Goal: Task Accomplishment & Management: Use online tool/utility

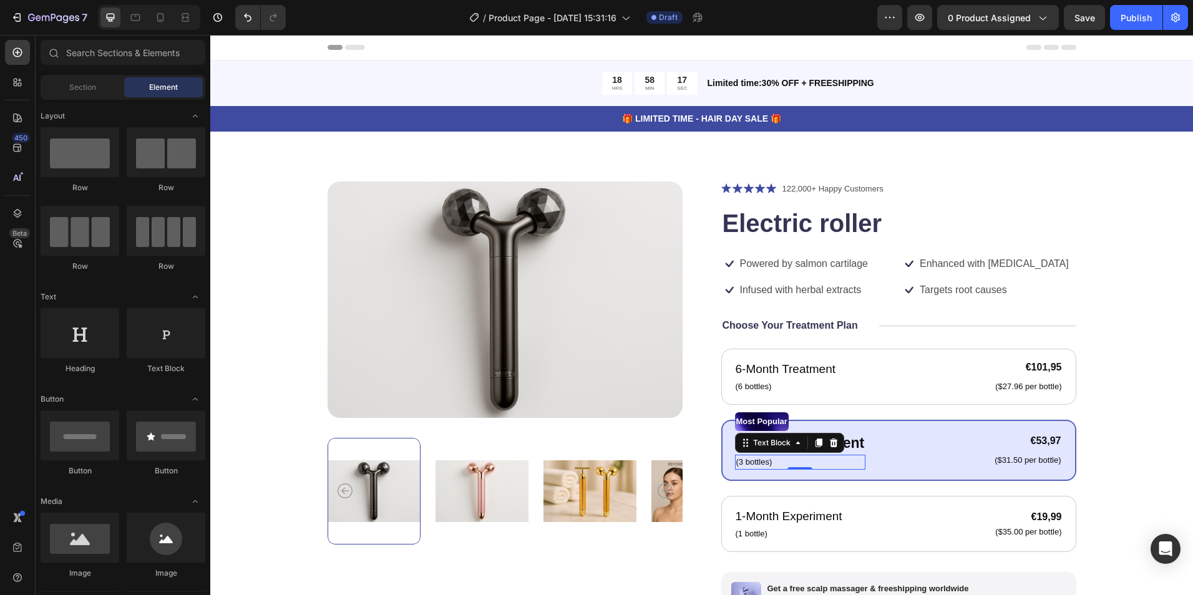
click at [831, 456] on p "(3 bottles)" at bounding box center [801, 462] width 129 height 12
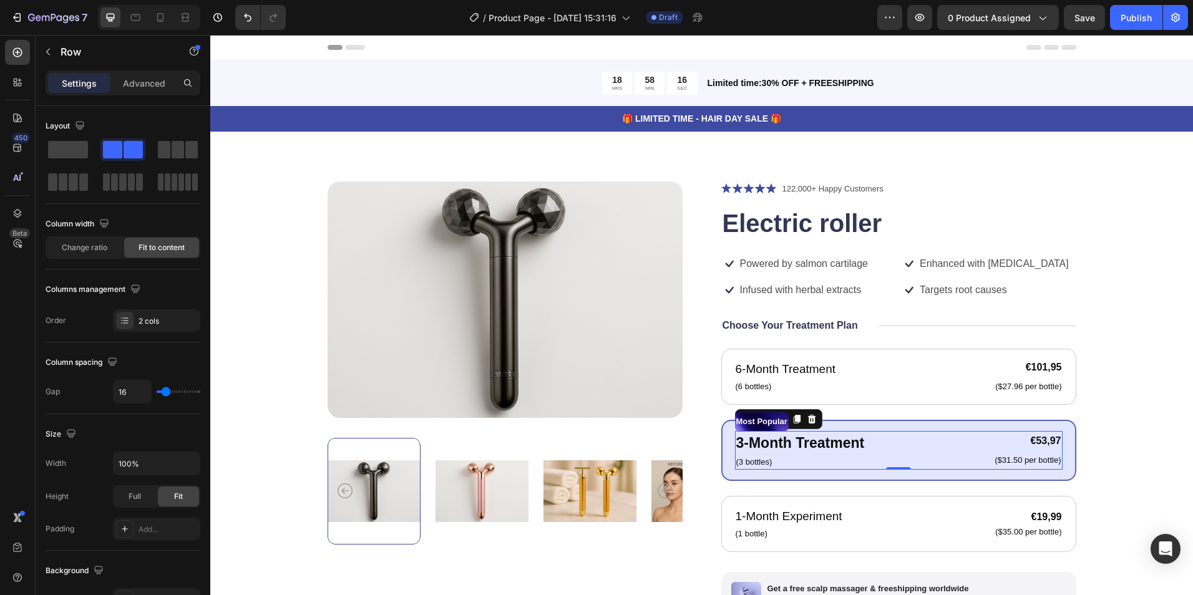
click at [908, 443] on div "3-Month Treatment Text Block (3 bottles) Text Block €53,97 Product Price Produc…" at bounding box center [899, 450] width 328 height 39
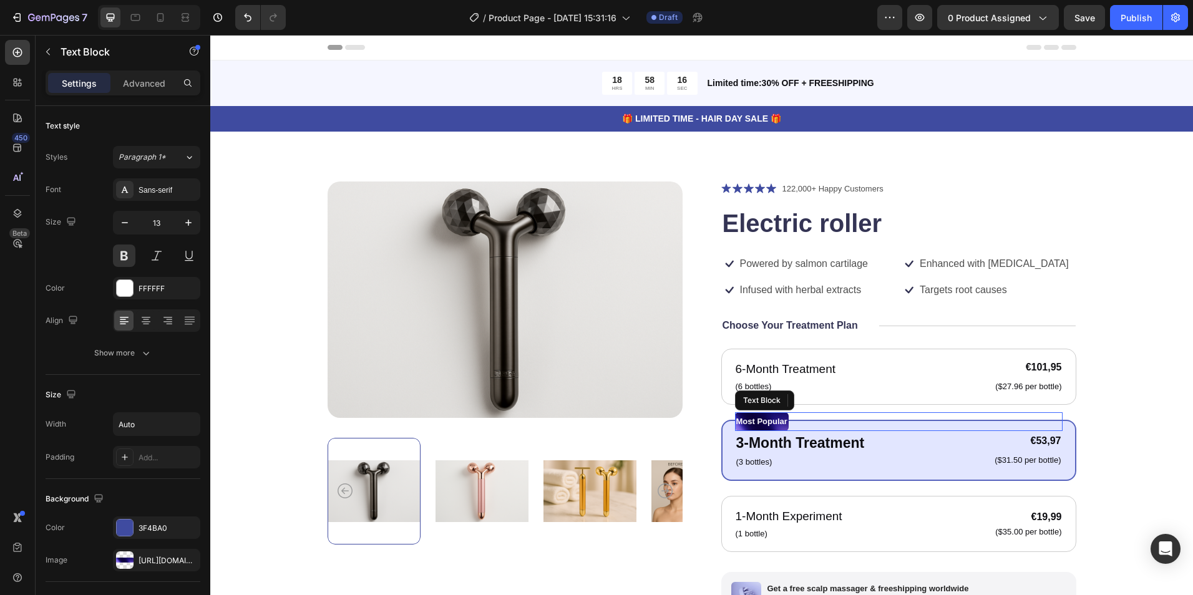
click at [905, 427] on div "Most Popular" at bounding box center [899, 422] width 328 height 19
click at [830, 398] on icon at bounding box center [834, 400] width 8 height 9
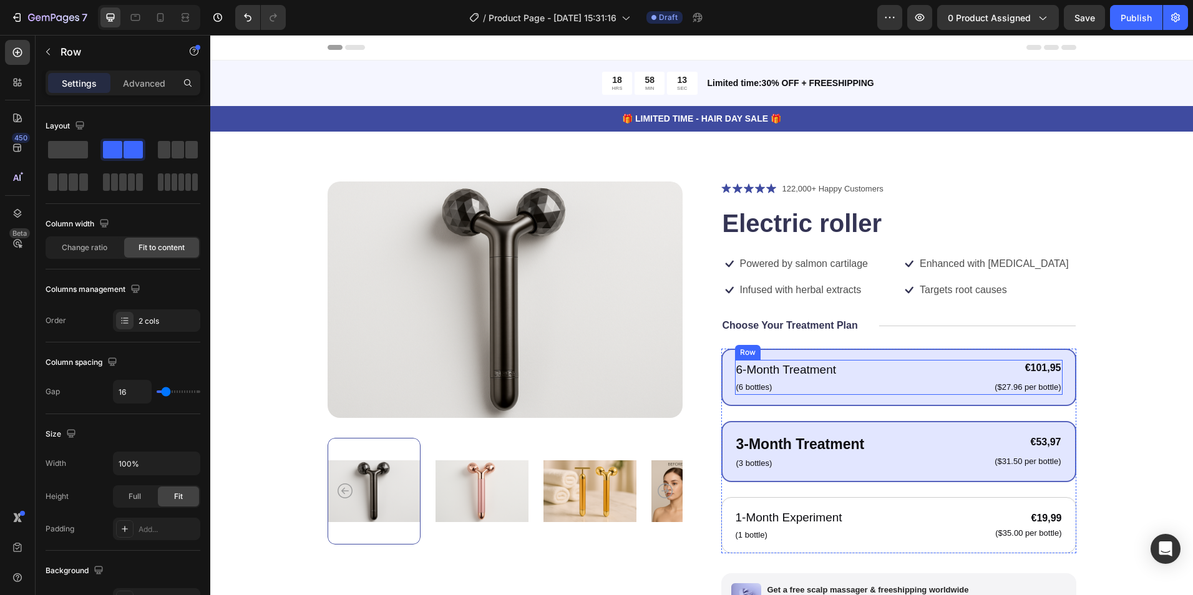
click at [866, 373] on div "6-Month Treatment Text Block (6 bottles) Text Block €101,95 Product Price Produ…" at bounding box center [899, 377] width 328 height 35
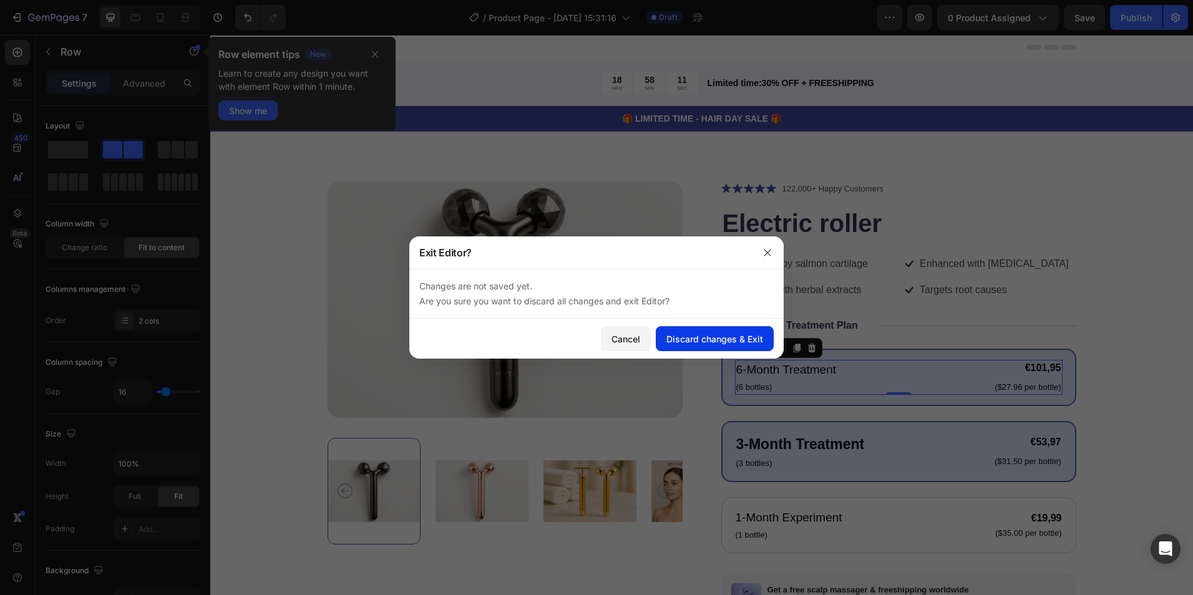
click at [712, 341] on div "Discard changes & Exit" at bounding box center [715, 339] width 97 height 13
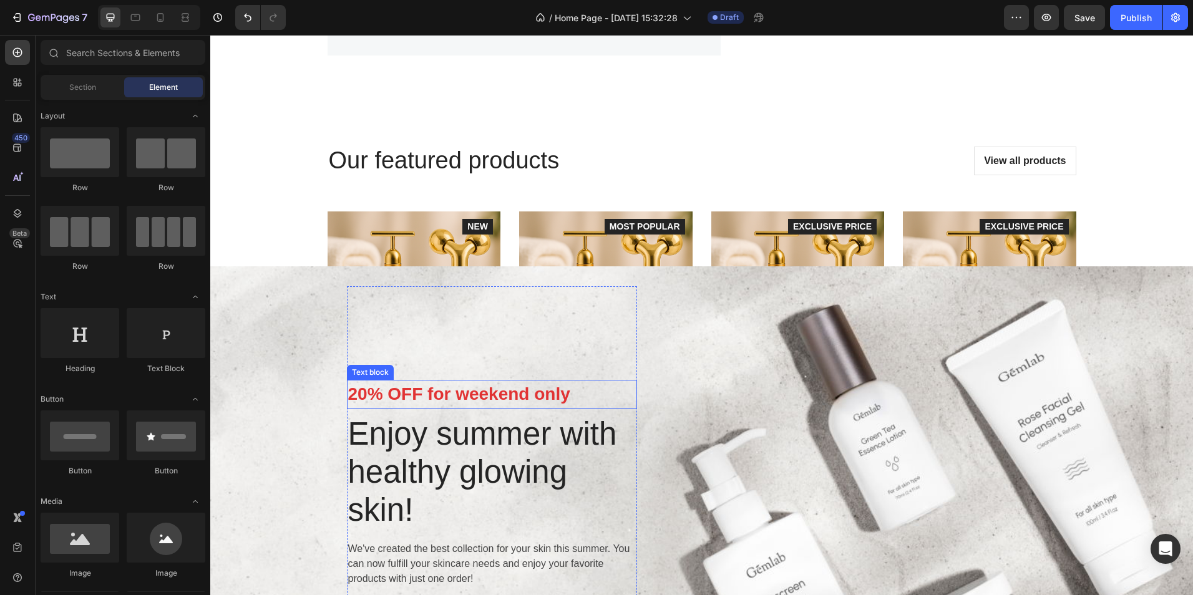
scroll to position [1623, 0]
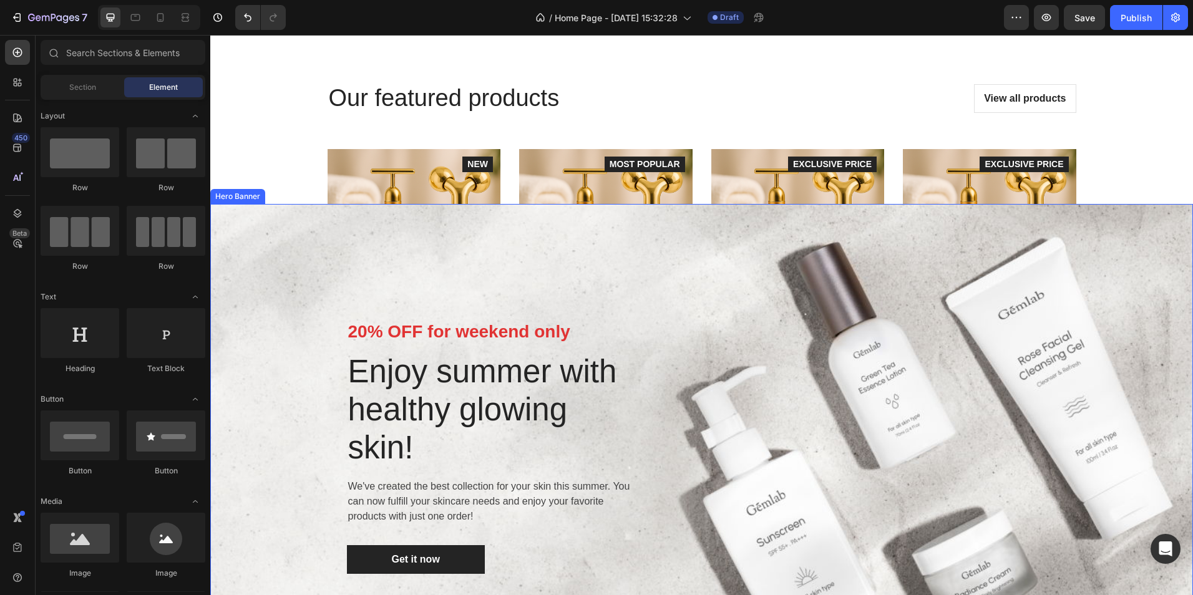
click at [657, 312] on div "20% OFF for weekend only Text block Enjoy summer with healthy glowing skin! Hea…" at bounding box center [702, 446] width 712 height 444
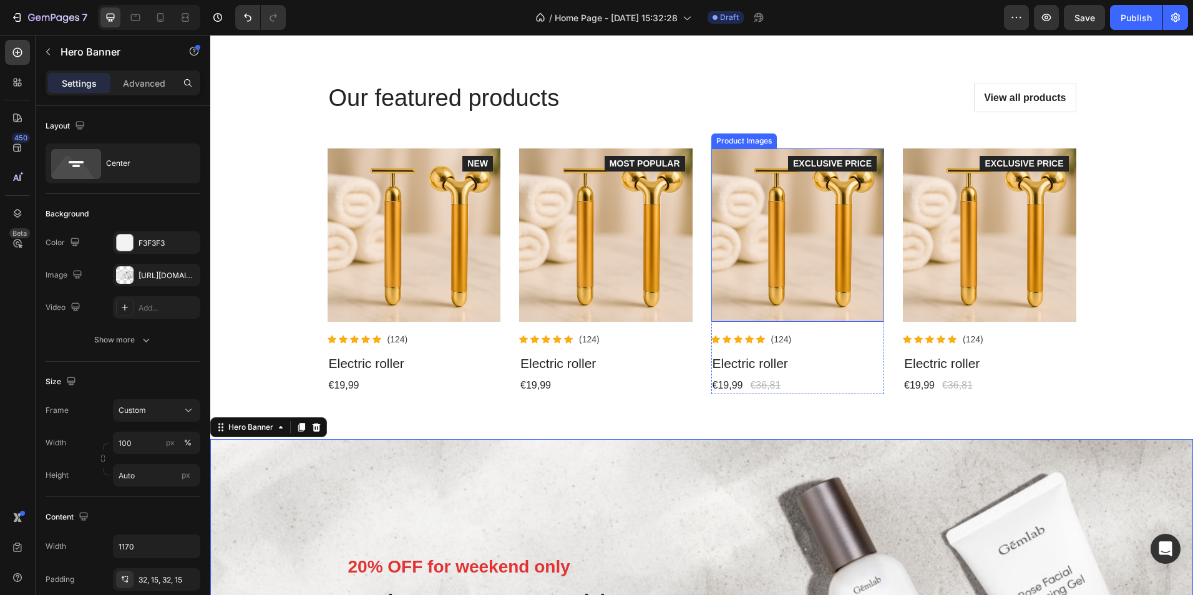
scroll to position [1498, 0]
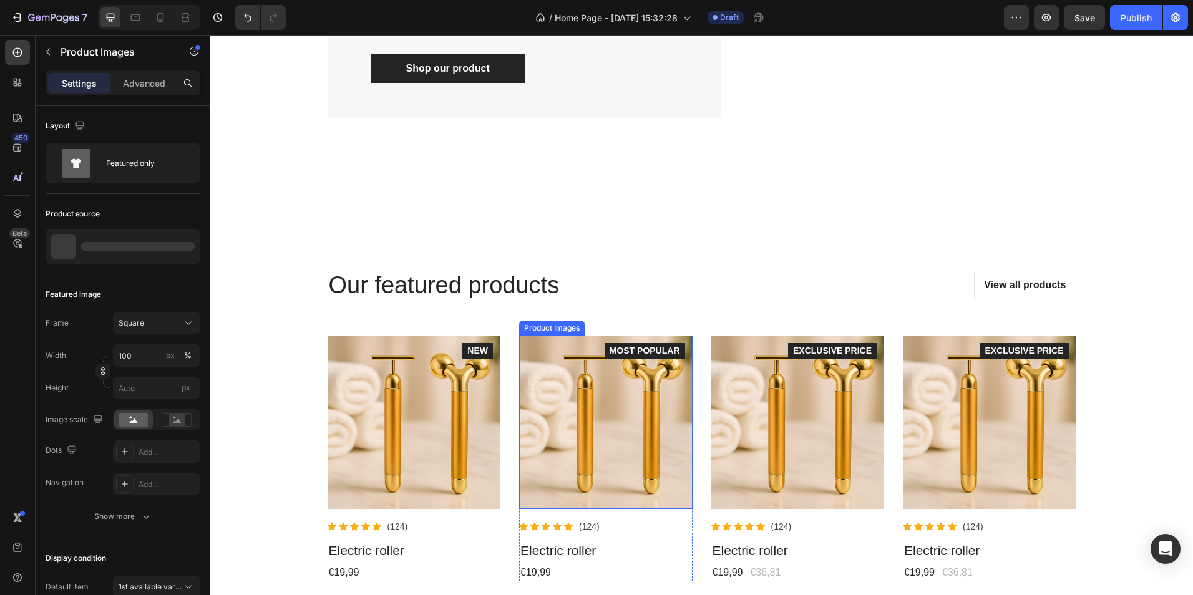
click at [581, 388] on img at bounding box center [606, 423] width 174 height 174
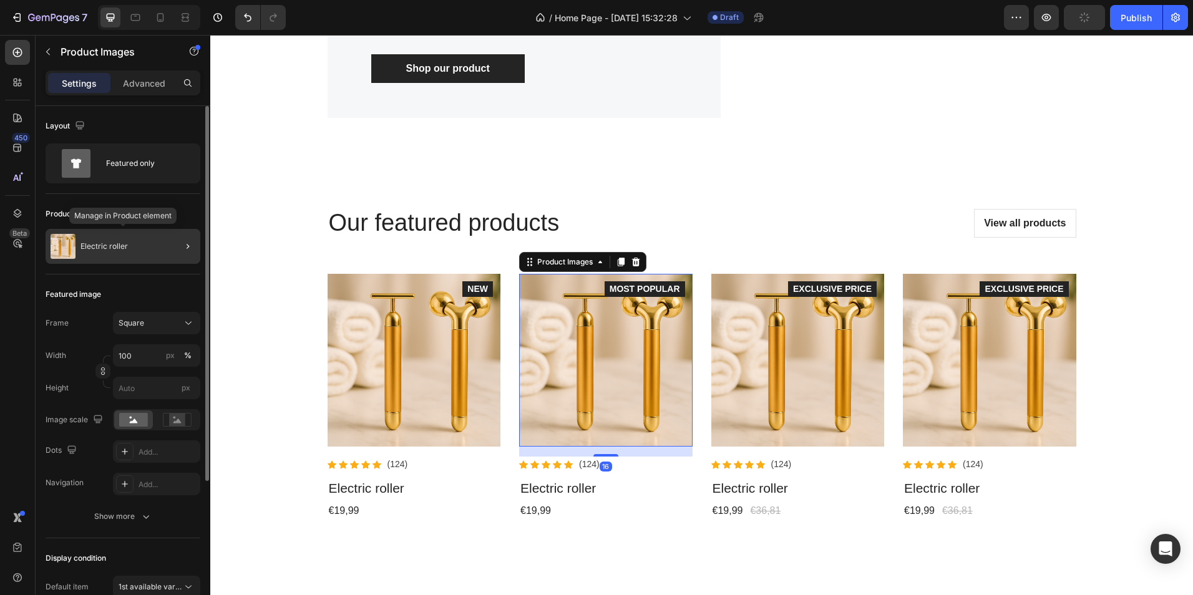
click at [129, 254] on div "Electric roller" at bounding box center [123, 246] width 155 height 35
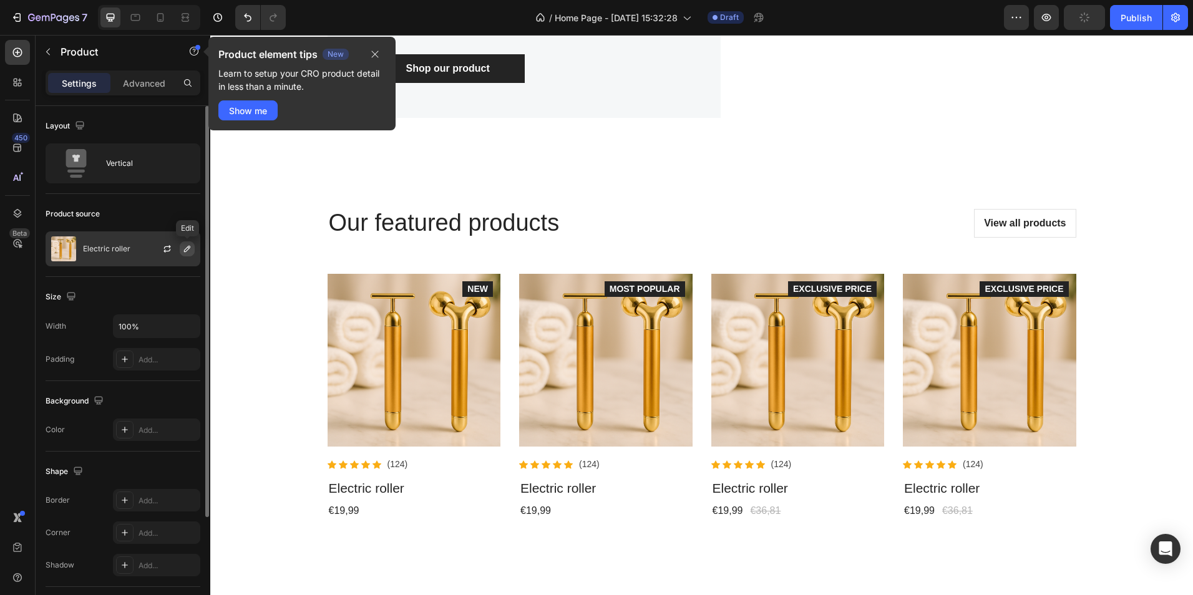
click at [186, 248] on icon "button" at bounding box center [187, 249] width 10 height 10
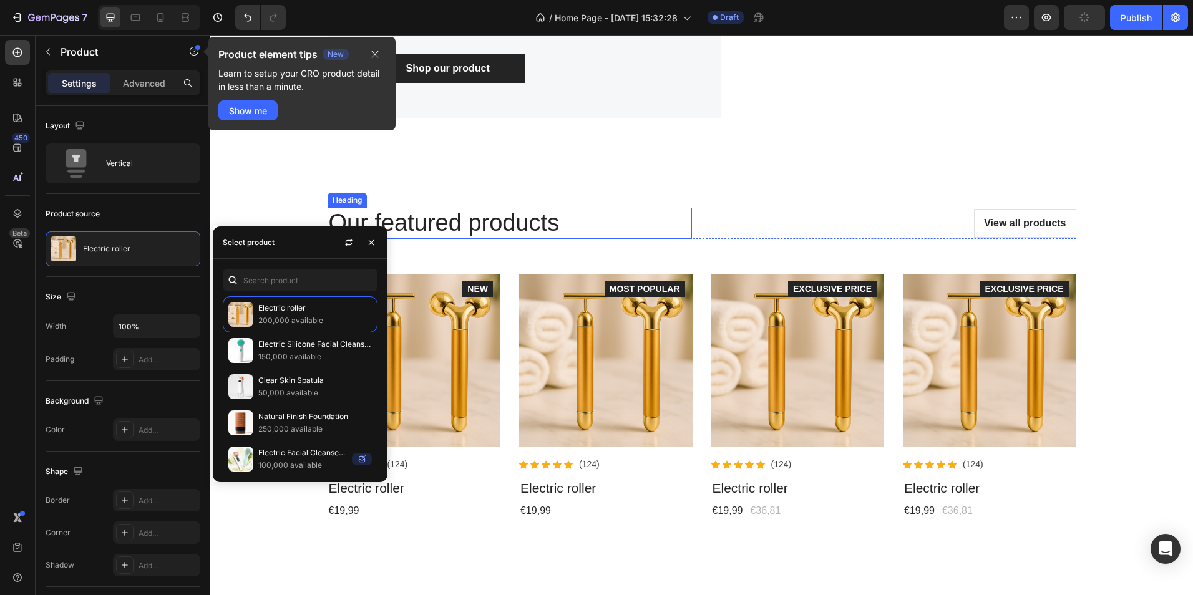
click at [686, 239] on h2 "Our featured products" at bounding box center [510, 223] width 365 height 31
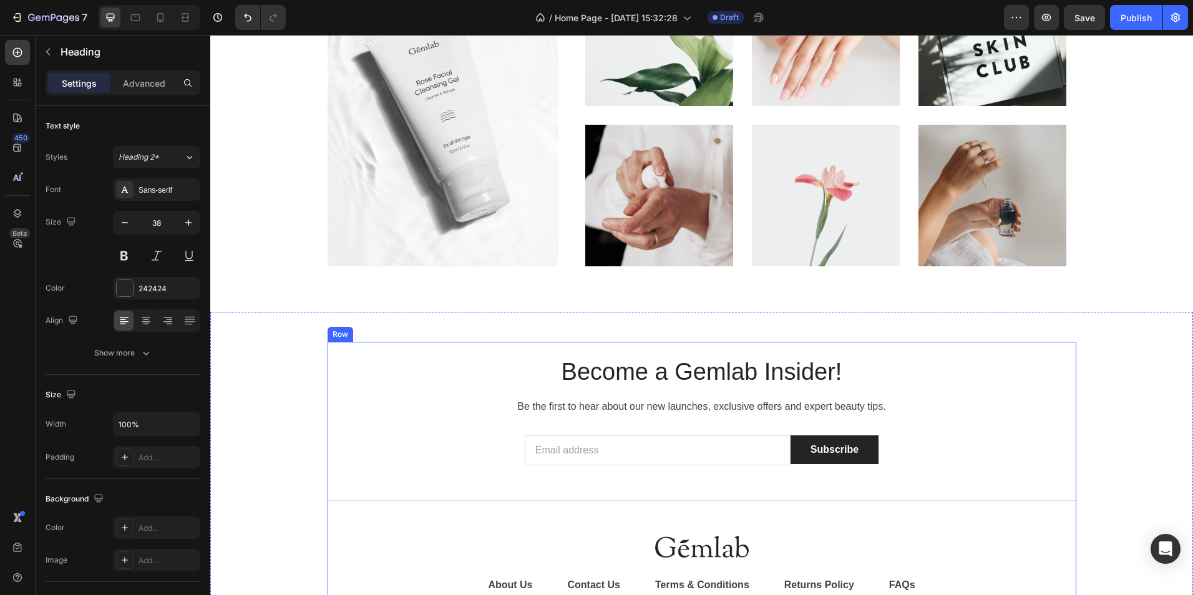
scroll to position [3329, 0]
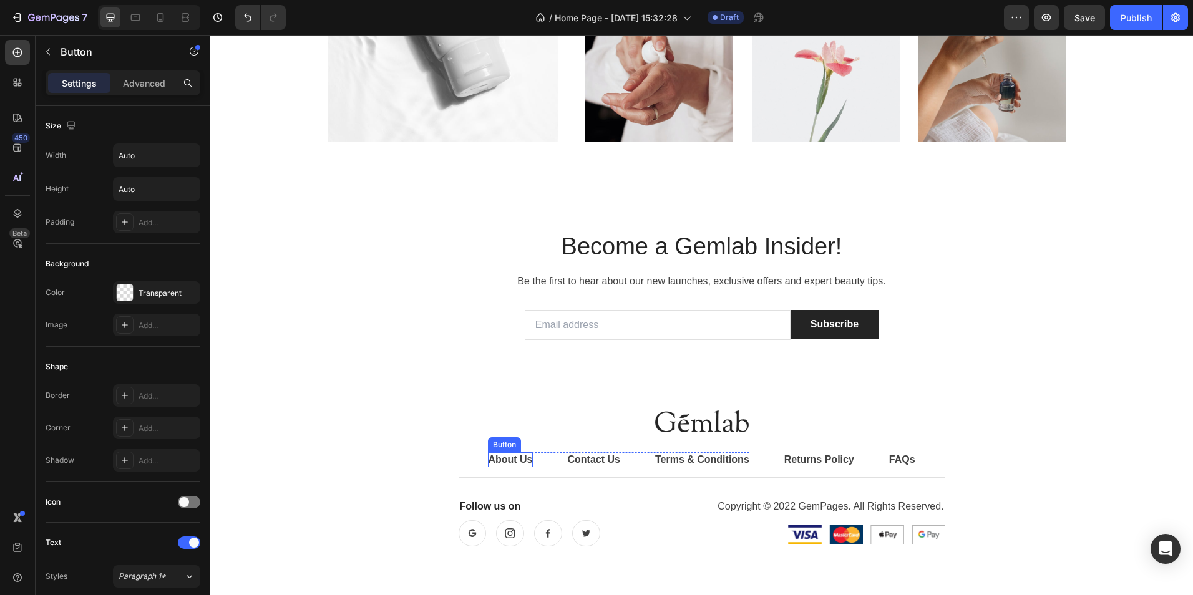
click at [504, 455] on div "About Us" at bounding box center [510, 460] width 44 height 15
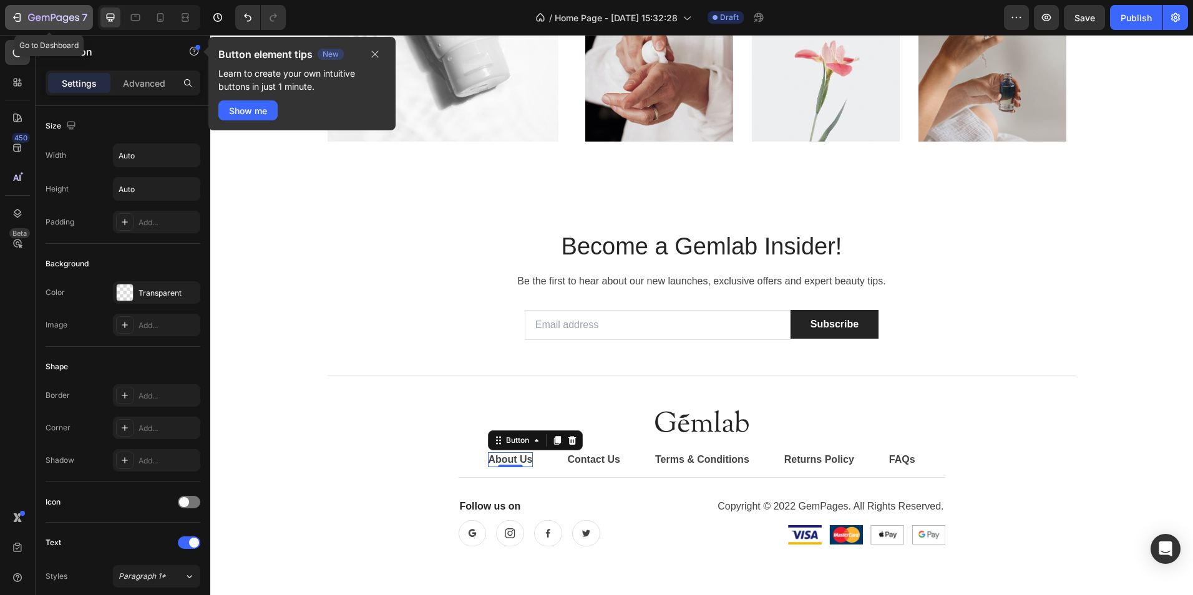
click at [18, 13] on icon "button" at bounding box center [19, 17] width 6 height 9
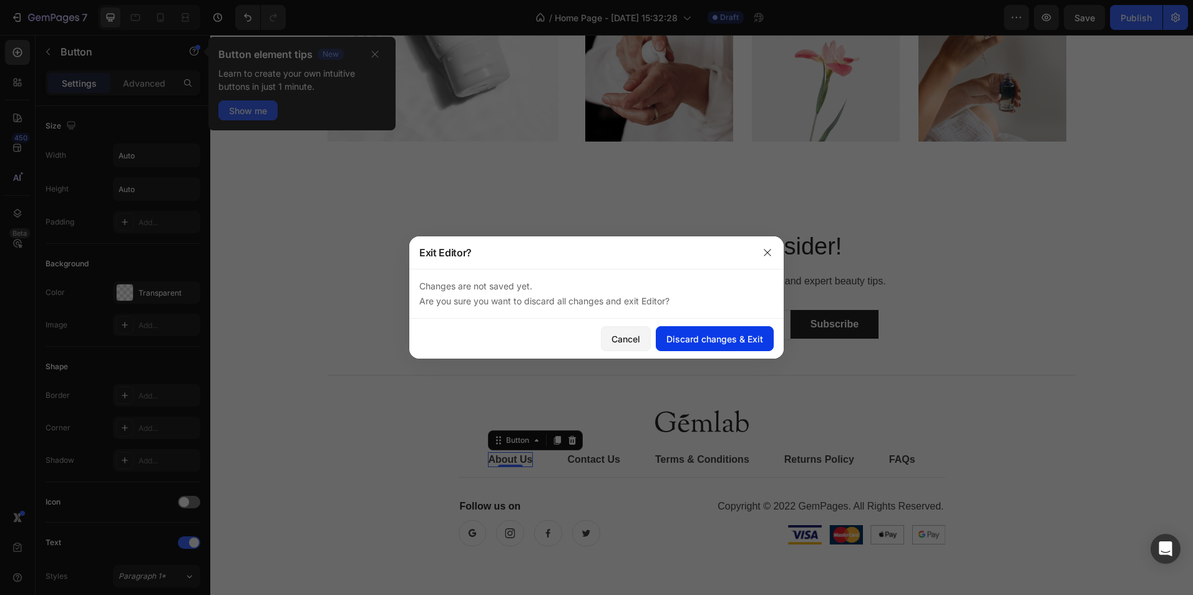
click at [688, 331] on button "Discard changes & Exit" at bounding box center [715, 338] width 118 height 25
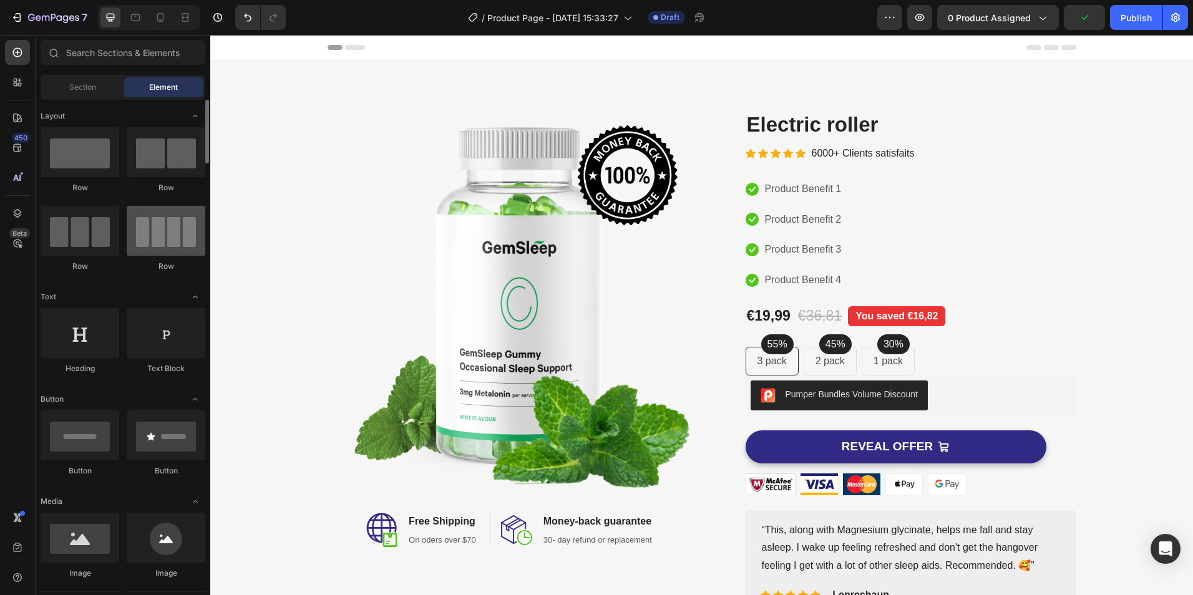
click at [161, 230] on div at bounding box center [166, 231] width 79 height 50
click at [162, 230] on div at bounding box center [166, 231] width 79 height 50
drag, startPoint x: 162, startPoint y: 230, endPoint x: 137, endPoint y: 215, distance: 28.6
click at [137, 215] on div at bounding box center [166, 231] width 79 height 50
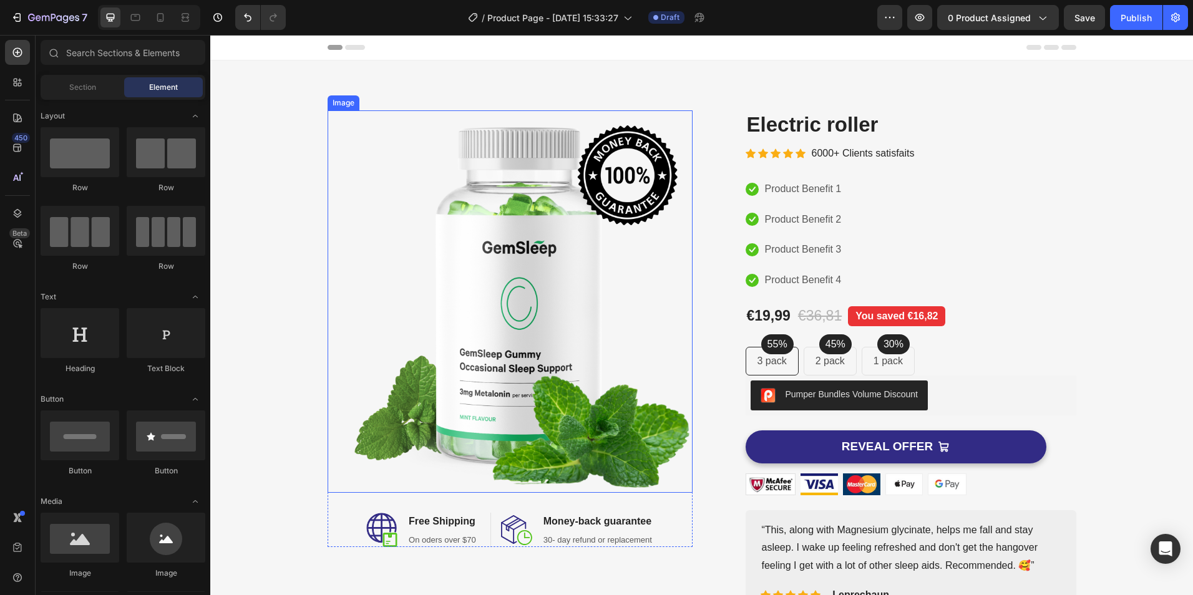
click at [486, 295] on img at bounding box center [510, 301] width 365 height 383
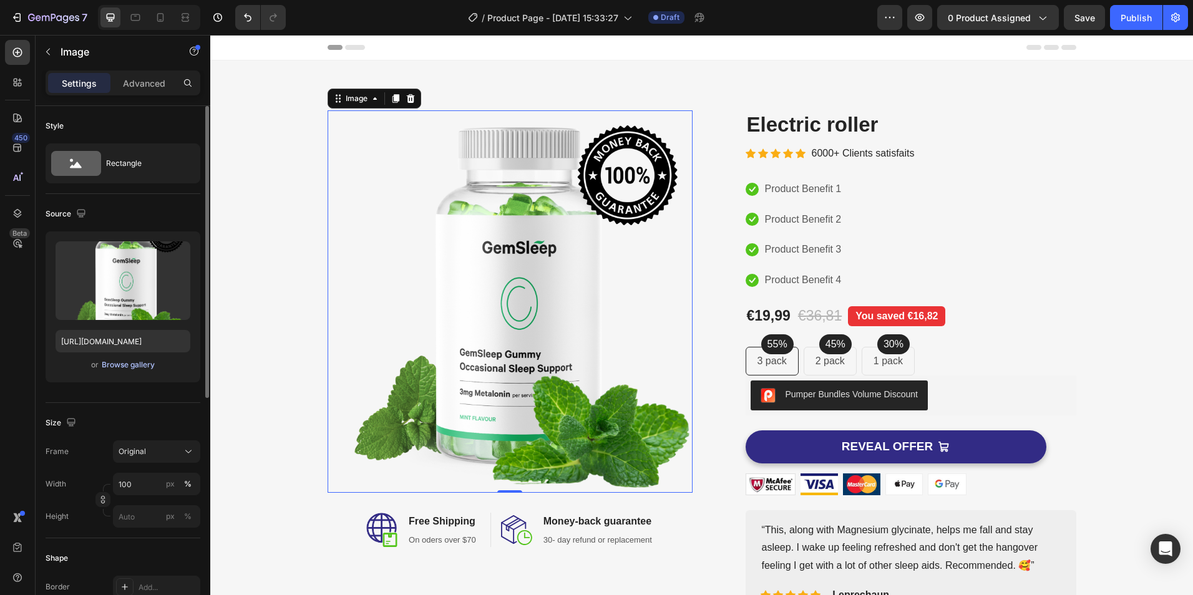
click at [139, 365] on div "Browse gallery" at bounding box center [128, 365] width 53 height 11
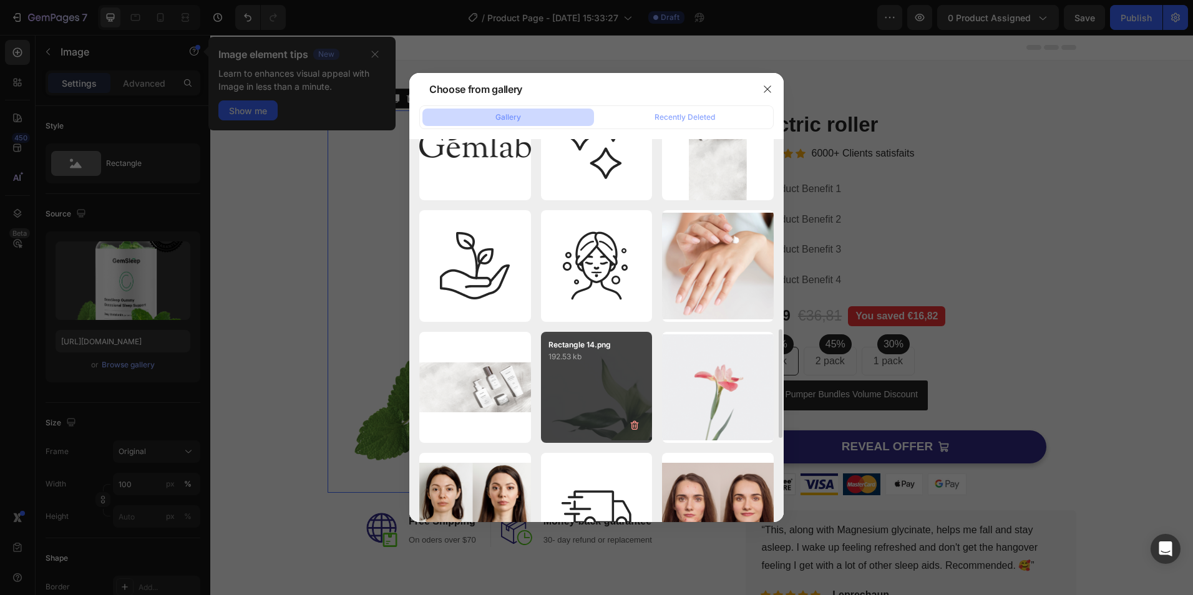
scroll to position [918, 0]
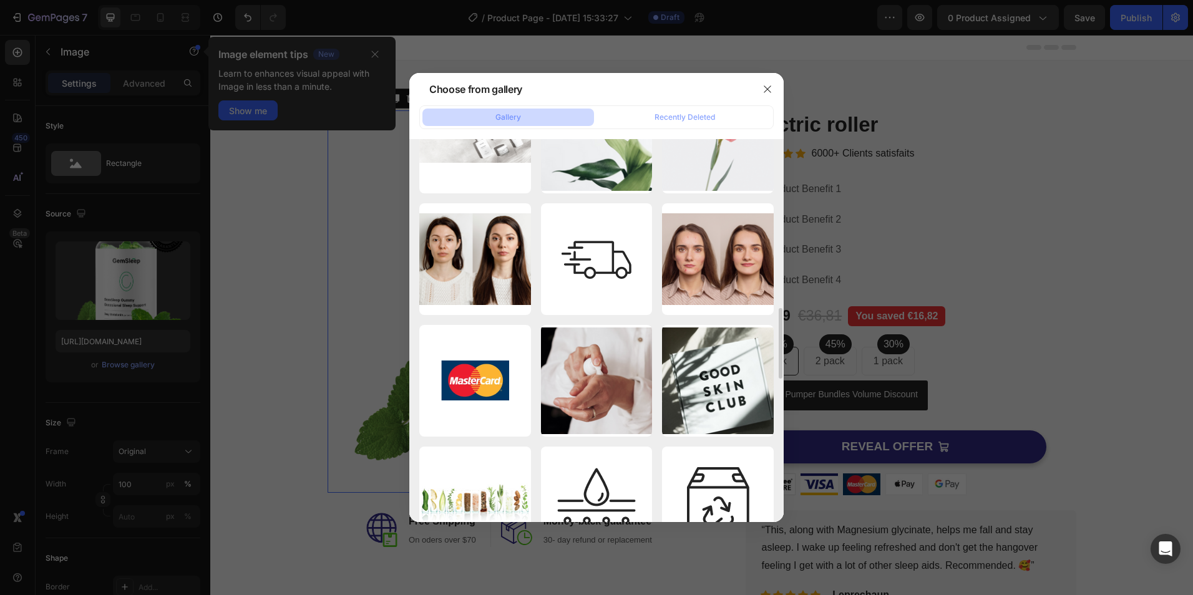
click at [676, 106] on div "Gallery Recently Deleted" at bounding box center [596, 117] width 355 height 24
click at [765, 87] on icon "button" at bounding box center [768, 89] width 10 height 10
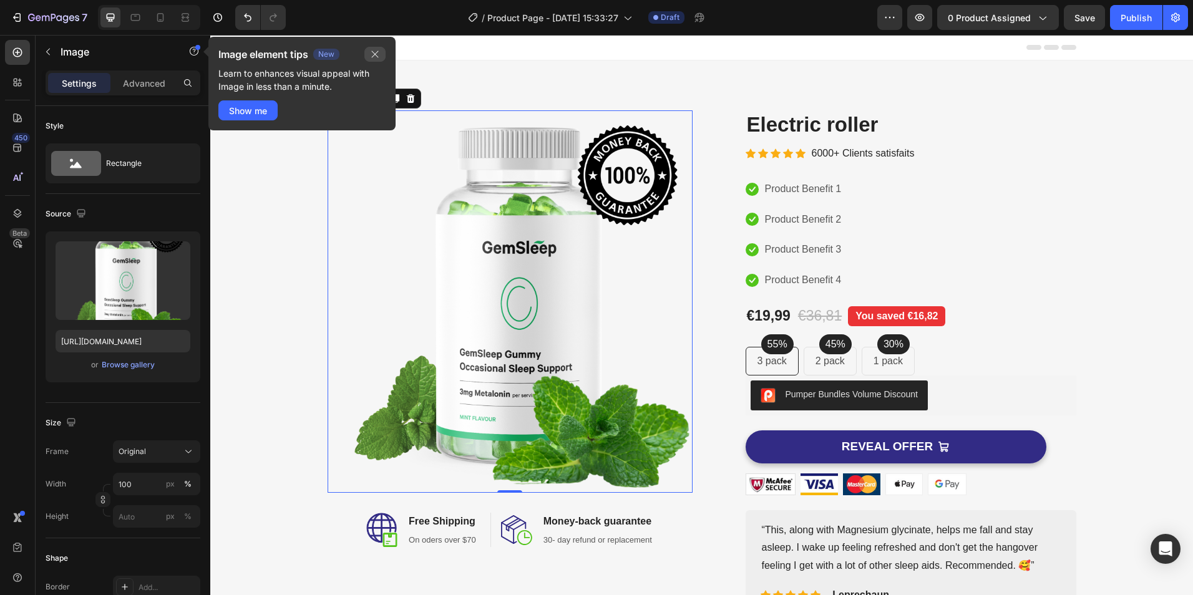
click at [371, 55] on icon "button" at bounding box center [375, 54] width 10 height 10
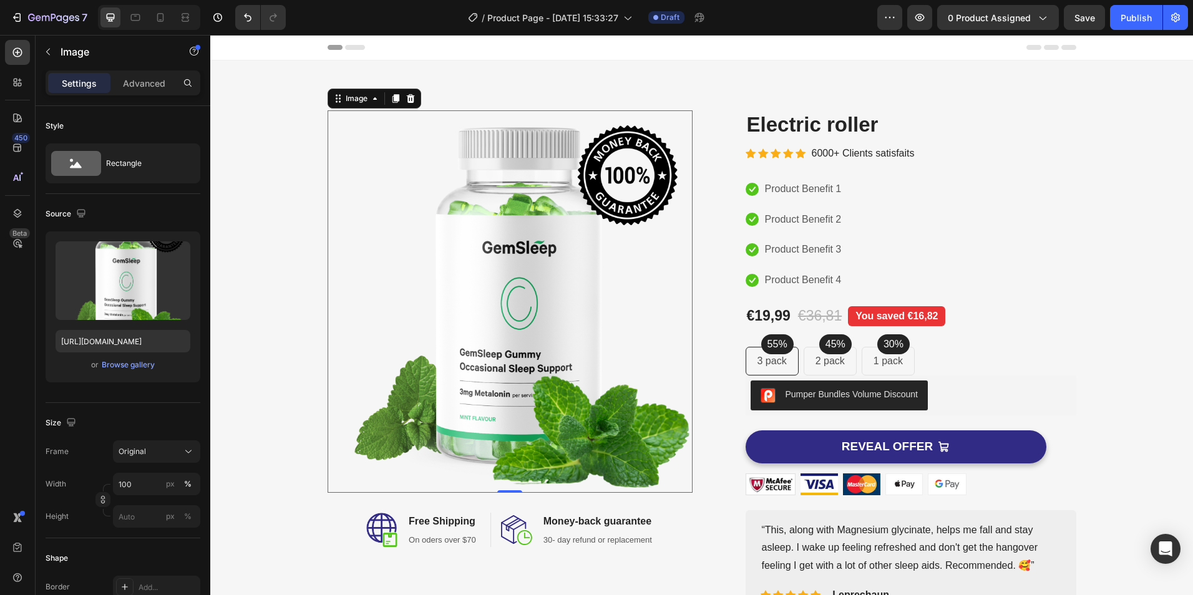
click at [574, 289] on img at bounding box center [510, 301] width 365 height 383
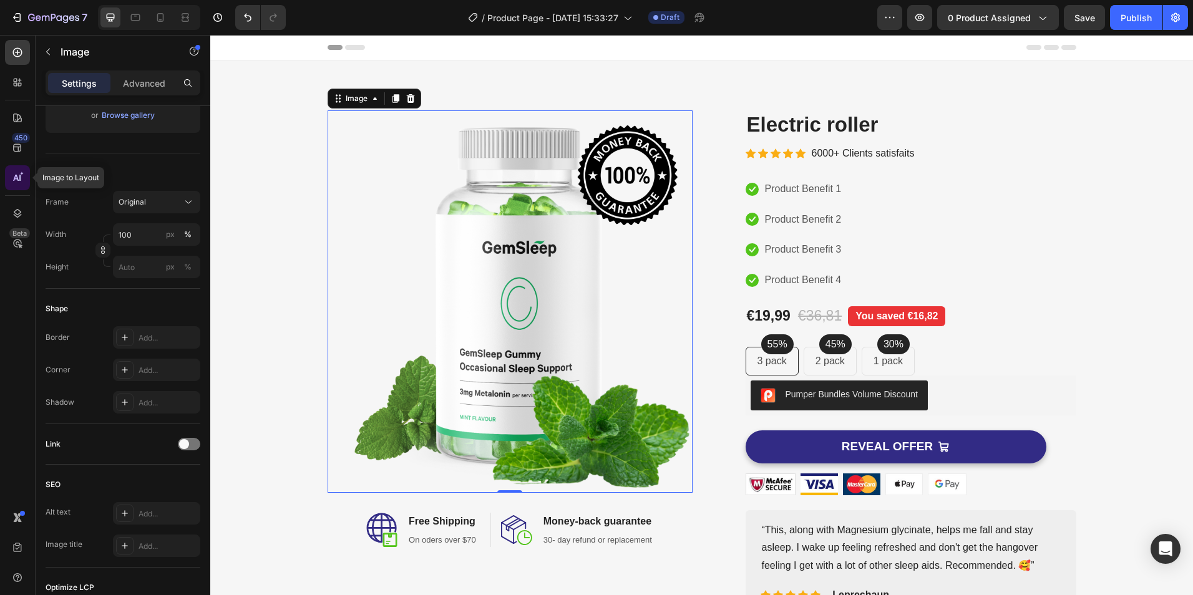
click at [16, 174] on icon at bounding box center [17, 178] width 12 height 12
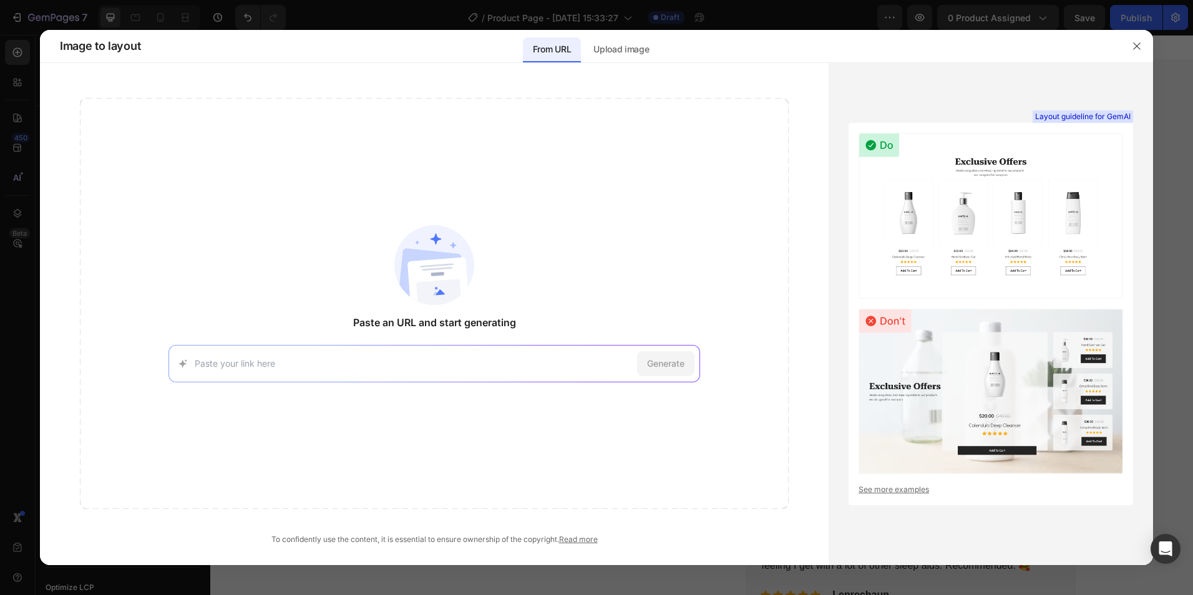
click at [408, 362] on input at bounding box center [414, 363] width 438 height 13
paste input "https://dermavie.online/products/led-beauty-mask-with-seven-color-light-therapy…"
type input "https://dermavie.online/products/led-beauty-mask-with-seven-color-light-therapy…"
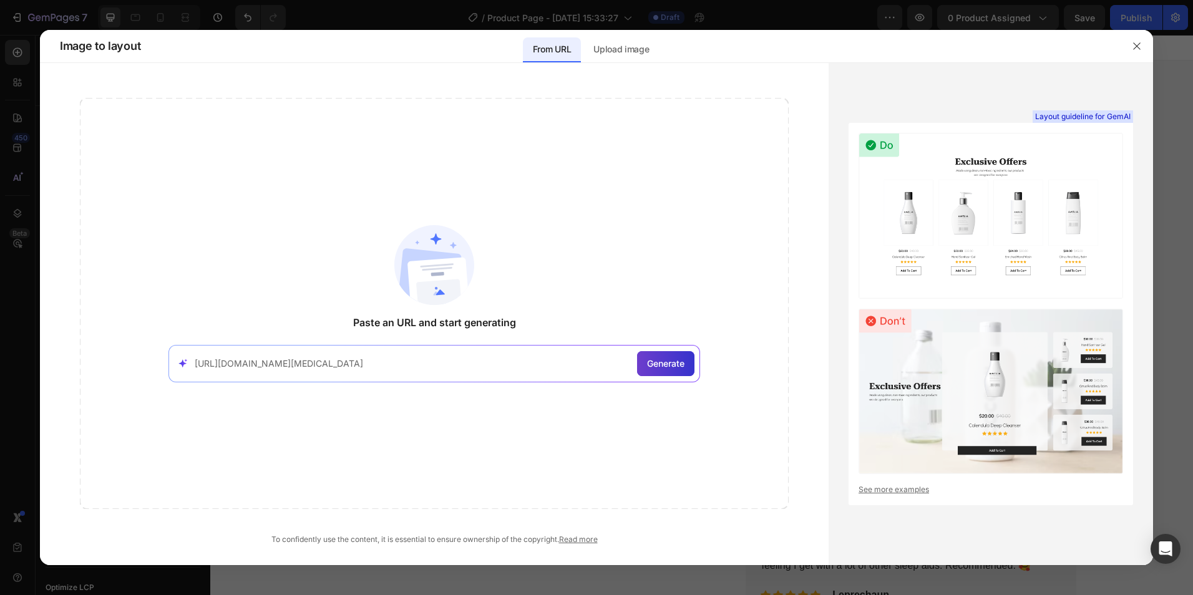
click at [662, 360] on span "Generate" at bounding box center [665, 363] width 37 height 13
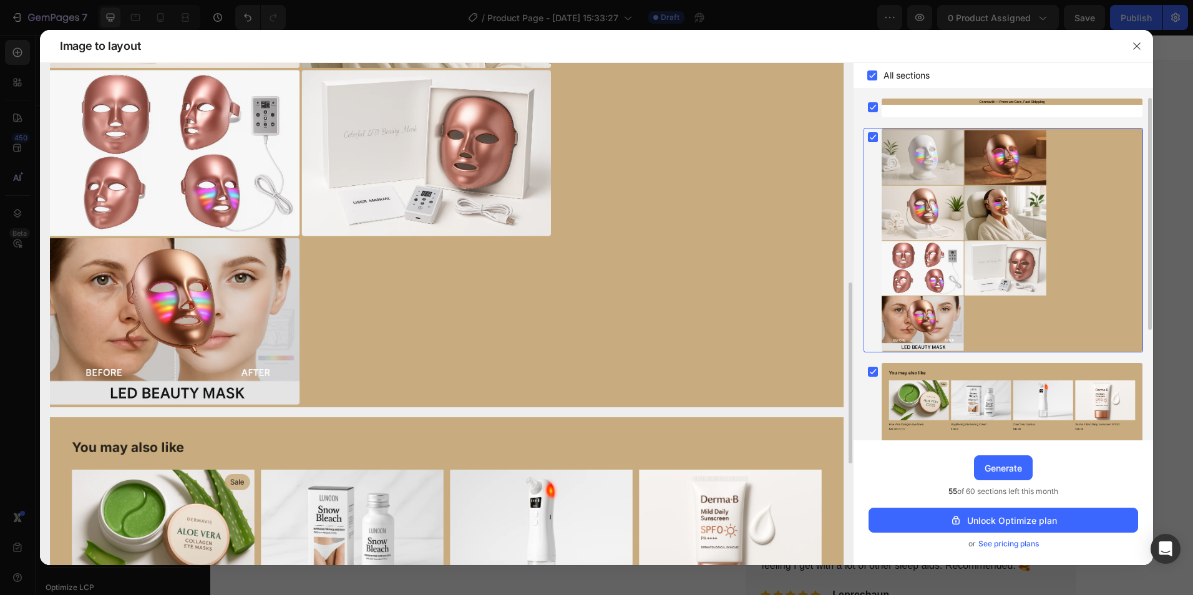
scroll to position [437, 0]
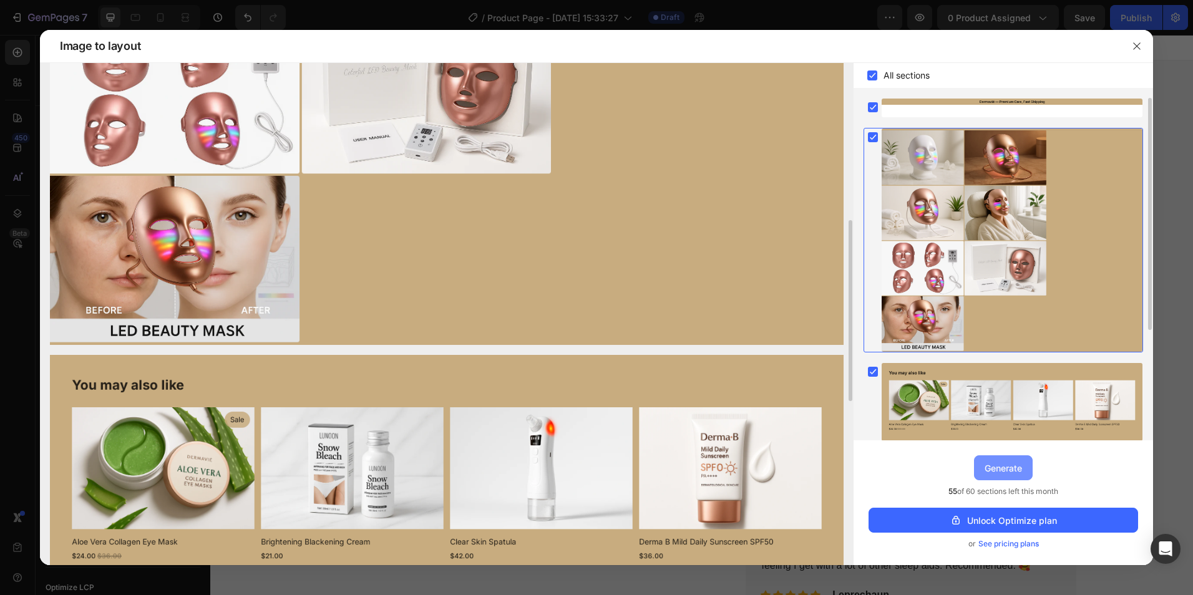
drag, startPoint x: 1003, startPoint y: 470, endPoint x: 791, endPoint y: 429, distance: 215.5
click at [1003, 470] on div "Generate" at bounding box center [1003, 468] width 37 height 13
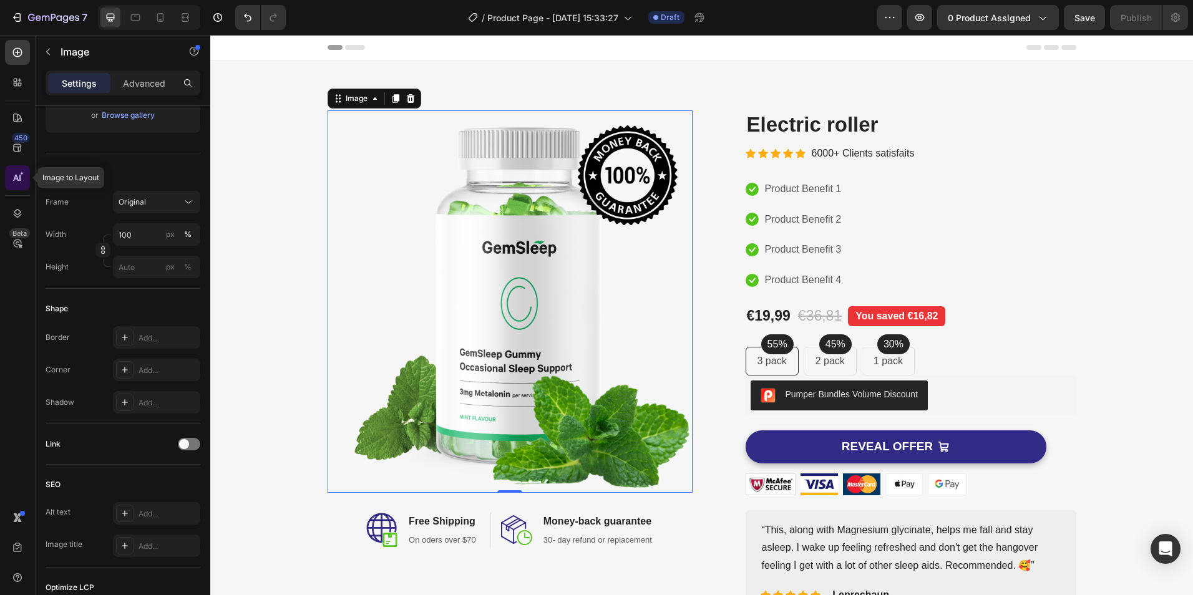
click at [20, 170] on div at bounding box center [17, 177] width 25 height 25
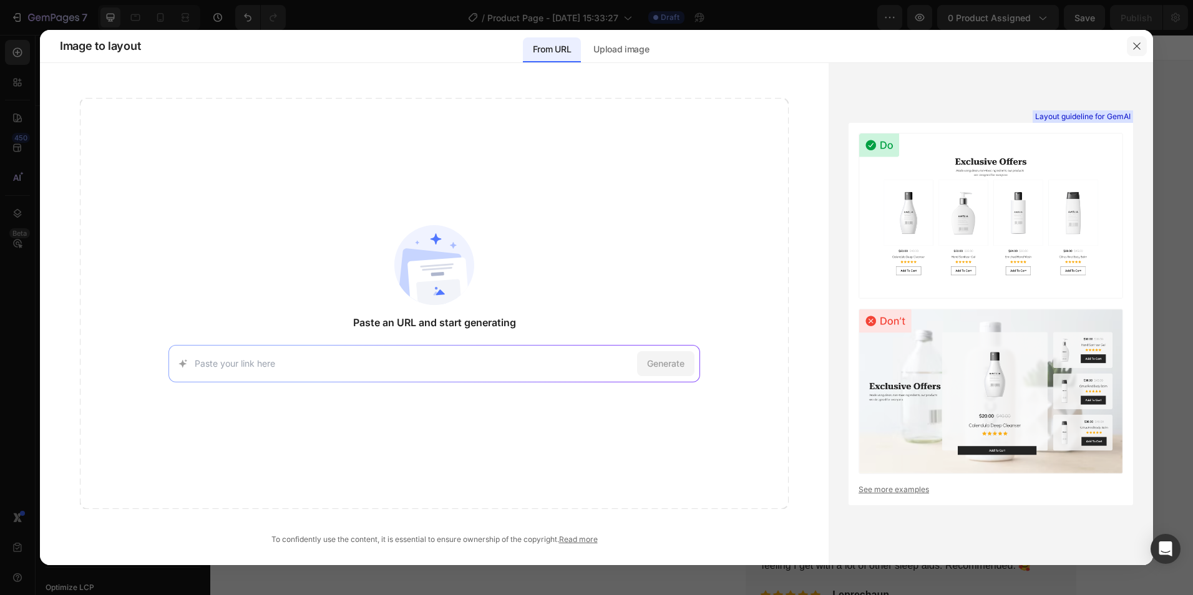
click at [1137, 44] on icon "button" at bounding box center [1137, 46] width 10 height 10
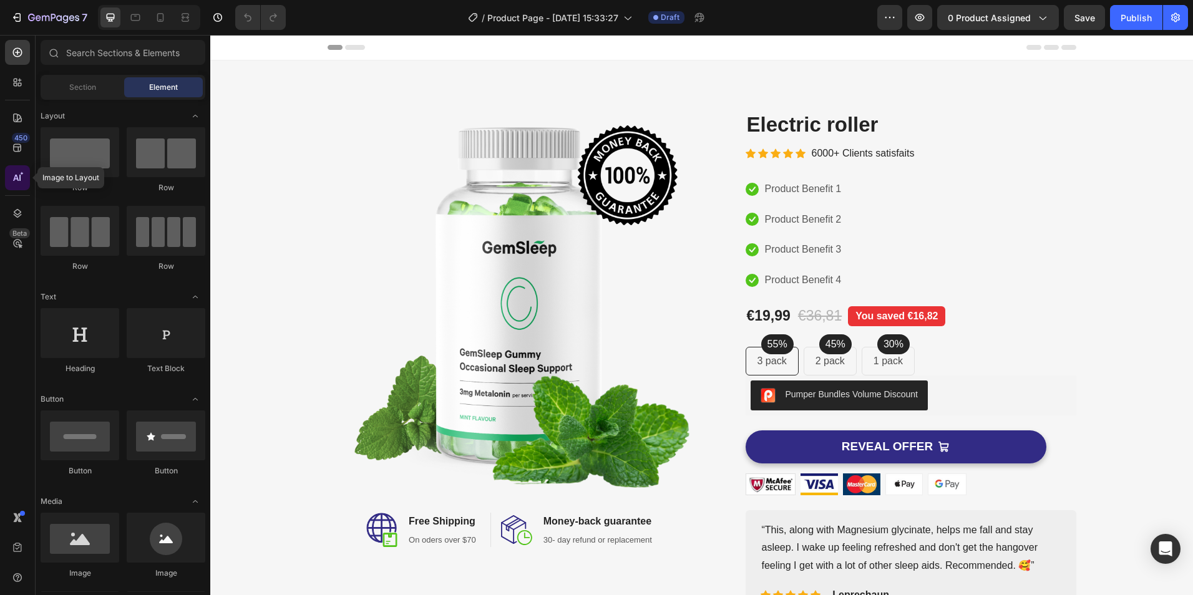
click at [25, 174] on div at bounding box center [17, 177] width 25 height 25
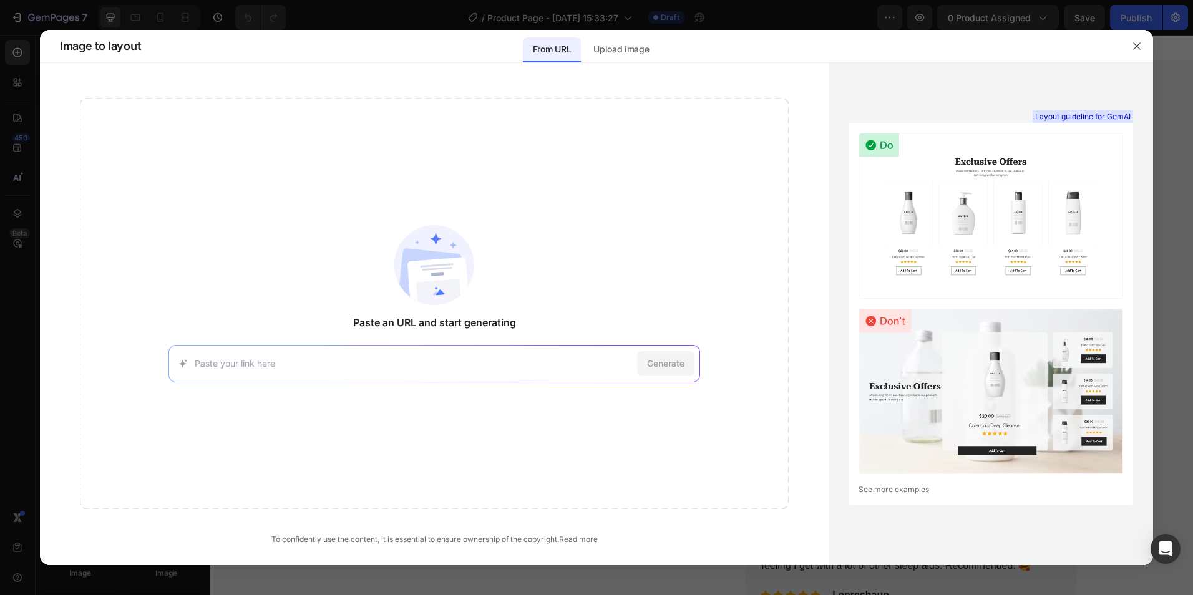
click at [501, 363] on input at bounding box center [414, 363] width 438 height 13
type input "https://dermavie.online/products/led-beauty-mask-with-seven-color-light-therapy…"
click at [674, 358] on span "Generate" at bounding box center [665, 363] width 37 height 13
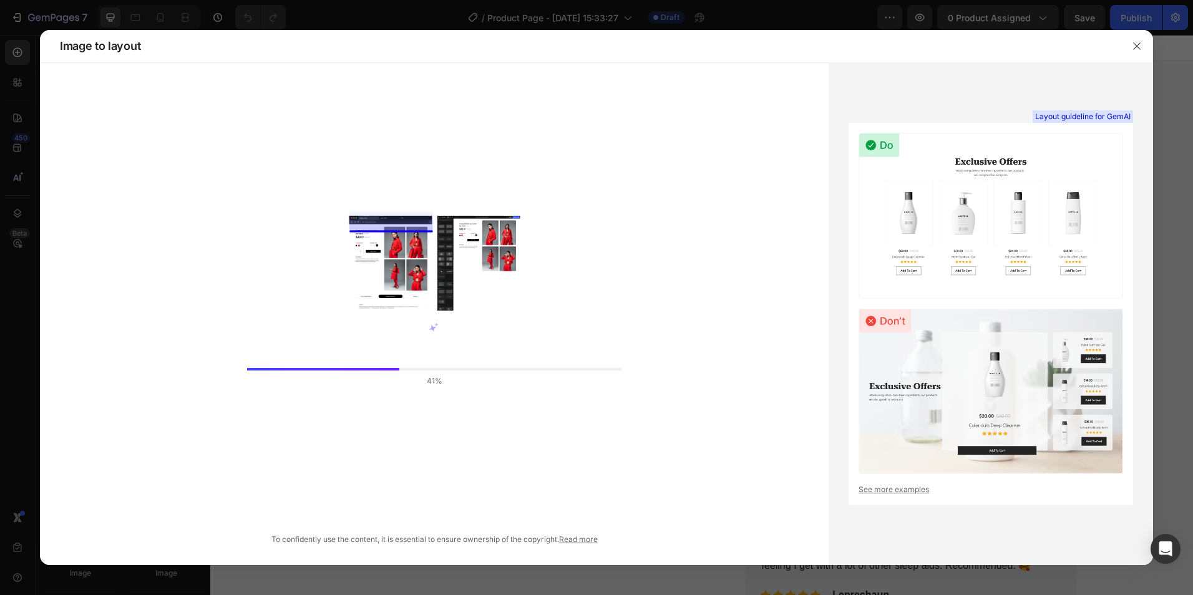
drag, startPoint x: 418, startPoint y: 380, endPoint x: 474, endPoint y: 385, distance: 56.4
click at [474, 385] on div "41%" at bounding box center [434, 377] width 375 height 19
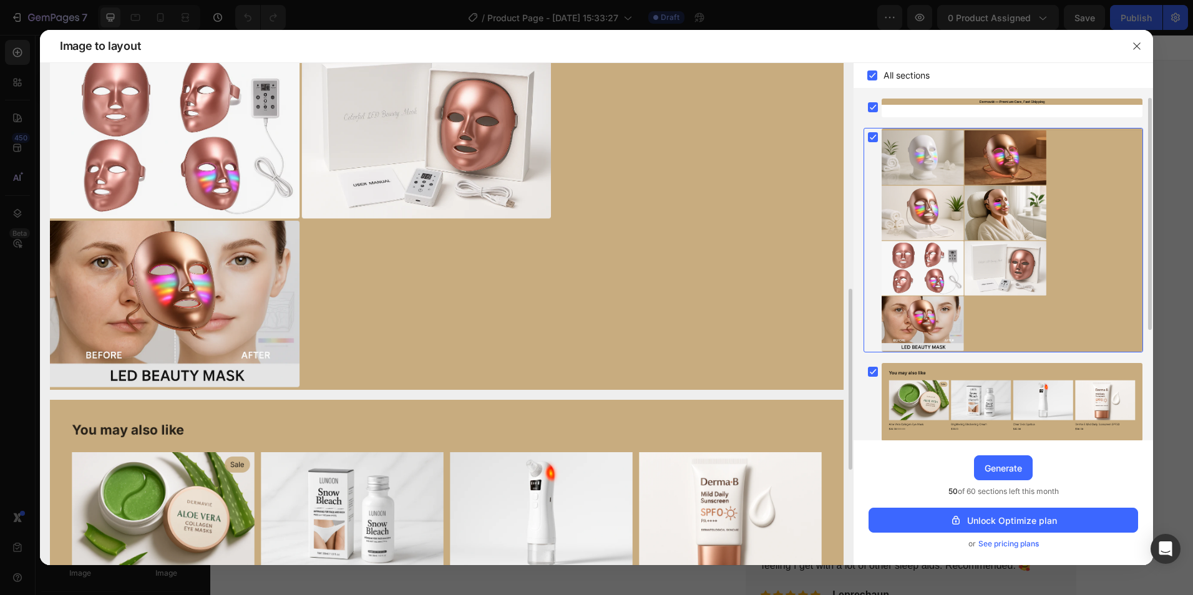
scroll to position [330, 0]
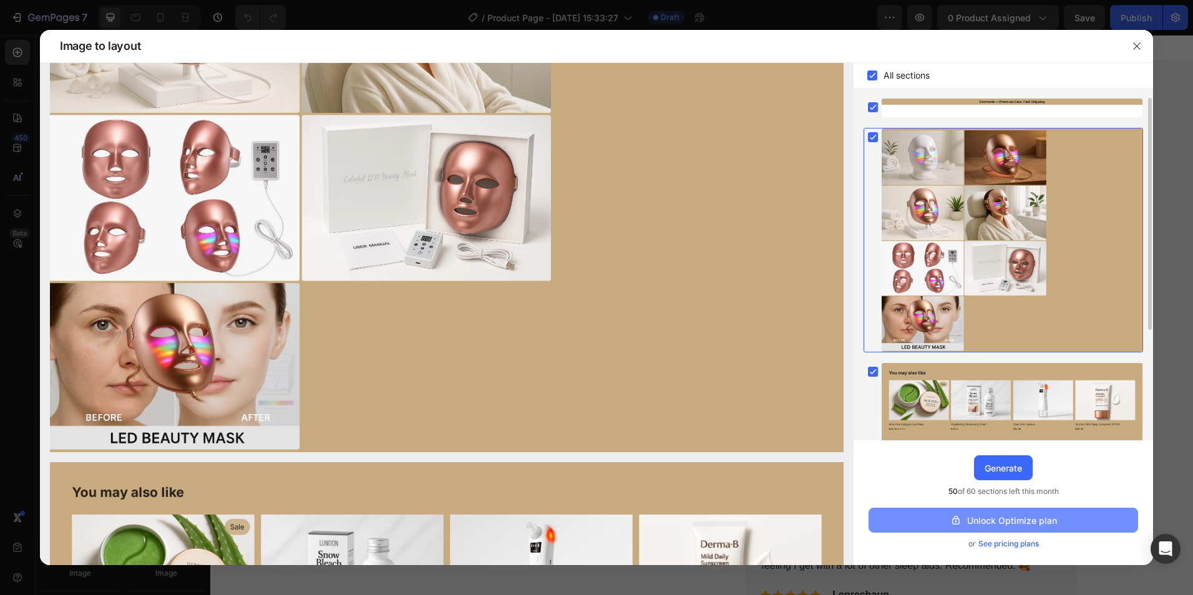
click at [994, 516] on div "Unlock Optimize plan" at bounding box center [1003, 520] width 107 height 13
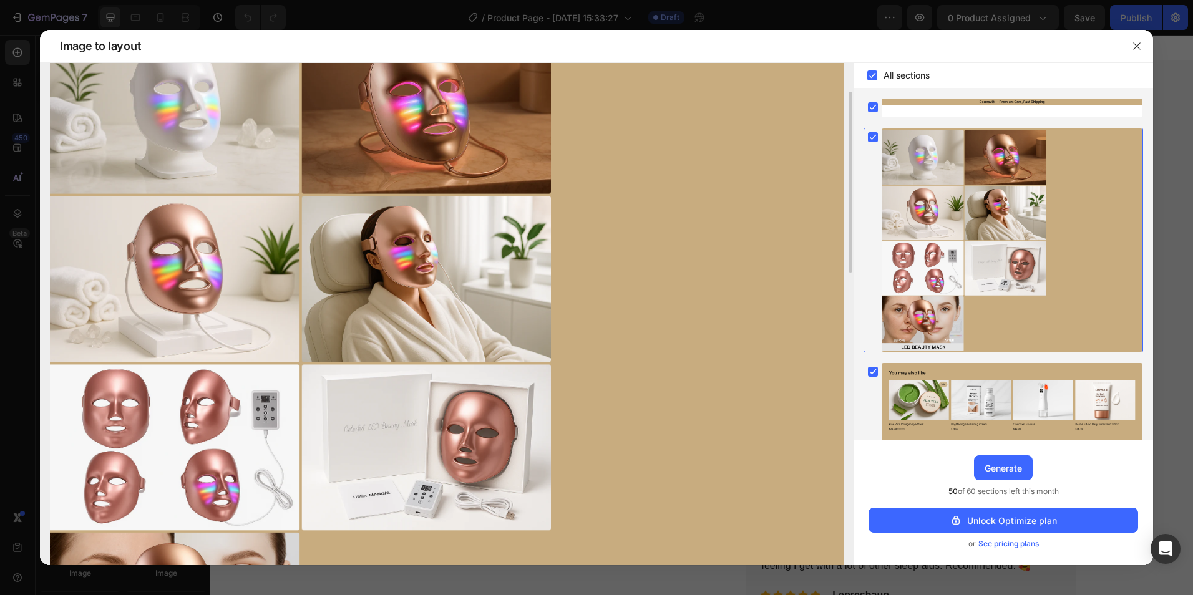
scroll to position [0, 0]
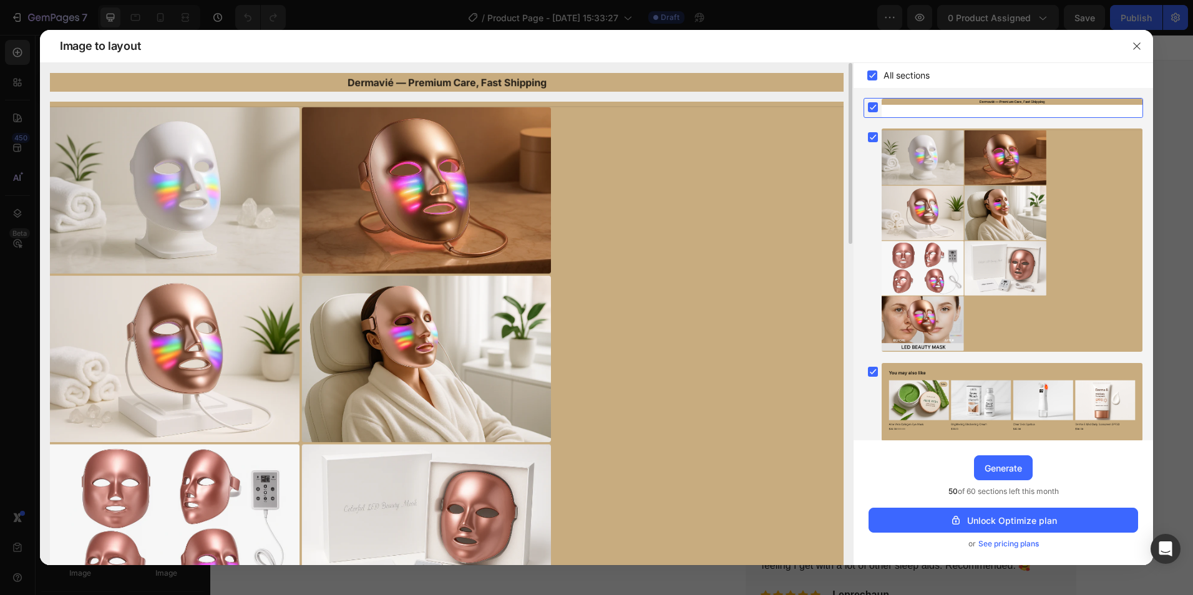
drag, startPoint x: 419, startPoint y: 223, endPoint x: 486, endPoint y: 226, distance: 66.8
click at [508, 233] on img at bounding box center [447, 442] width 794 height 680
click at [486, 225] on img at bounding box center [447, 442] width 794 height 680
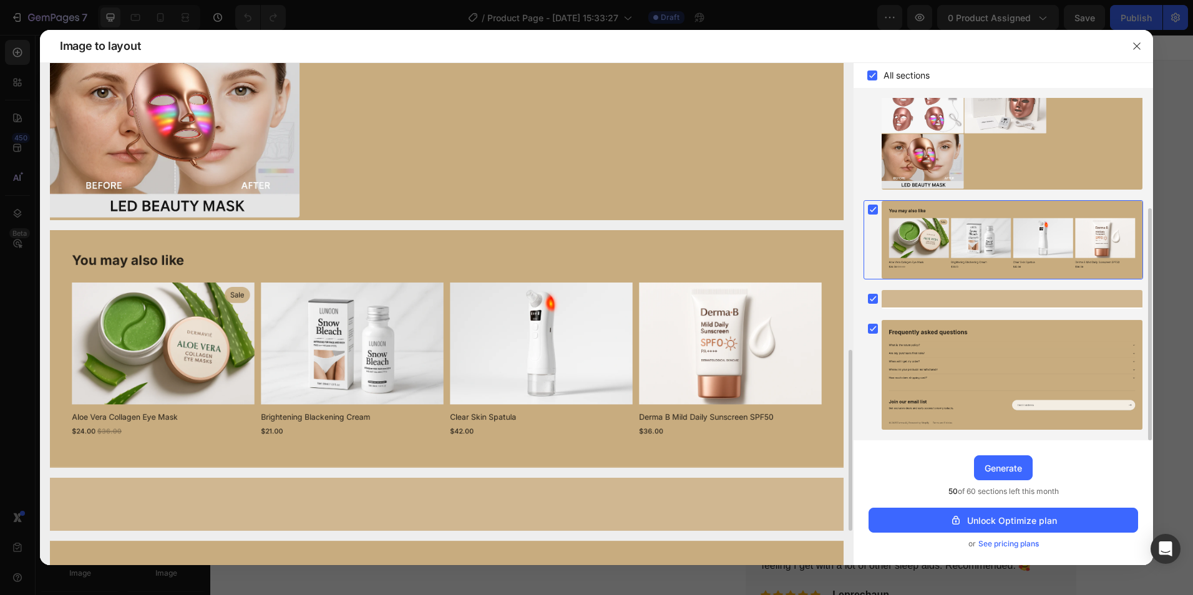
scroll to position [624, 0]
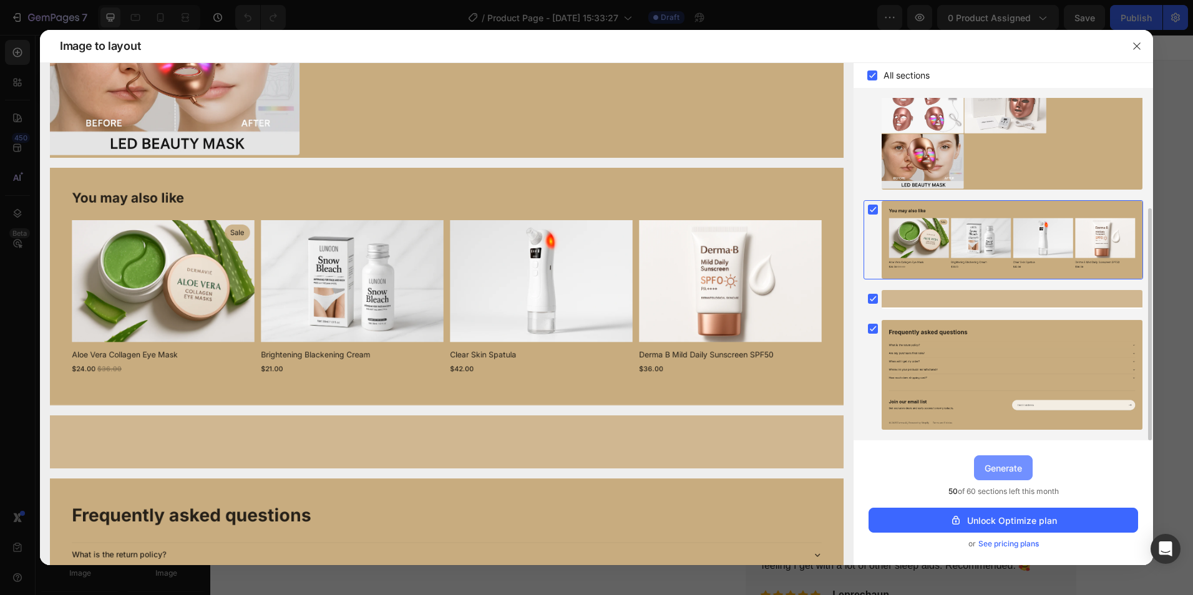
click at [1004, 468] on div "Generate" at bounding box center [1003, 468] width 37 height 13
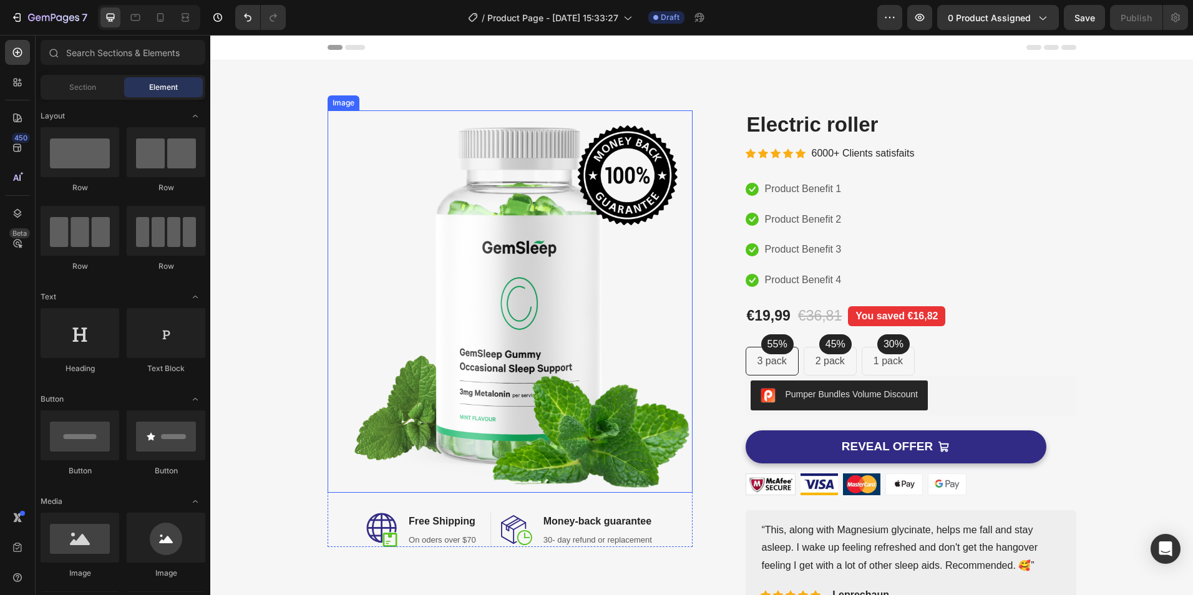
click at [526, 314] on img at bounding box center [510, 301] width 365 height 383
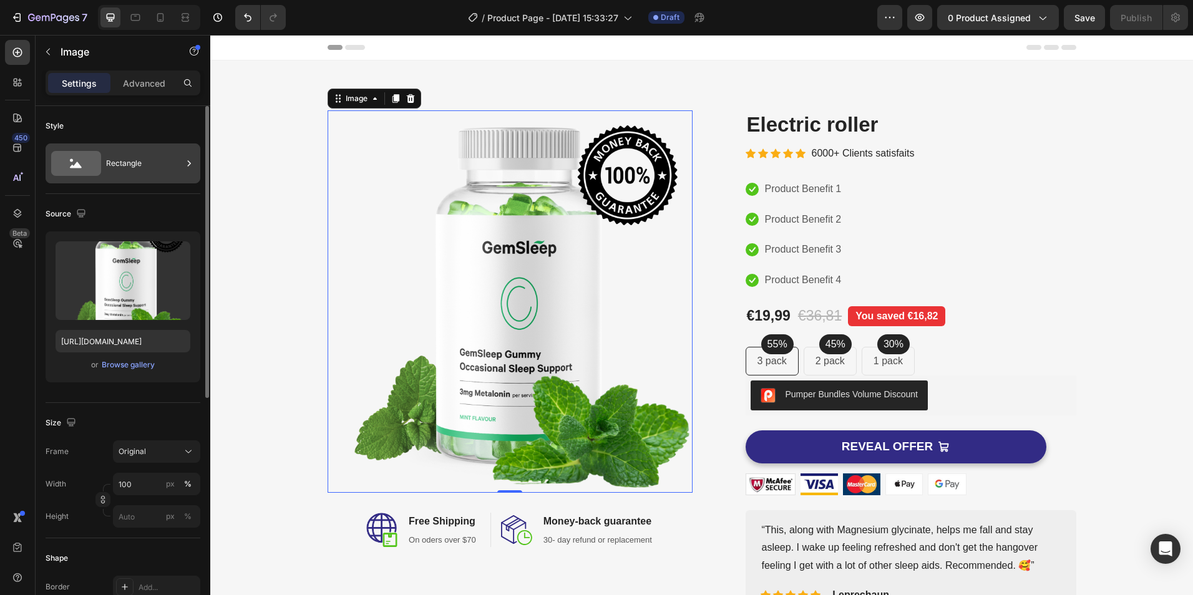
click at [133, 168] on div "Rectangle" at bounding box center [144, 163] width 76 height 29
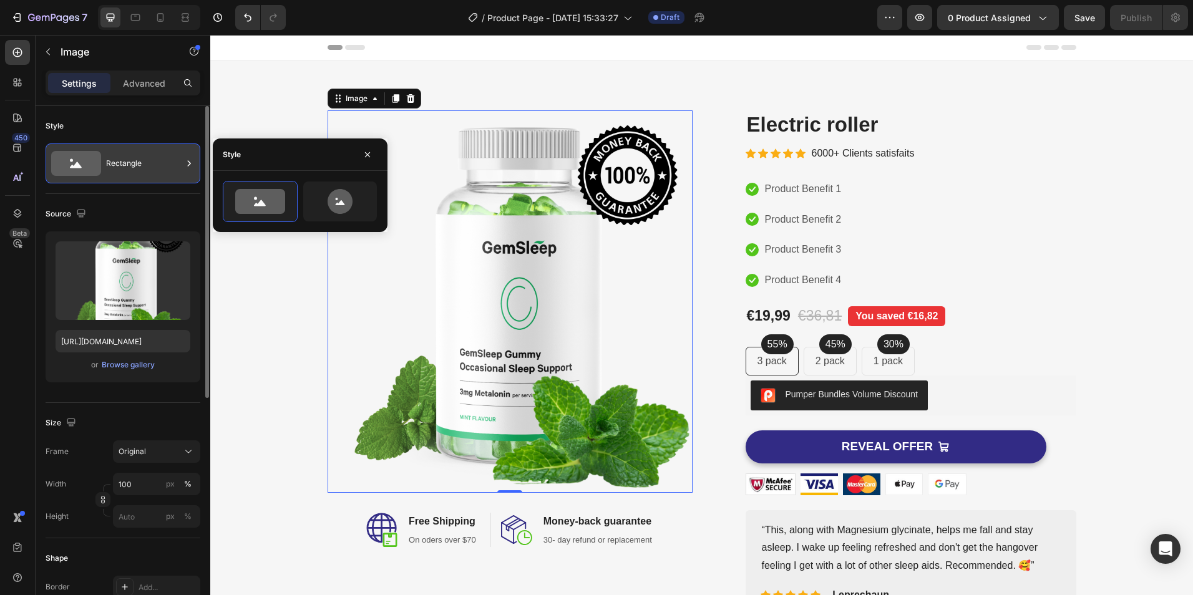
click at [152, 171] on div "Rectangle" at bounding box center [144, 163] width 76 height 29
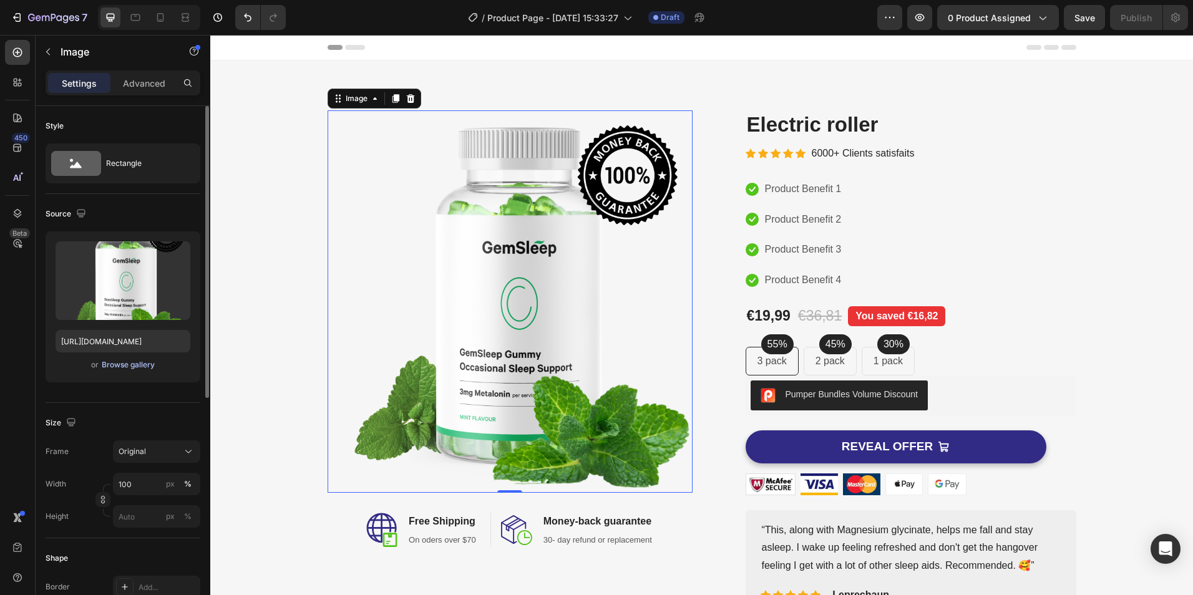
click at [137, 365] on div "Browse gallery" at bounding box center [128, 365] width 53 height 11
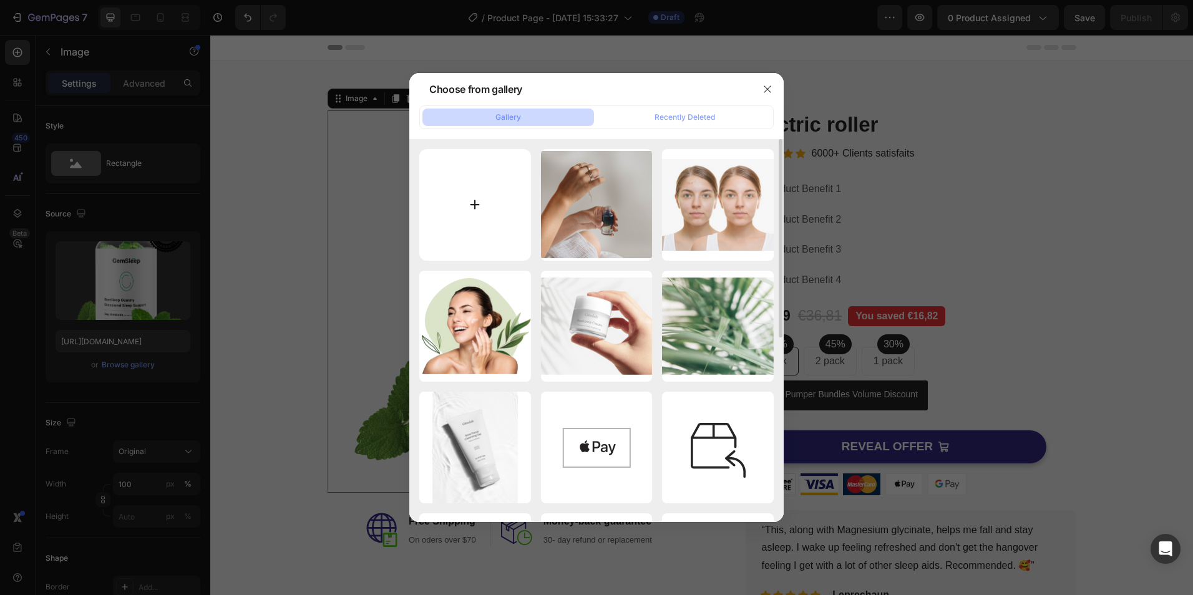
click at [512, 193] on input "file" at bounding box center [475, 205] width 112 height 112
click at [853, 84] on div at bounding box center [596, 297] width 1193 height 595
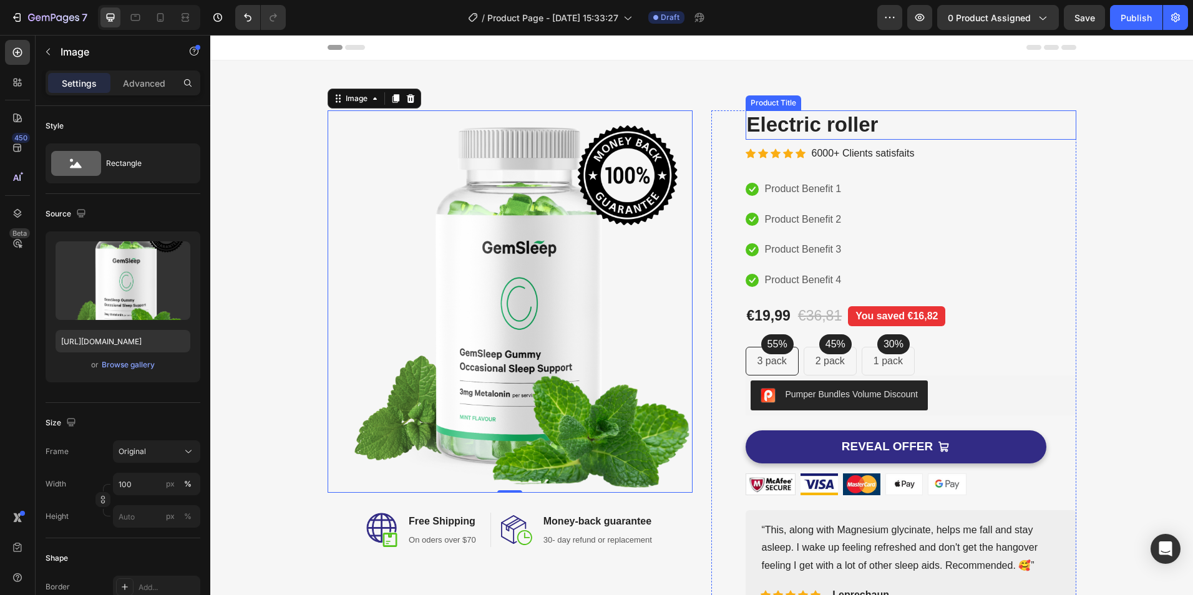
drag, startPoint x: 1287, startPoint y: 51, endPoint x: 855, endPoint y: 174, distance: 448.9
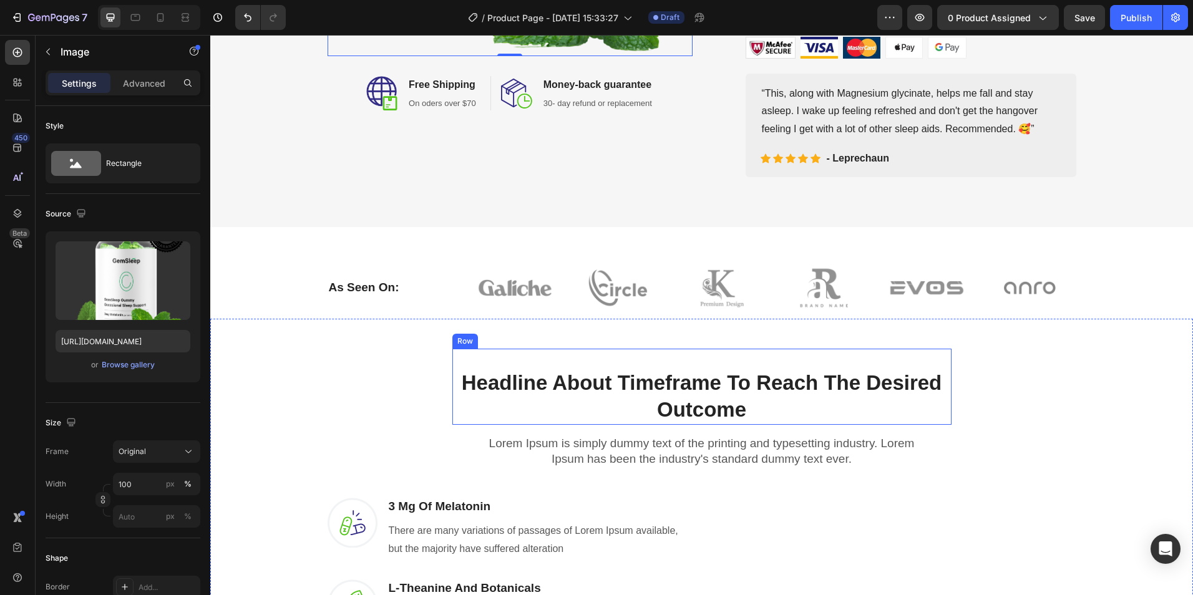
scroll to position [125, 0]
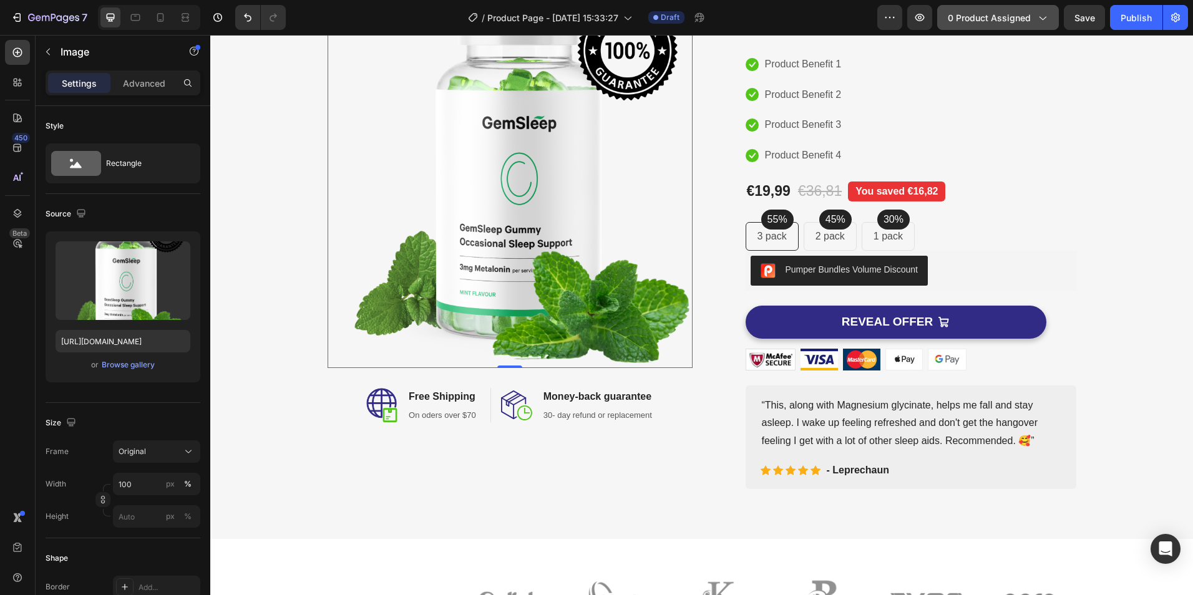
click at [1020, 13] on span "0 product assigned" at bounding box center [989, 17] width 83 height 13
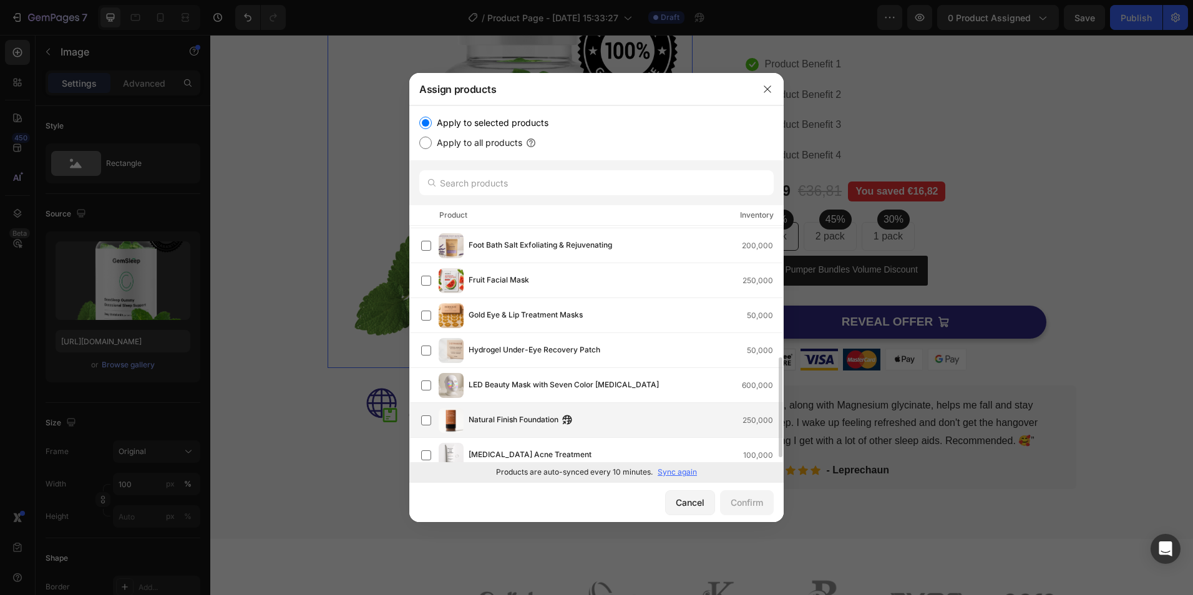
scroll to position [323, 0]
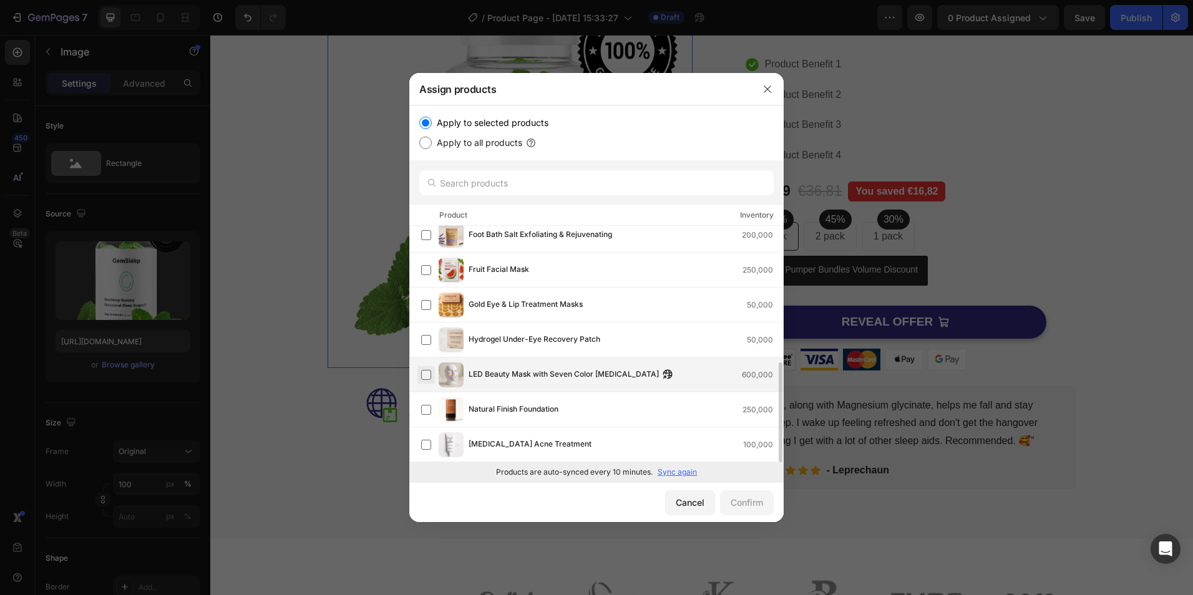
click at [431, 376] on label at bounding box center [426, 375] width 10 height 10
click at [754, 508] on div "Confirm" at bounding box center [747, 502] width 32 height 13
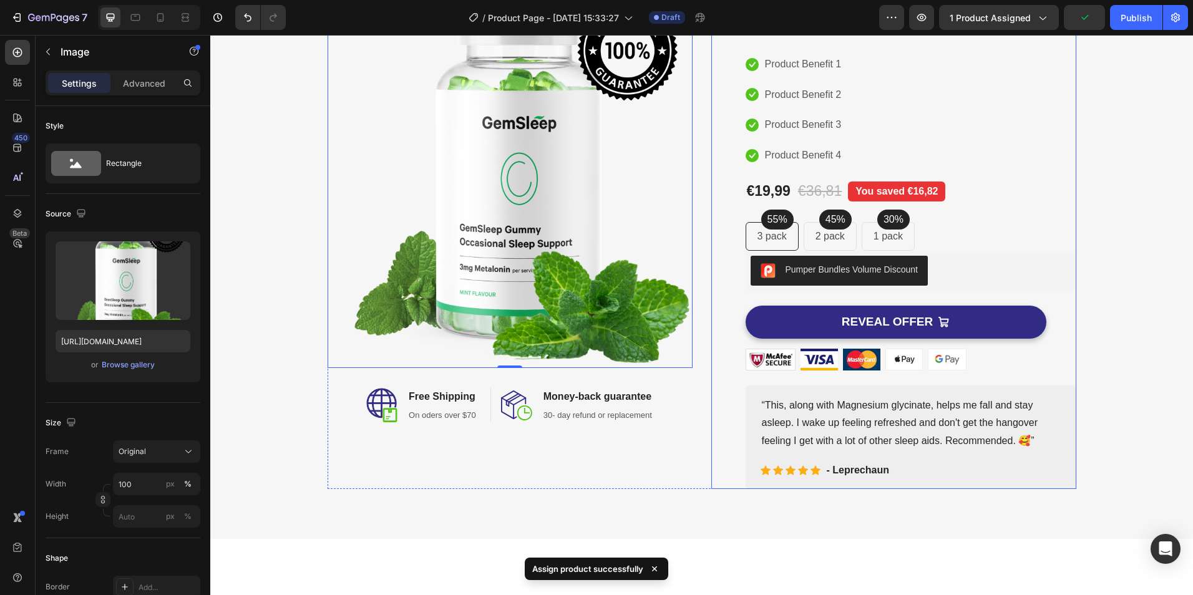
scroll to position [0, 0]
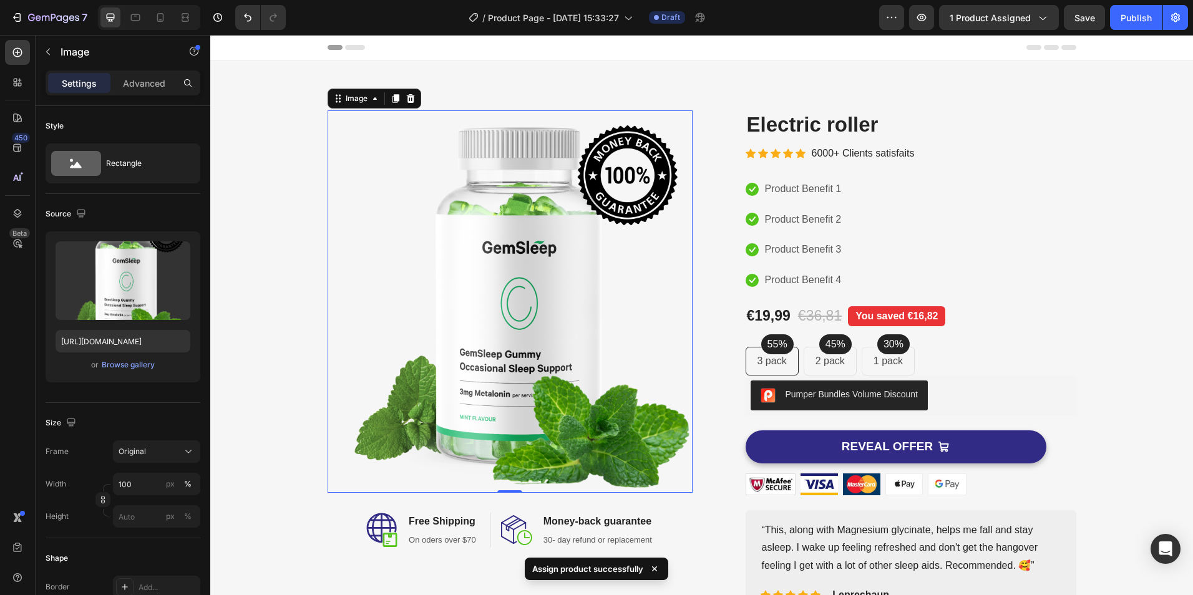
click at [367, 167] on img at bounding box center [510, 301] width 365 height 383
click at [347, 102] on div "Image" at bounding box center [356, 98] width 27 height 11
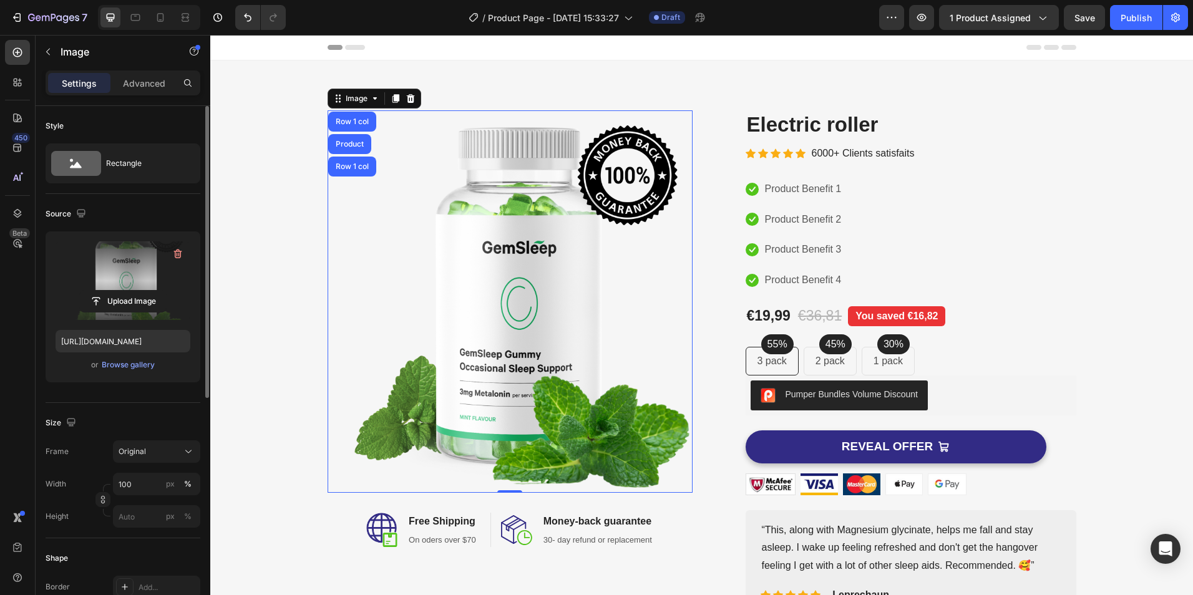
click at [181, 282] on label at bounding box center [123, 281] width 135 height 79
click at [166, 291] on input "file" at bounding box center [123, 301] width 86 height 21
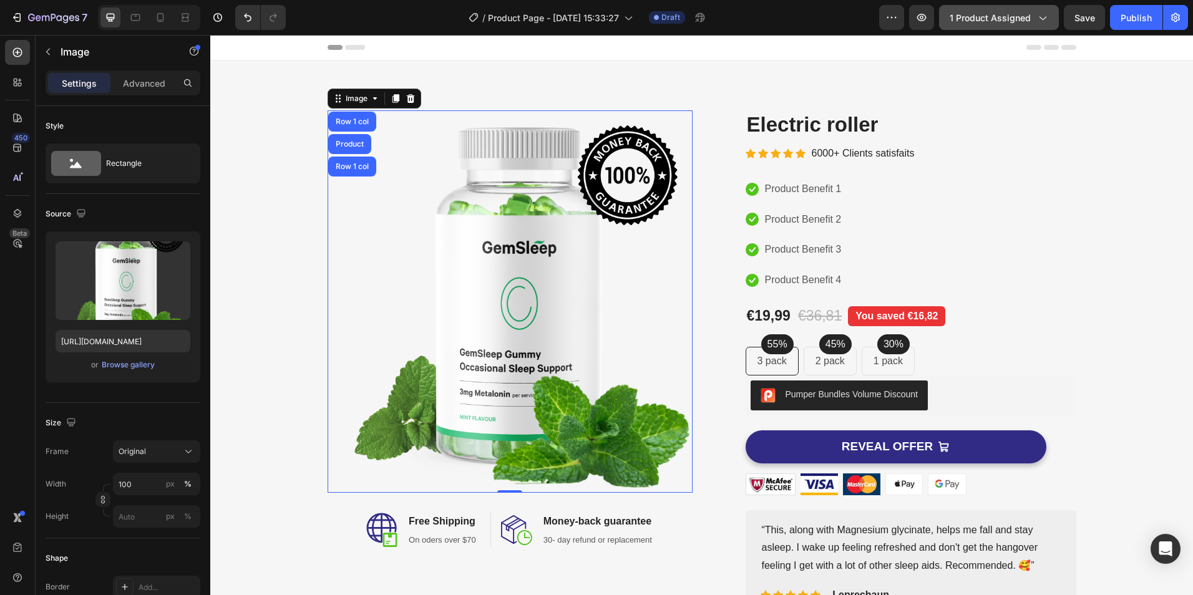
click at [1011, 19] on span "1 product assigned" at bounding box center [990, 17] width 81 height 13
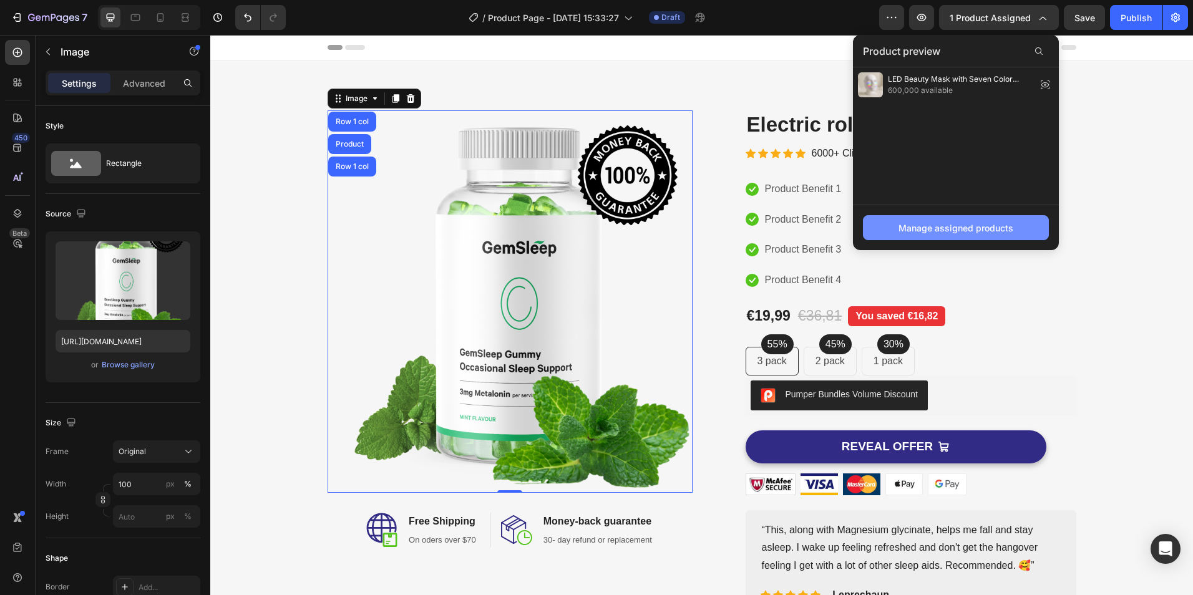
click at [963, 232] on div "Manage assigned products" at bounding box center [956, 228] width 115 height 13
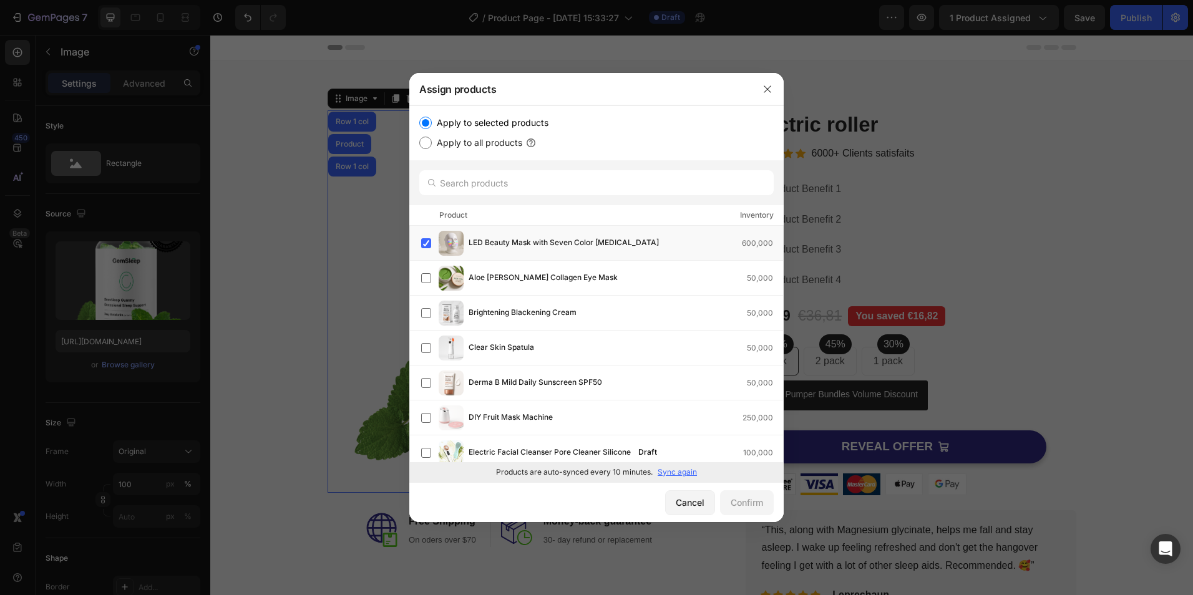
drag, startPoint x: 565, startPoint y: 47, endPoint x: 778, endPoint y: 76, distance: 214.7
click at [778, 76] on div at bounding box center [768, 89] width 32 height 32
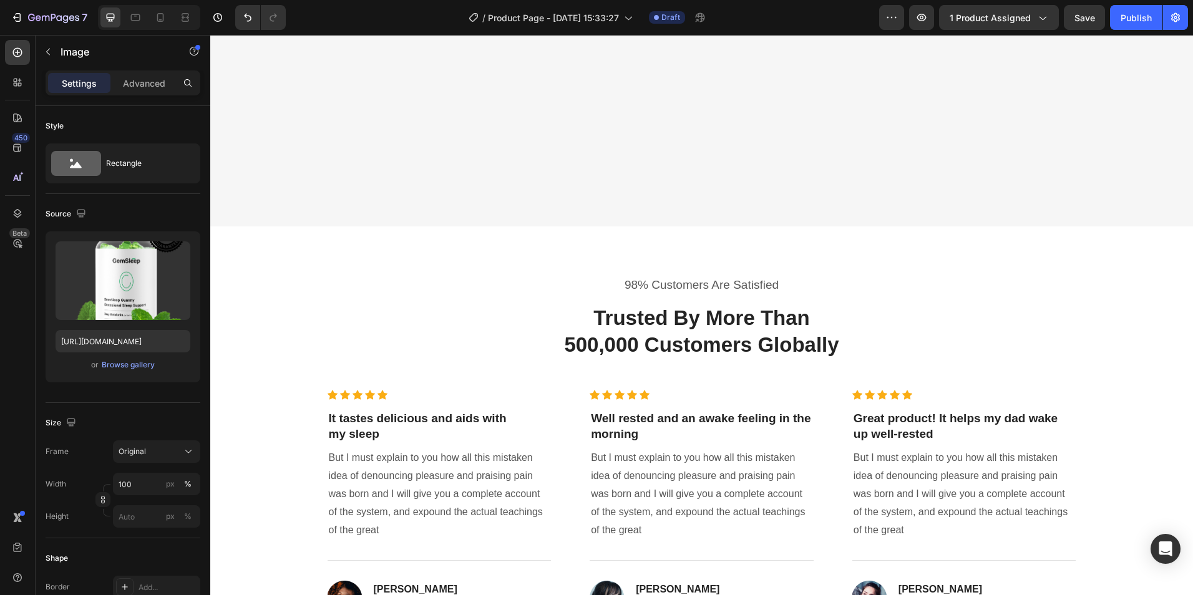
scroll to position [2434, 0]
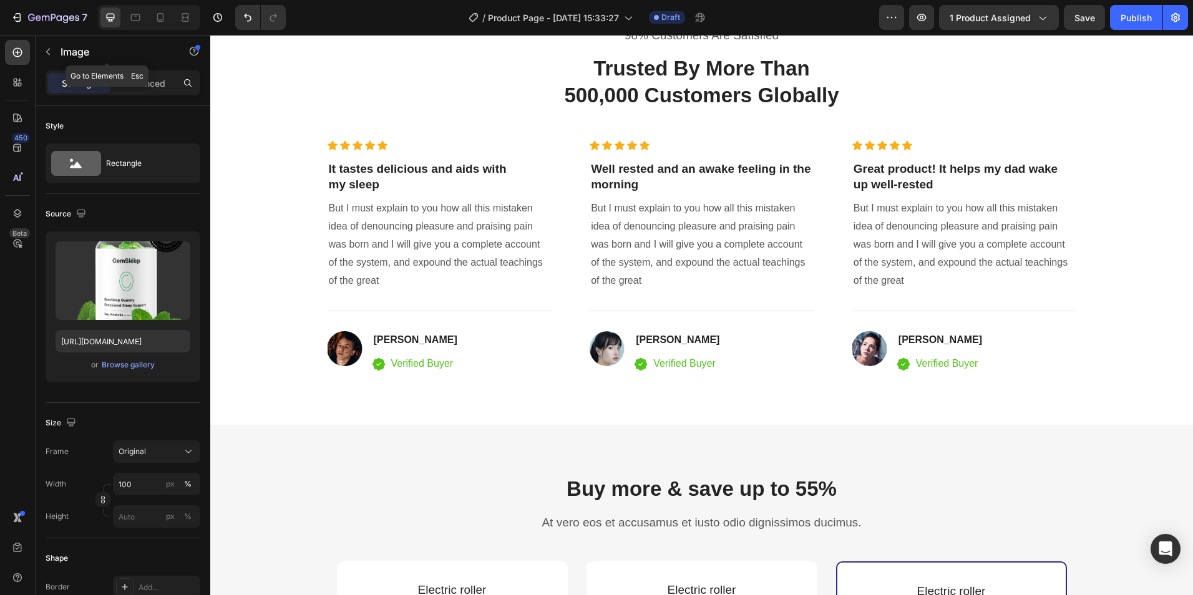
click at [63, 50] on p "Image" at bounding box center [114, 51] width 106 height 15
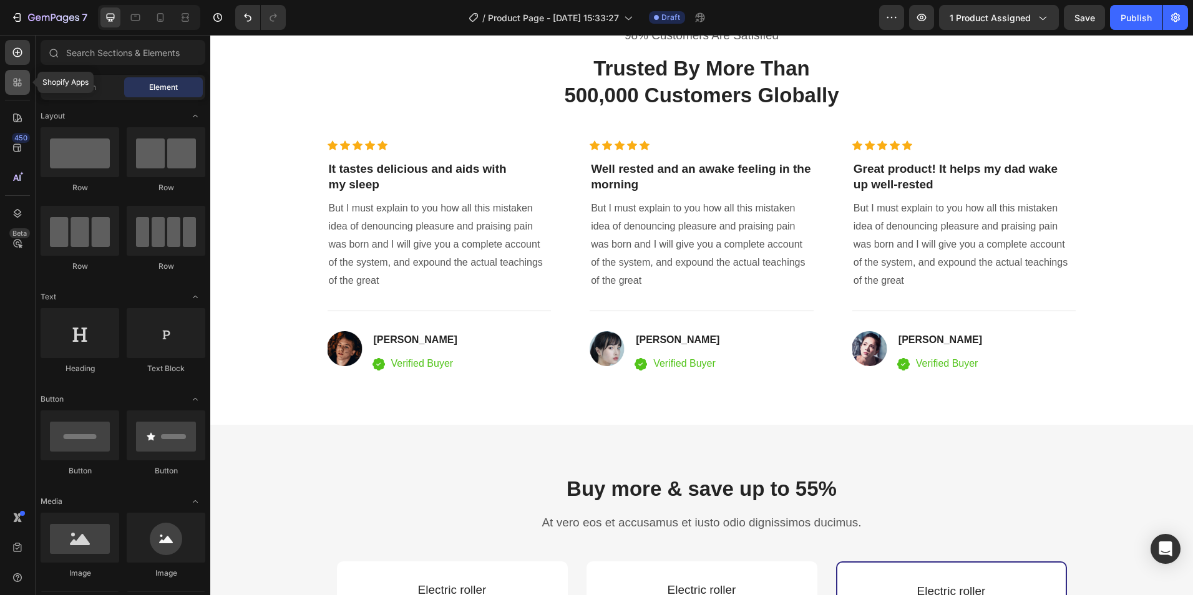
click at [14, 78] on icon at bounding box center [17, 82] width 12 height 12
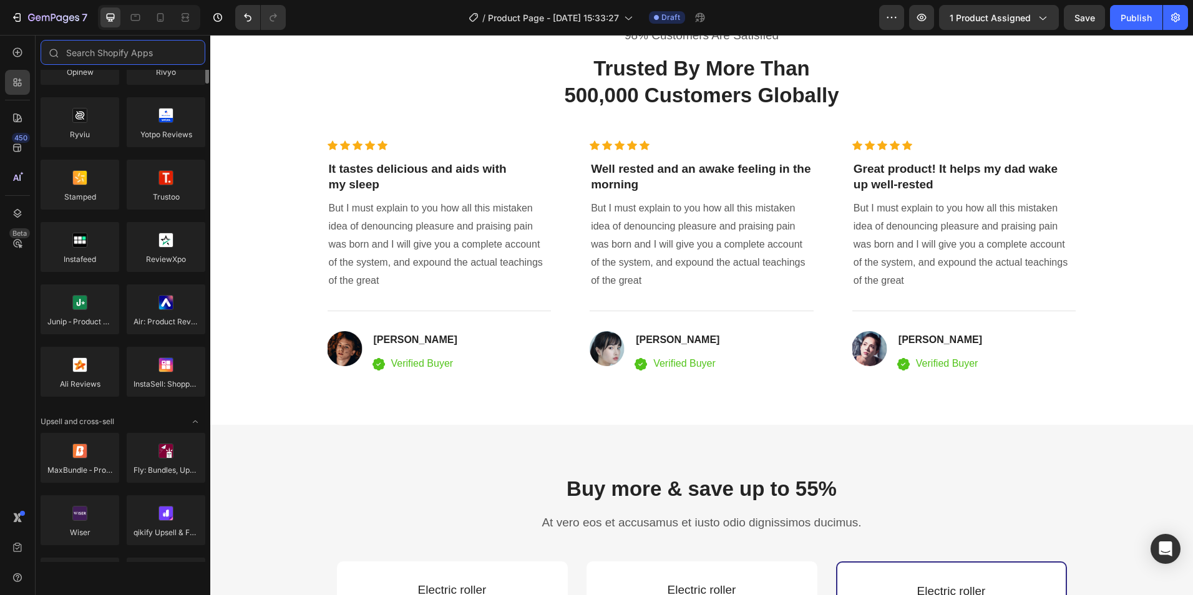
scroll to position [0, 0]
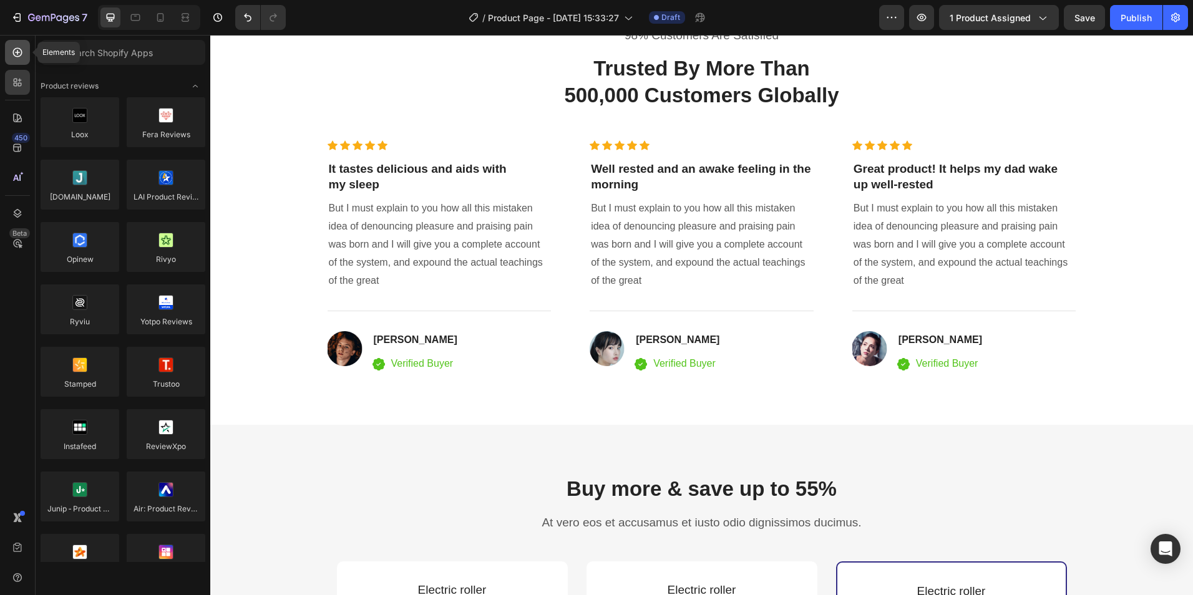
click at [18, 52] on icon at bounding box center [17, 52] width 12 height 12
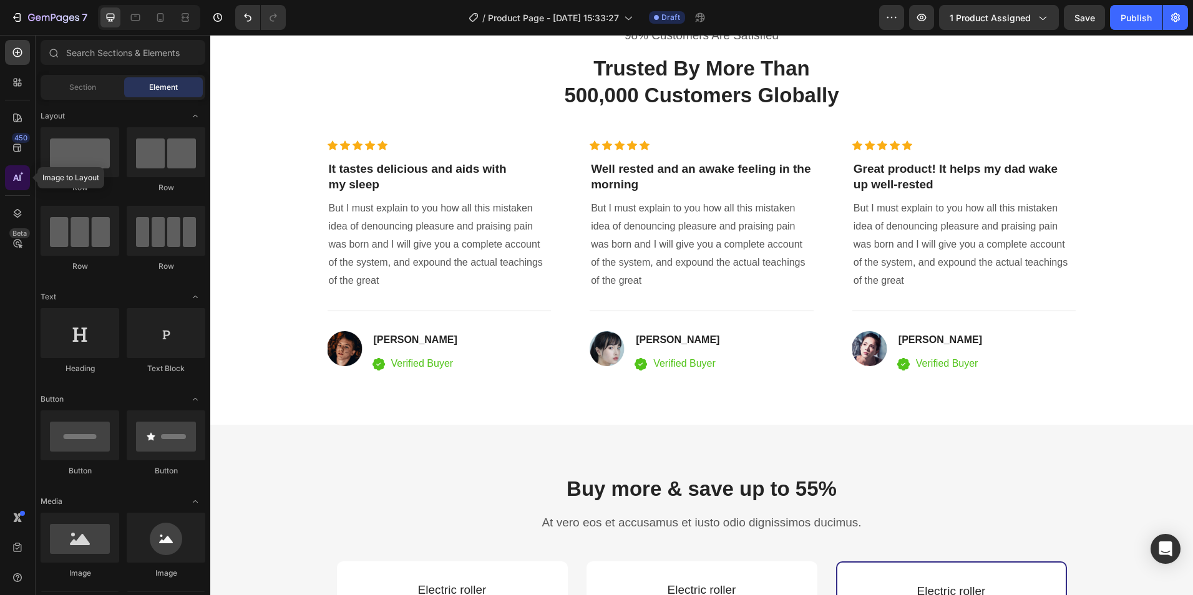
click at [16, 177] on icon at bounding box center [17, 178] width 12 height 12
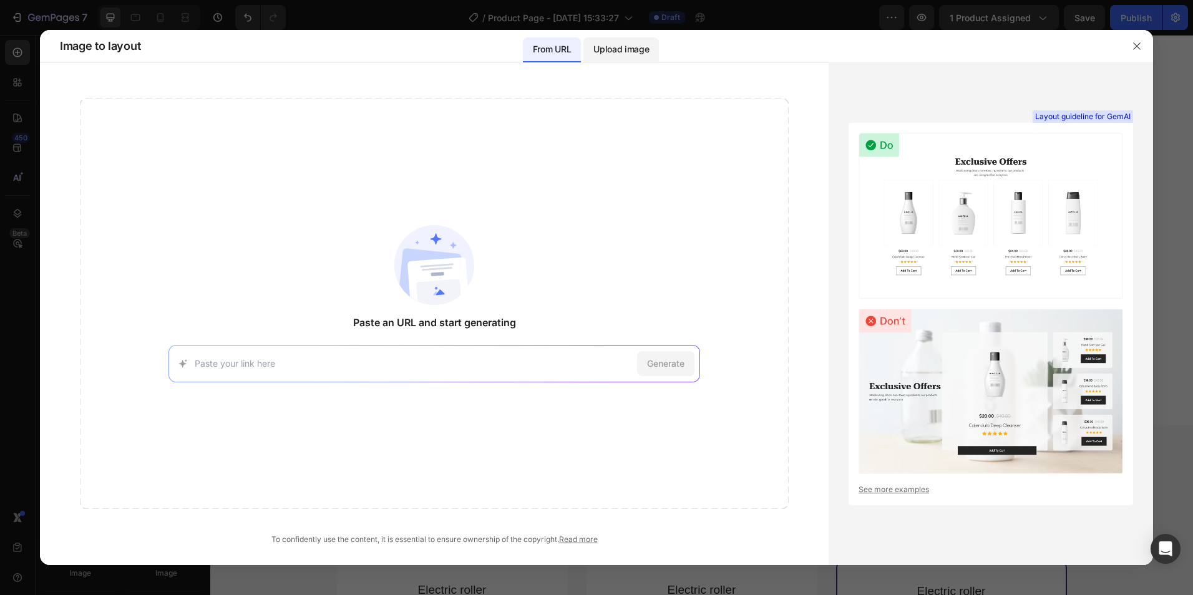
click at [615, 49] on p "Upload image" at bounding box center [622, 49] width 56 height 15
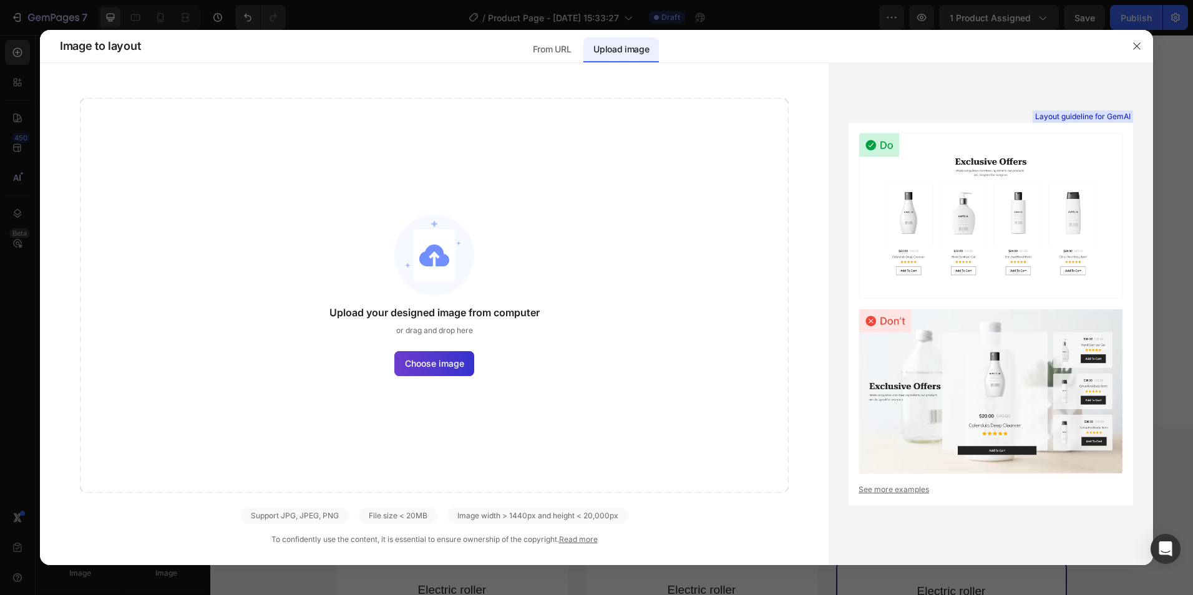
click at [429, 362] on span "Choose image" at bounding box center [434, 363] width 59 height 13
click at [0, 0] on input "Choose image" at bounding box center [0, 0] width 0 height 0
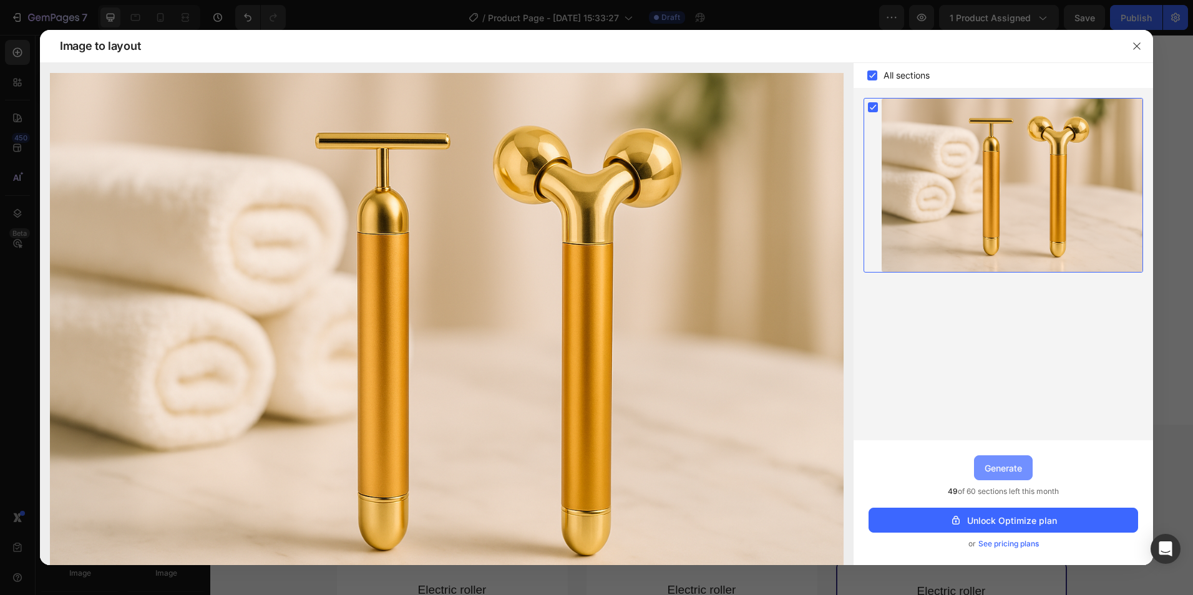
click at [994, 462] on div "Generate" at bounding box center [1003, 468] width 37 height 13
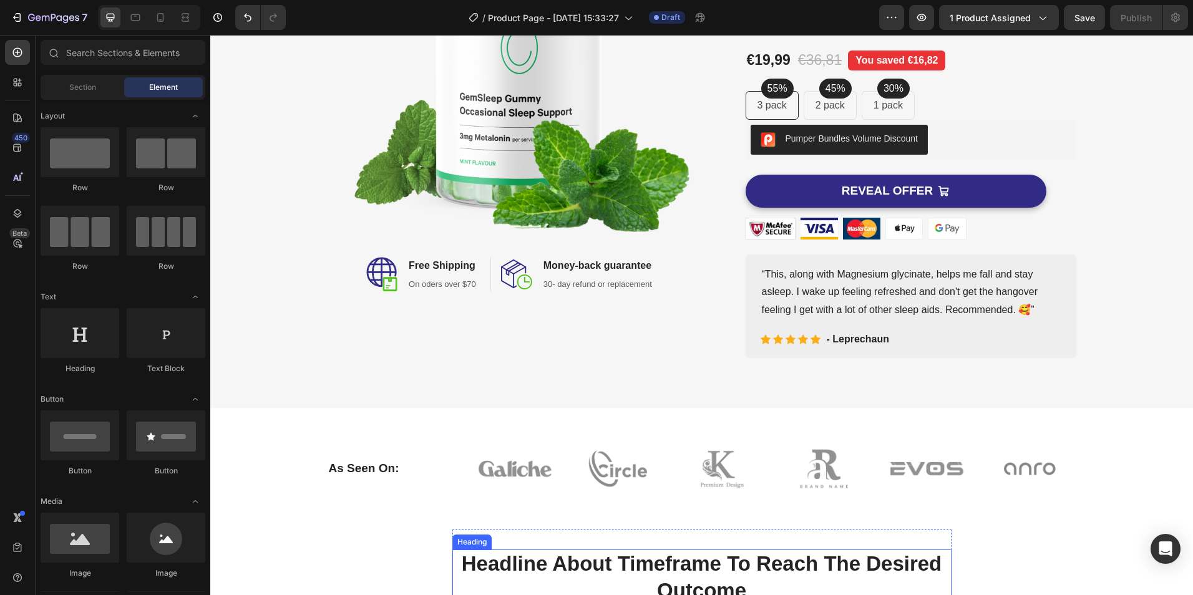
scroll to position [194, 0]
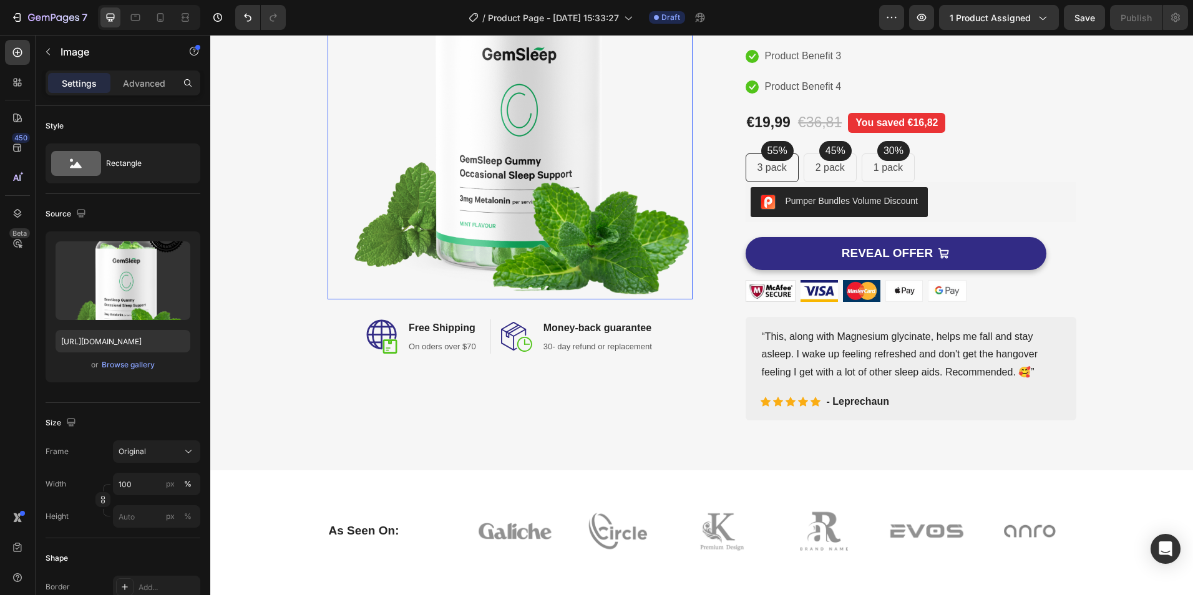
click at [467, 273] on img at bounding box center [510, 108] width 365 height 383
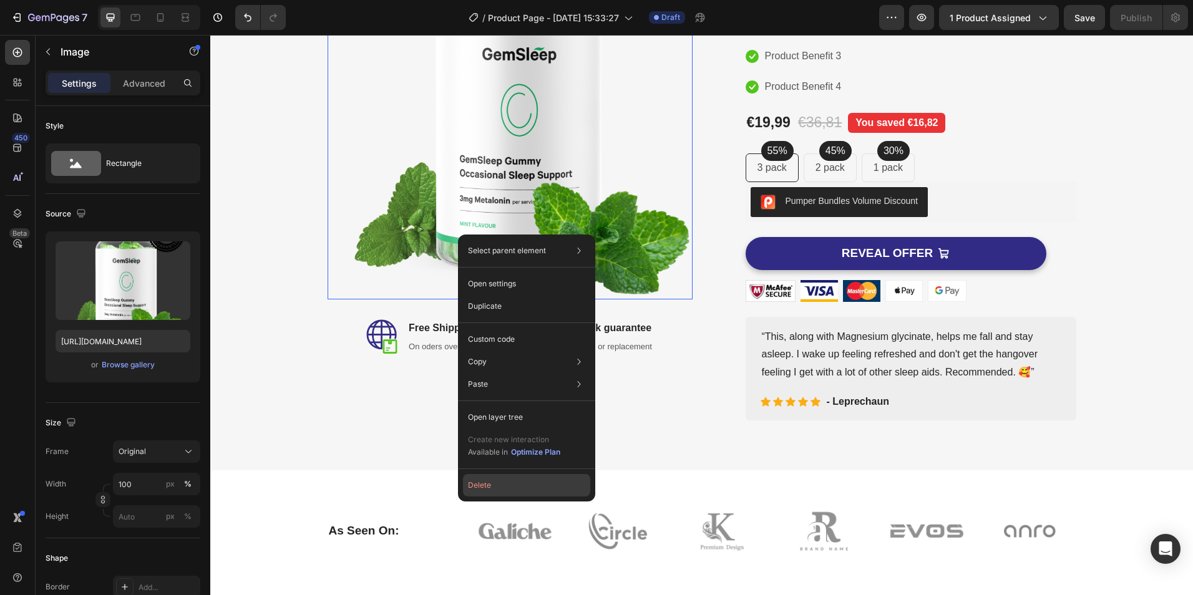
click at [505, 482] on button "Delete" at bounding box center [526, 485] width 127 height 22
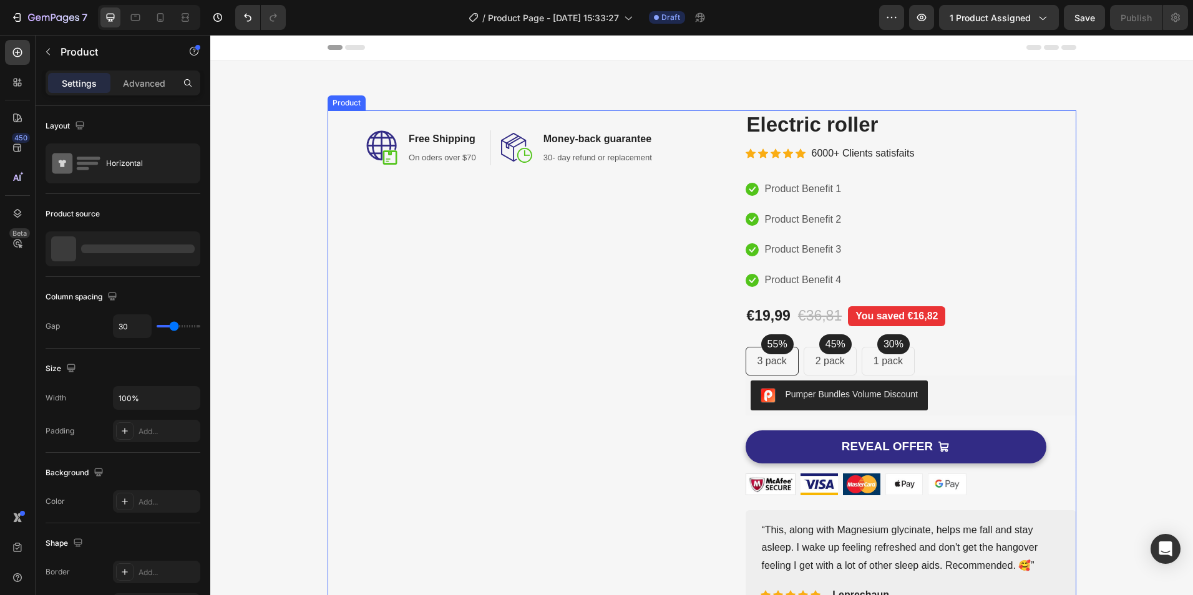
click at [441, 337] on div "Image Free Shipping Heading On oders over $70 Text block Row Image Money-back g…" at bounding box center [510, 362] width 365 height 504
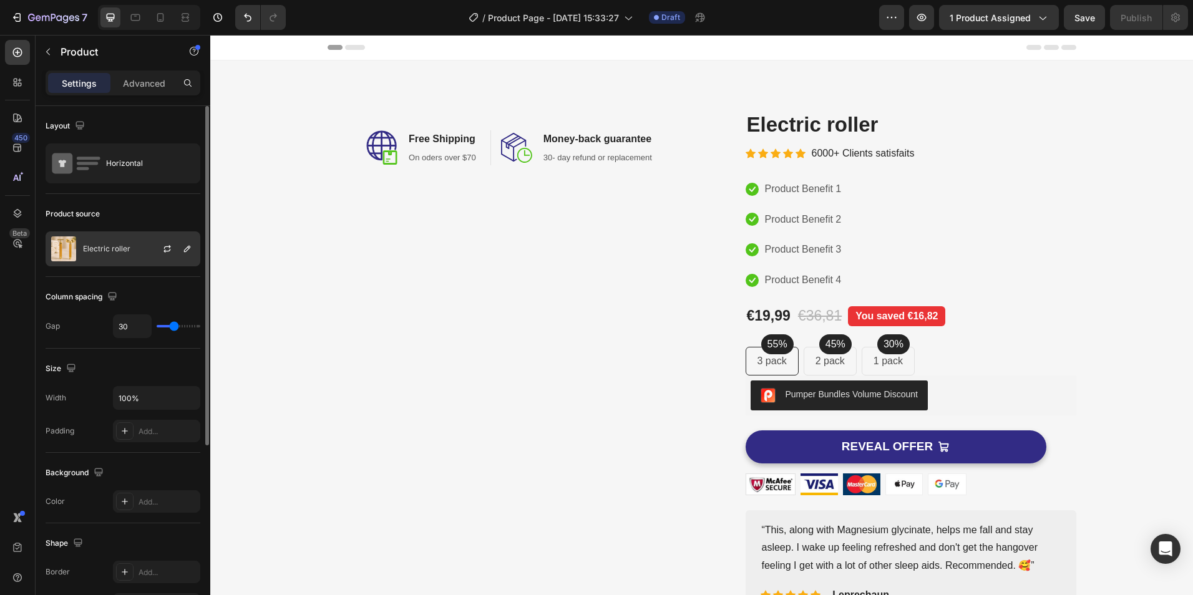
click at [134, 249] on div "Electric roller" at bounding box center [123, 249] width 155 height 35
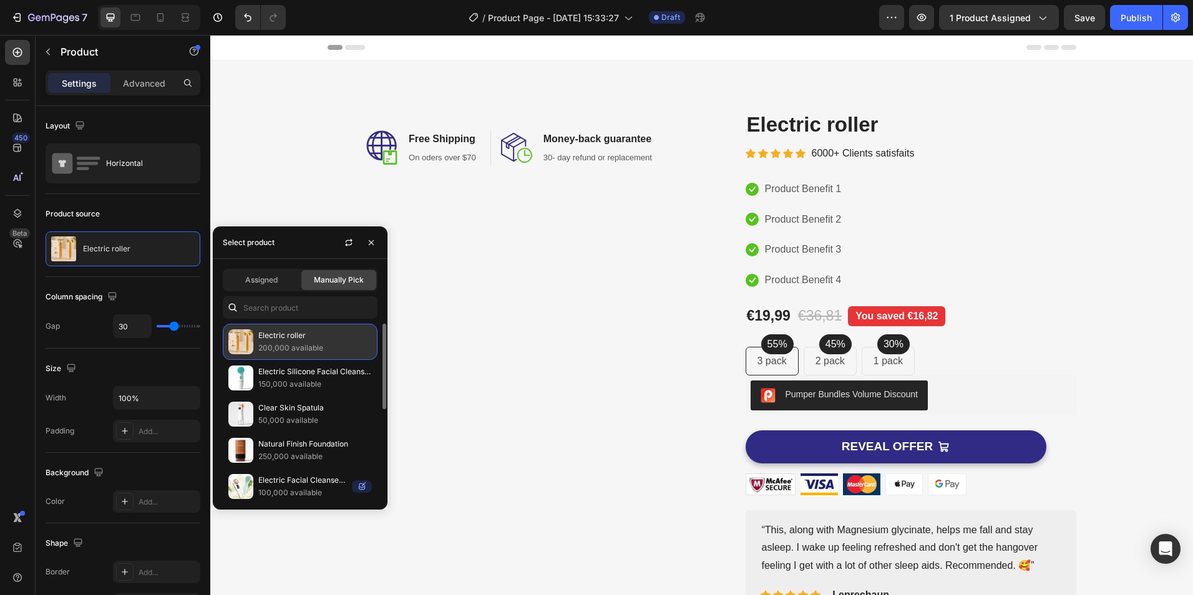
click at [293, 340] on p "Electric roller" at bounding box center [315, 336] width 114 height 12
click at [289, 343] on p "200,000 available" at bounding box center [315, 348] width 114 height 12
click at [291, 345] on p "200,000 available" at bounding box center [315, 348] width 114 height 12
drag, startPoint x: 291, startPoint y: 345, endPoint x: 253, endPoint y: 256, distance: 96.5
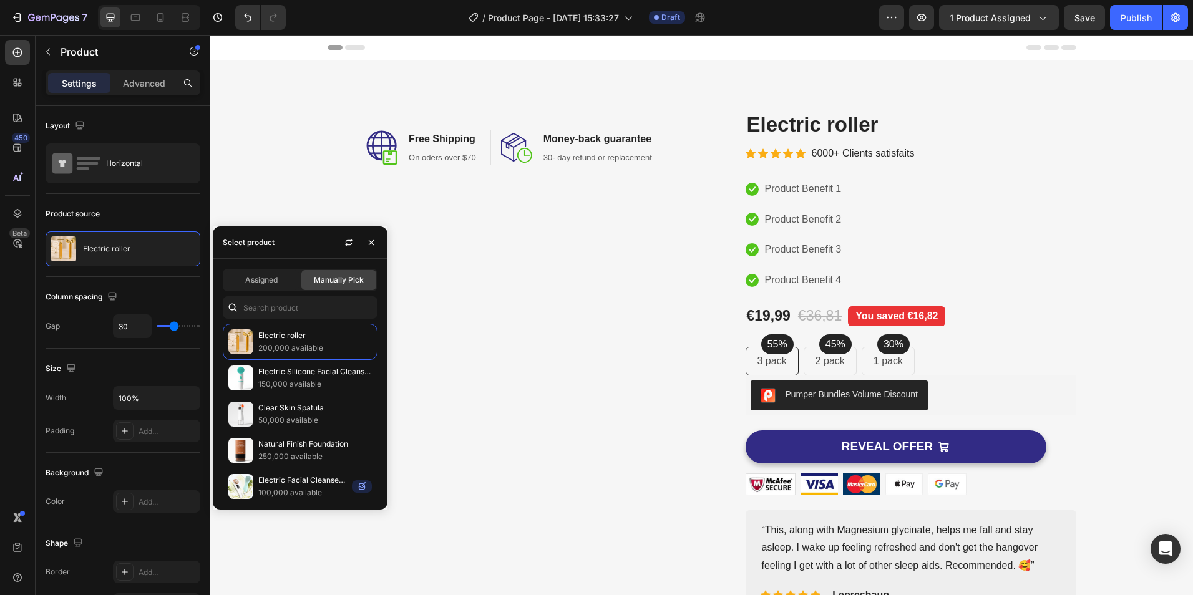
click at [253, 256] on div "Select product" at bounding box center [249, 243] width 62 height 32
click at [270, 331] on p "Electric roller" at bounding box center [315, 336] width 114 height 12
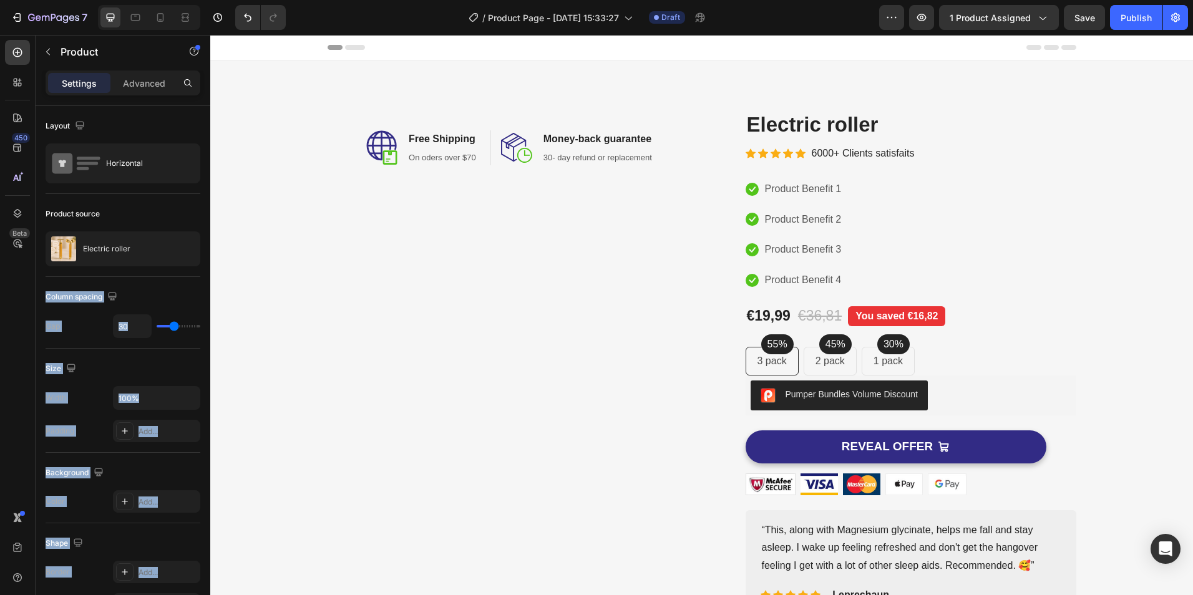
drag, startPoint x: 343, startPoint y: 292, endPoint x: 313, endPoint y: 277, distance: 33.8
click at [174, 245] on button "button" at bounding box center [167, 249] width 15 height 15
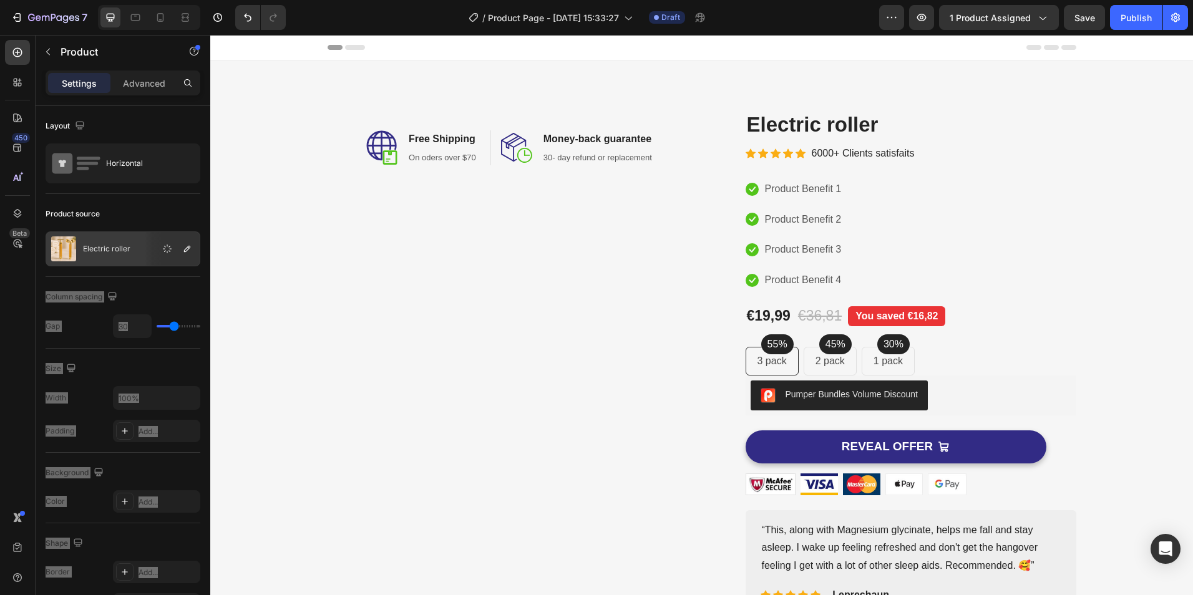
click at [381, 263] on div "Image Free Shipping Heading On oders over $70 Text block Row Image Money-back g…" at bounding box center [510, 362] width 365 height 504
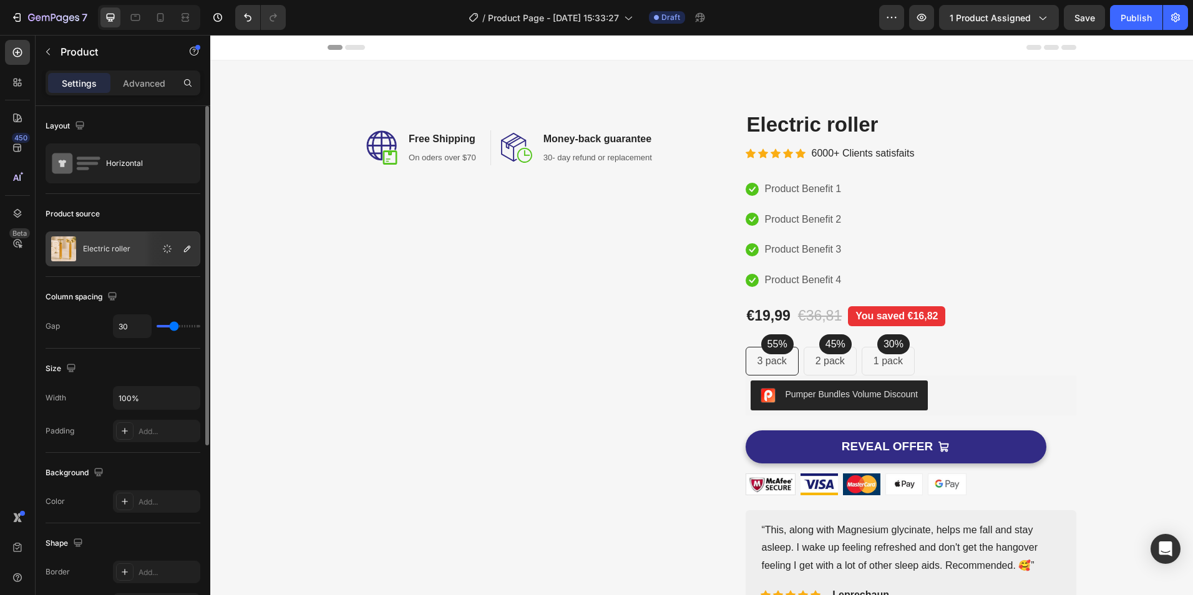
click at [93, 250] on p "Electric roller" at bounding box center [106, 249] width 47 height 9
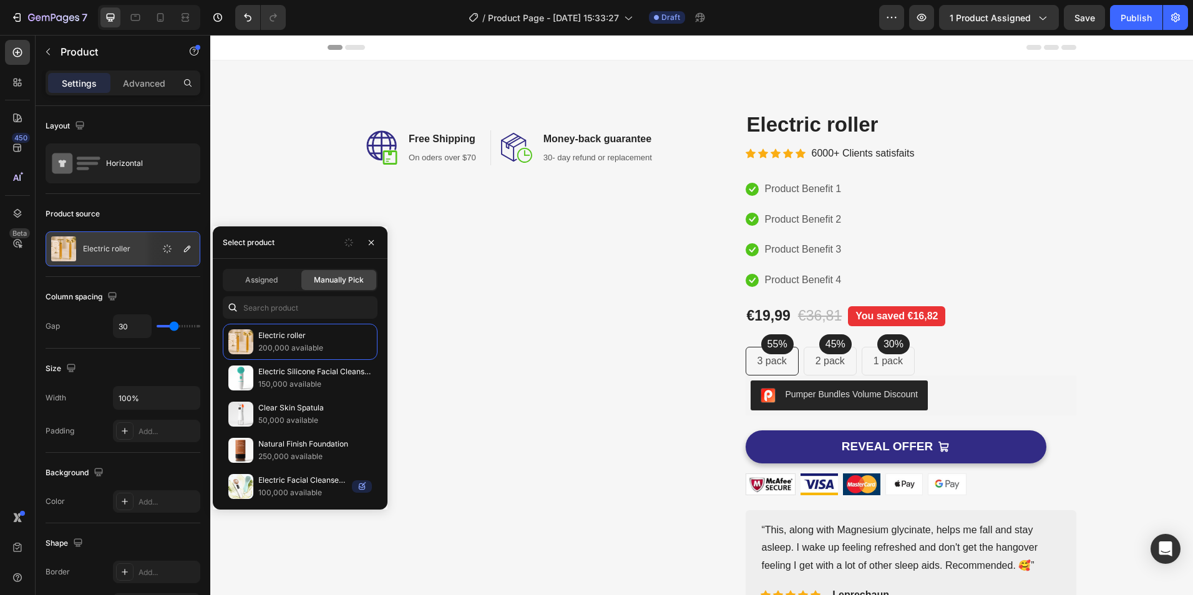
drag, startPoint x: 497, startPoint y: 278, endPoint x: 497, endPoint y: 269, distance: 8.7
click at [497, 272] on div "Image Free Shipping Heading On oders over $70 Text block Row Image Money-back g…" at bounding box center [510, 362] width 365 height 504
drag, startPoint x: 486, startPoint y: 235, endPoint x: 483, endPoint y: 216, distance: 19.7
click at [485, 218] on div "Image Free Shipping Heading On oders over $70 Text block Row Image Money-back g…" at bounding box center [510, 362] width 365 height 504
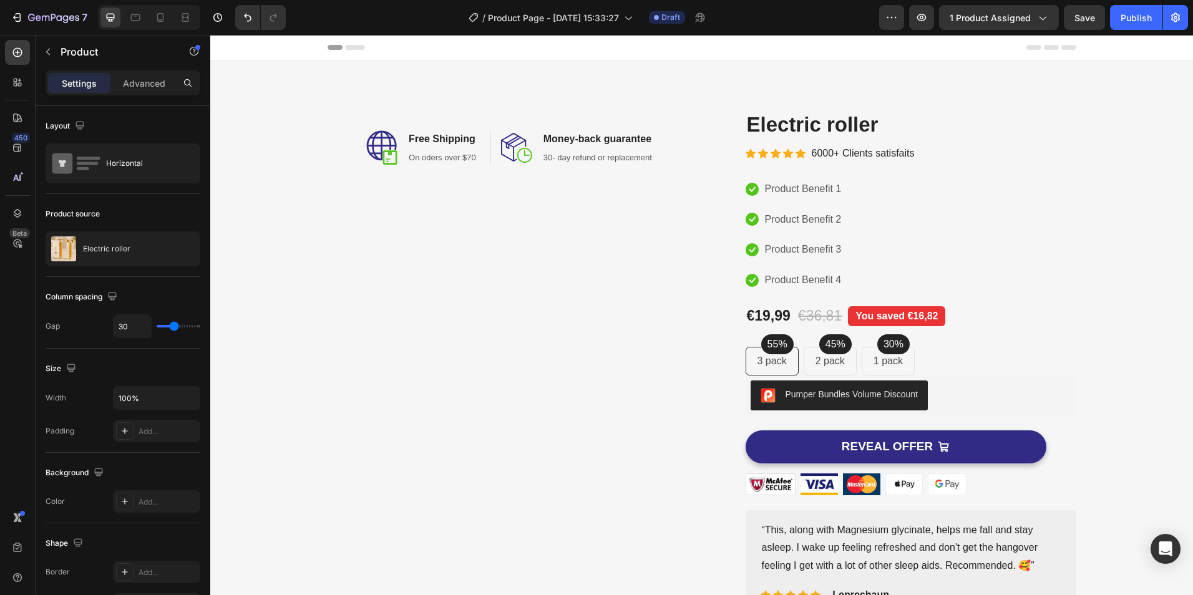
click at [455, 273] on div "Image Free Shipping Heading On oders over $70 Text block Row Image Money-back g…" at bounding box center [510, 362] width 365 height 504
click at [15, 54] on icon at bounding box center [17, 52] width 12 height 12
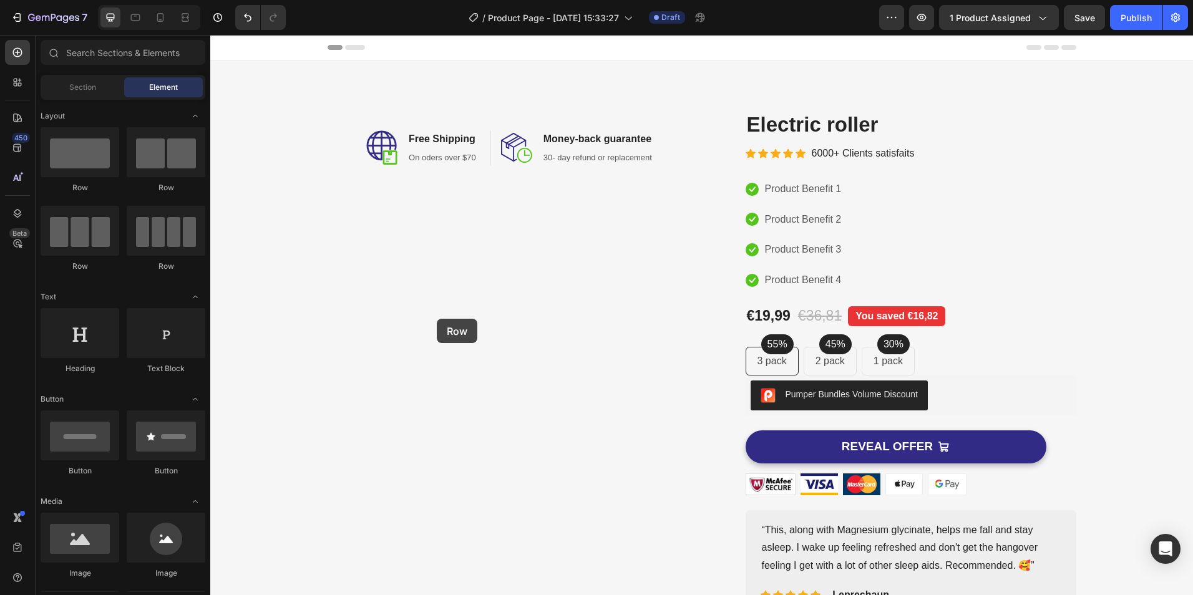
drag, startPoint x: 278, startPoint y: 200, endPoint x: 470, endPoint y: 345, distance: 240.7
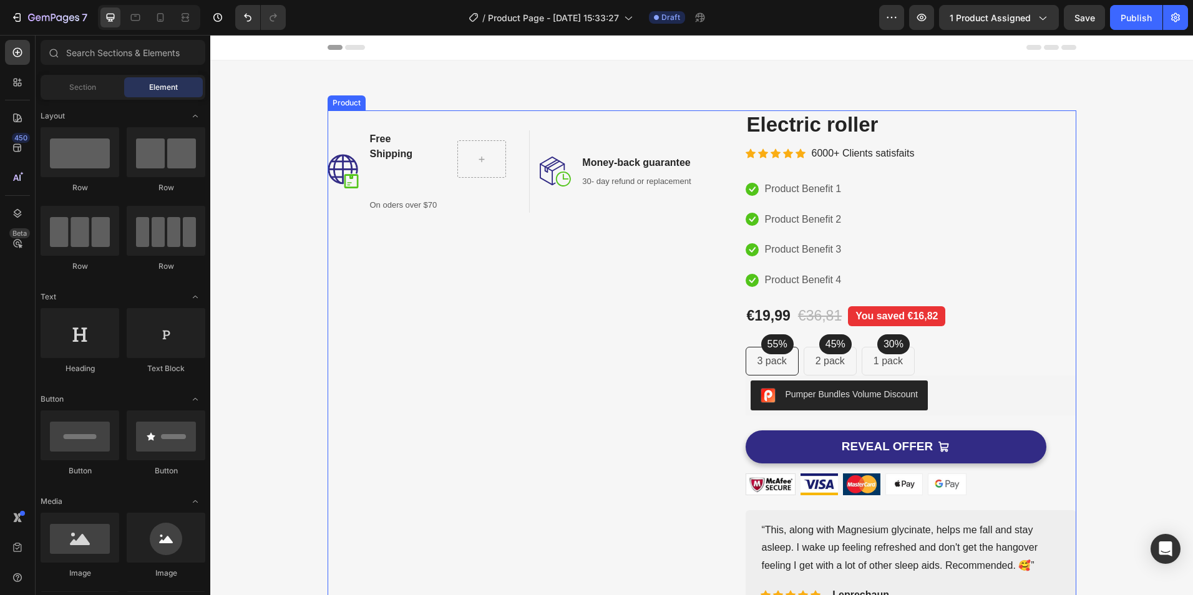
drag, startPoint x: 473, startPoint y: 160, endPoint x: 464, endPoint y: 354, distance: 193.7
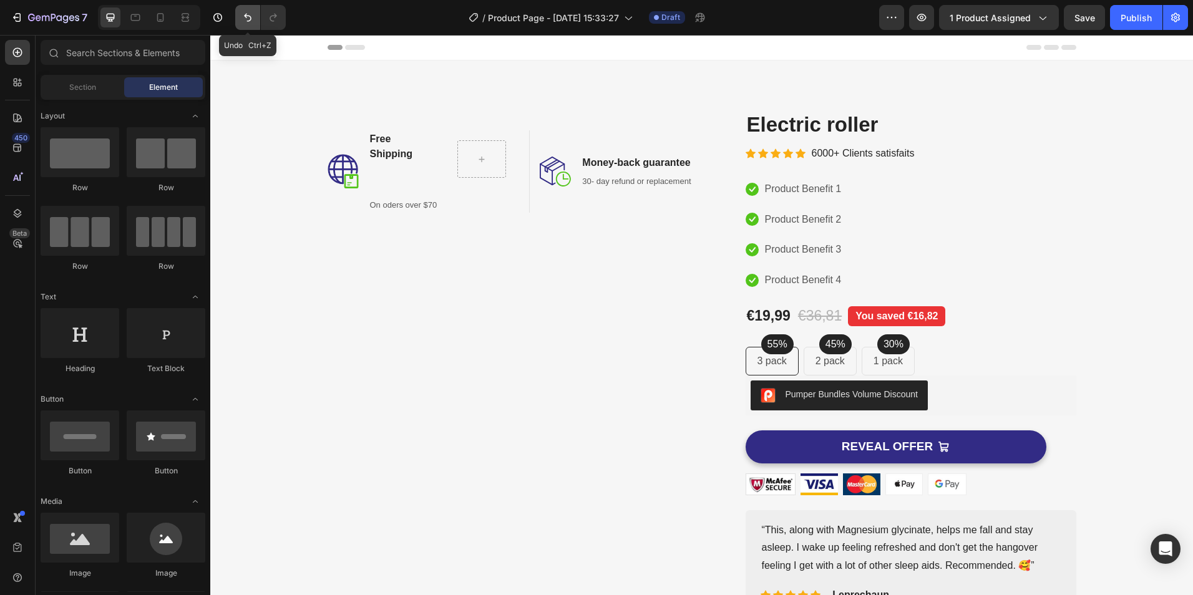
click at [250, 26] on button "Undo/Redo" at bounding box center [247, 17] width 25 height 25
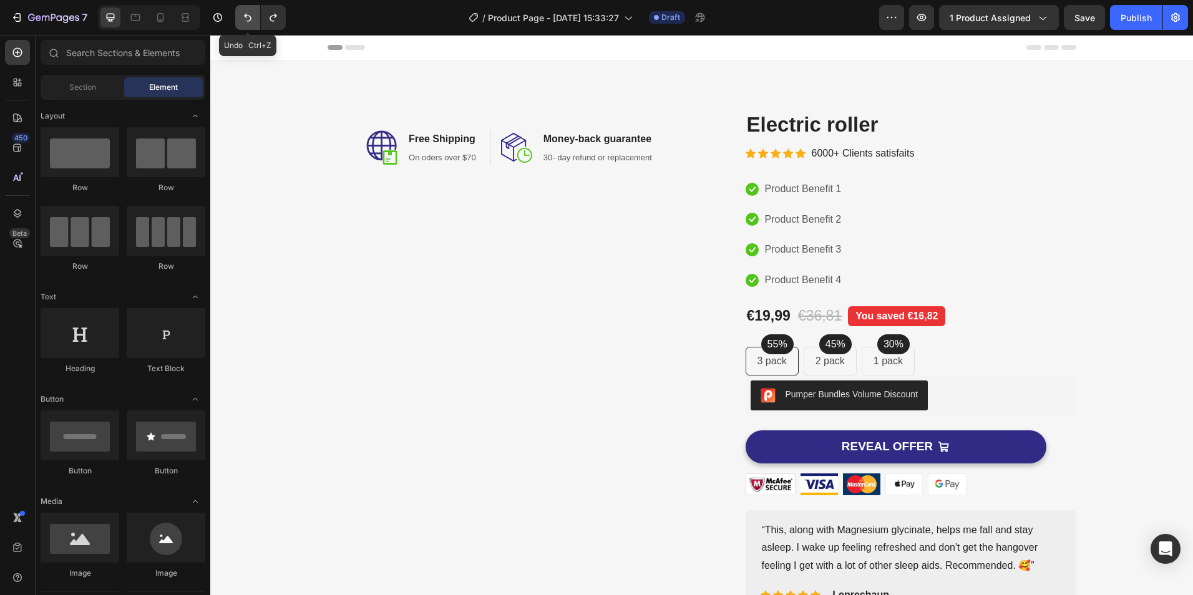
click at [250, 26] on button "Undo/Redo" at bounding box center [247, 17] width 25 height 25
click at [241, 22] on button "Undo/Redo" at bounding box center [247, 17] width 25 height 25
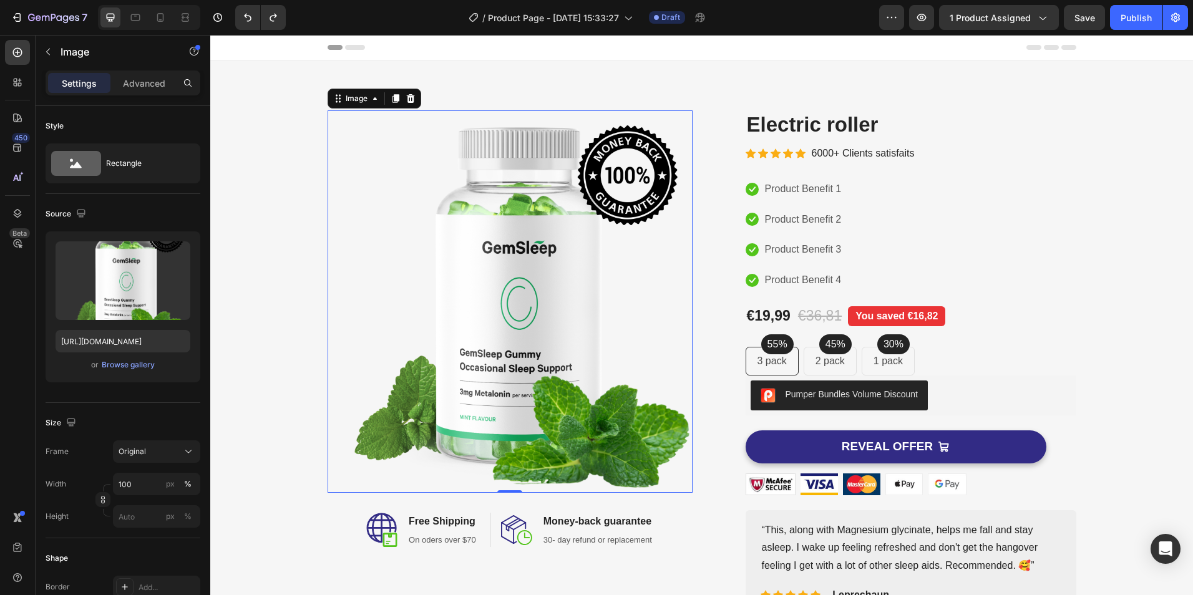
click at [510, 278] on img at bounding box center [510, 301] width 365 height 383
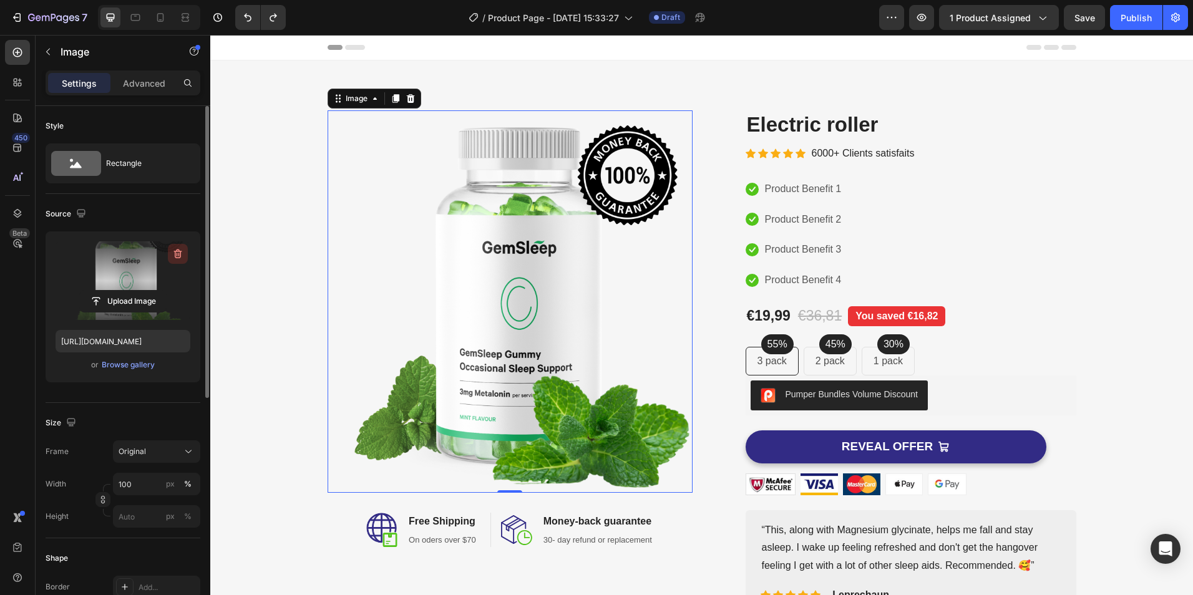
click at [178, 258] on icon "button" at bounding box center [178, 254] width 8 height 9
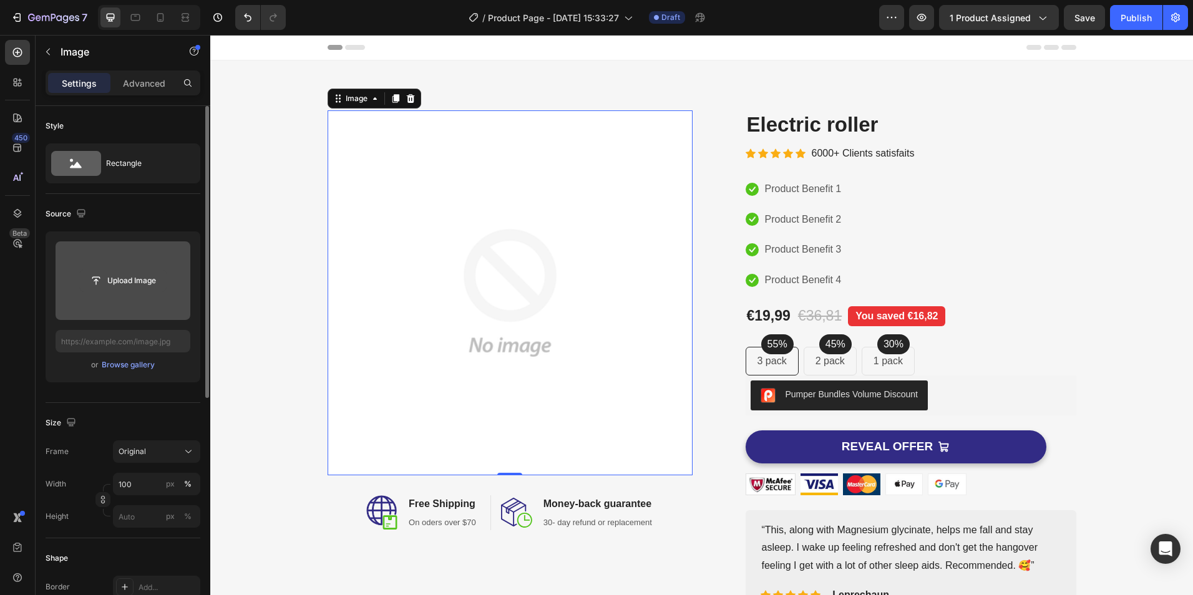
click at [125, 283] on input "file" at bounding box center [123, 280] width 86 height 21
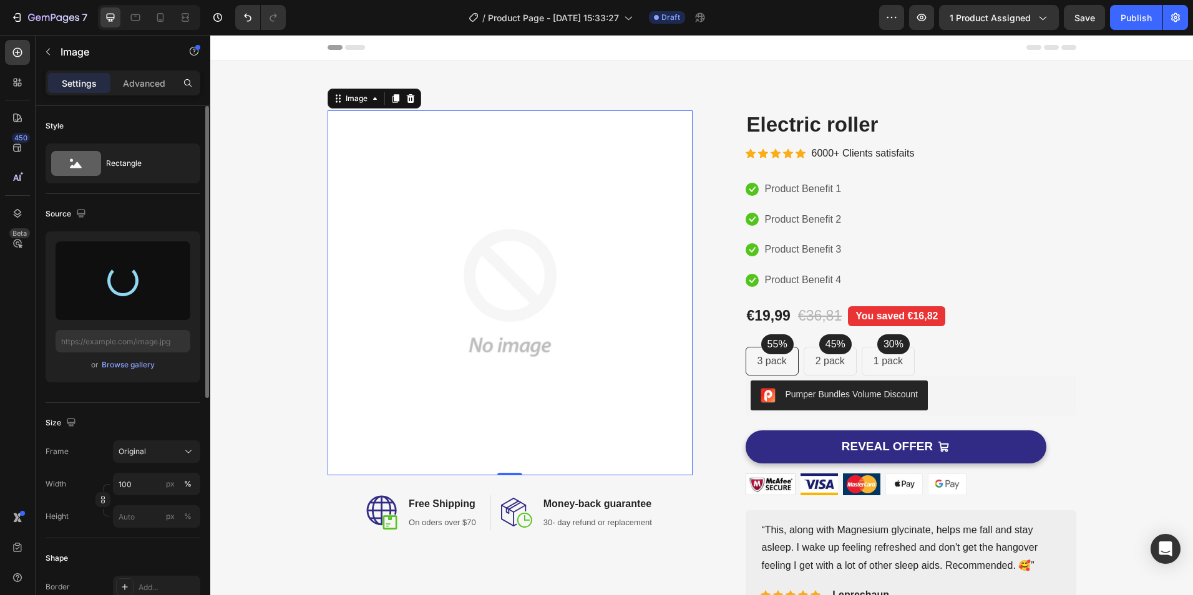
type input "https://cdn.shopify.com/s/files/1/0969/3184/0331/files/gempages_586141229641630…"
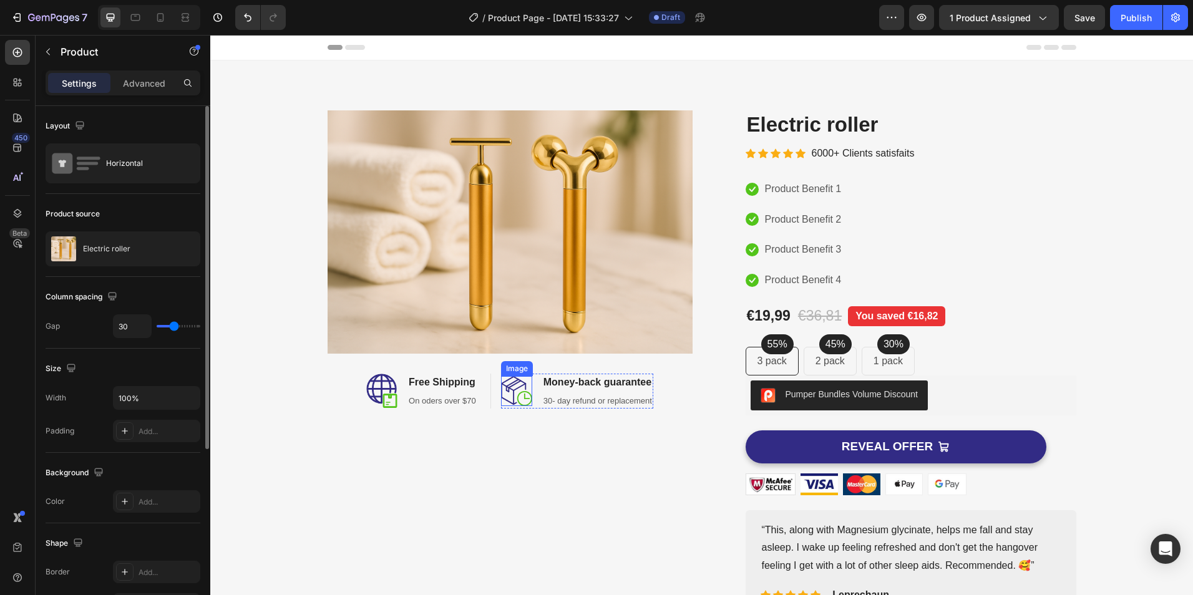
click at [511, 386] on img at bounding box center [516, 391] width 31 height 30
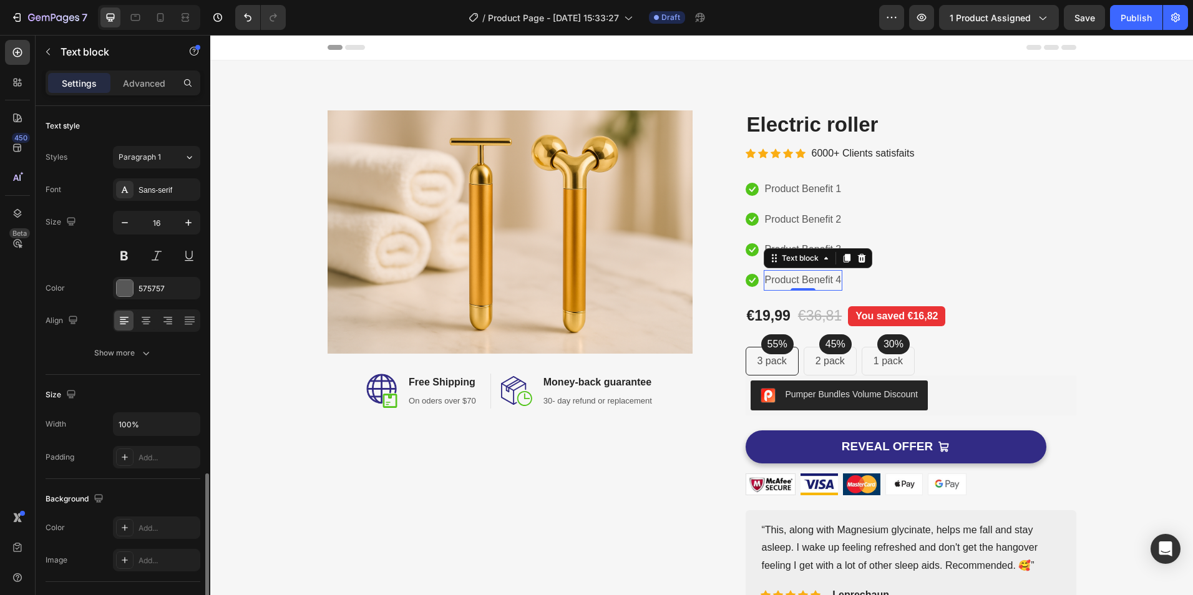
click at [805, 281] on p "Product Benefit 4" at bounding box center [803, 281] width 77 height 18
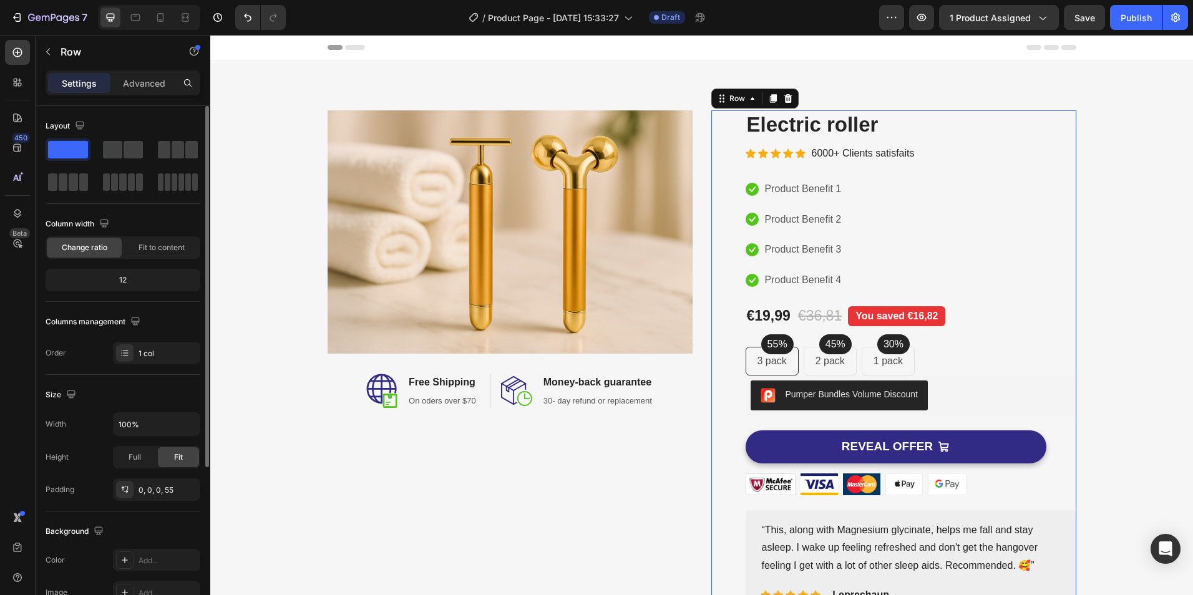
click at [1057, 297] on div "Product Images Electric roller Product Title Icon Icon Icon Icon Icon Icon List…" at bounding box center [911, 362] width 331 height 504
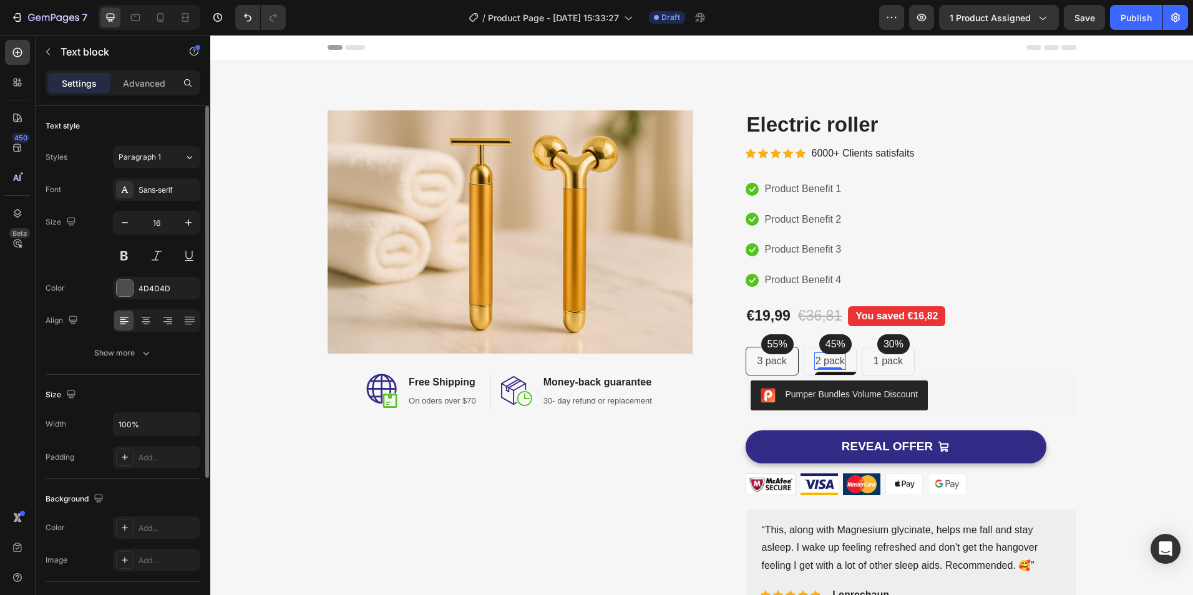
click at [821, 361] on p "2 pack" at bounding box center [830, 361] width 29 height 15
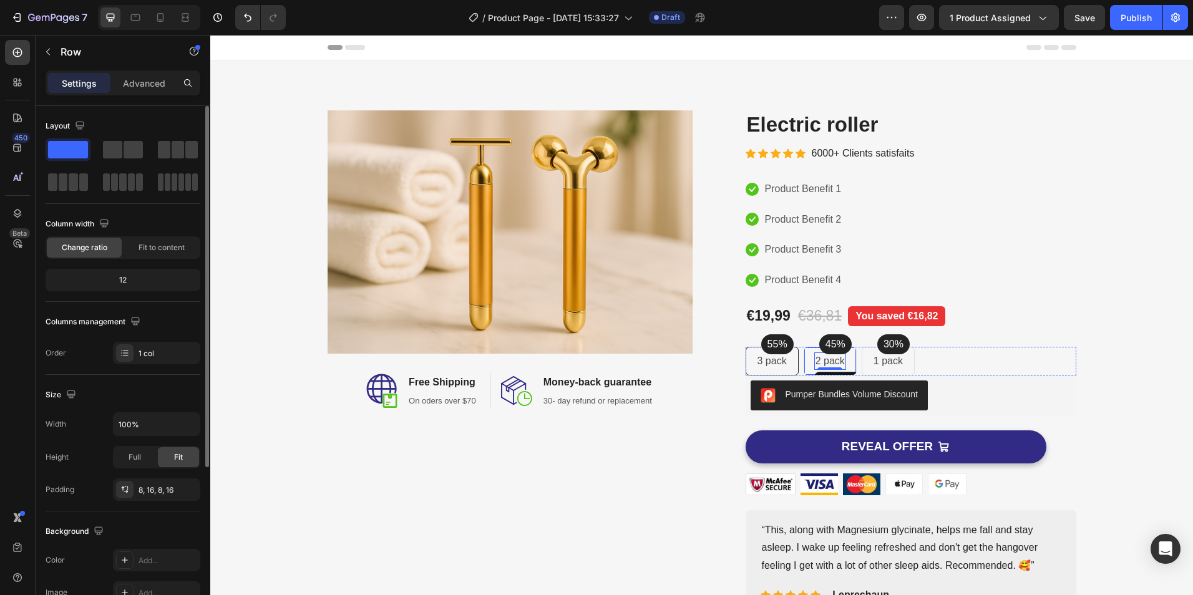
click at [847, 361] on div "2 pack Text block 0 Row" at bounding box center [830, 361] width 53 height 29
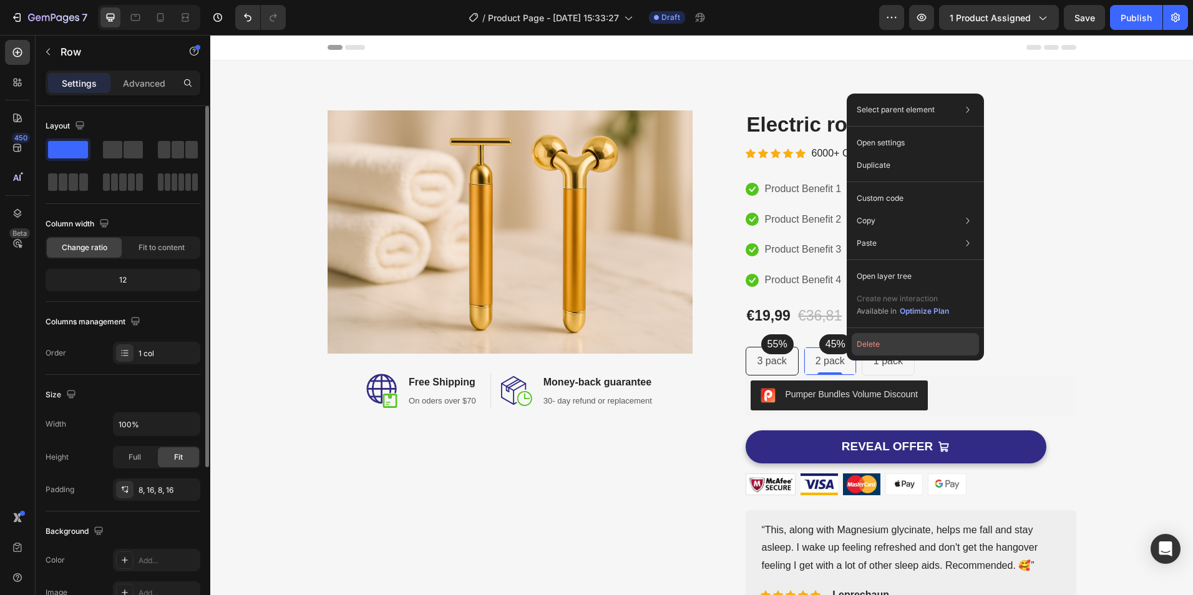
click at [865, 343] on button "Delete" at bounding box center [915, 344] width 127 height 22
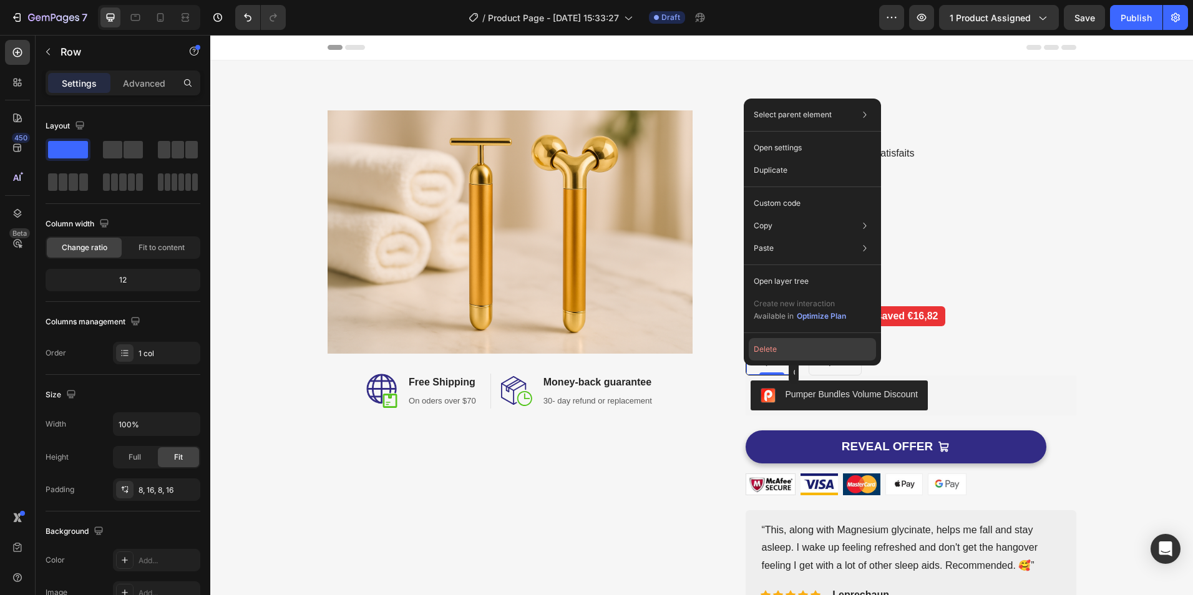
click at [769, 347] on button "Delete" at bounding box center [812, 349] width 127 height 22
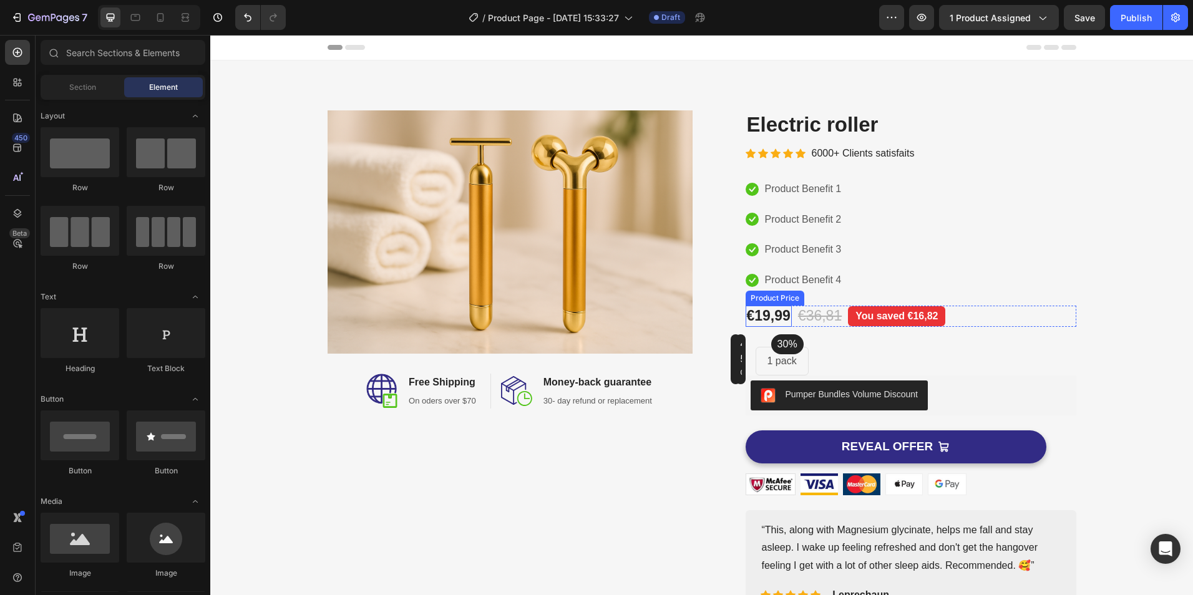
click at [783, 314] on div "€19,99" at bounding box center [769, 316] width 46 height 21
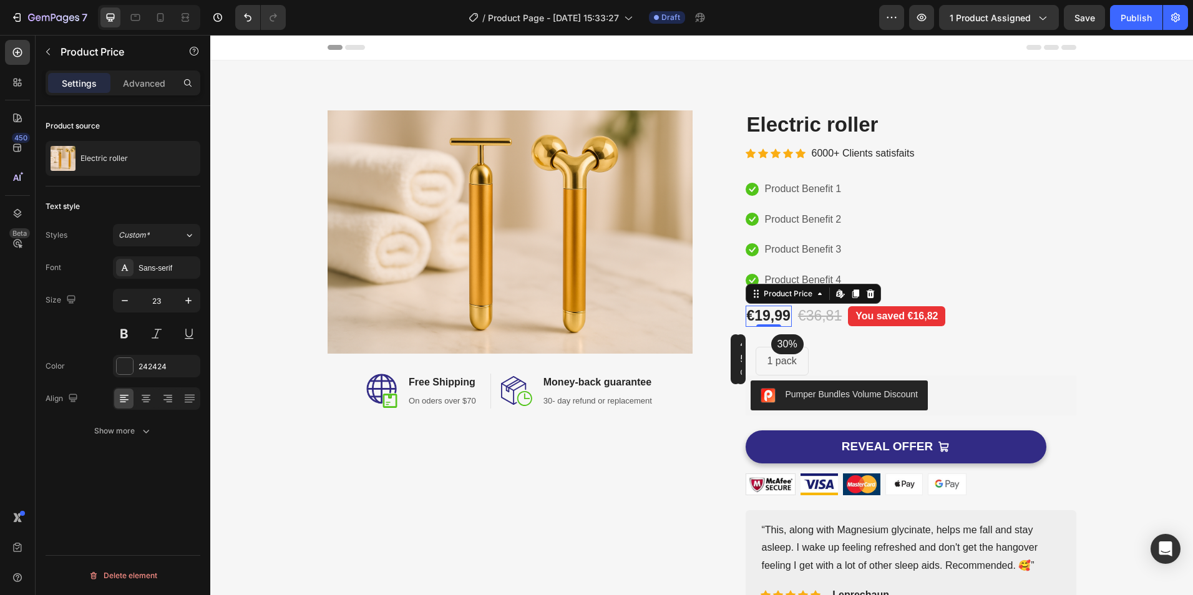
click at [766, 308] on div "€19,99" at bounding box center [769, 316] width 46 height 21
click at [762, 318] on div "€19,99" at bounding box center [769, 316] width 46 height 21
click at [764, 318] on div "€19,99" at bounding box center [769, 316] width 46 height 21
click at [792, 300] on div "Product Price" at bounding box center [788, 294] width 79 height 15
click at [840, 296] on icon at bounding box center [842, 297] width 4 height 4
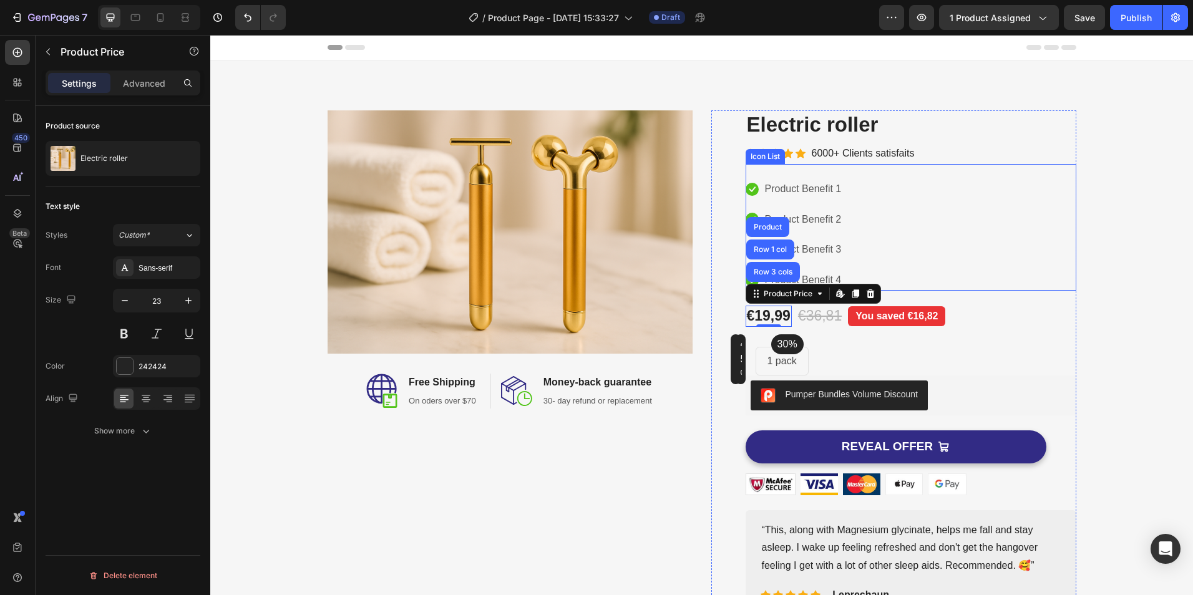
click at [1070, 268] on div "Icon Product Benefit 1 Text block Icon Product Benefit 2 Text block Icon Produc…" at bounding box center [911, 235] width 331 height 112
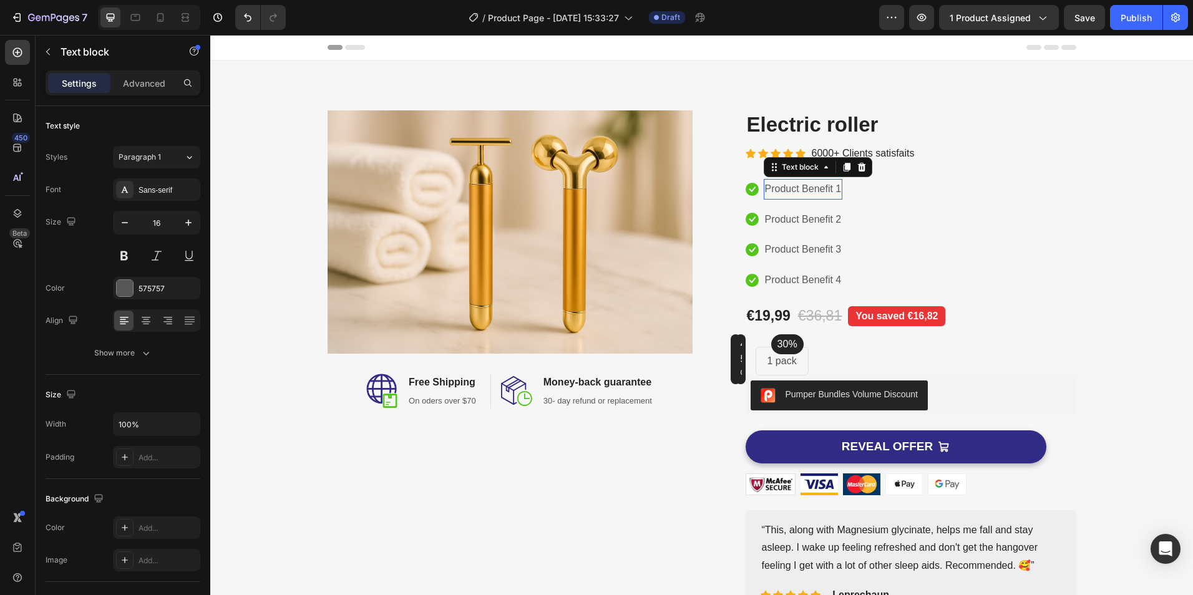
click at [791, 189] on p "Product Benefit 1" at bounding box center [803, 189] width 77 height 18
click at [858, 170] on icon at bounding box center [862, 167] width 8 height 9
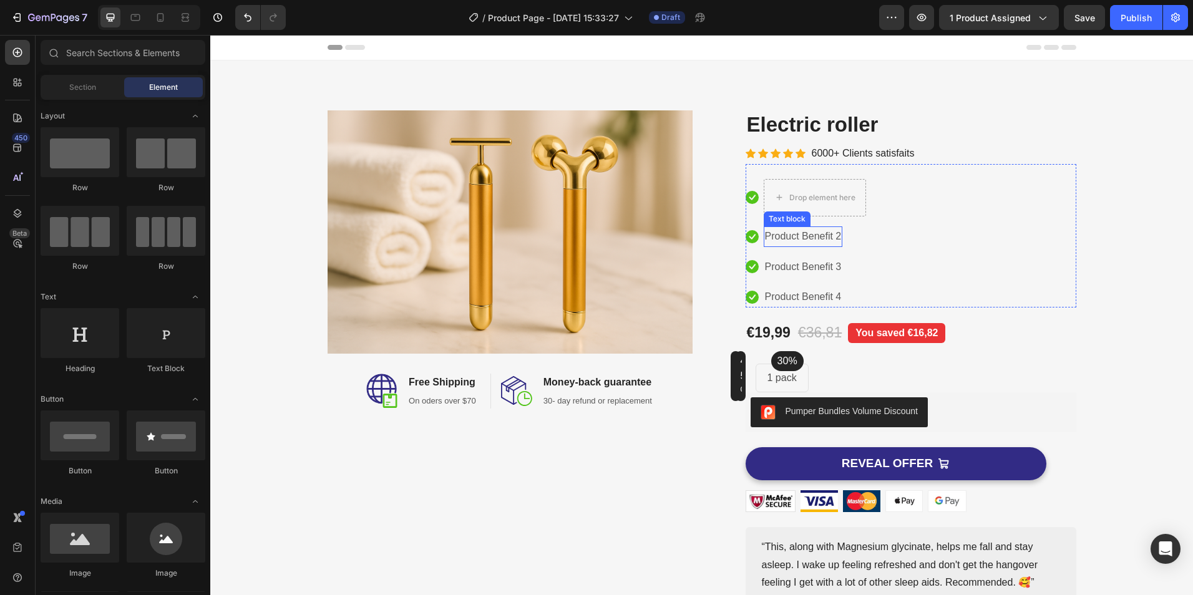
click at [797, 238] on p "Product Benefit 2" at bounding box center [803, 237] width 77 height 18
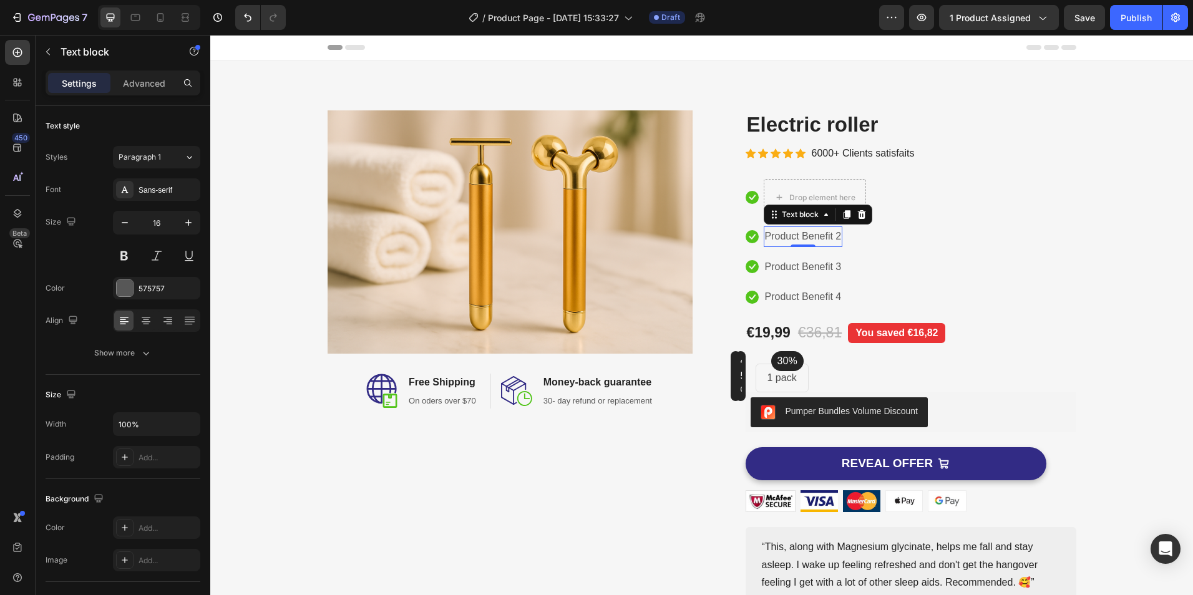
click at [863, 213] on div at bounding box center [862, 214] width 15 height 15
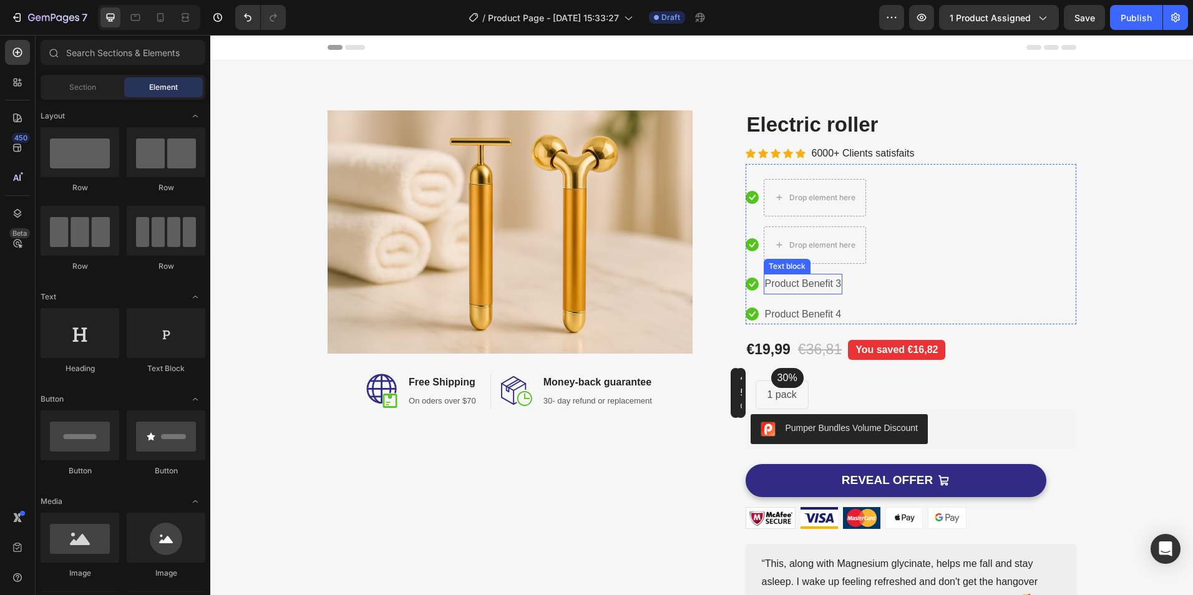
click at [790, 284] on p "Product Benefit 3" at bounding box center [803, 284] width 77 height 18
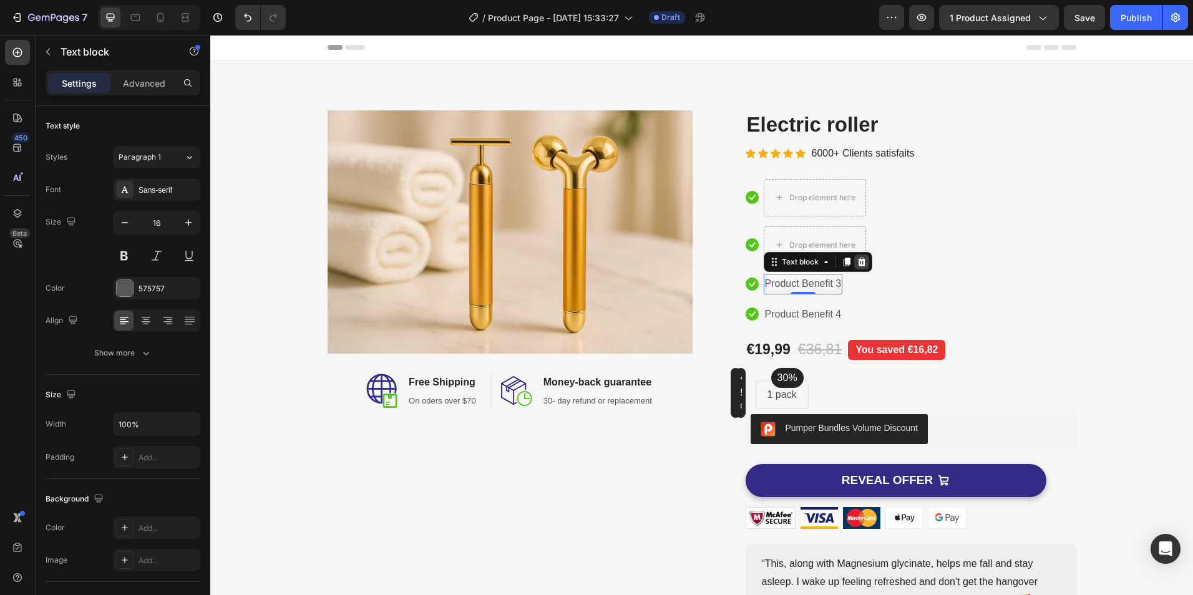
click at [860, 261] on icon at bounding box center [862, 262] width 8 height 9
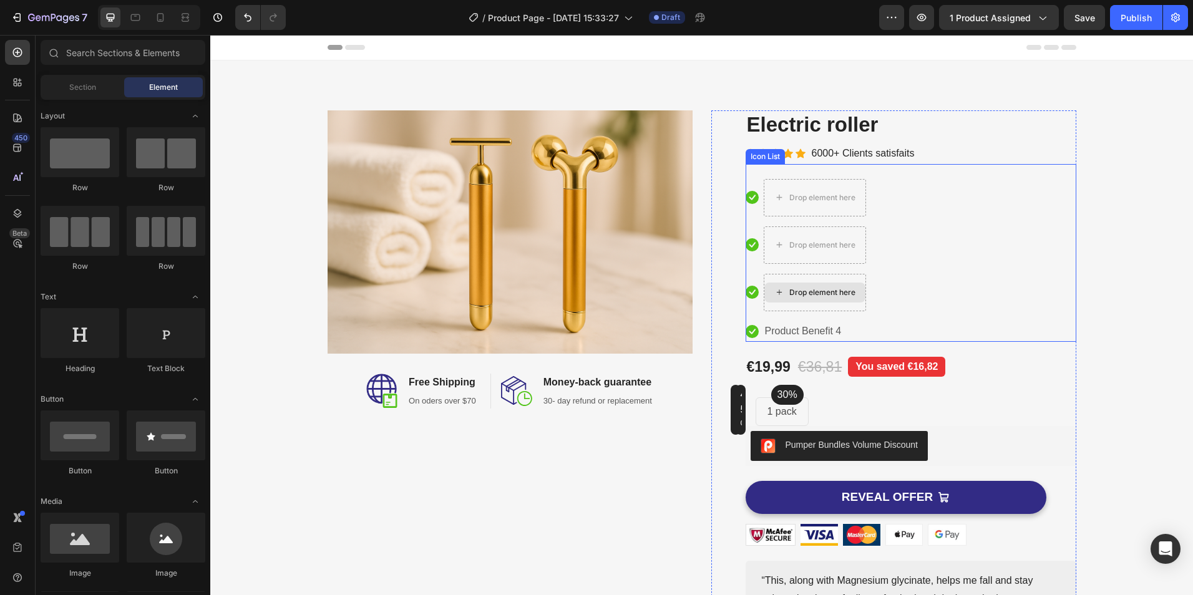
click at [792, 323] on p "Product Benefit 4" at bounding box center [803, 332] width 77 height 18
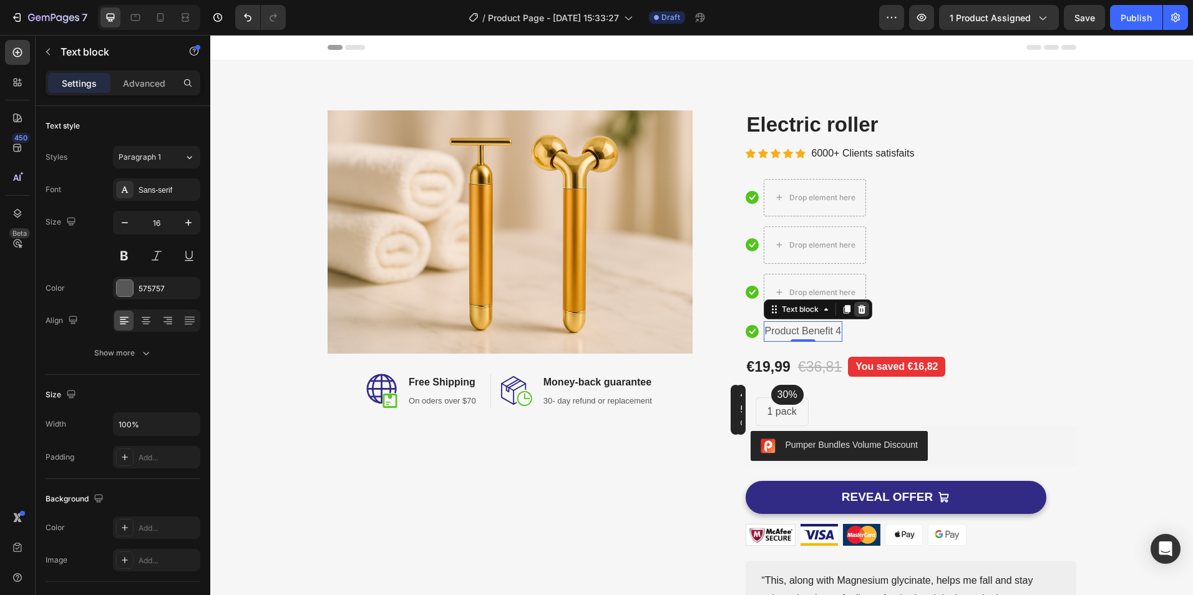
click at [860, 311] on icon at bounding box center [862, 309] width 8 height 9
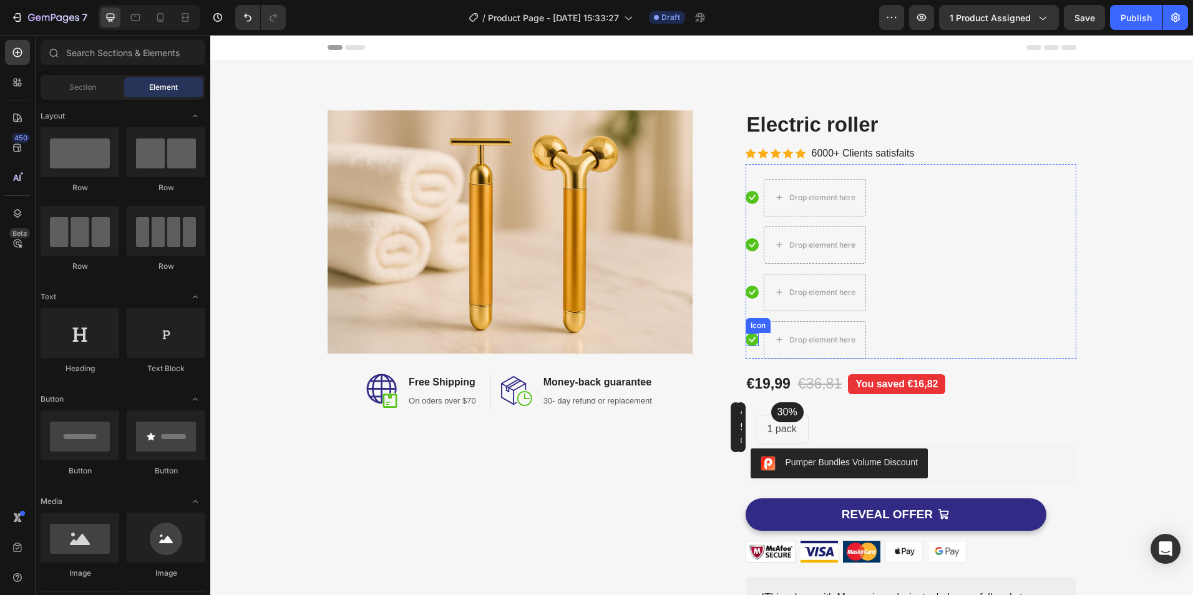
click at [746, 340] on icon at bounding box center [752, 339] width 13 height 13
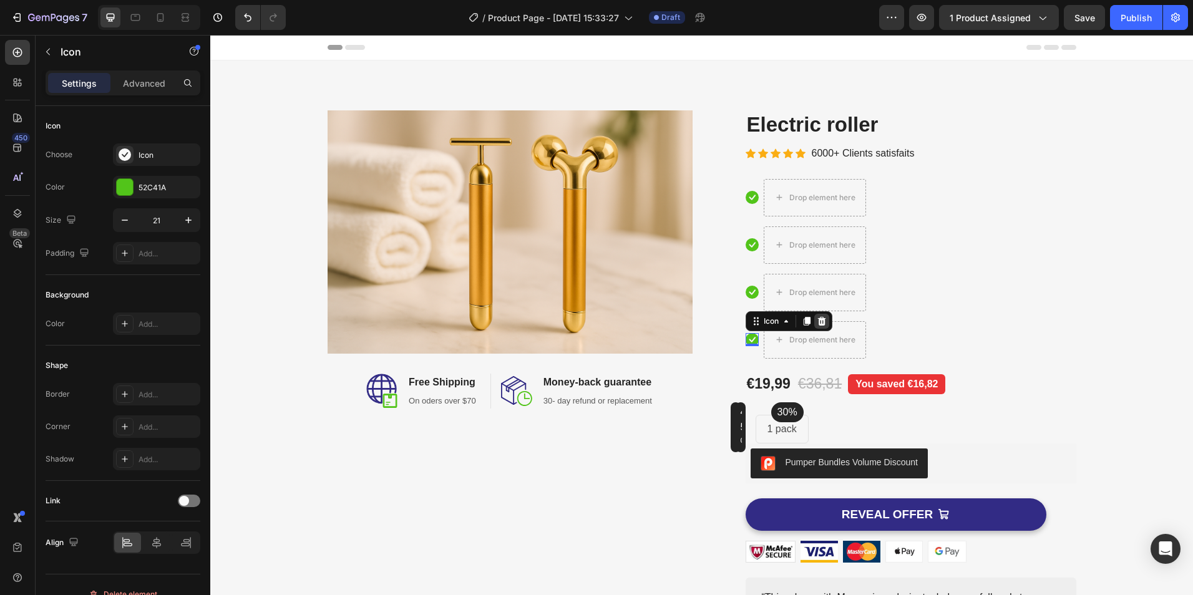
click at [817, 326] on icon at bounding box center [822, 321] width 10 height 10
click at [746, 293] on icon at bounding box center [752, 292] width 13 height 13
click at [818, 278] on icon at bounding box center [822, 274] width 8 height 9
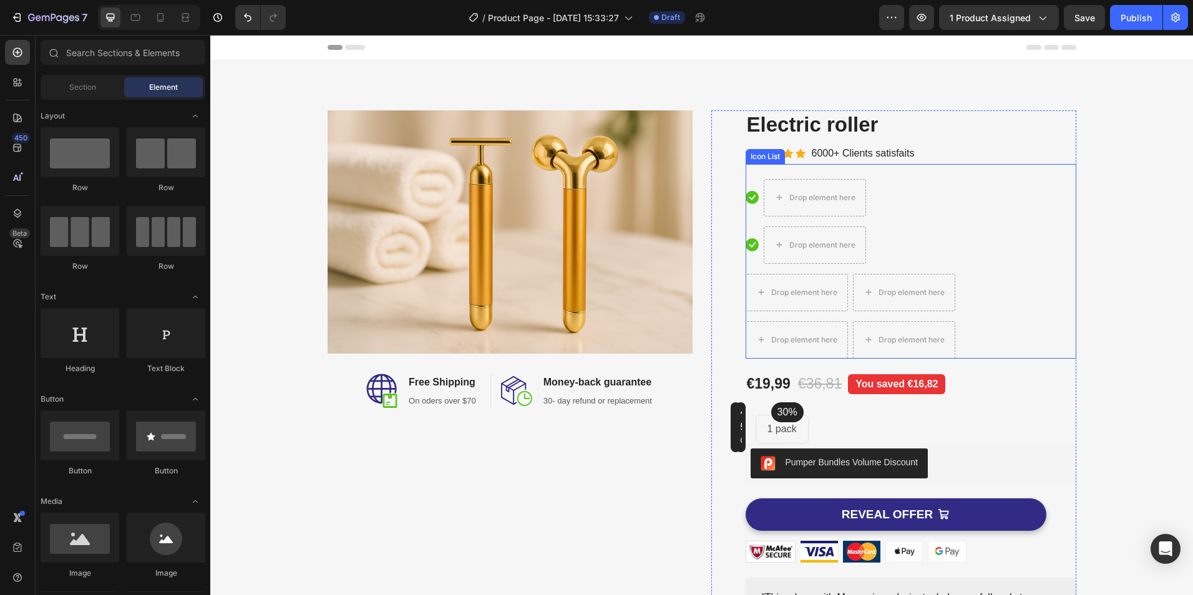
click at [748, 252] on div "Icon" at bounding box center [752, 244] width 13 height 13
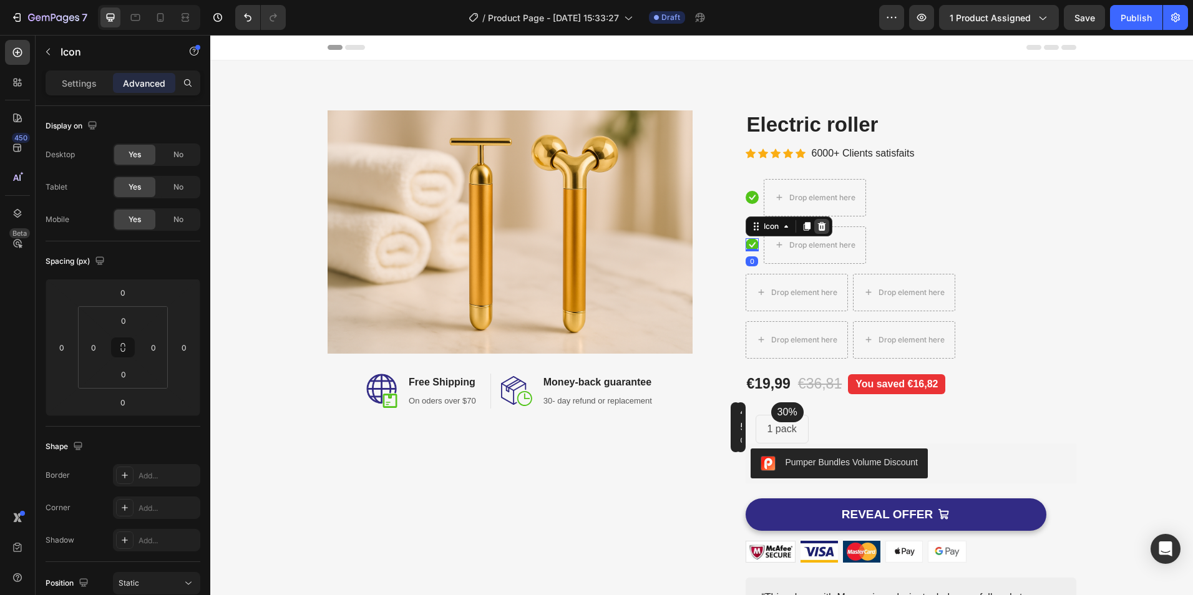
click at [821, 226] on icon at bounding box center [822, 227] width 10 height 10
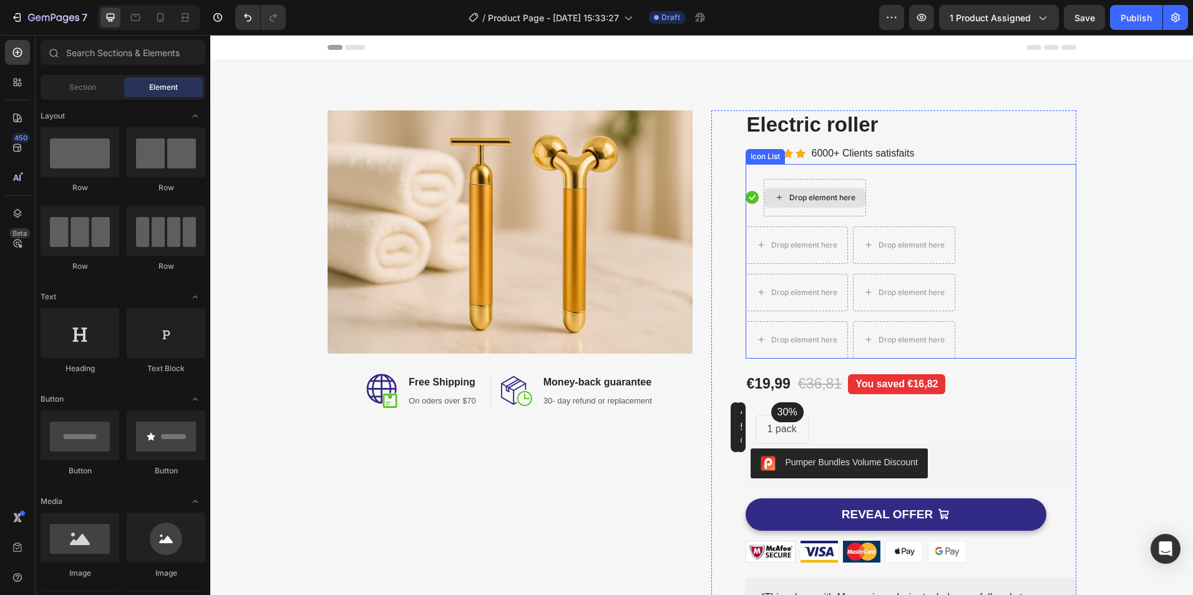
click at [751, 200] on div "Icon" at bounding box center [752, 197] width 13 height 13
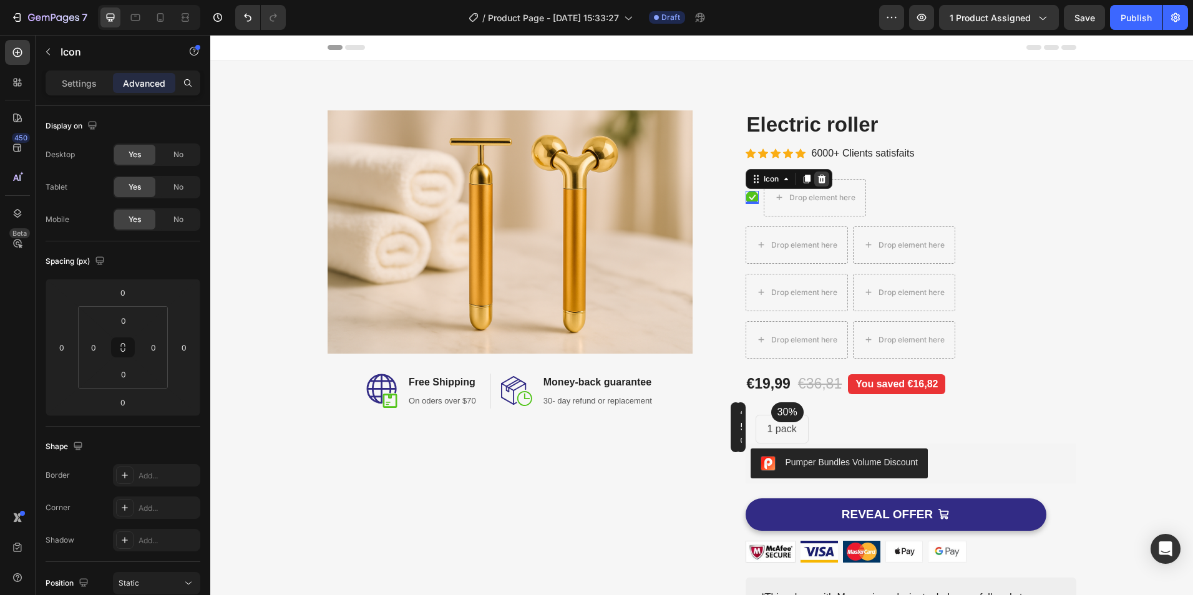
click at [818, 184] on icon at bounding box center [822, 179] width 8 height 9
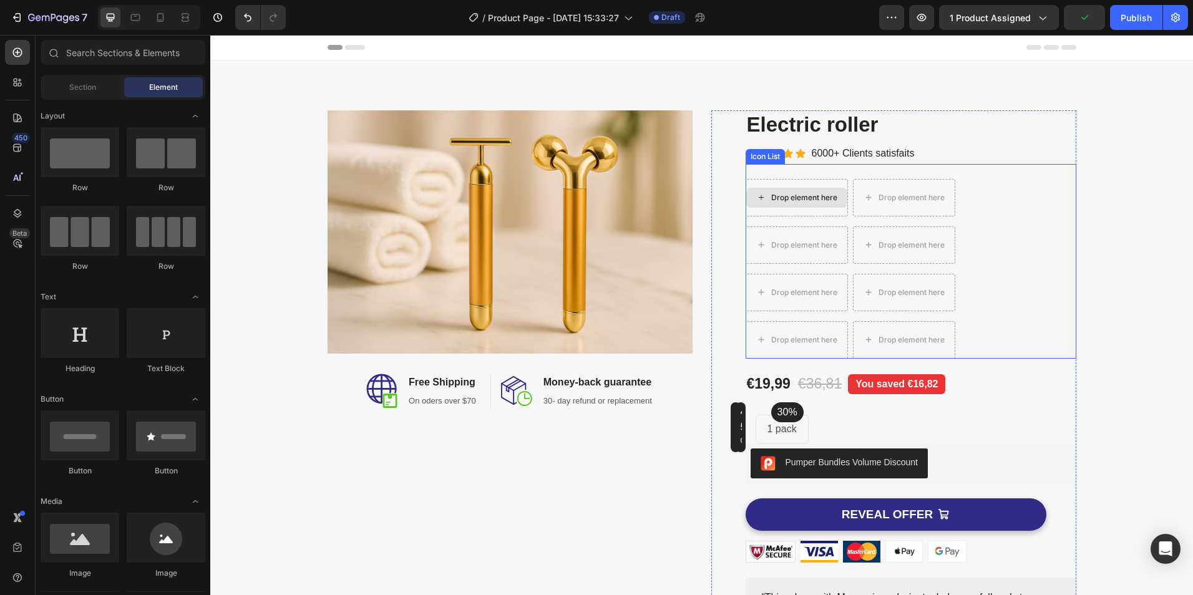
click at [757, 185] on div "Drop element here" at bounding box center [797, 197] width 102 height 37
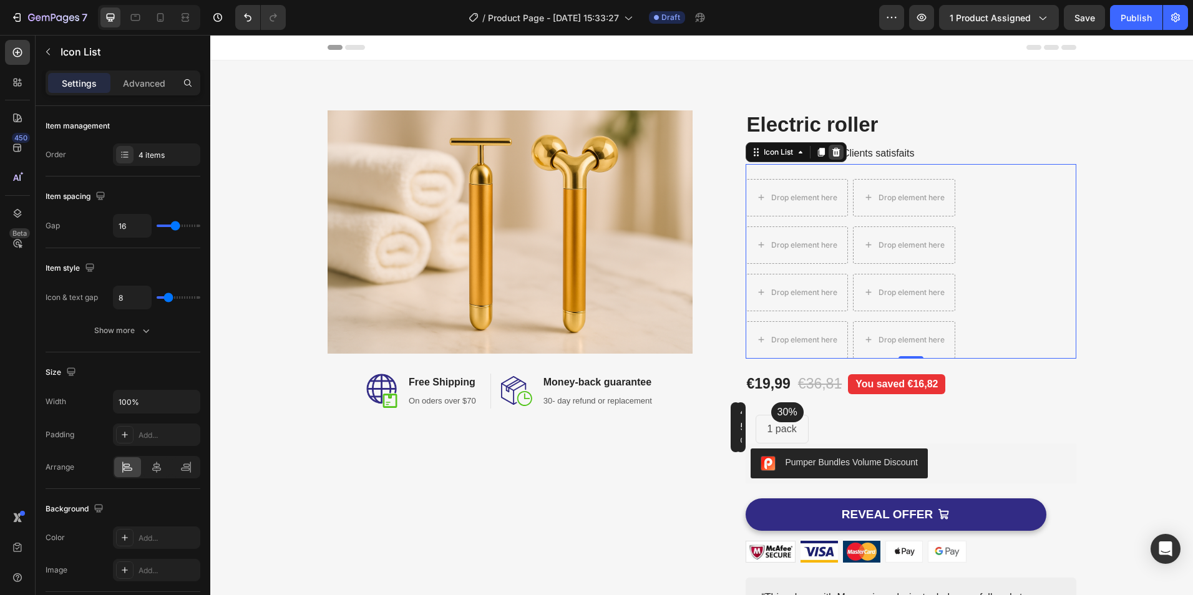
click at [831, 157] on icon at bounding box center [836, 152] width 10 height 10
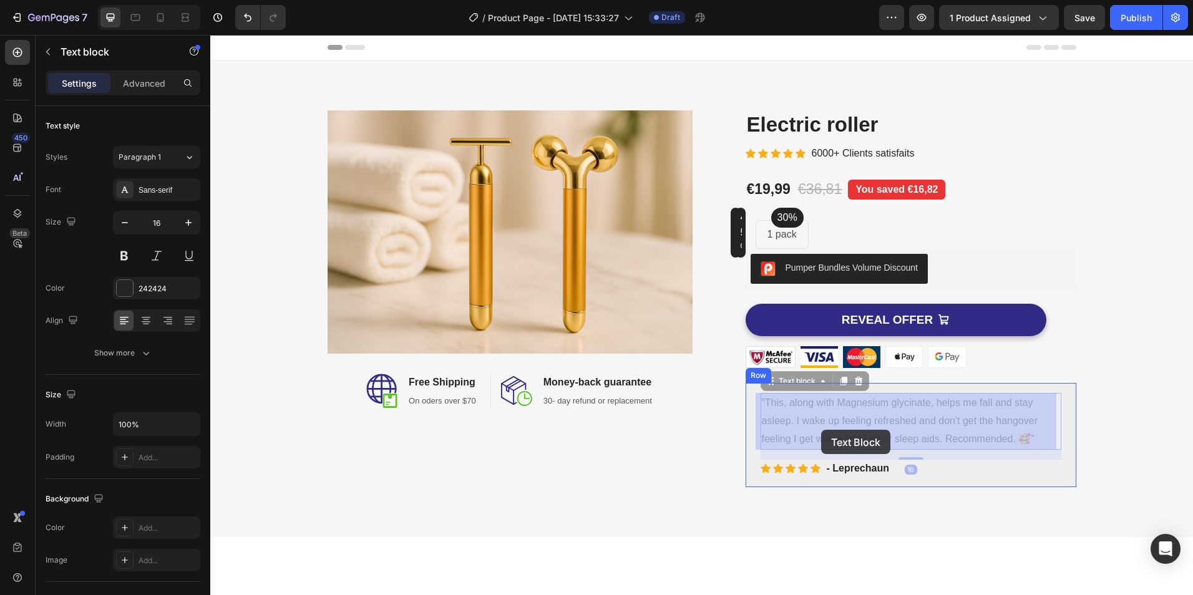
drag, startPoint x: 972, startPoint y: 439, endPoint x: 820, endPoint y: 429, distance: 152.0
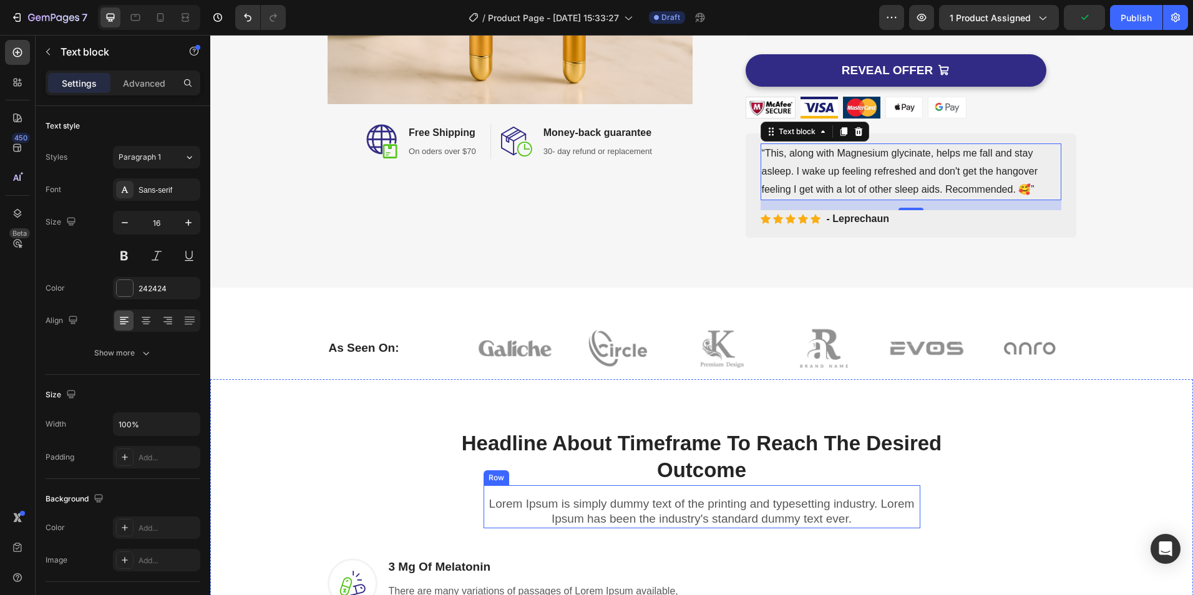
scroll to position [312, 0]
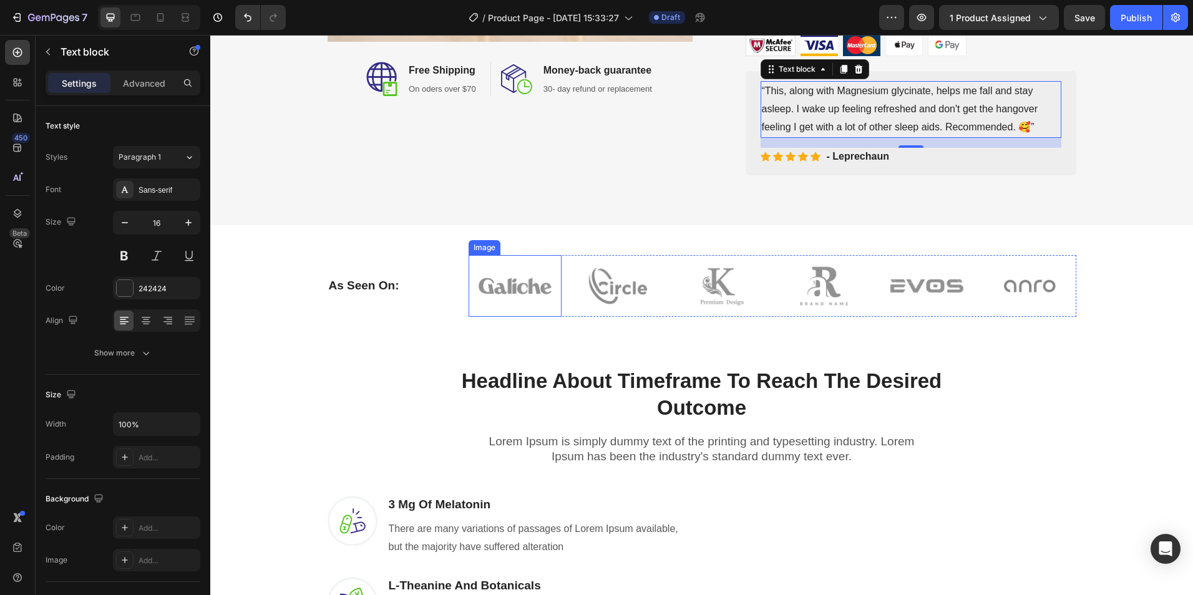
click at [513, 283] on img at bounding box center [515, 286] width 93 height 62
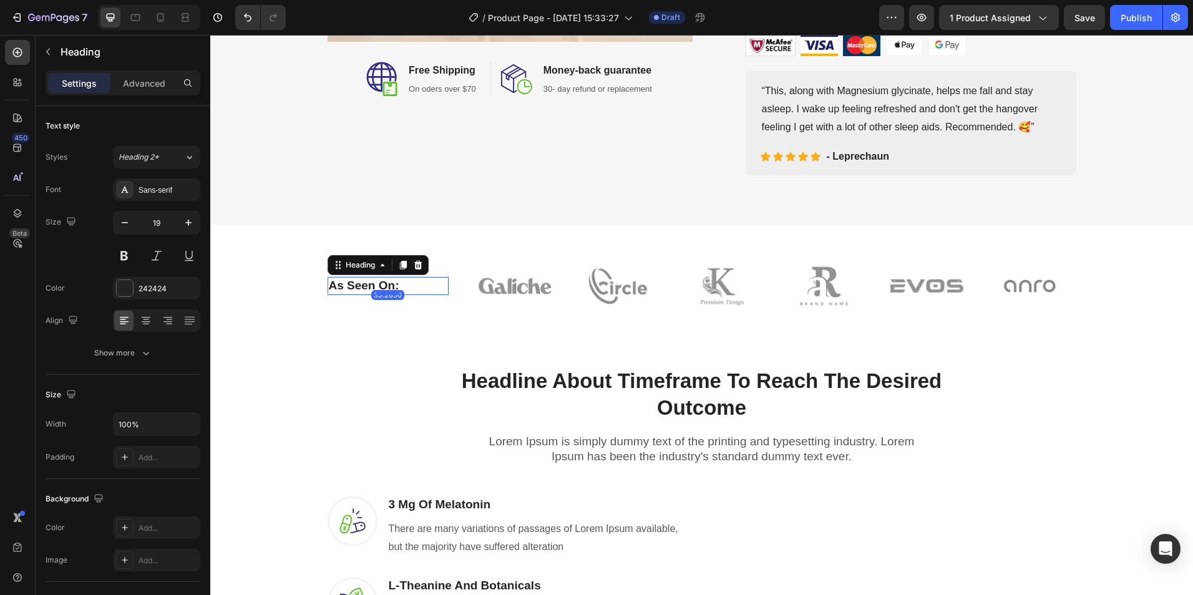
click at [399, 283] on p "As Seen On:" at bounding box center [388, 286] width 119 height 16
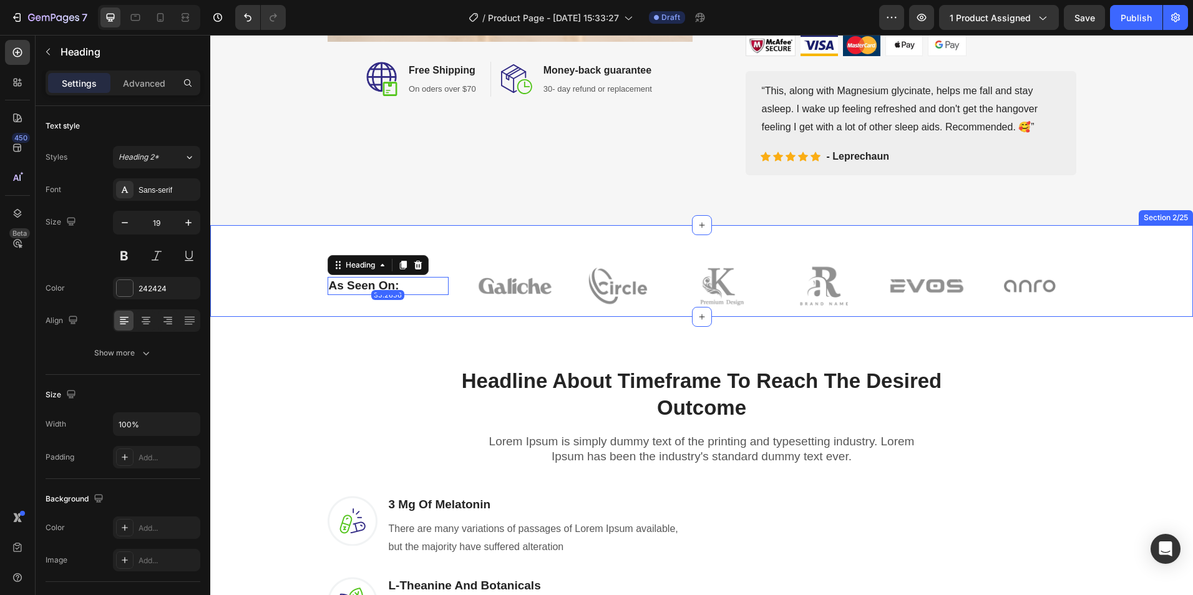
click at [272, 291] on div "As Seen On: Heading 35.2656 Image Image Image Image Image Image Row Row" at bounding box center [702, 286] width 964 height 62
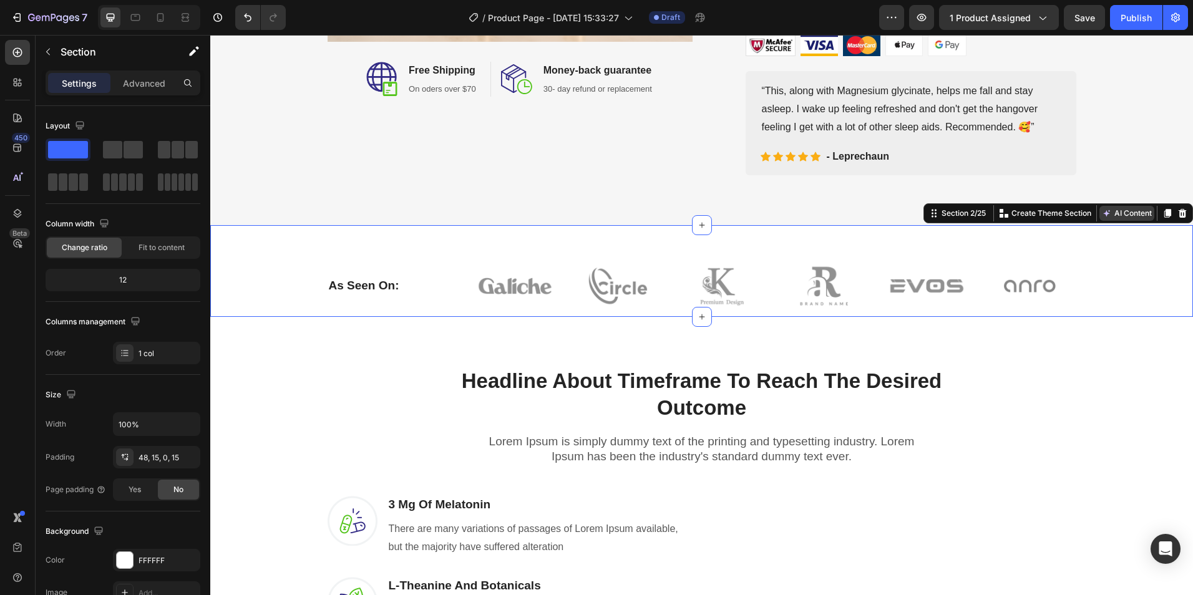
click at [1127, 213] on button "AI Content" at bounding box center [1127, 213] width 55 height 15
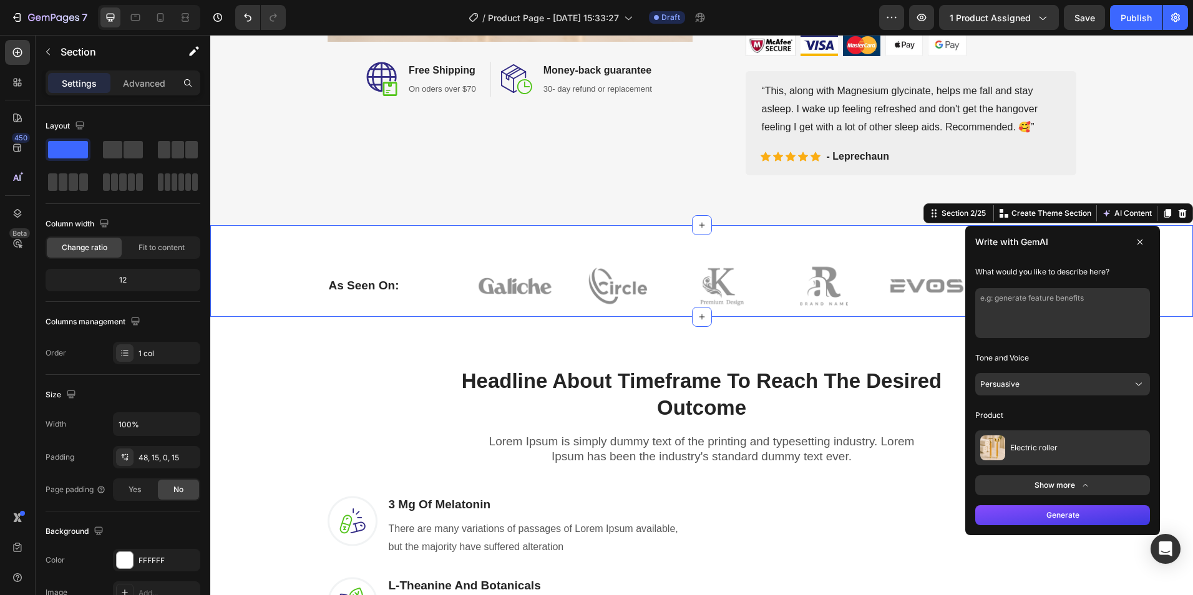
click at [1036, 459] on button "Electric roller" at bounding box center [1063, 448] width 175 height 35
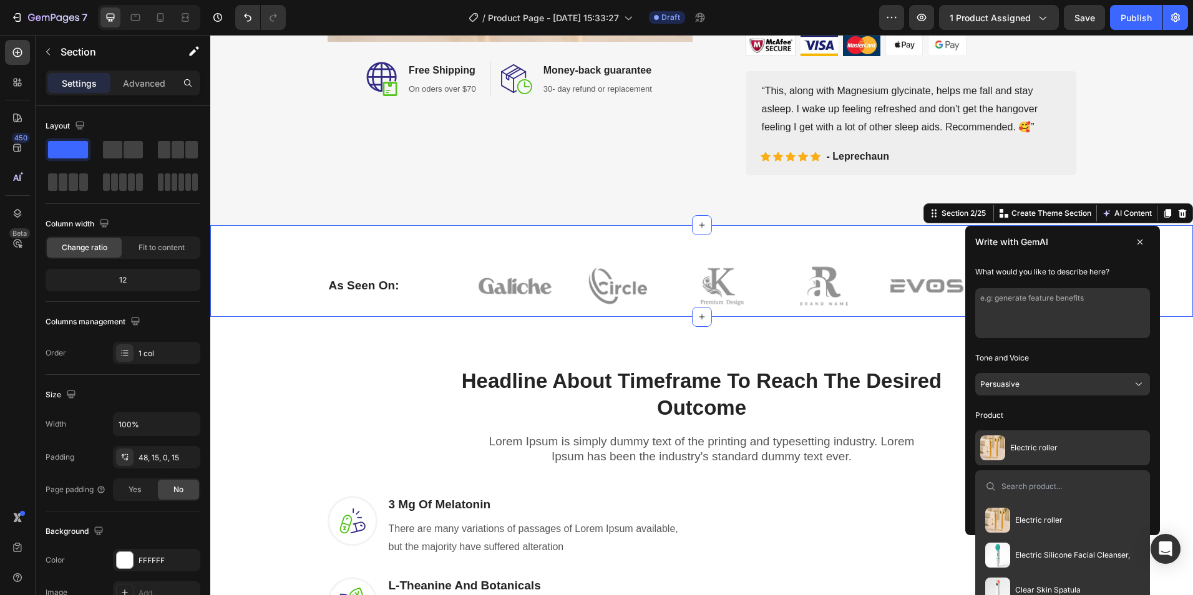
click at [1026, 435] on button "Electric roller" at bounding box center [1063, 448] width 175 height 35
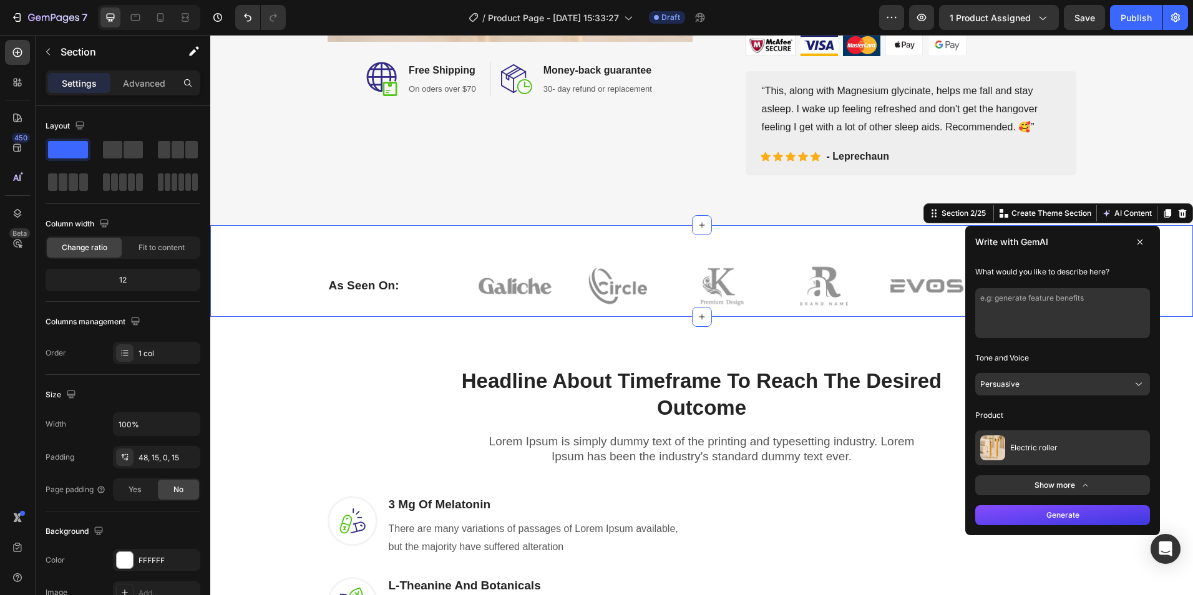
click at [1073, 514] on button "Generate" at bounding box center [1063, 516] width 175 height 20
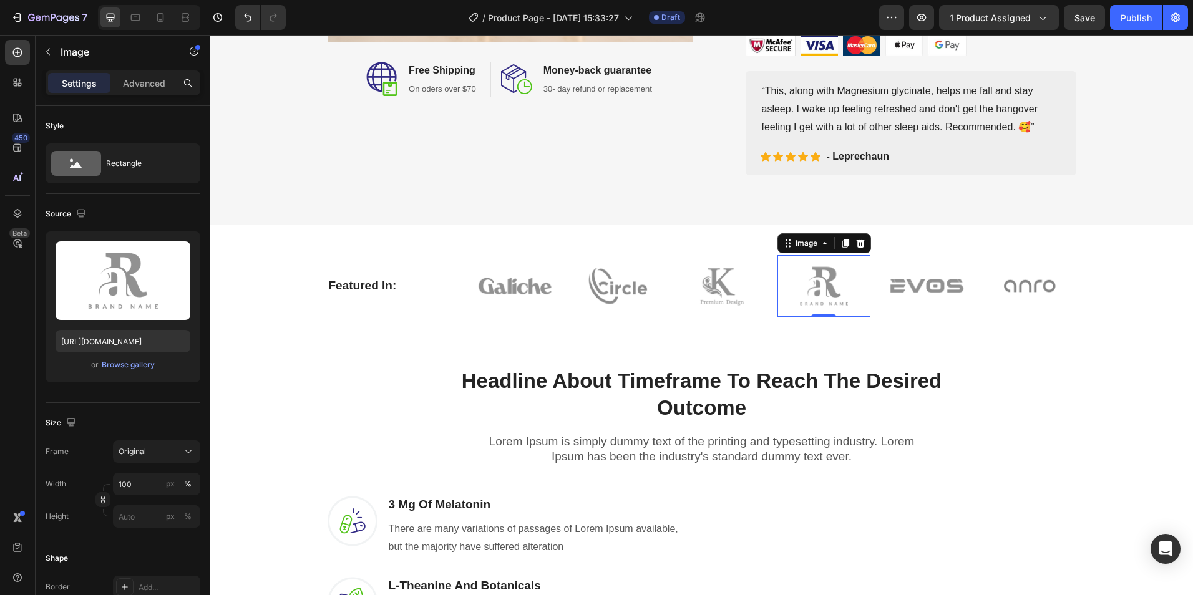
click at [778, 281] on img at bounding box center [824, 286] width 93 height 62
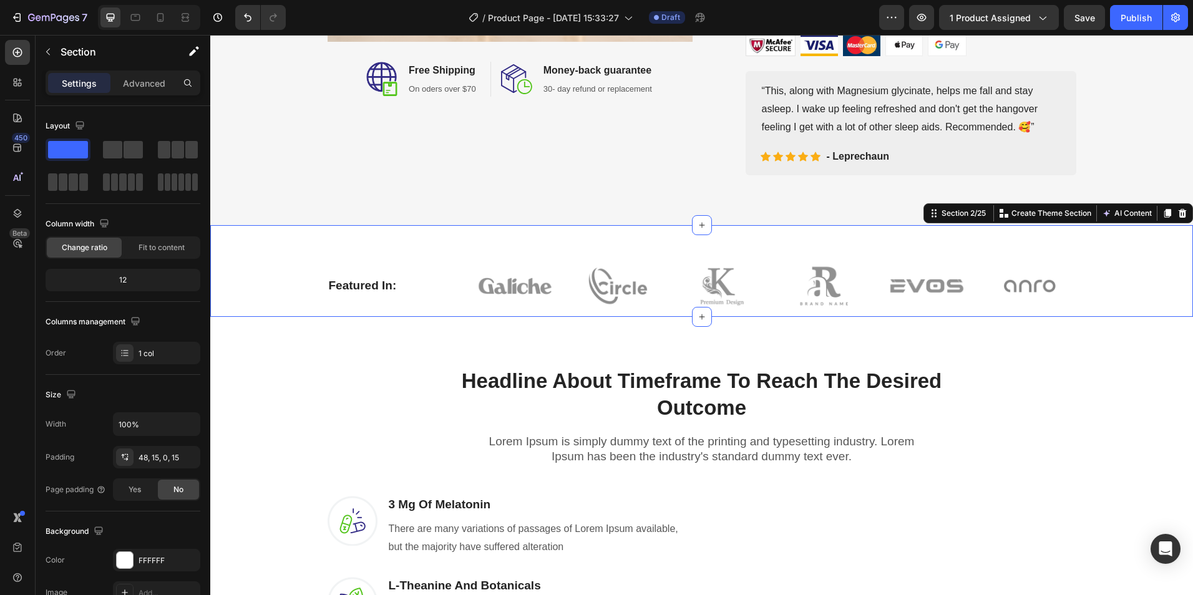
click at [1072, 261] on div "Featured In: Heading Image Image Image Image Image Image Row Row" at bounding box center [702, 286] width 964 height 62
click at [1122, 217] on button "AI Content" at bounding box center [1127, 213] width 55 height 15
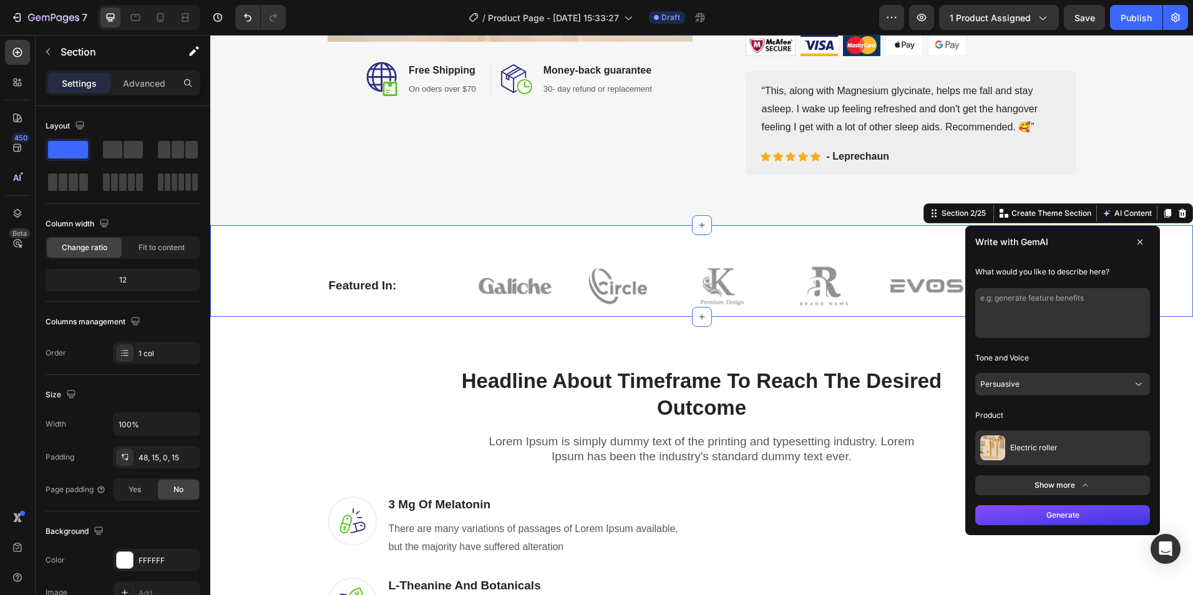
click at [1029, 388] on button "Persuasive" at bounding box center [1063, 384] width 175 height 22
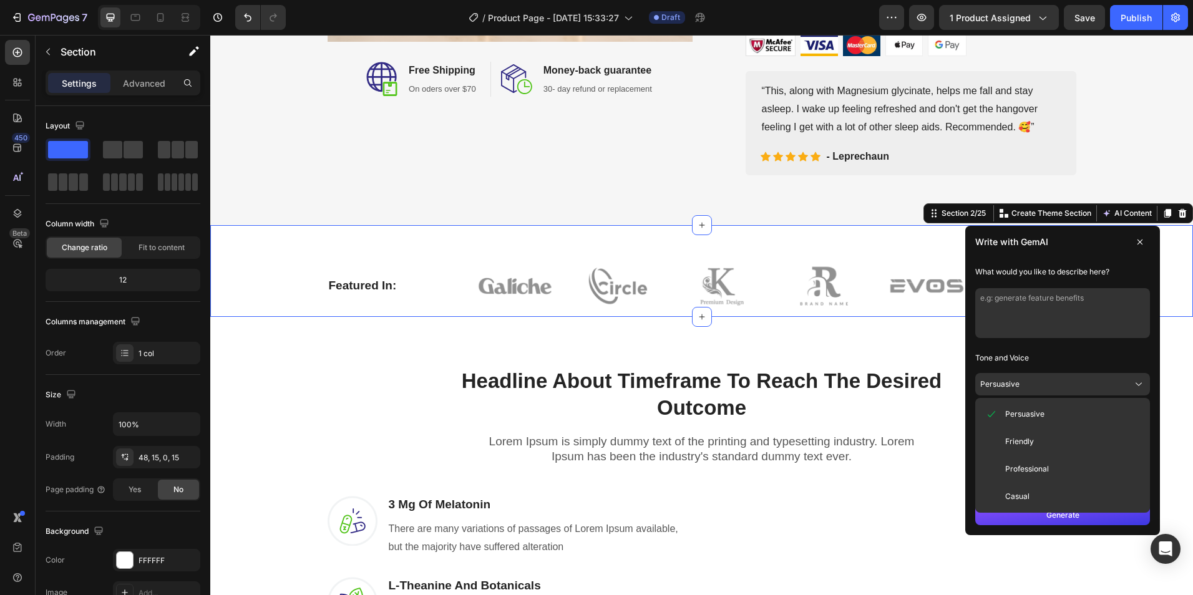
click at [1029, 388] on button "Persuasive" at bounding box center [1063, 384] width 175 height 22
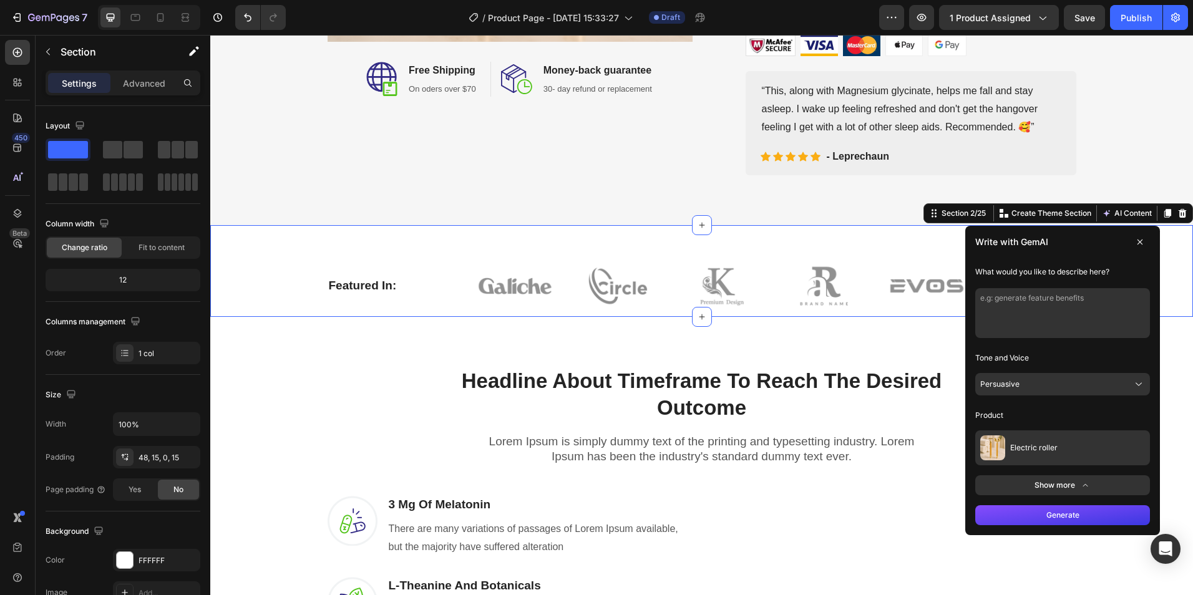
click at [587, 233] on div "Featured In: Heading Image Image Image Image Image Image Row Row Section 2/25 Y…" at bounding box center [701, 271] width 983 height 92
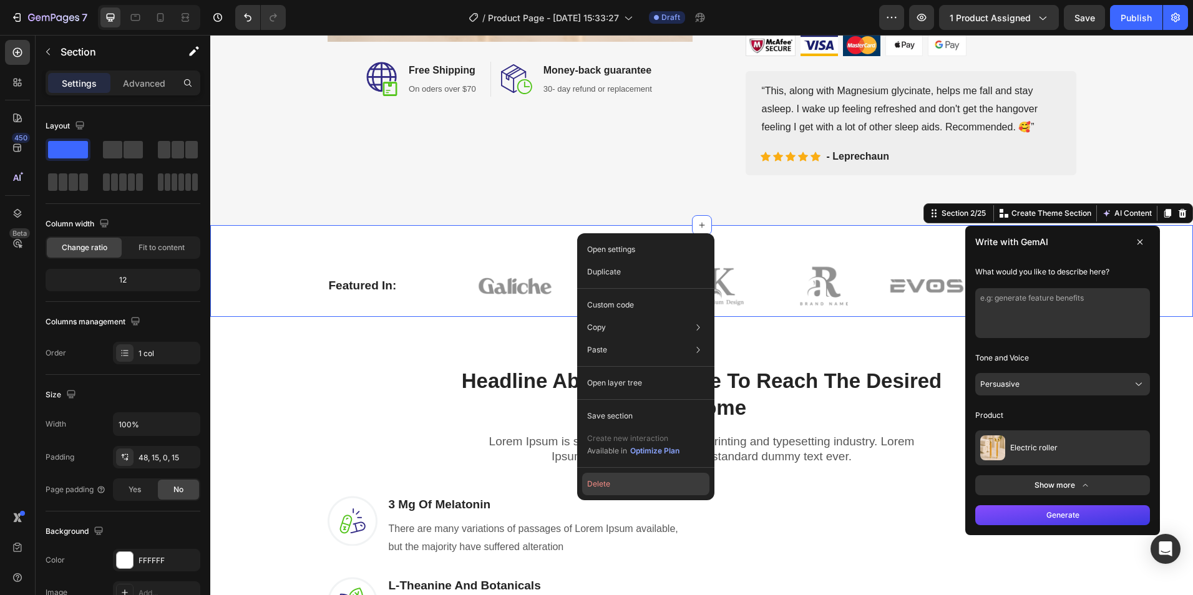
click at [625, 483] on button "Delete" at bounding box center [645, 484] width 127 height 22
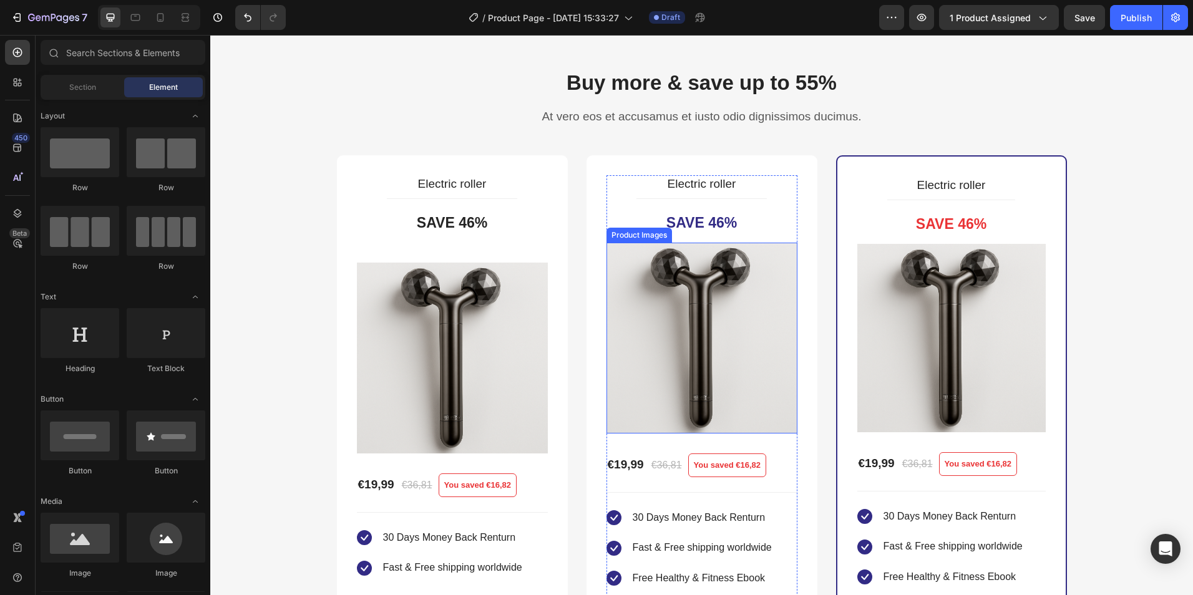
scroll to position [2559, 0]
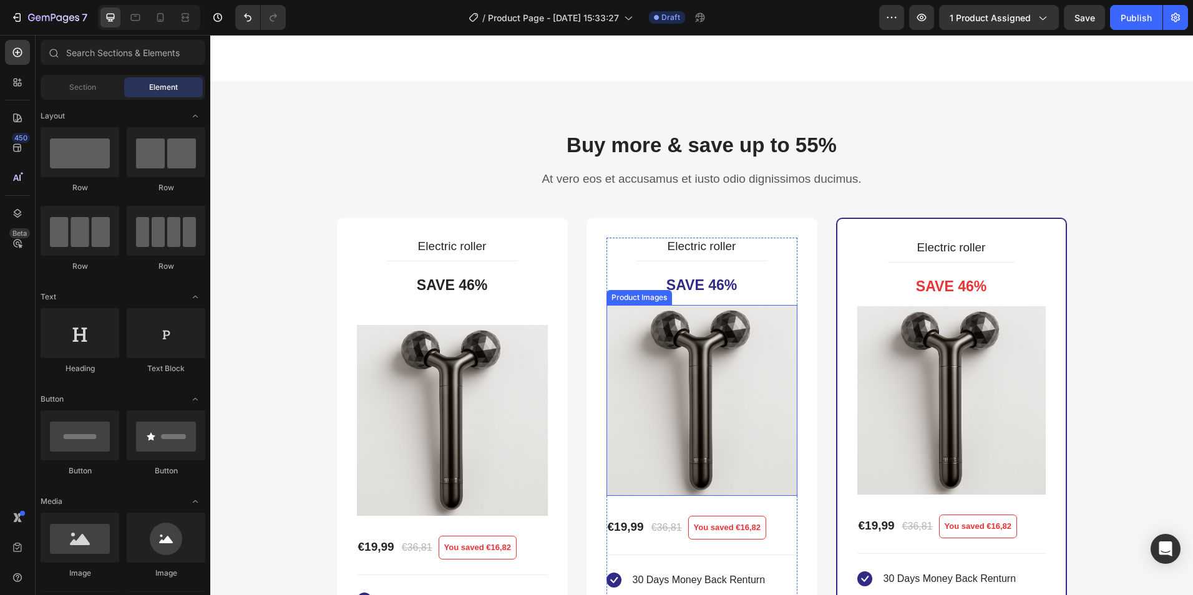
click at [665, 380] on img at bounding box center [702, 400] width 191 height 191
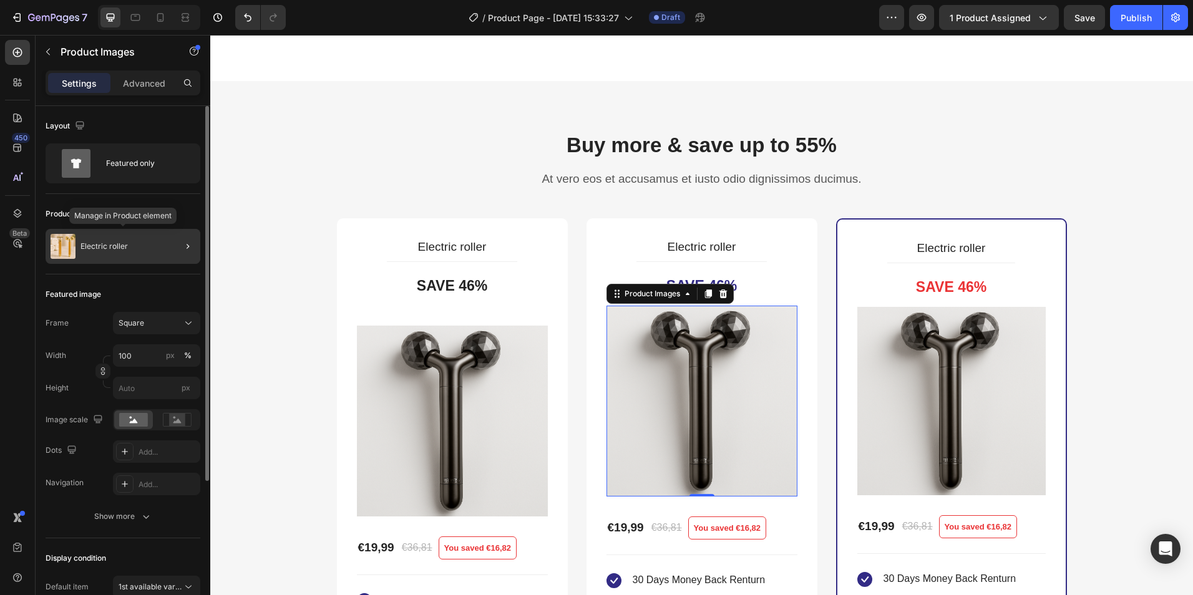
click at [159, 255] on div "Electric roller" at bounding box center [123, 246] width 155 height 35
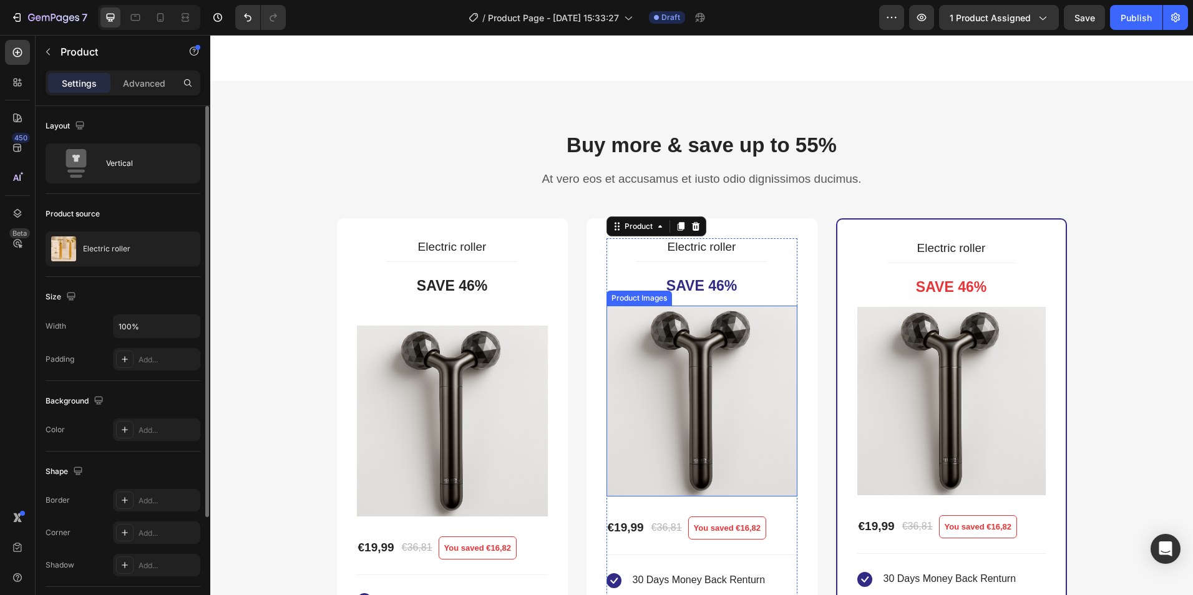
click at [715, 338] on img at bounding box center [702, 401] width 191 height 191
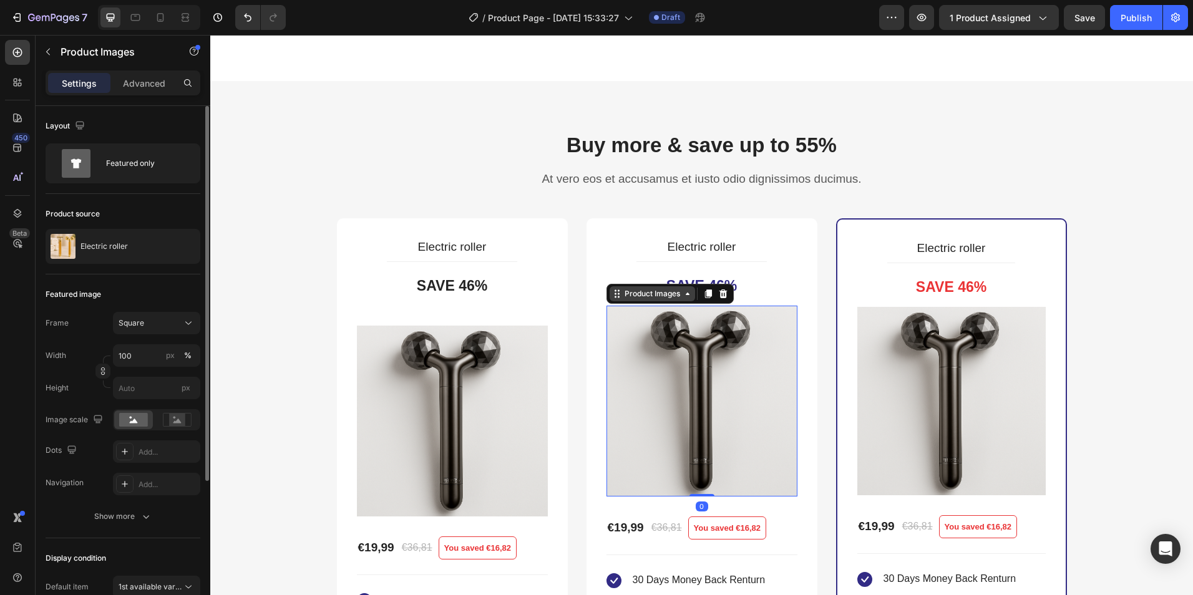
click at [648, 296] on div "Product Images" at bounding box center [652, 293] width 61 height 11
click at [635, 344] on img at bounding box center [702, 401] width 191 height 191
click at [610, 294] on div "Product Images" at bounding box center [653, 294] width 86 height 15
click at [652, 382] on img at bounding box center [702, 401] width 191 height 191
click at [674, 371] on img at bounding box center [702, 401] width 191 height 191
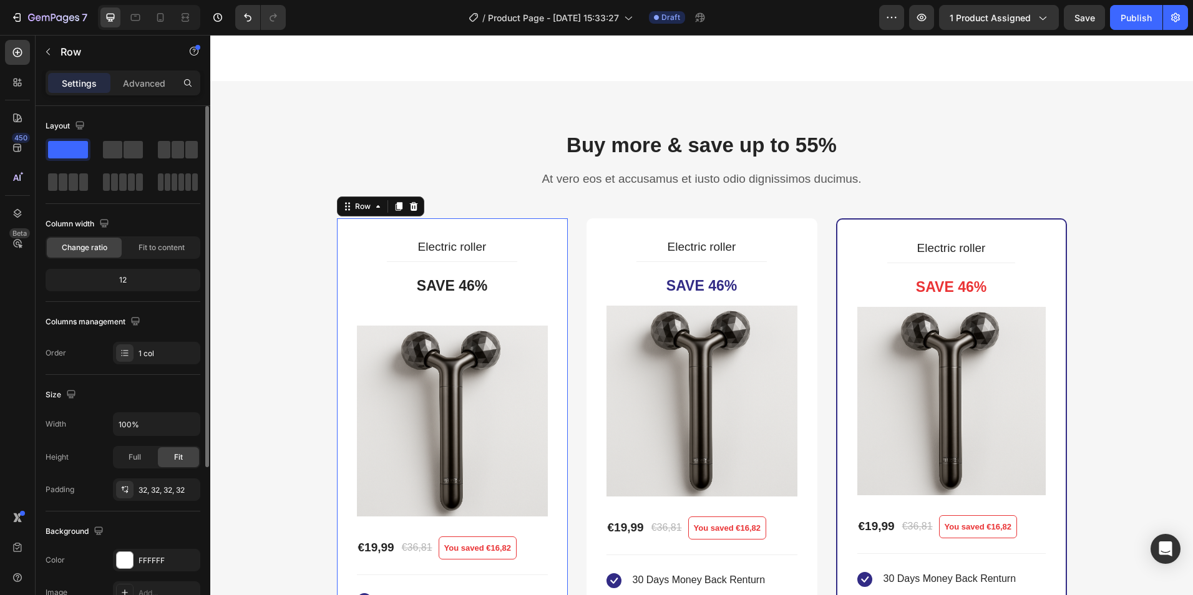
click at [516, 230] on div "Electric roller Product Title Title Line Save 46% Product Badge Product Images …" at bounding box center [452, 462] width 231 height 488
click at [665, 368] on img at bounding box center [702, 401] width 191 height 191
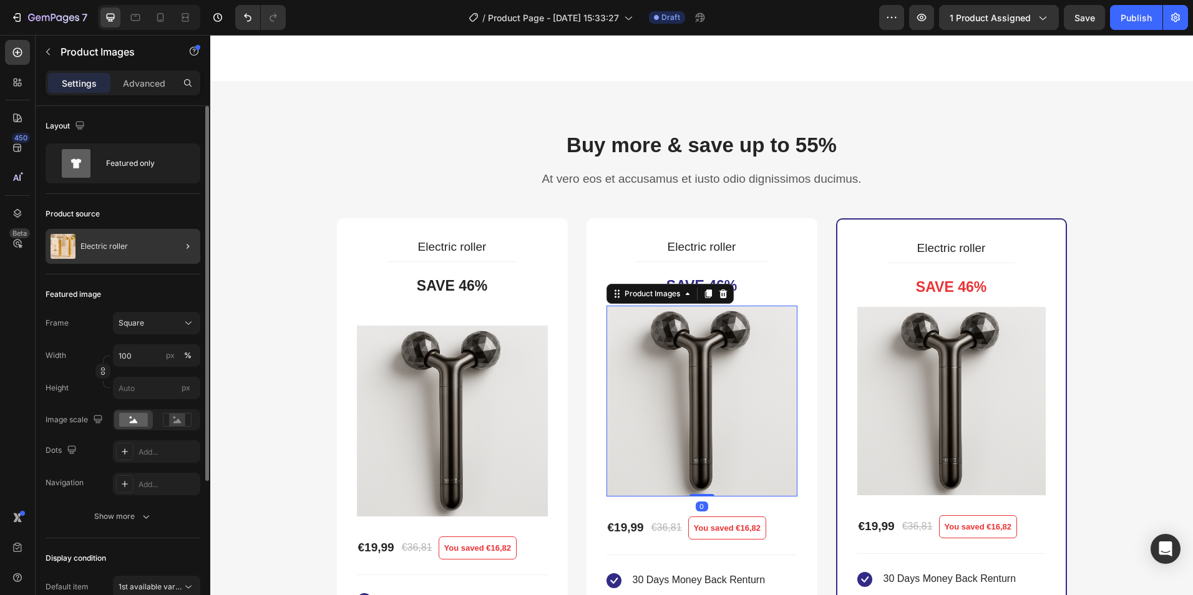
click at [121, 242] on div "Electric roller" at bounding box center [123, 246] width 155 height 35
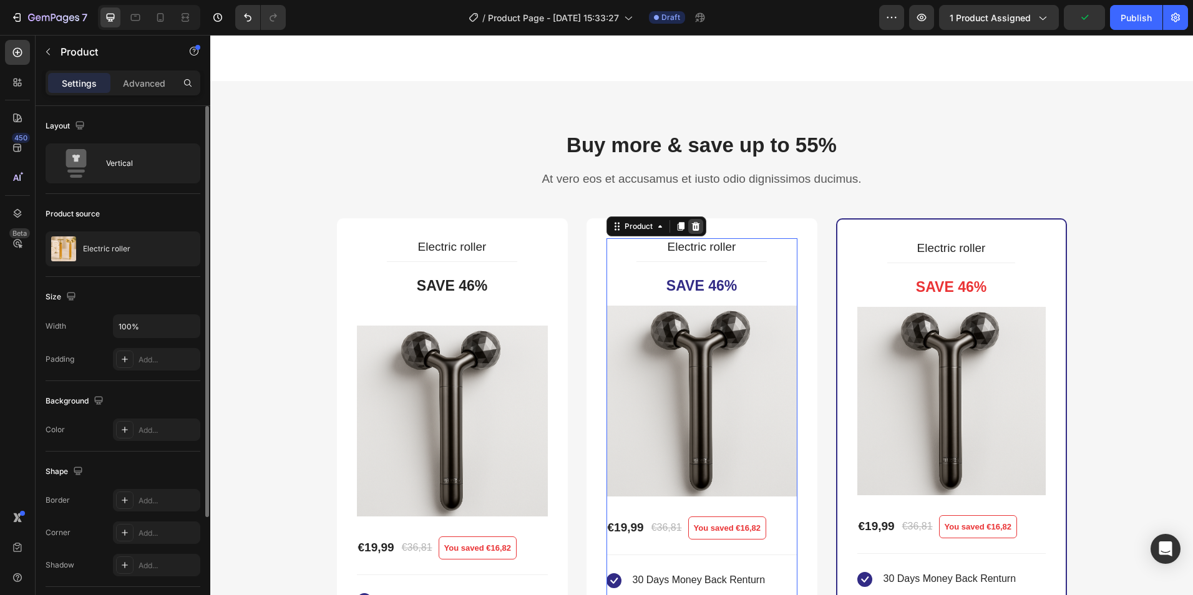
click at [694, 224] on icon at bounding box center [696, 226] width 8 height 9
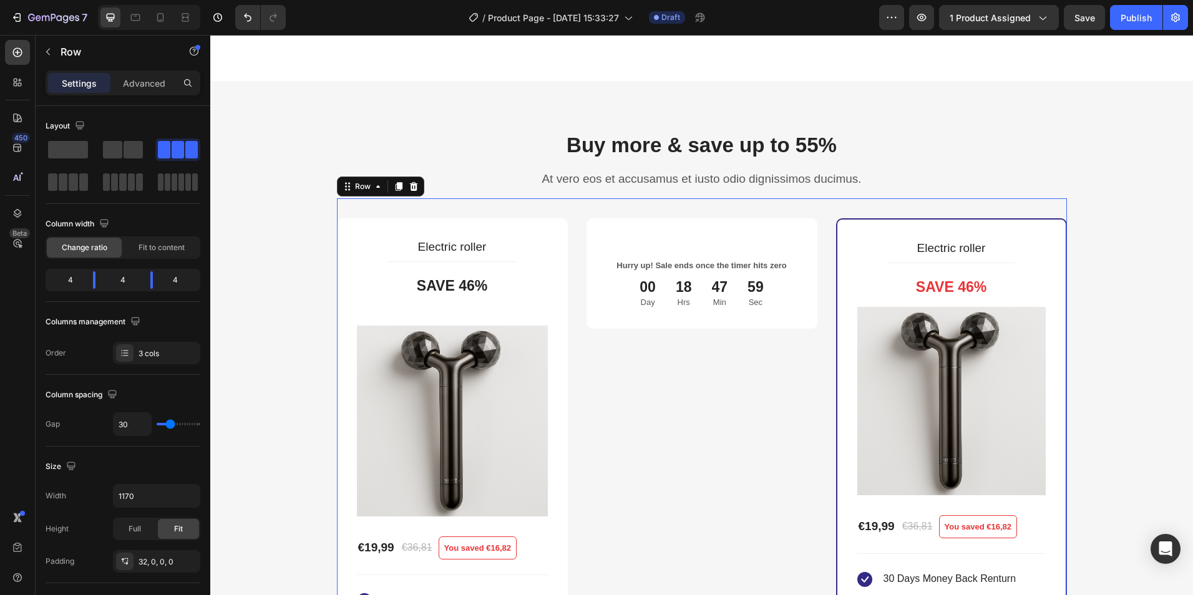
drag, startPoint x: 684, startPoint y: 381, endPoint x: 688, endPoint y: 369, distance: 12.6
click at [685, 380] on div "Hurry up! Sale ends once the timer hits zero Text block 00 Day 18 Hrs 47 Min 59…" at bounding box center [702, 518] width 231 height 600
click at [241, 10] on button "Undo/Redo" at bounding box center [247, 17] width 25 height 25
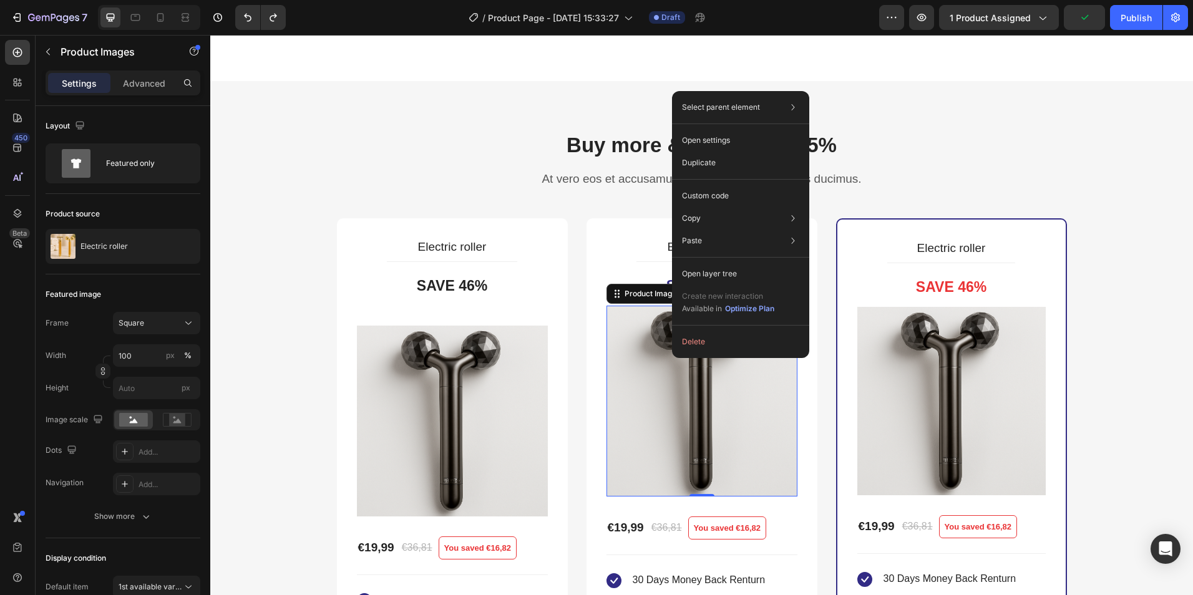
click at [625, 351] on img at bounding box center [702, 401] width 191 height 191
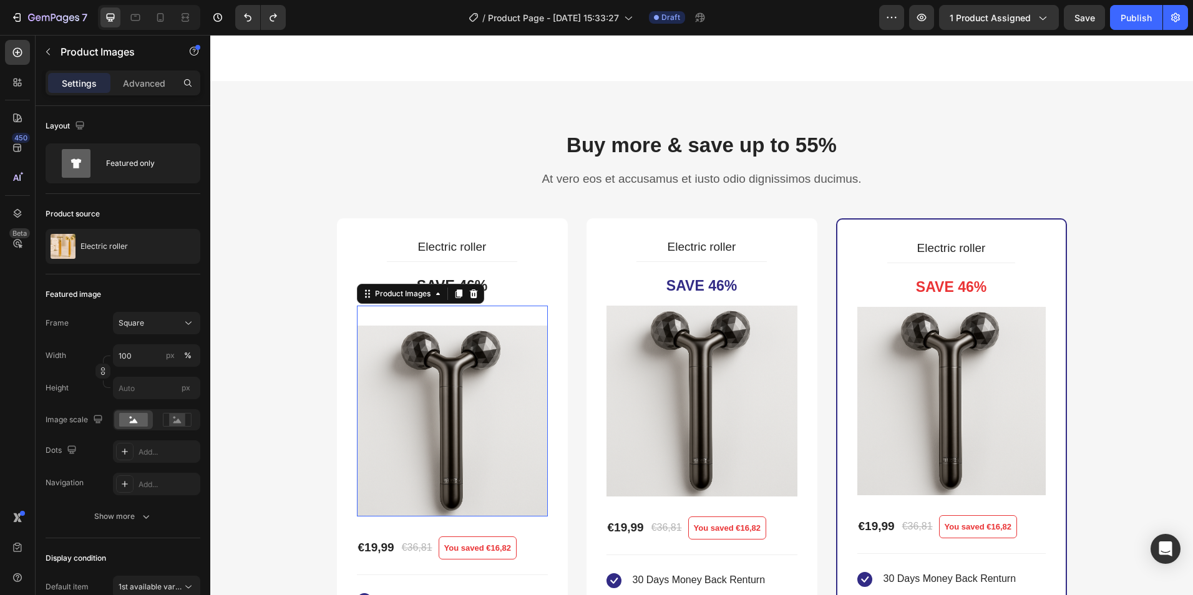
click at [485, 335] on img at bounding box center [452, 421] width 191 height 191
click at [414, 348] on img at bounding box center [452, 421] width 191 height 191
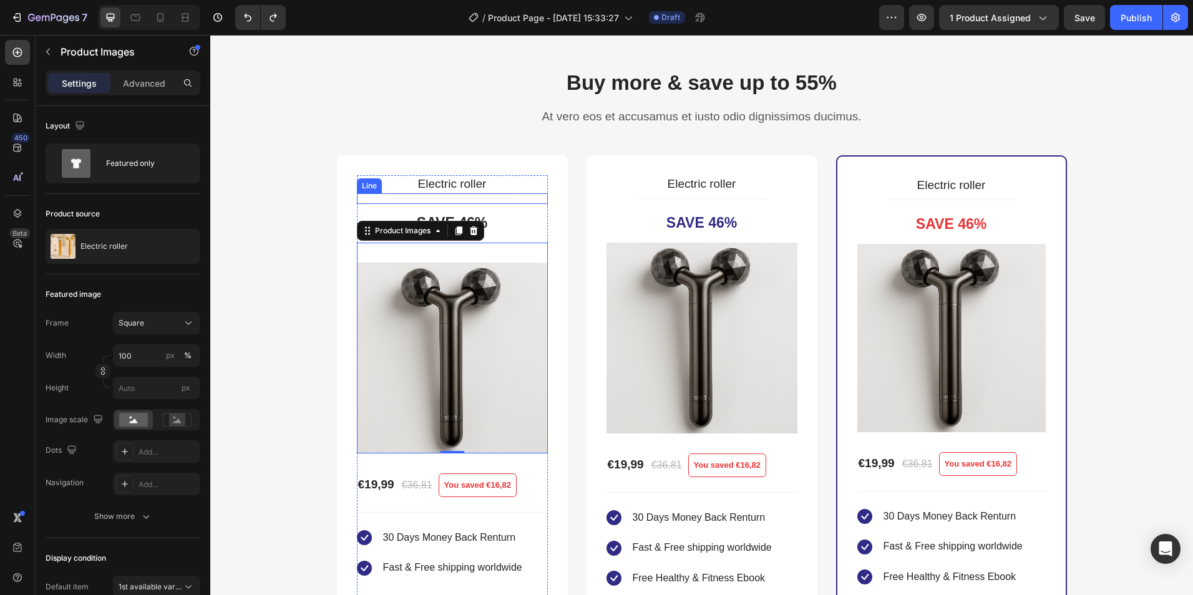
click at [492, 197] on div "Title Line" at bounding box center [452, 199] width 191 height 11
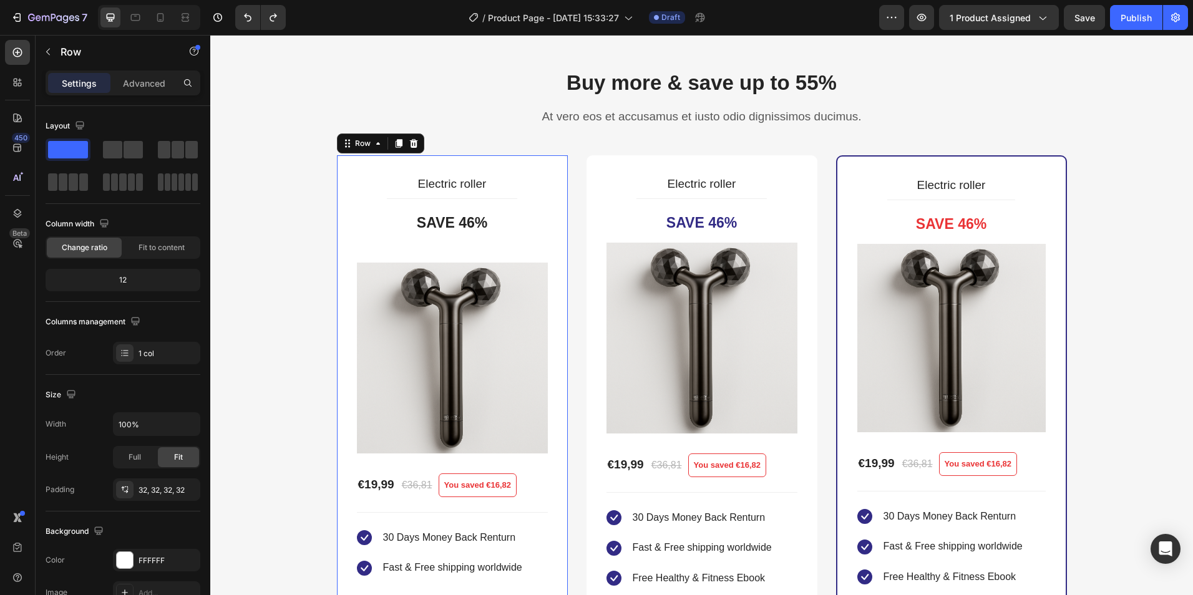
click at [510, 163] on div "Electric roller Product Title Title Line Save 46% Product Badge Product Images …" at bounding box center [452, 399] width 231 height 488
click at [413, 144] on icon at bounding box center [414, 144] width 10 height 10
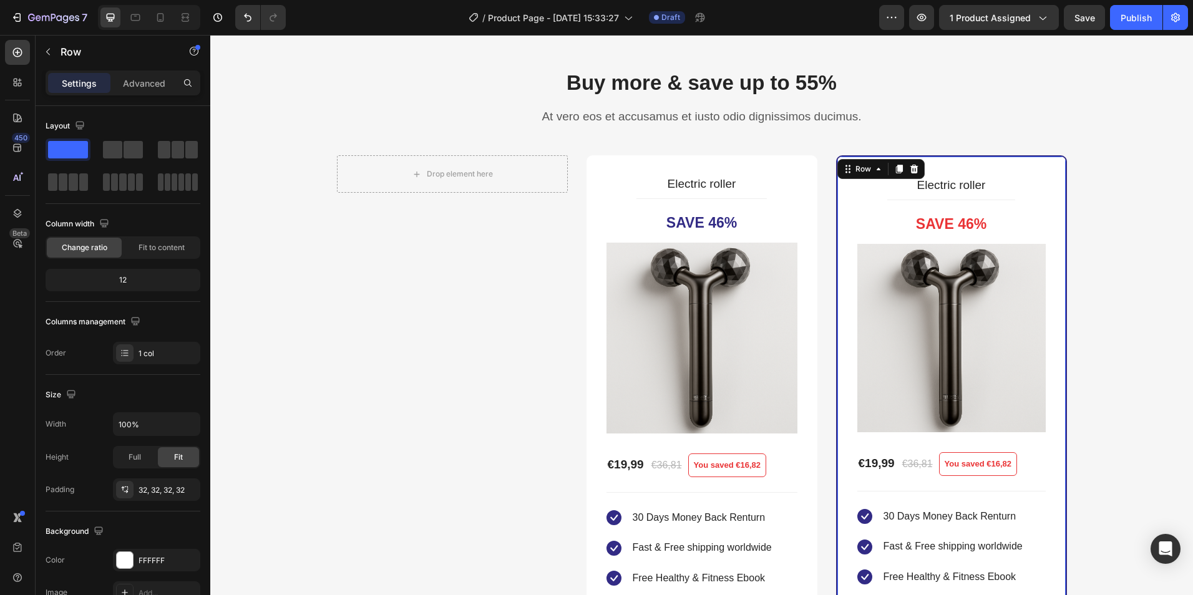
click at [1048, 177] on div "Electric roller Product Title Title Line Save 46% Product Badge Product Images …" at bounding box center [951, 455] width 231 height 600
click at [908, 164] on div at bounding box center [914, 169] width 15 height 15
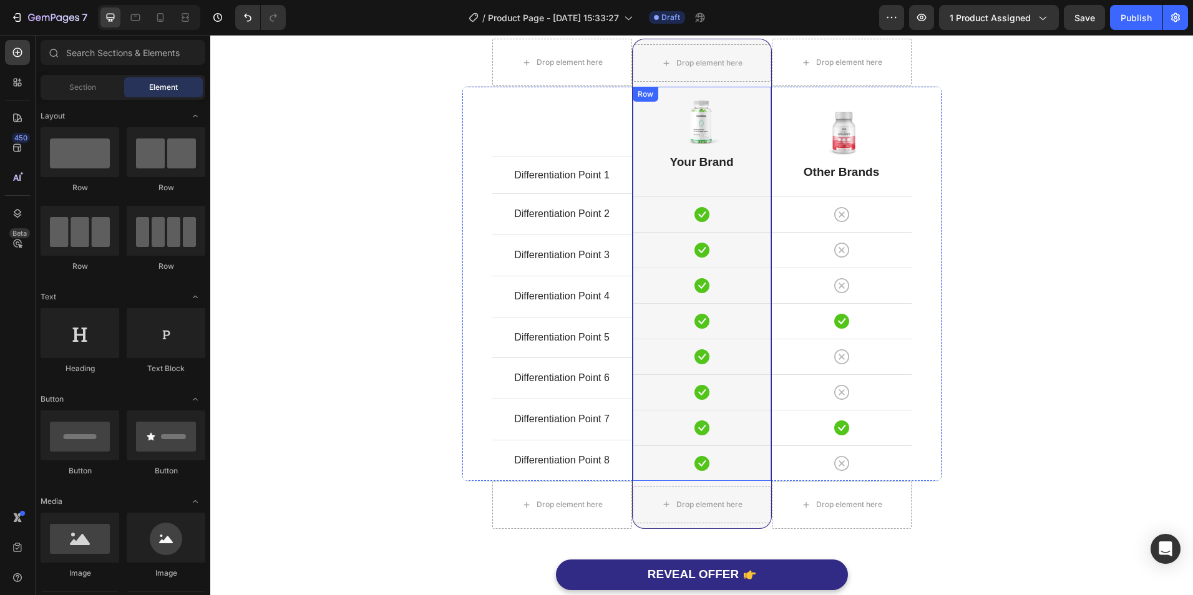
scroll to position [3246, 0]
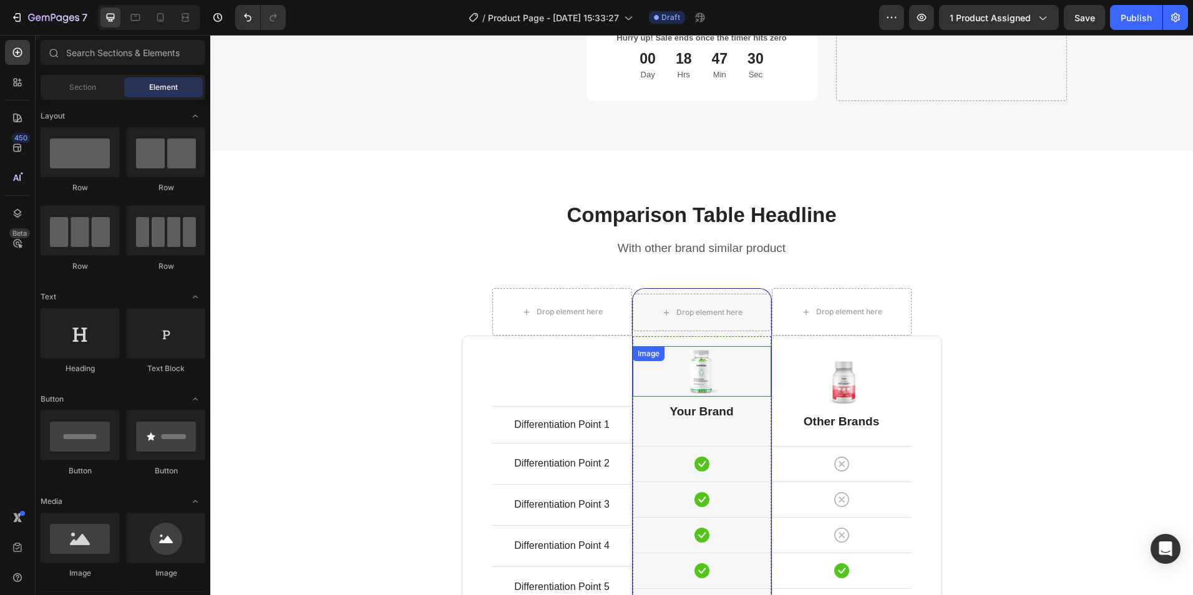
click at [747, 360] on div at bounding box center [702, 371] width 139 height 51
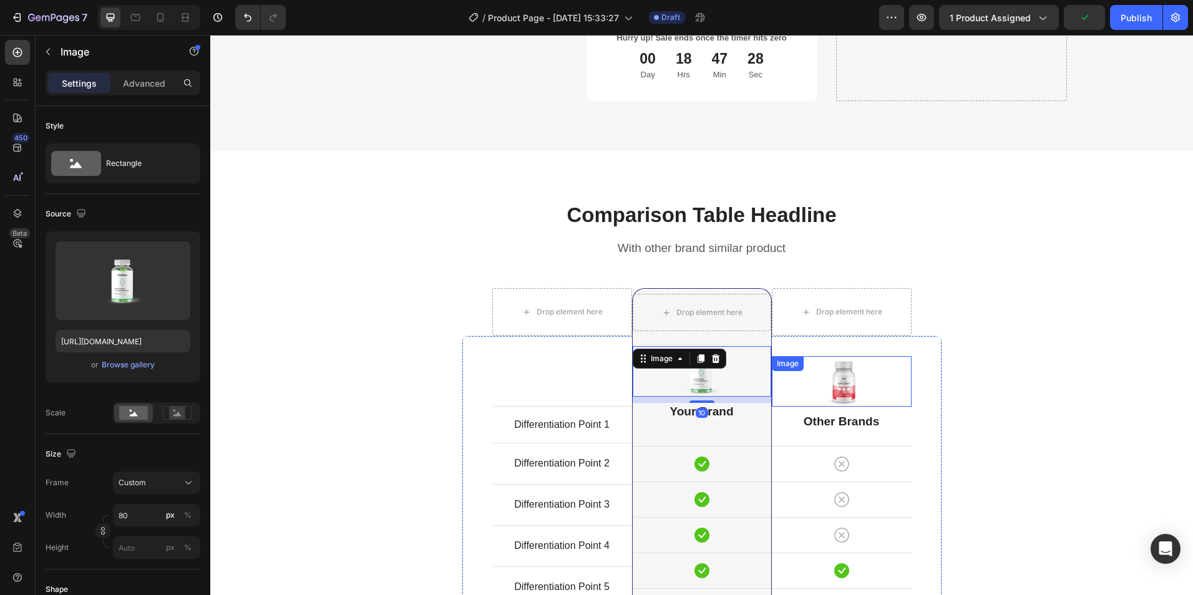
click at [896, 370] on div at bounding box center [842, 381] width 140 height 51
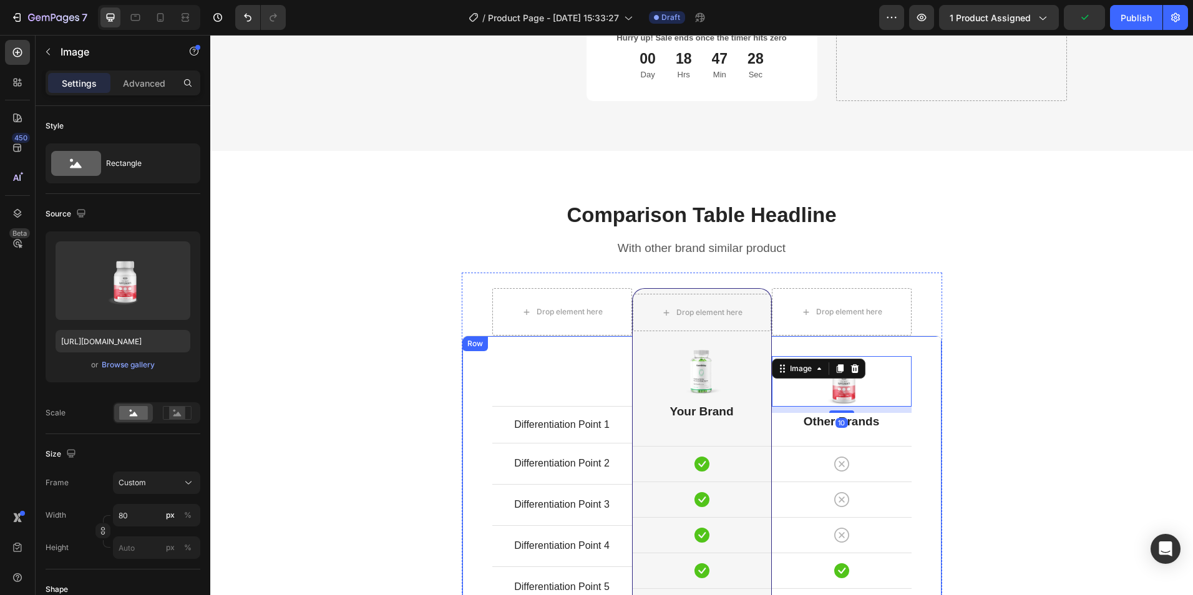
click at [911, 353] on div "Differentiation Point 1 Text block Row Differentiation Point 2 Text block Row D…" at bounding box center [702, 534] width 481 height 396
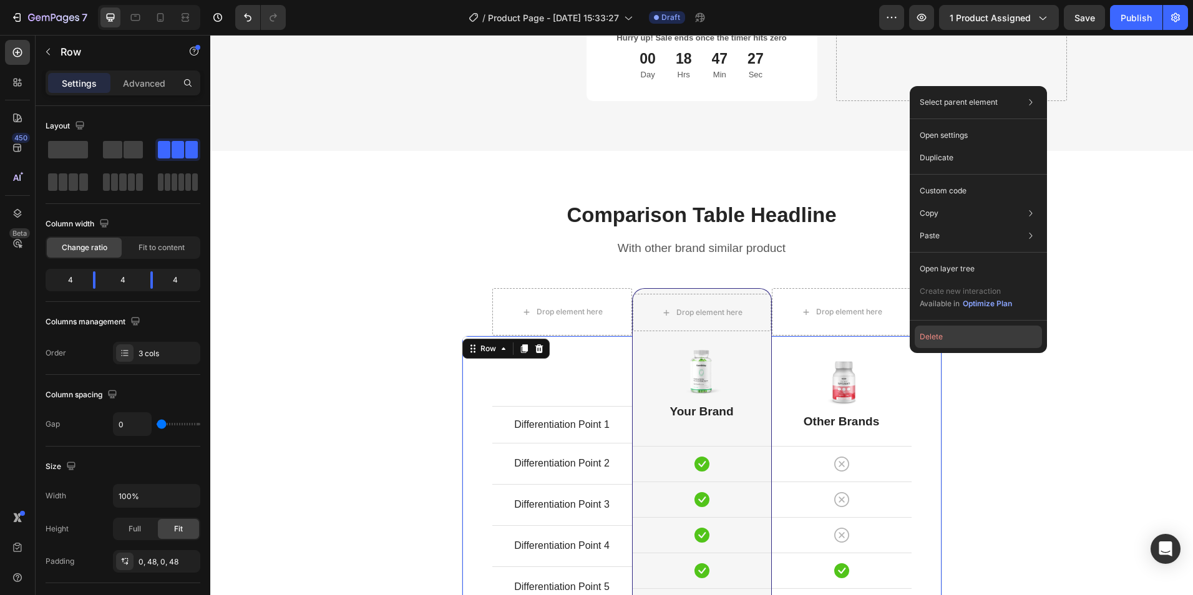
click at [941, 338] on button "Delete" at bounding box center [978, 337] width 127 height 22
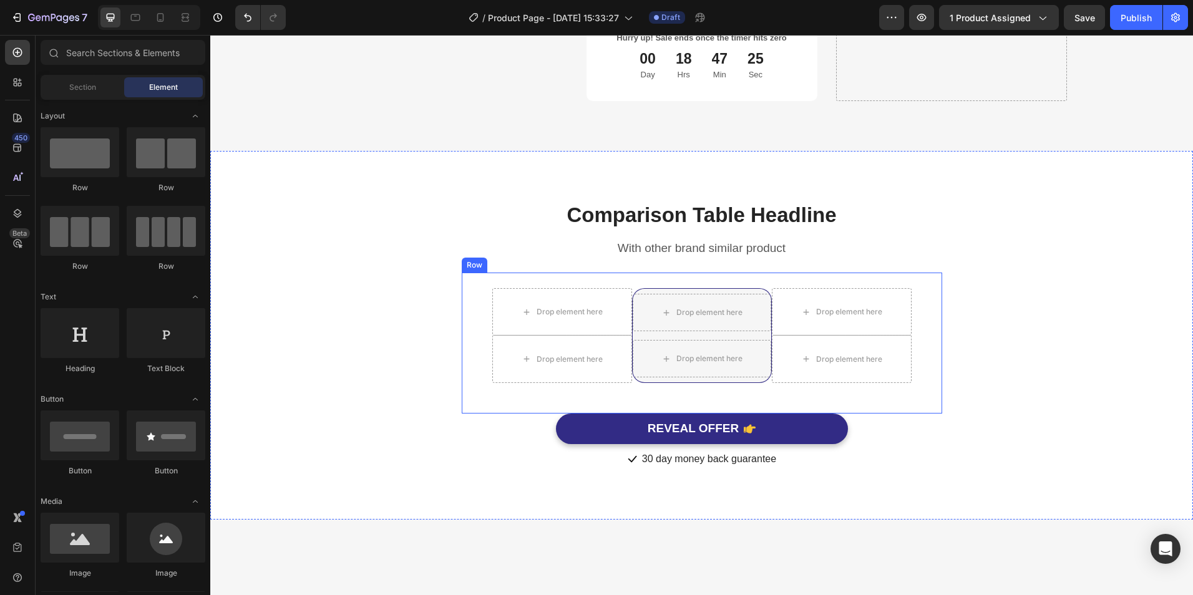
scroll to position [3183, 0]
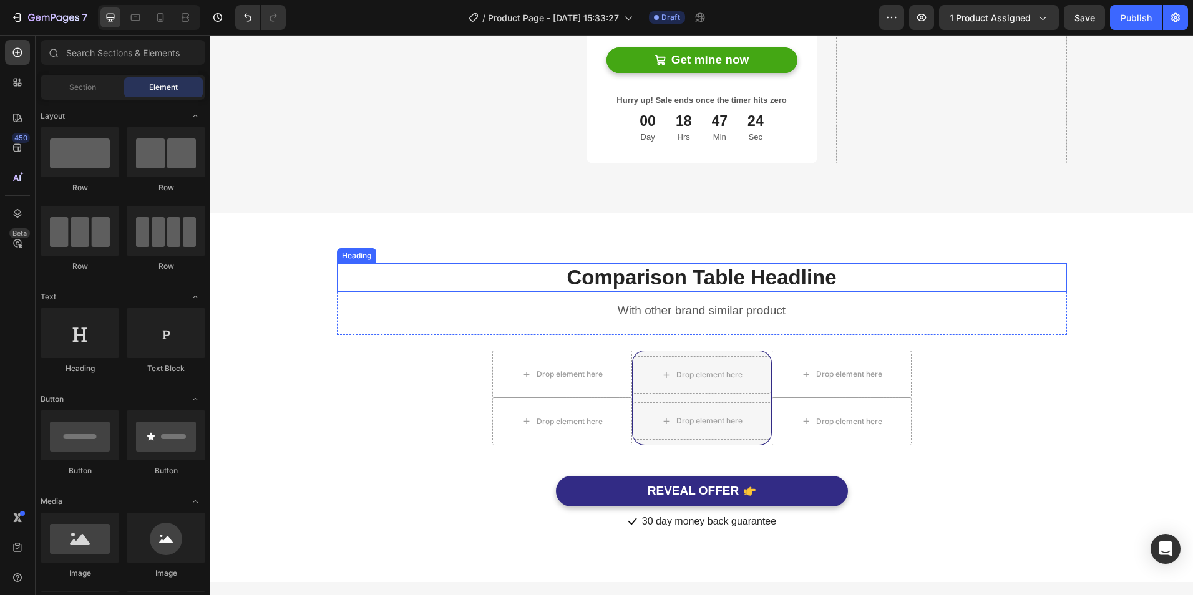
click at [894, 273] on p "Comparison Table Headline" at bounding box center [702, 278] width 728 height 27
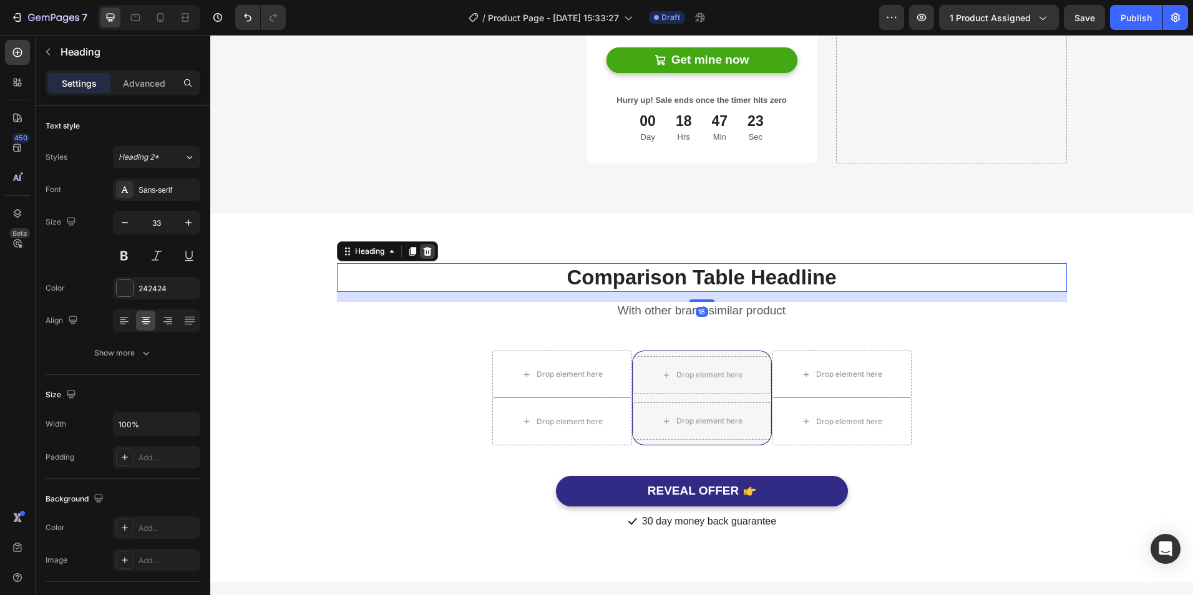
click at [428, 248] on div at bounding box center [427, 251] width 15 height 15
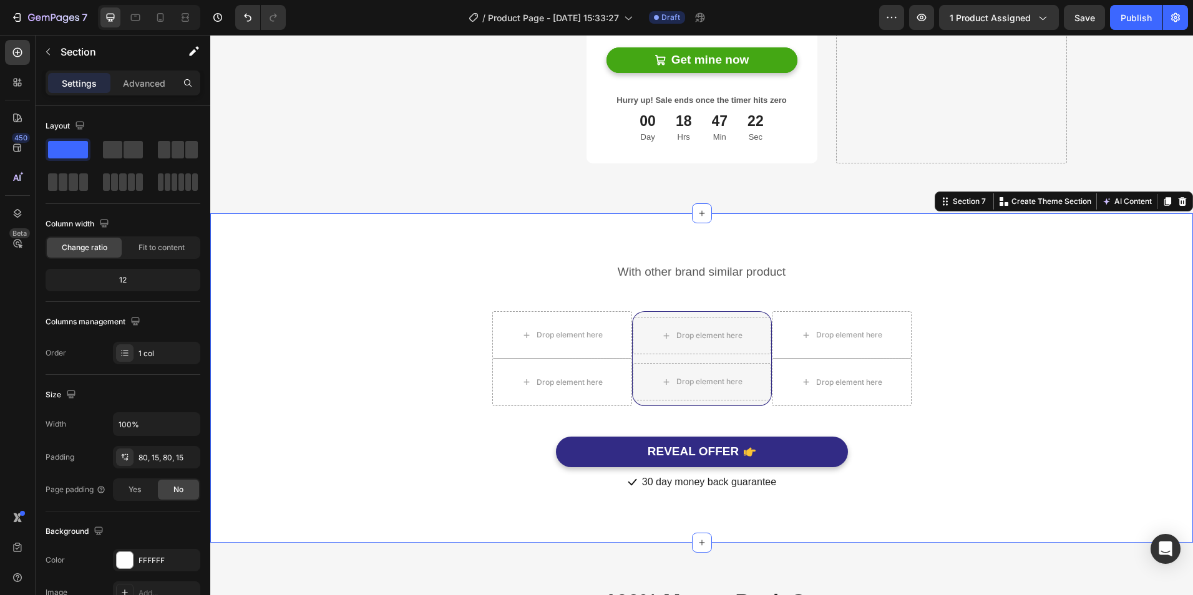
click at [784, 246] on div "With other brand similar product Text block Row Drop element here Drop element …" at bounding box center [701, 378] width 983 height 330
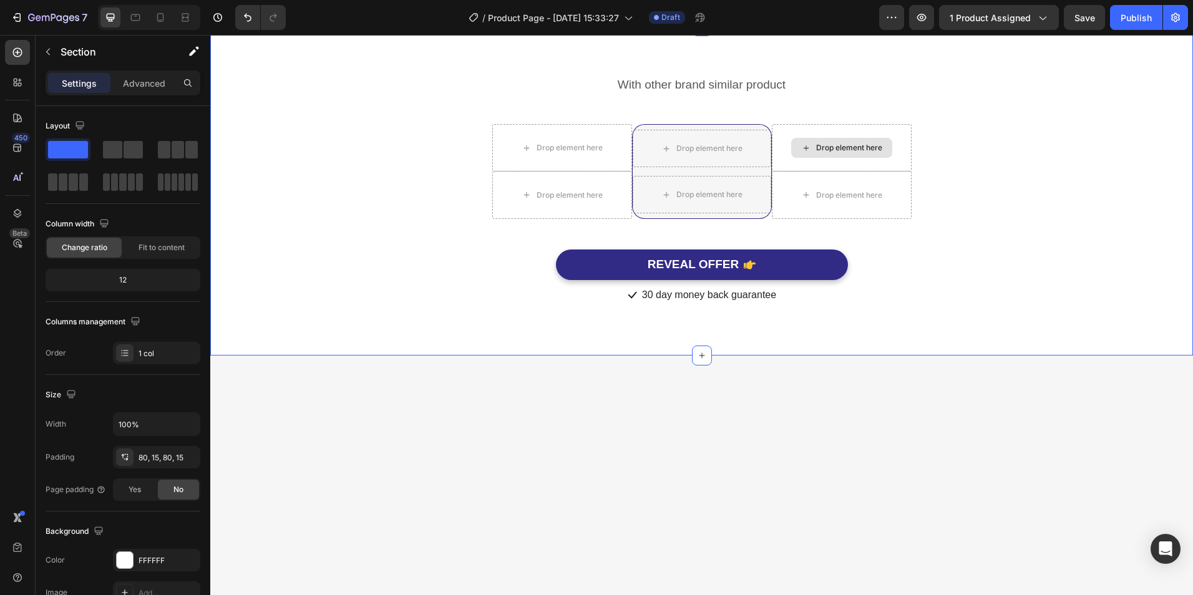
scroll to position [3121, 0]
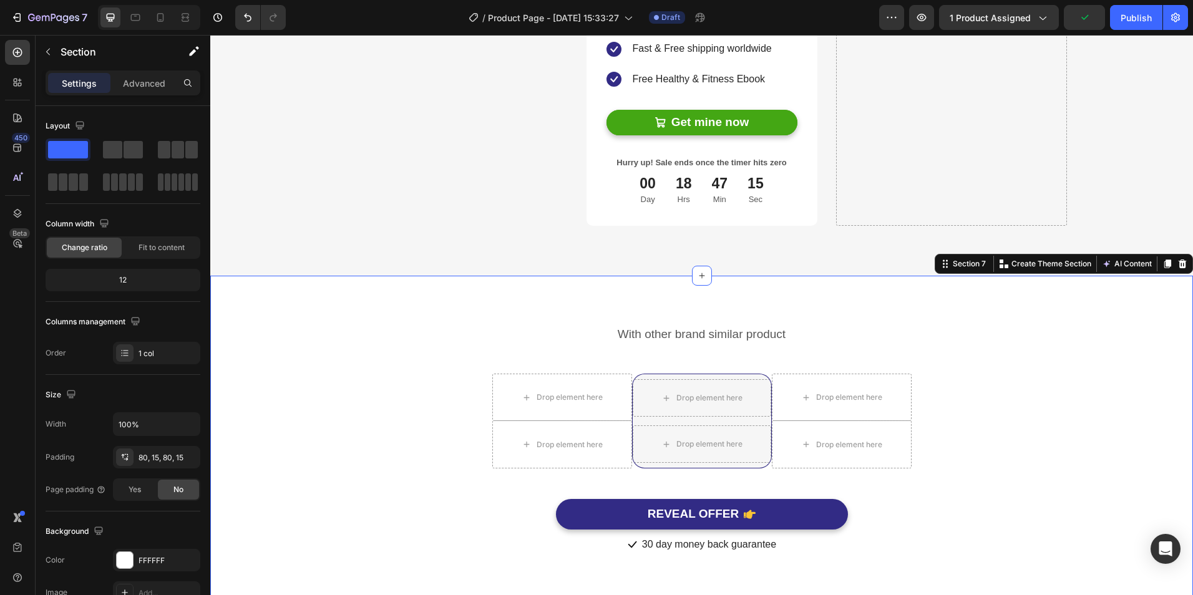
drag, startPoint x: 1173, startPoint y: 267, endPoint x: 1107, endPoint y: 299, distance: 73.1
click at [1179, 266] on icon at bounding box center [1183, 263] width 8 height 9
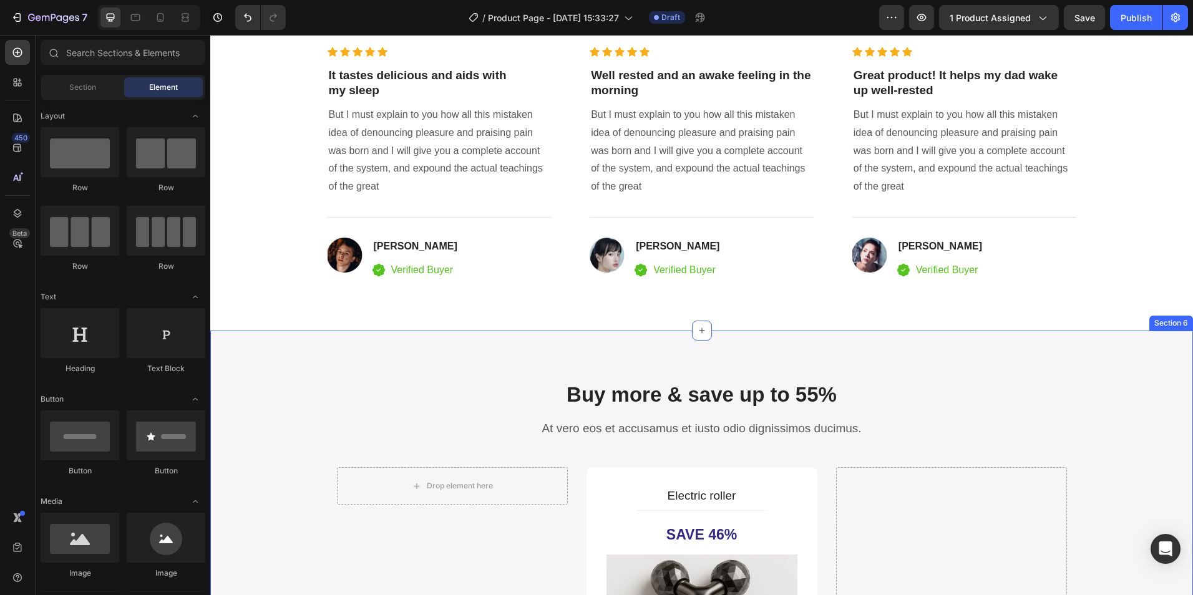
scroll to position [2060, 0]
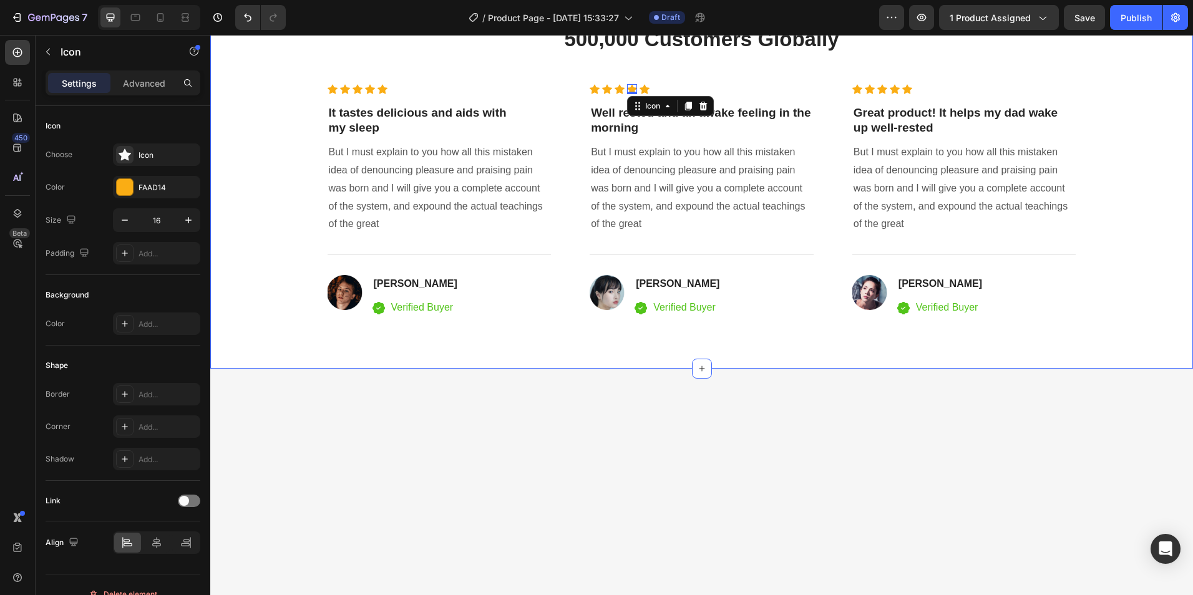
scroll to position [1873, 0]
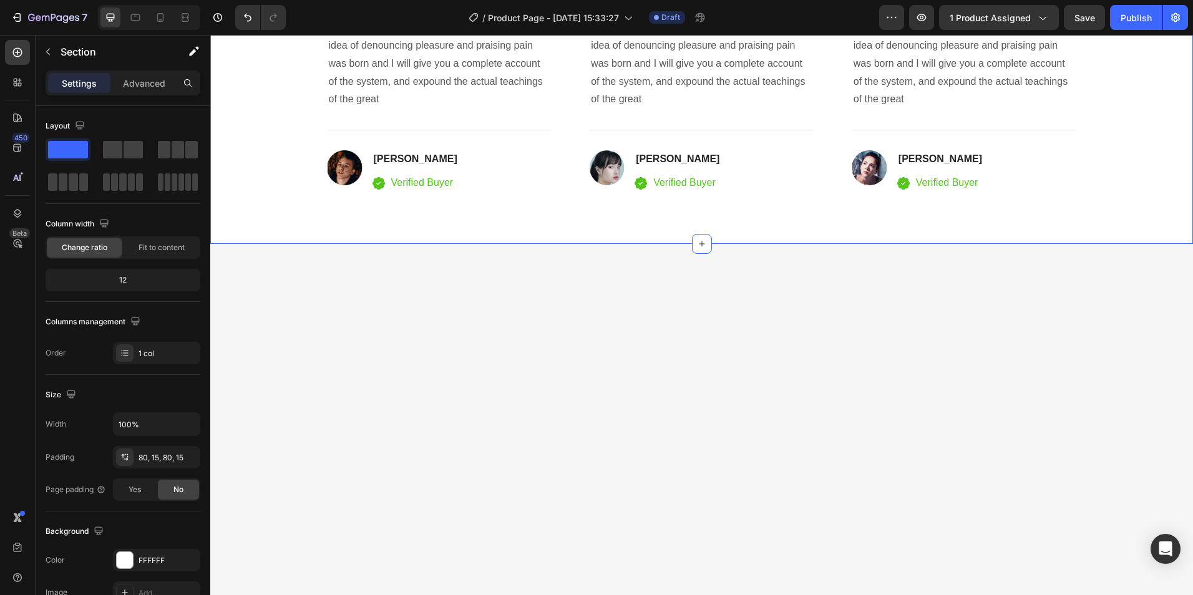
click at [845, 243] on div "98% Customers Are Satisfied Text block Trusted By More Than 500,000 Customers G…" at bounding box center [701, 19] width 983 height 448
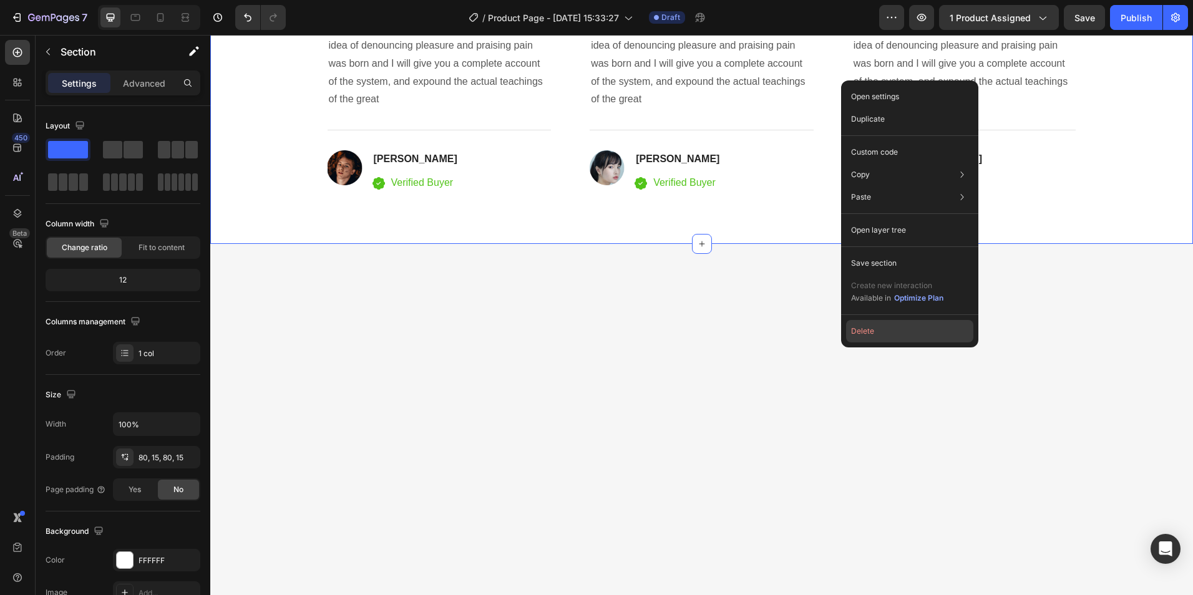
click at [857, 331] on button "Delete" at bounding box center [909, 331] width 127 height 22
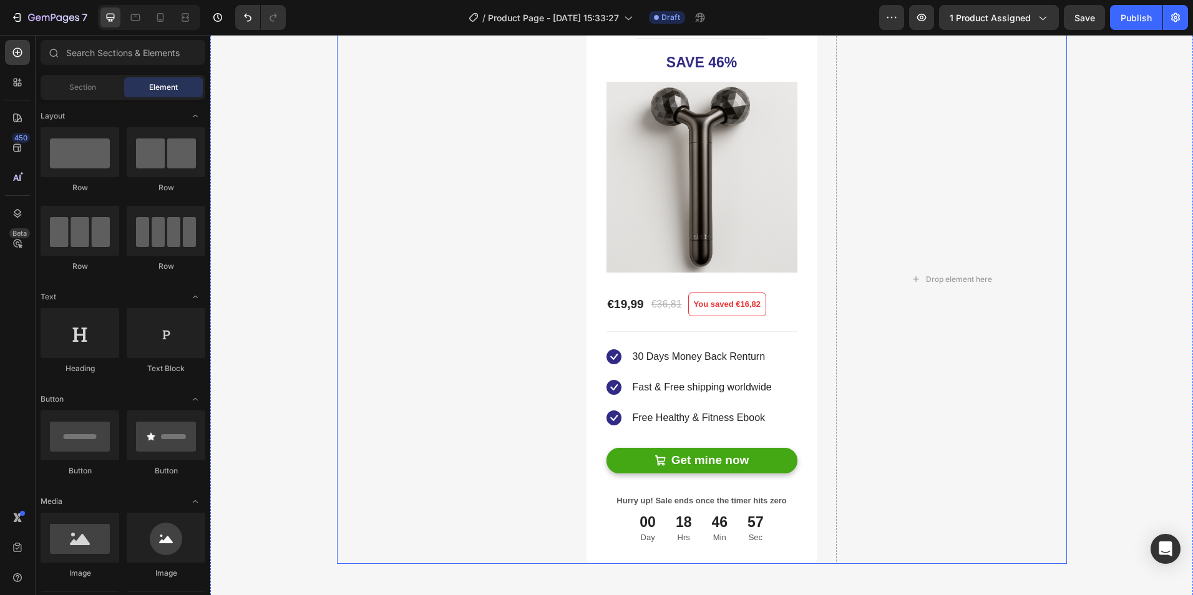
scroll to position [1685, 0]
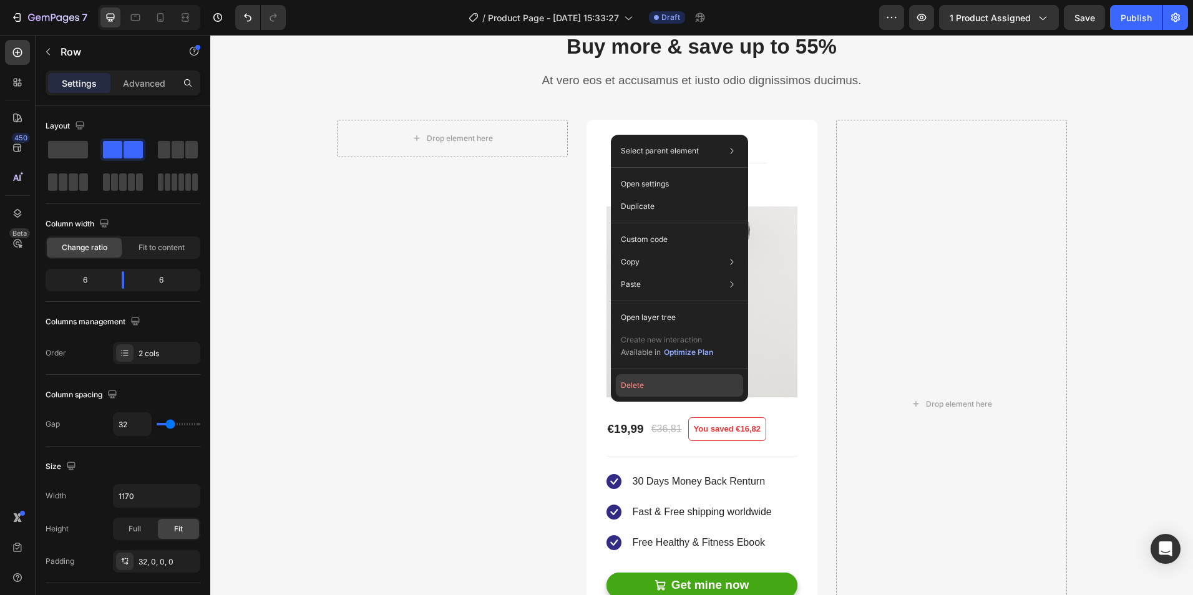
drag, startPoint x: 648, startPoint y: 381, endPoint x: 434, endPoint y: 370, distance: 214.4
click at [648, 381] on button "Delete" at bounding box center [679, 386] width 127 height 22
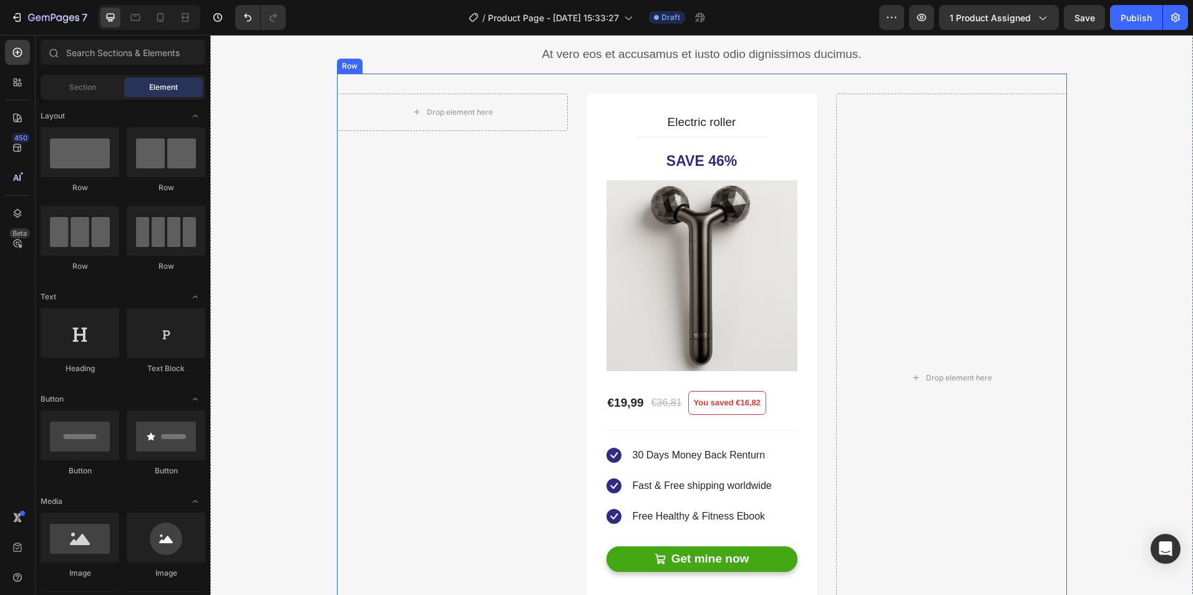
scroll to position [1560, 0]
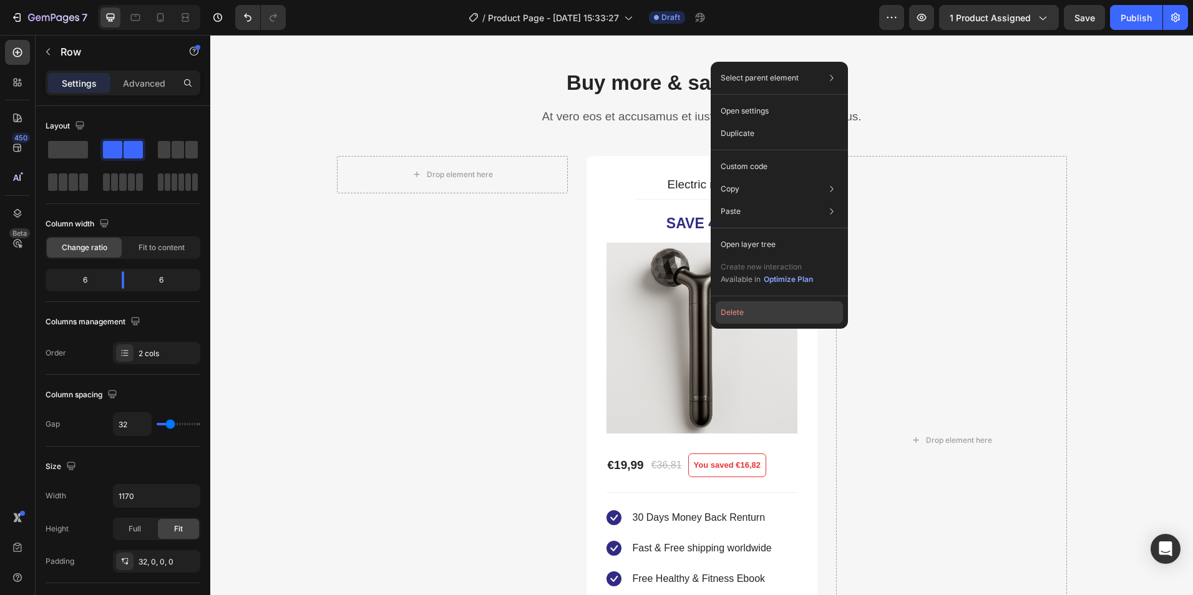
click at [733, 309] on button "Delete" at bounding box center [779, 312] width 127 height 22
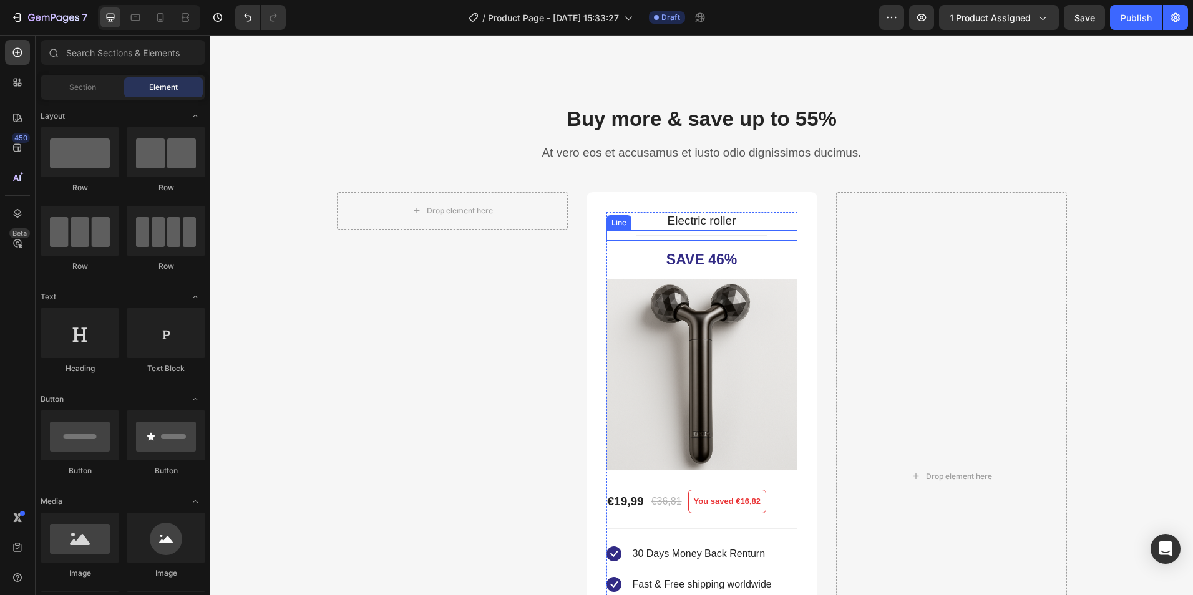
scroll to position [1373, 0]
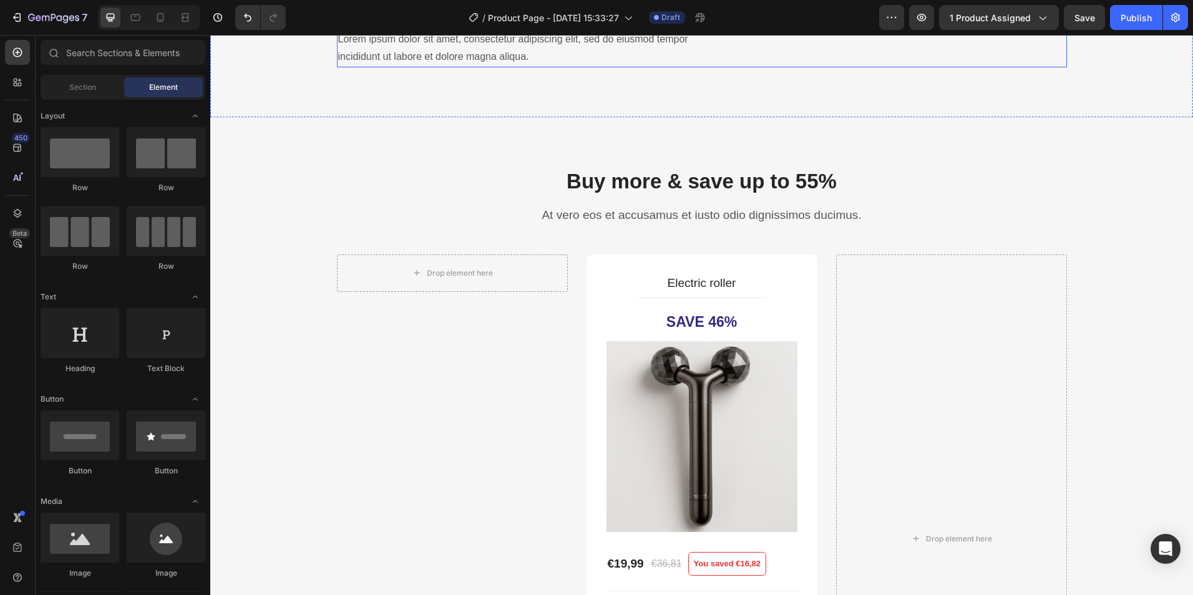
click at [637, 67] on div "Headline About Product Benefit 2 Heading Lorem ipsum dolor sit amet, consectetu…" at bounding box center [514, 33] width 355 height 69
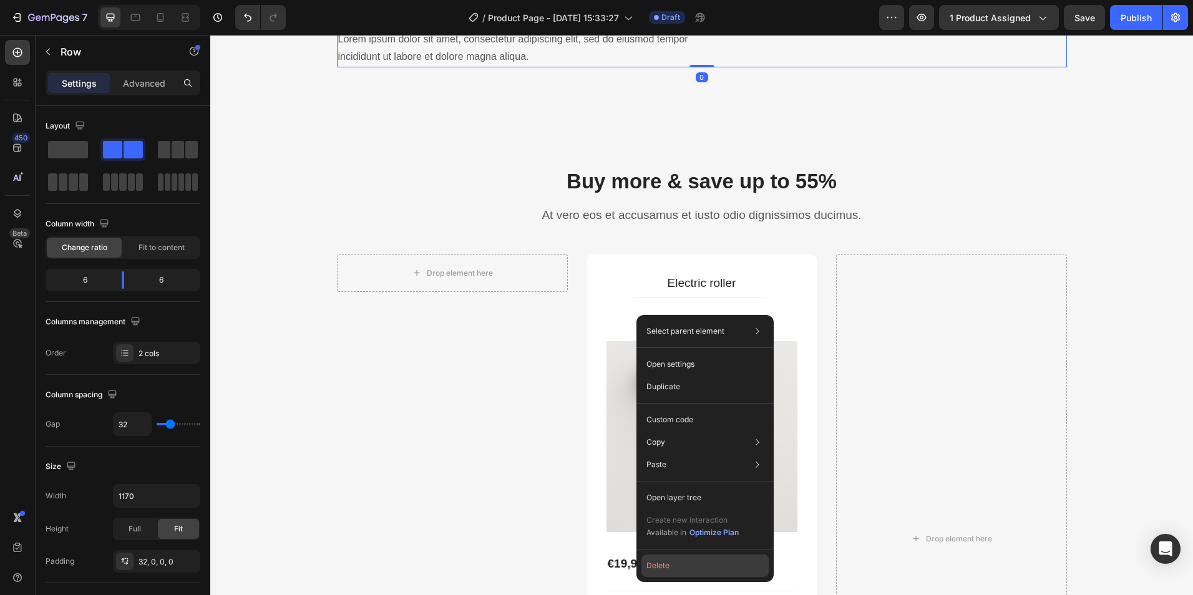
click at [672, 569] on button "Delete" at bounding box center [705, 566] width 127 height 22
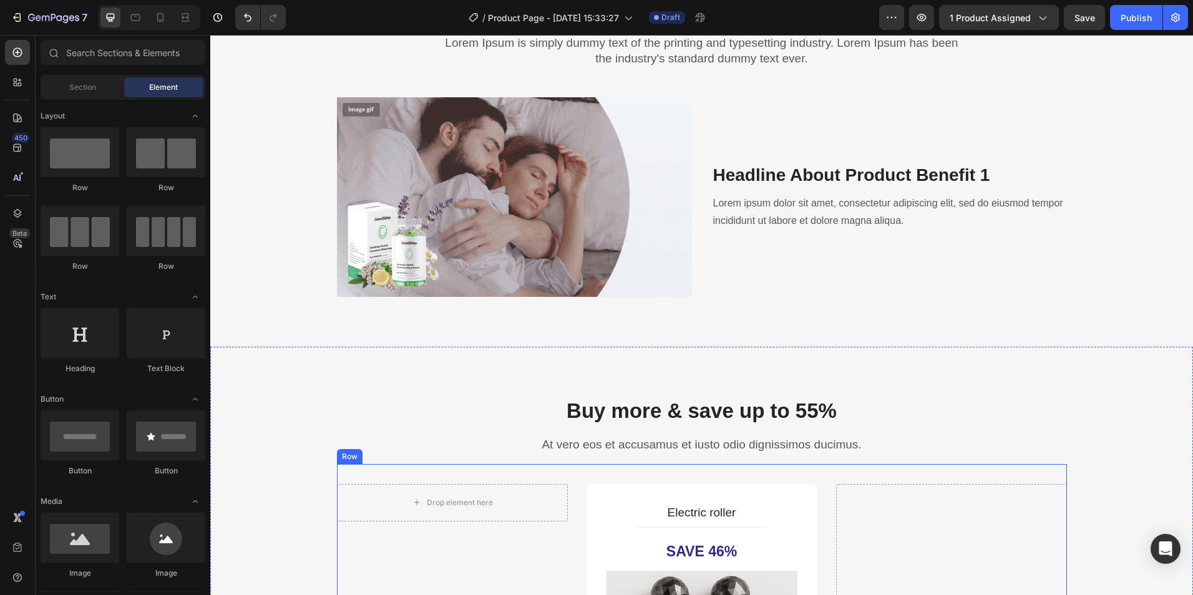
scroll to position [1124, 0]
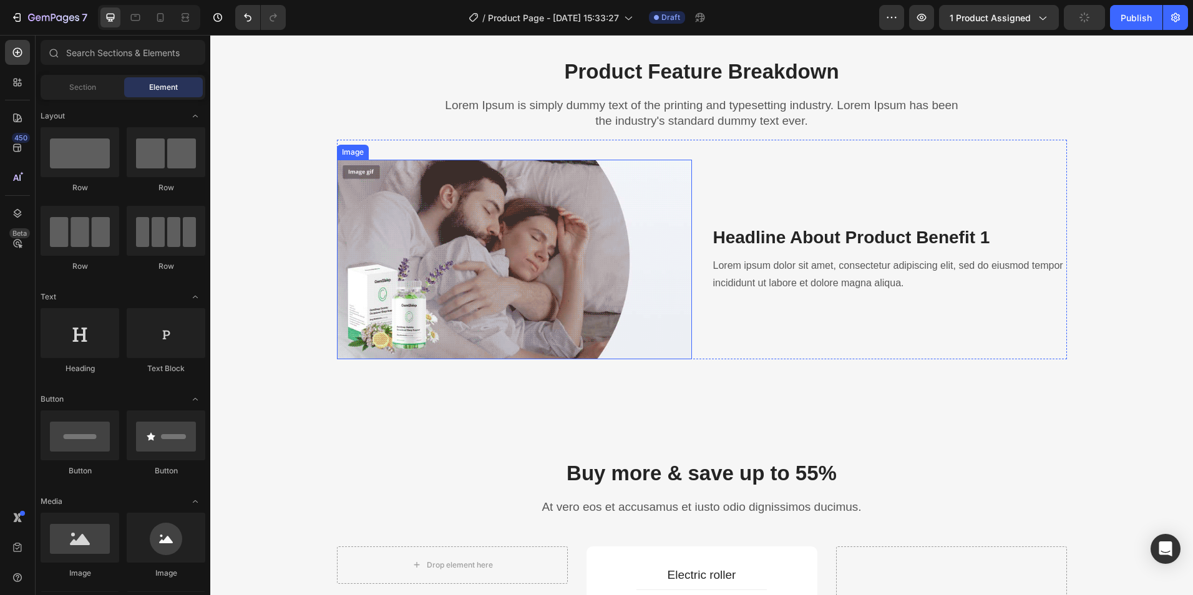
click at [668, 353] on img at bounding box center [514, 260] width 355 height 200
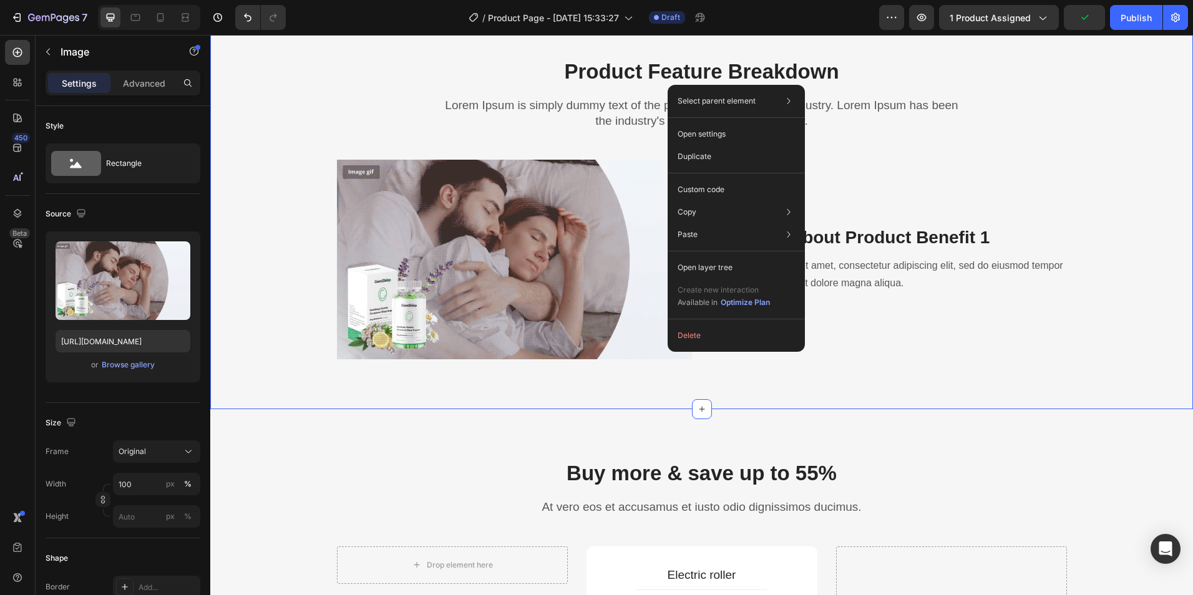
click at [758, 370] on div "Product Feature Breakdown Heading Lorem Ipsum is simply dummy text of the print…" at bounding box center [701, 208] width 983 height 402
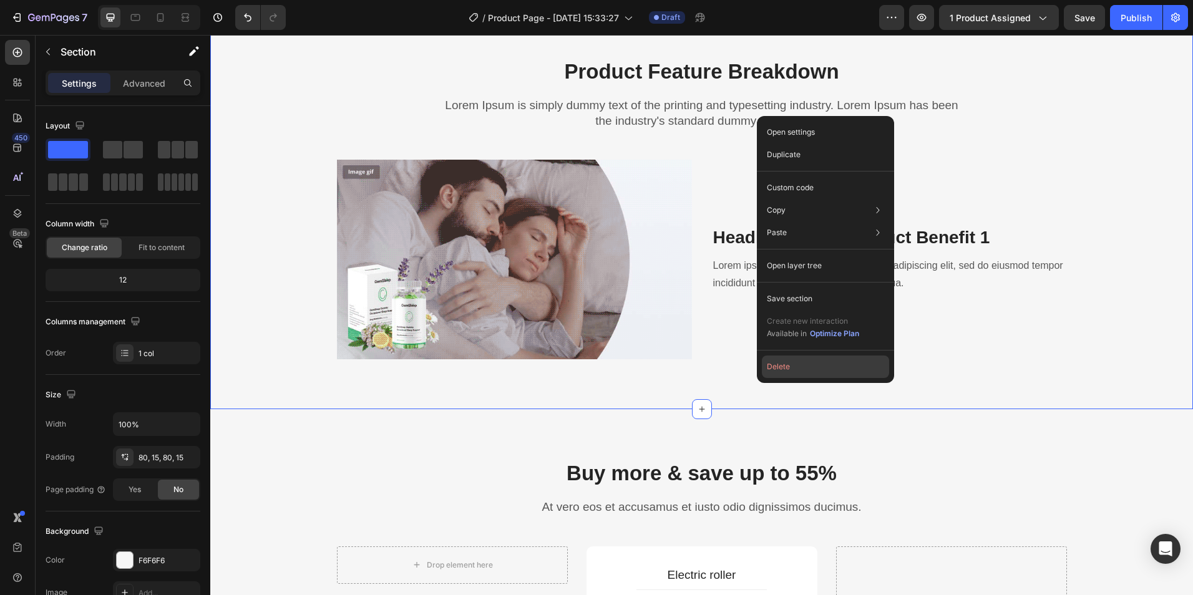
drag, startPoint x: 787, startPoint y: 371, endPoint x: 576, endPoint y: 335, distance: 214.6
click at [787, 371] on button "Delete" at bounding box center [825, 367] width 127 height 22
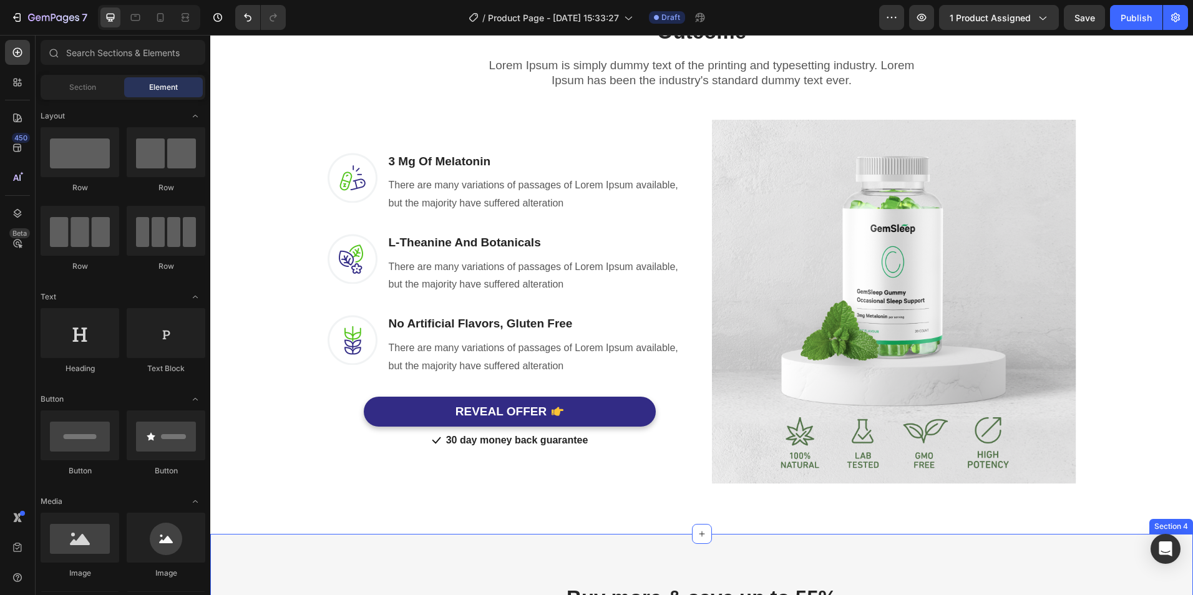
scroll to position [534, 0]
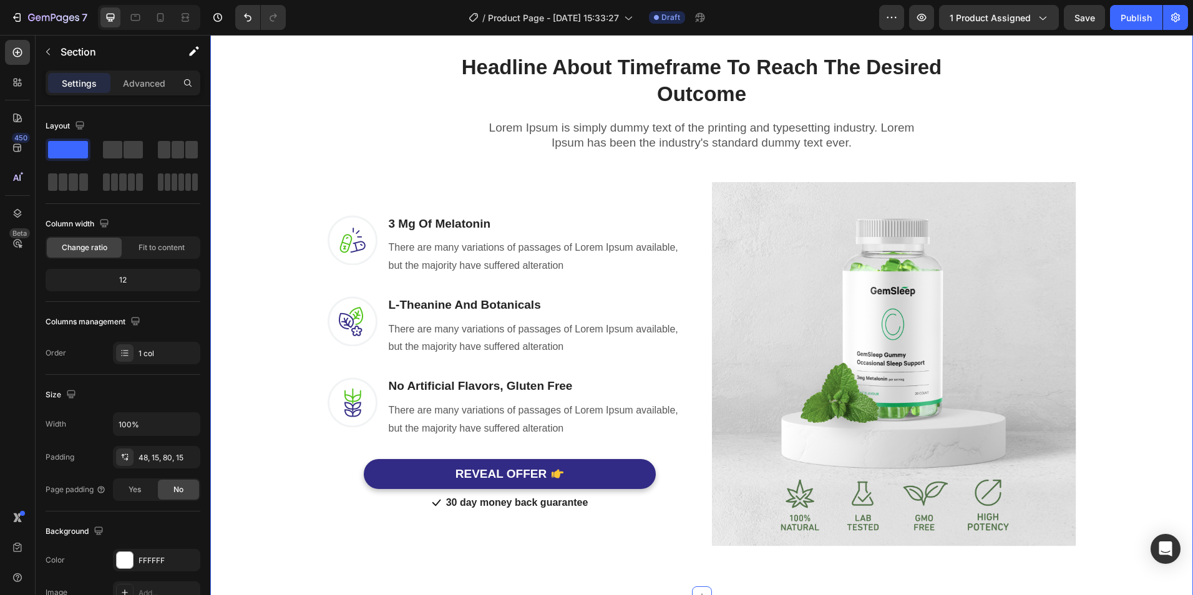
click at [705, 559] on div "Headline About Timeframe To Reach The Desired Outcome Heading Row Lorem Ipsum i…" at bounding box center [701, 300] width 983 height 594
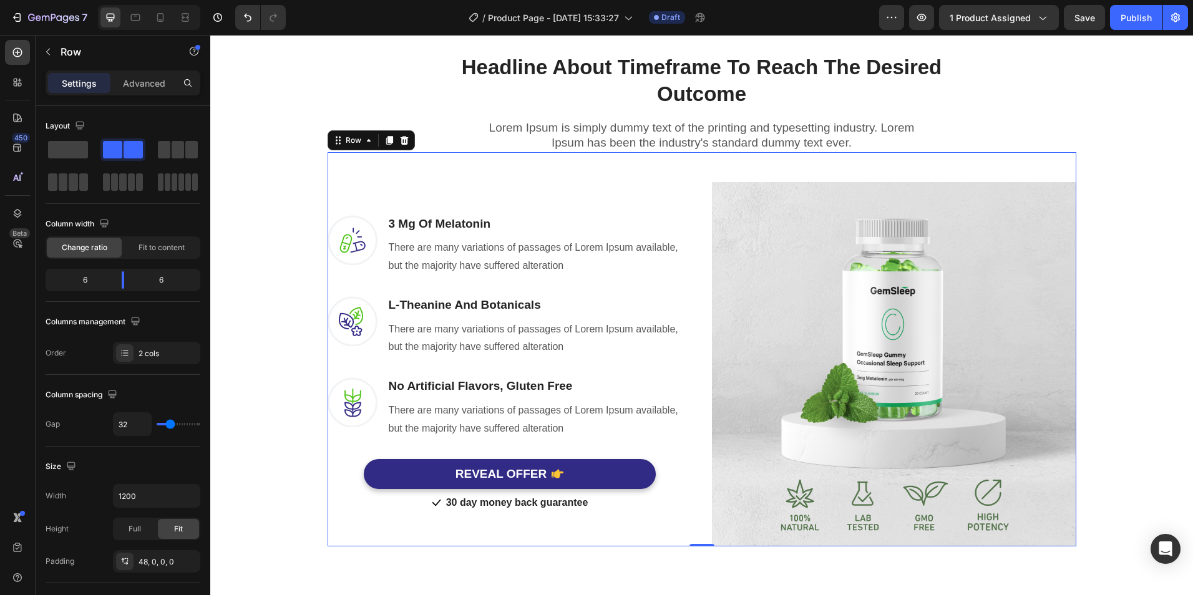
click at [692, 522] on div "Image 3 Mg Of Melatonin Heading There are many variations of passages of Lorem …" at bounding box center [702, 349] width 749 height 394
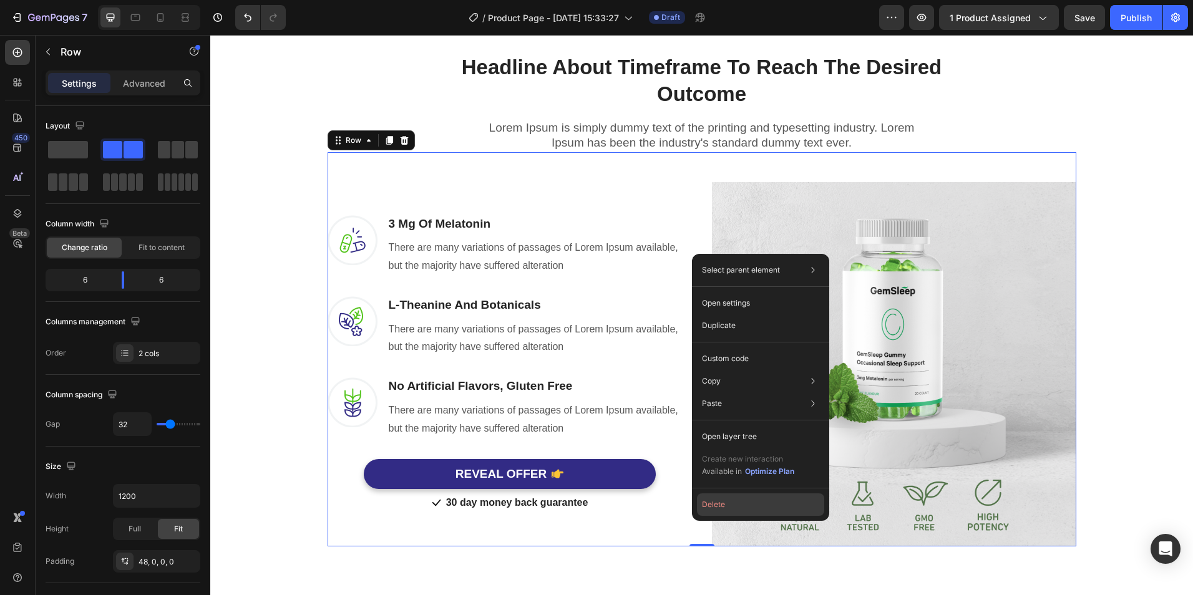
drag, startPoint x: 719, startPoint y: 498, endPoint x: 508, endPoint y: 463, distance: 213.9
click at [719, 498] on button "Delete" at bounding box center [760, 505] width 127 height 22
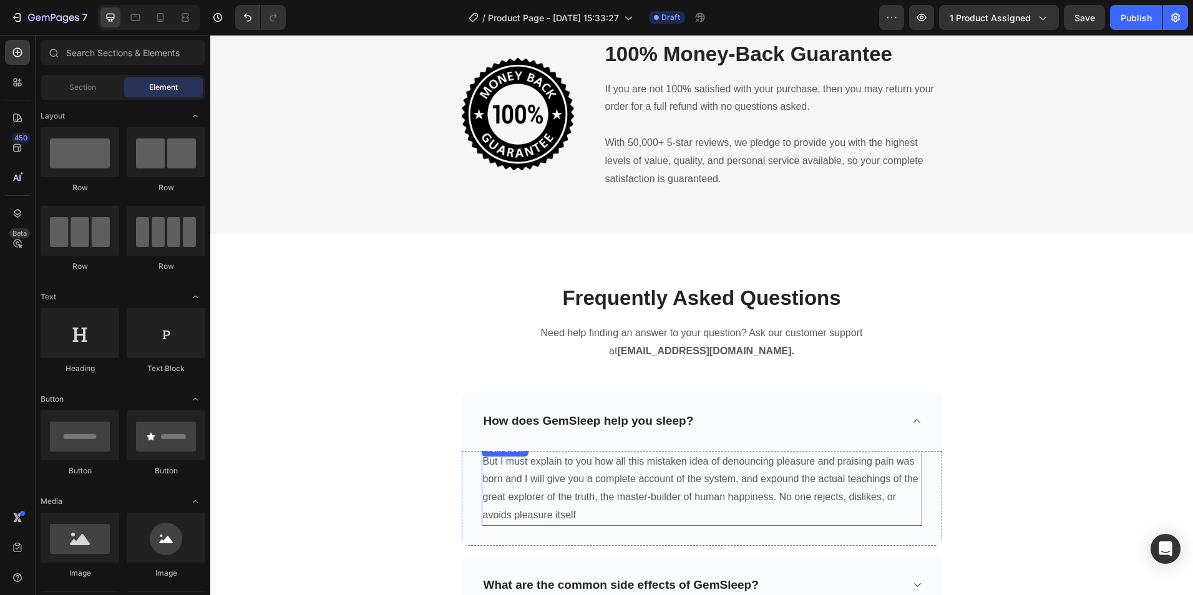
scroll to position [1560, 0]
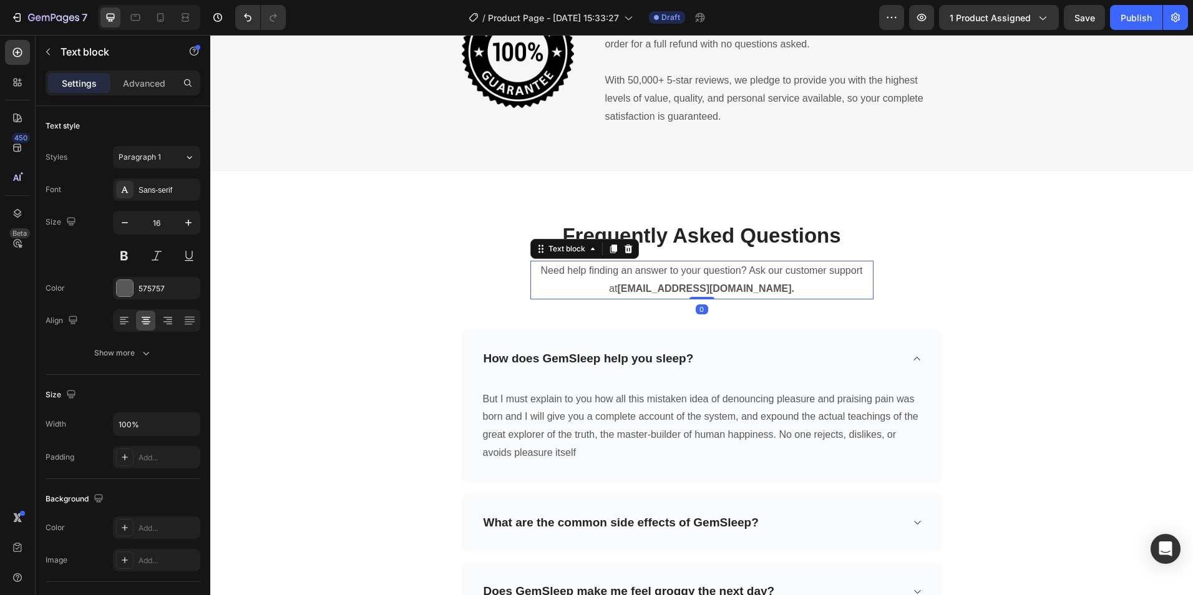
click at [748, 289] on strong "support@gempages.net." at bounding box center [705, 288] width 177 height 11
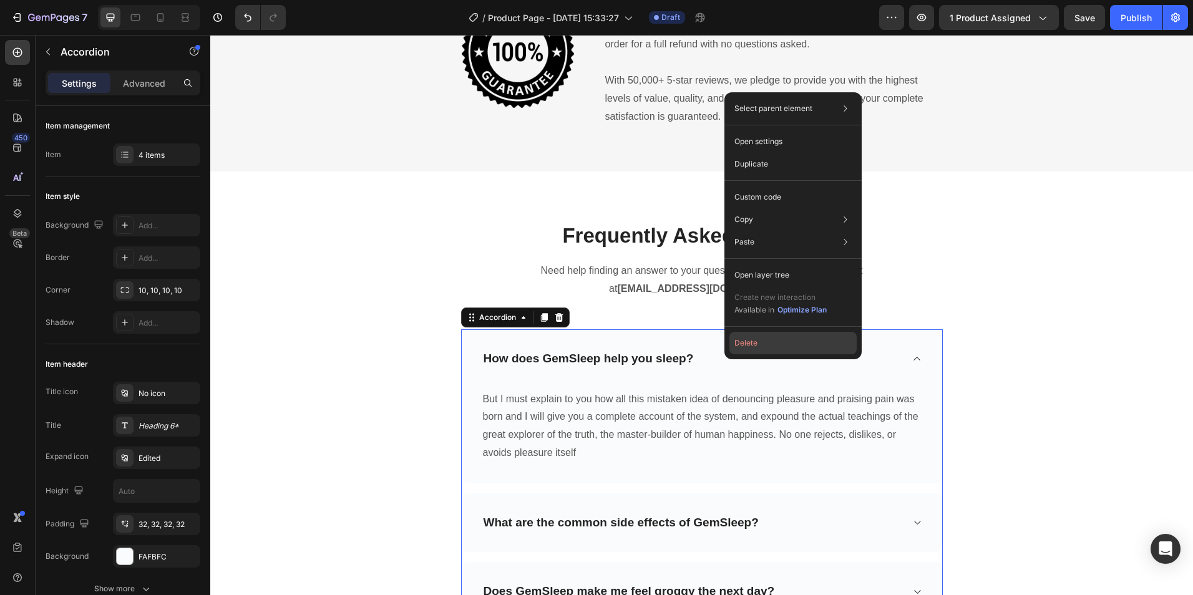
click at [750, 341] on button "Delete" at bounding box center [793, 343] width 127 height 22
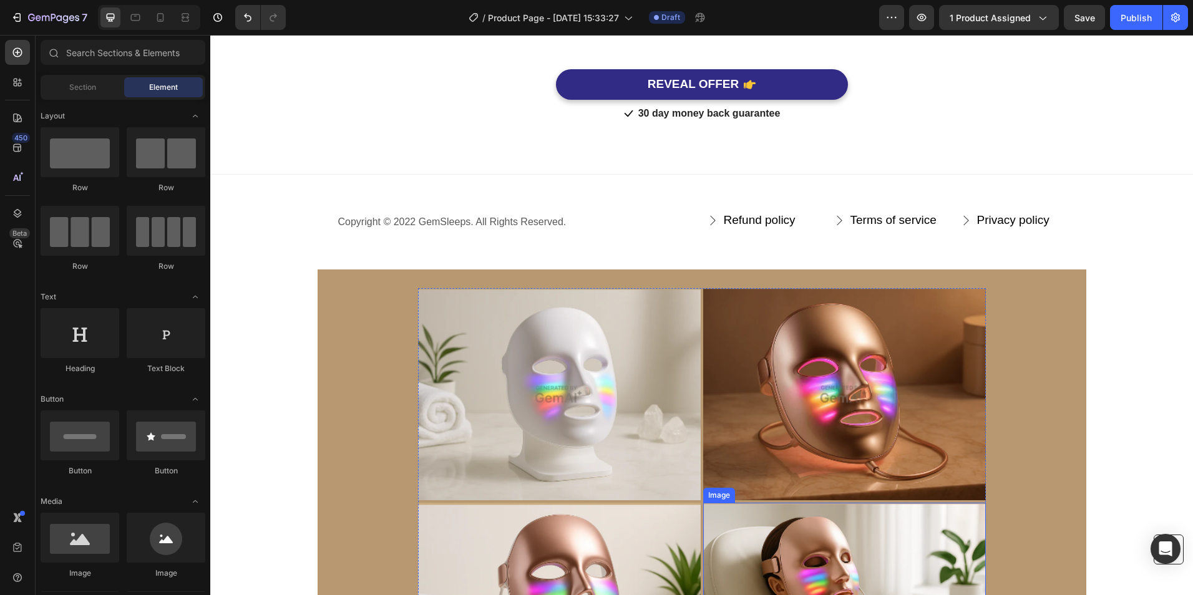
scroll to position [1788, 0]
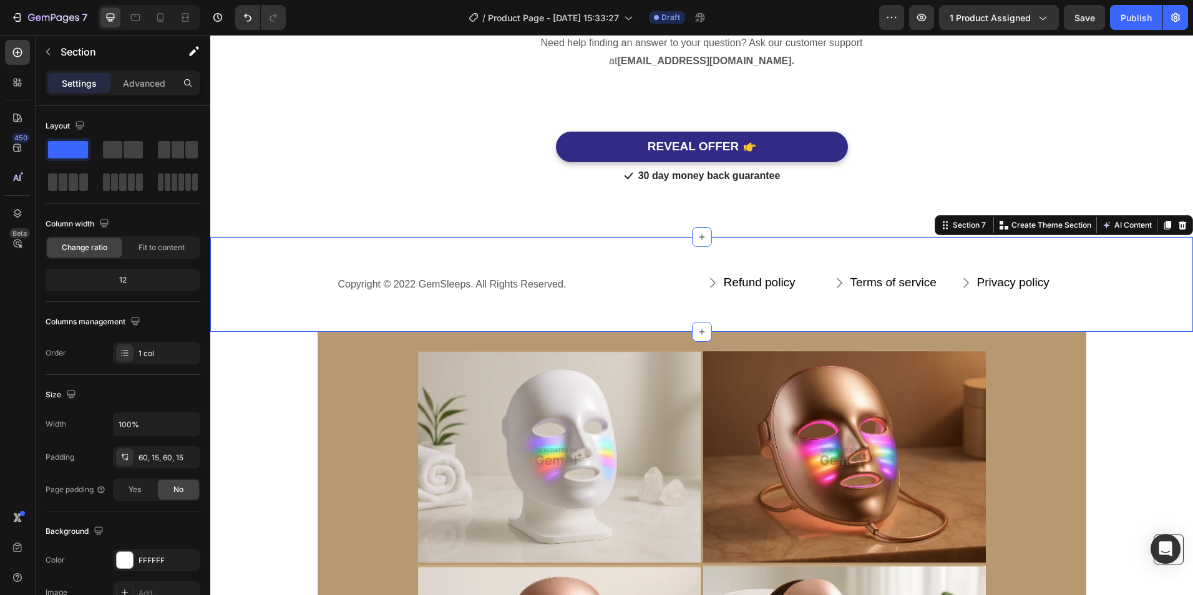
click at [598, 303] on div "Copyright © 2022 GemSleeps. All Rights Reserved. Text block Refund policy Butto…" at bounding box center [701, 285] width 983 height 96
click at [1179, 227] on icon at bounding box center [1183, 224] width 8 height 9
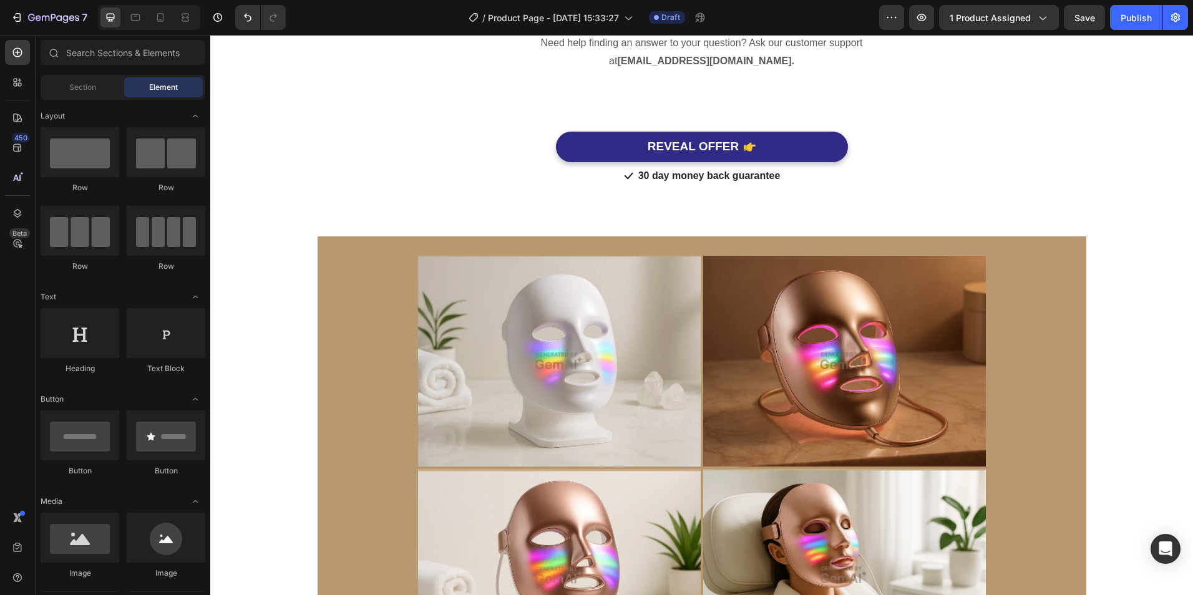
click at [1112, 295] on div "Buy more & save more Heading BEST VALUE Text block 00 06 46 09 CountDown Timer …" at bounding box center [701, 576] width 983 height 4609
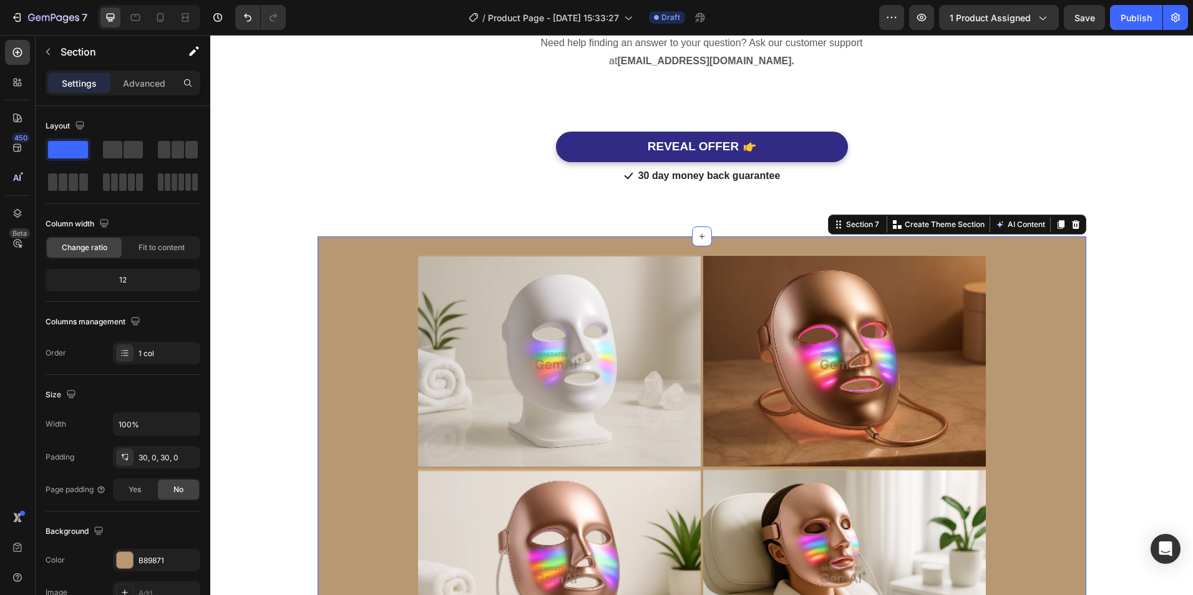
drag, startPoint x: 1077, startPoint y: 225, endPoint x: 1077, endPoint y: 218, distance: 6.9
click at [1078, 220] on div at bounding box center [1076, 224] width 15 height 15
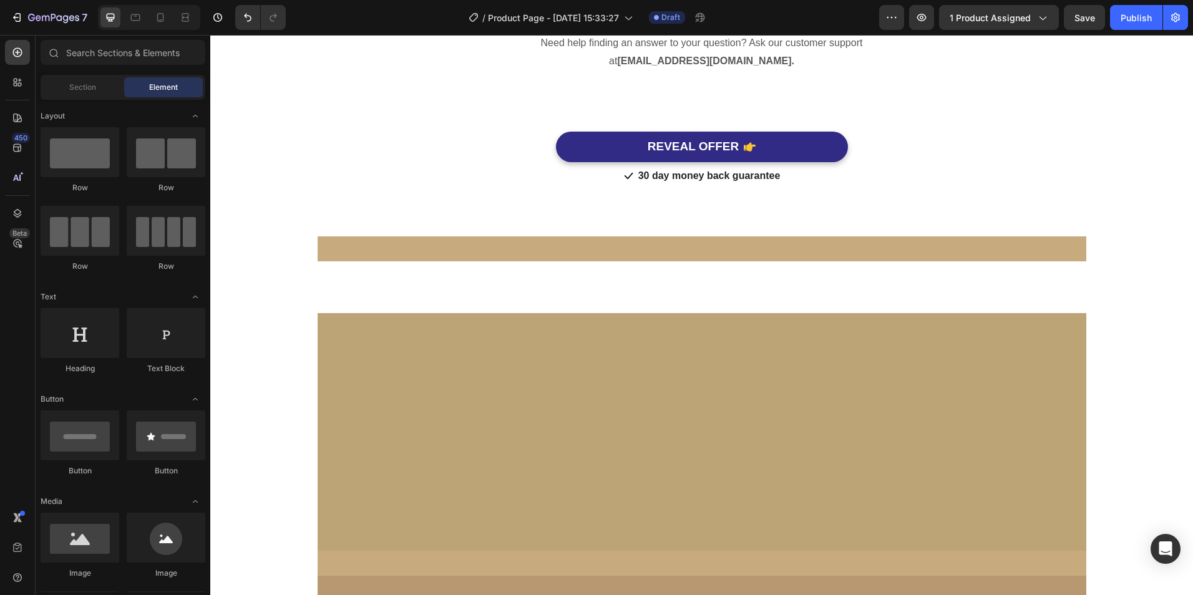
click at [991, 251] on div at bounding box center [702, 250] width 769 height 26
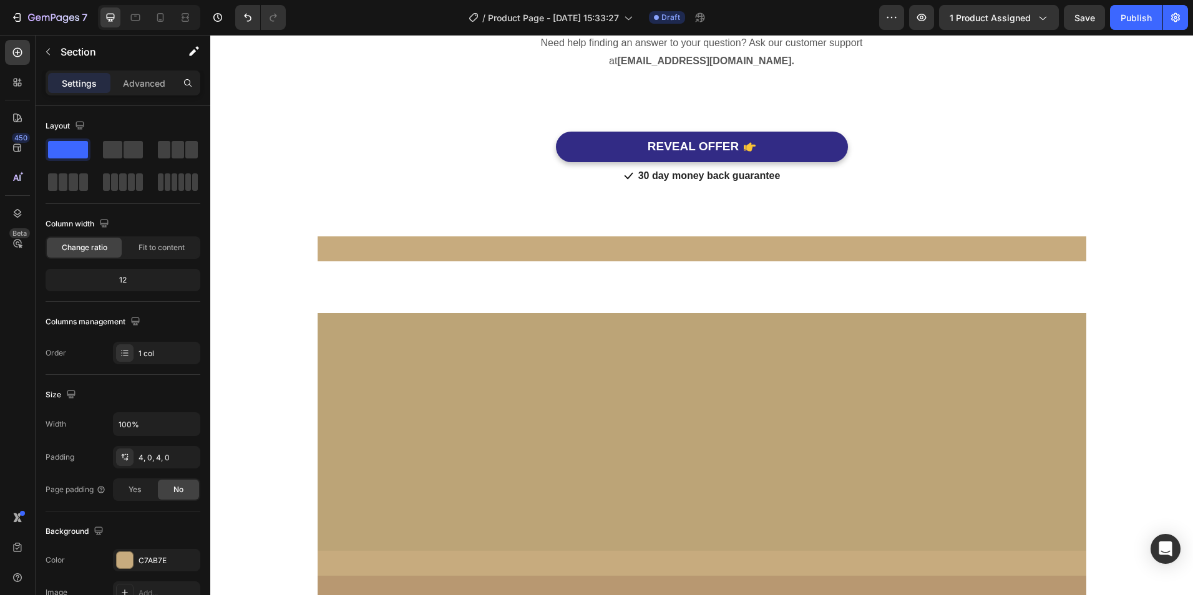
click at [994, 237] on div at bounding box center [702, 250] width 769 height 26
drag, startPoint x: 1069, startPoint y: 237, endPoint x: 1021, endPoint y: 263, distance: 53.9
click at [1067, 238] on div at bounding box center [702, 250] width 769 height 26
drag, startPoint x: 1007, startPoint y: 274, endPoint x: 999, endPoint y: 300, distance: 27.6
click at [1004, 286] on div at bounding box center [702, 288] width 769 height 52
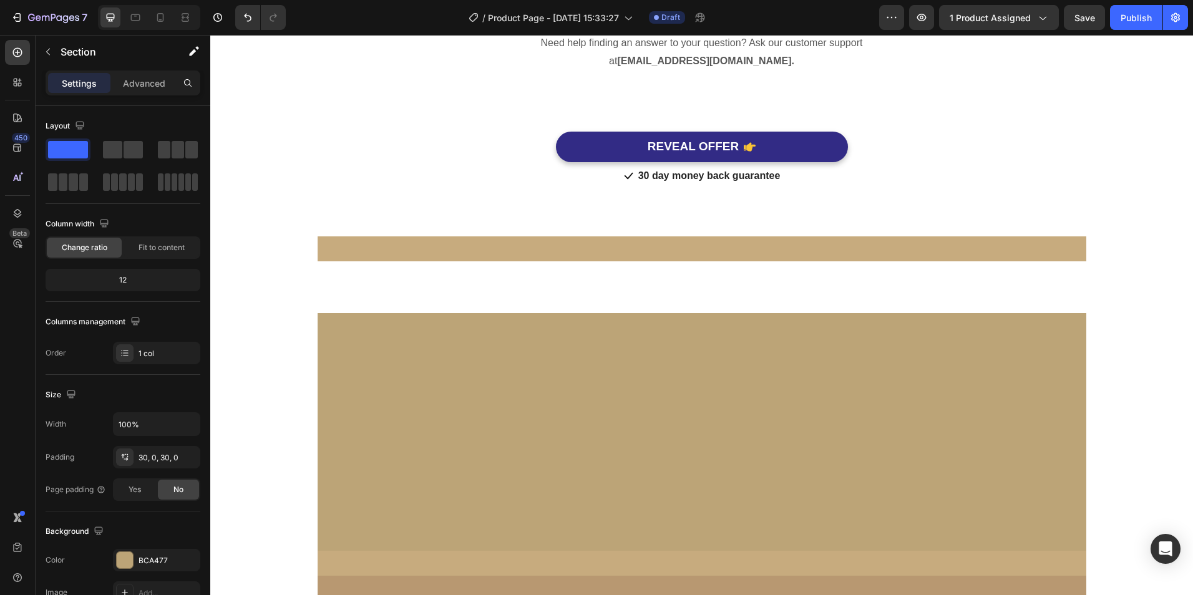
click at [969, 370] on div at bounding box center [702, 432] width 769 height 238
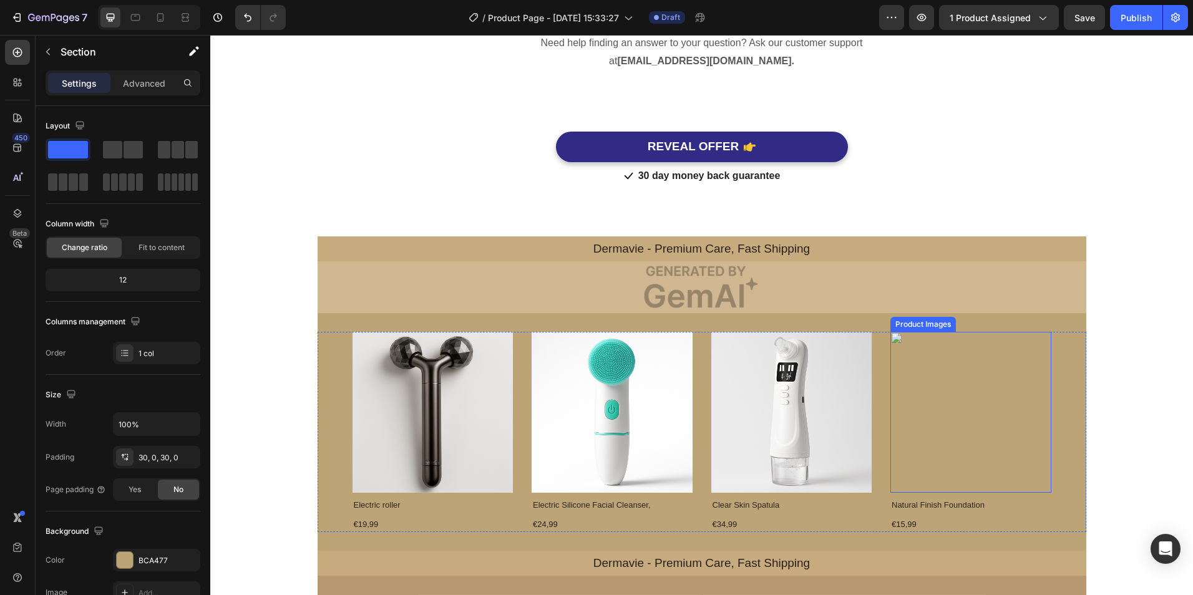
scroll to position [1913, 0]
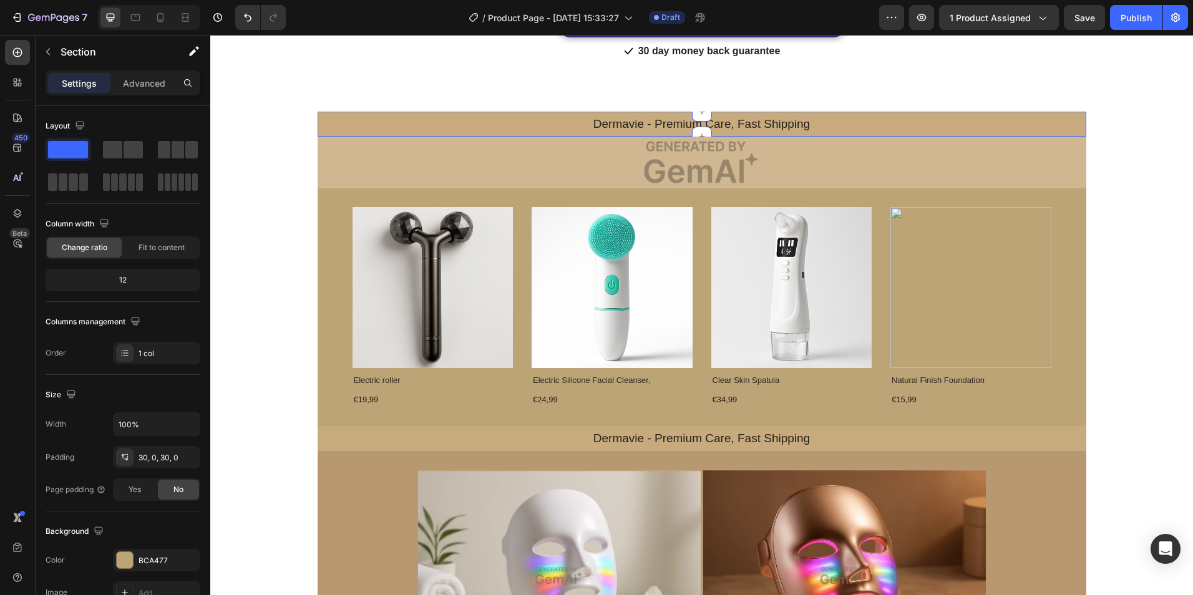
click at [917, 129] on div "Dermavie - Premium Care, Fast Shipping Text Block Row" at bounding box center [702, 124] width 769 height 21
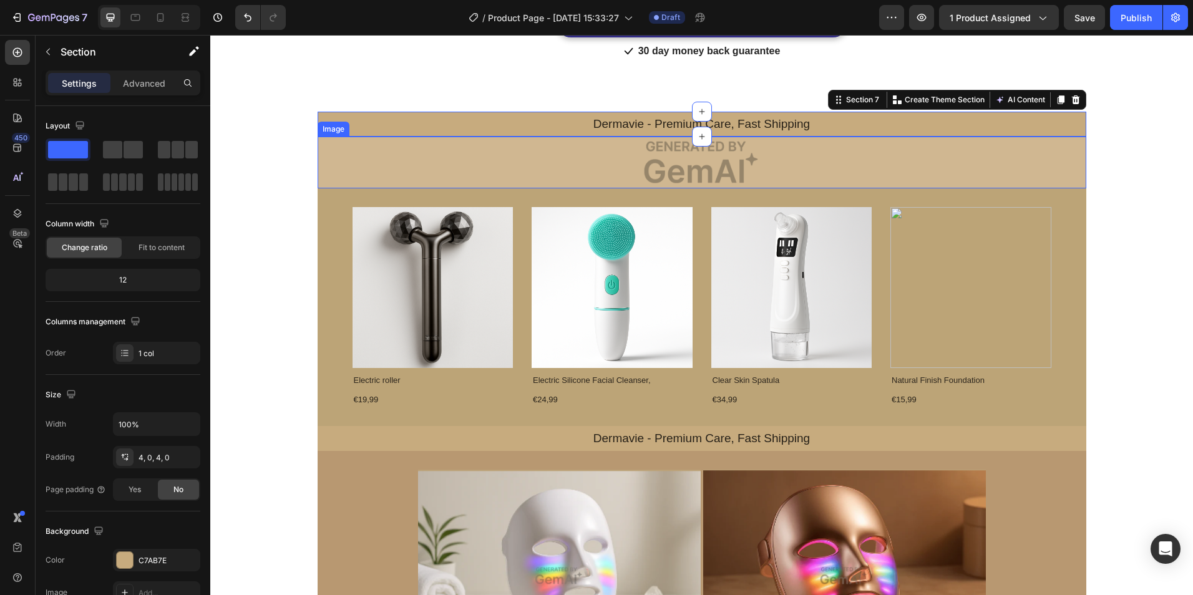
click at [1056, 190] on div "Product Images Electric roller Product Title €19,99 Product Price Product Price…" at bounding box center [702, 308] width 769 height 238
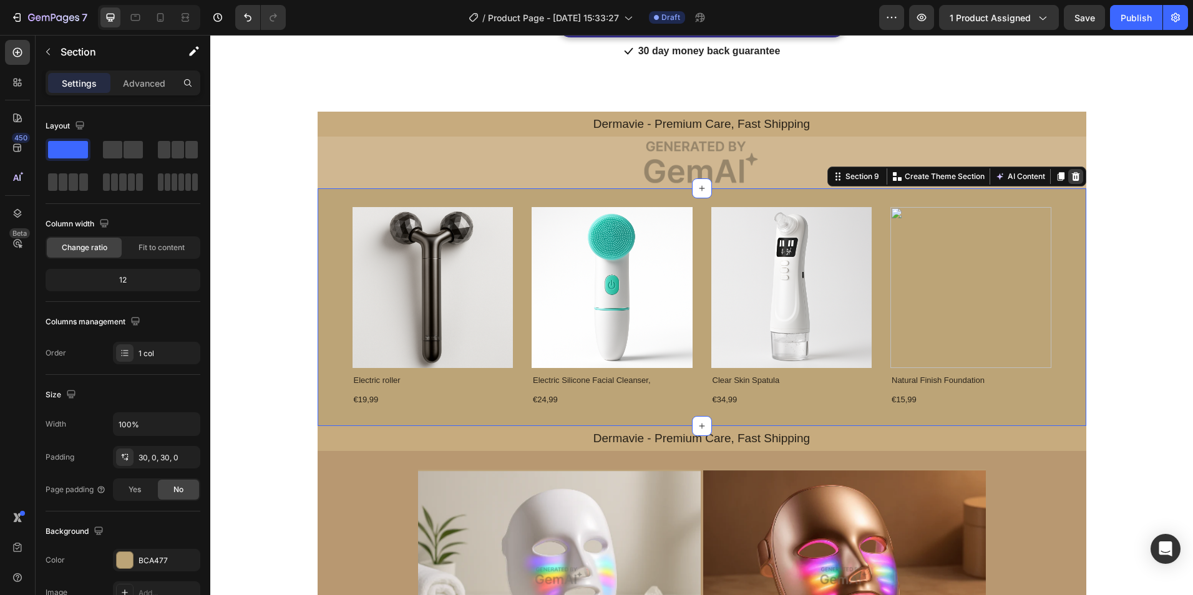
click at [1071, 177] on icon at bounding box center [1076, 177] width 10 height 10
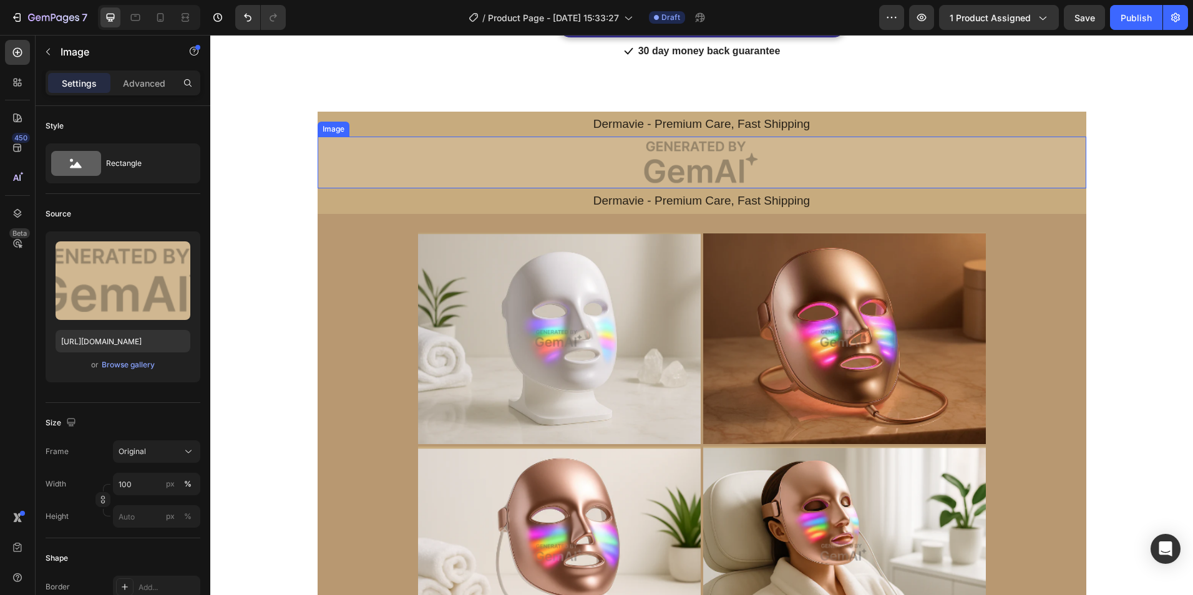
click at [986, 165] on img at bounding box center [702, 163] width 769 height 52
click at [396, 125] on icon at bounding box center [400, 124] width 8 height 9
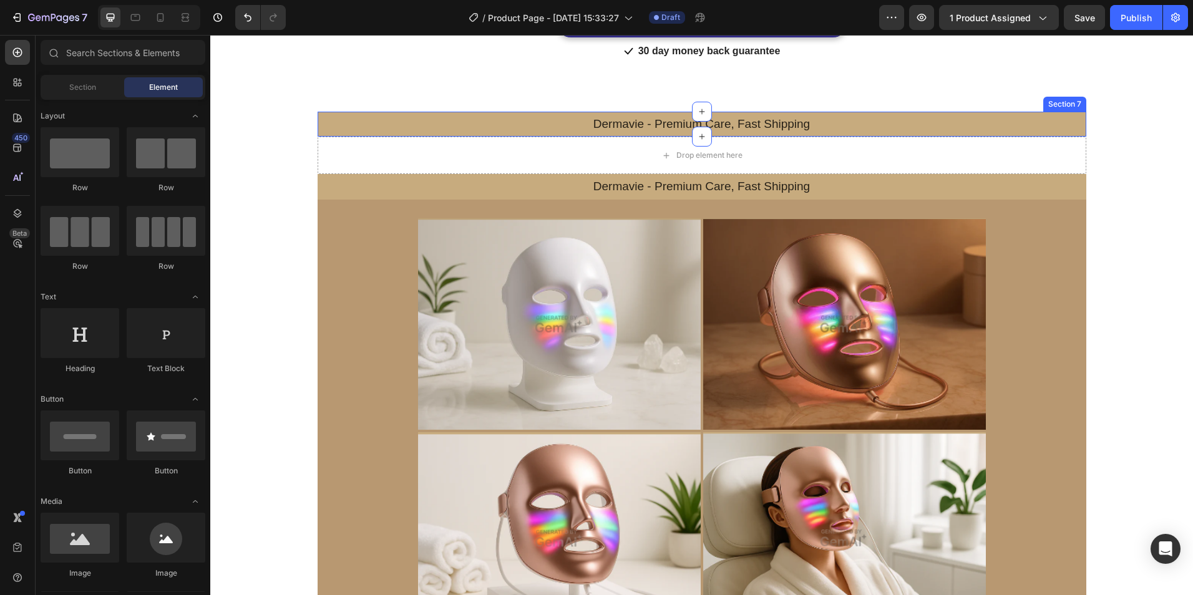
click at [401, 130] on div "Dermavie - Premium Care, Fast Shipping Text Block Row" at bounding box center [702, 124] width 769 height 21
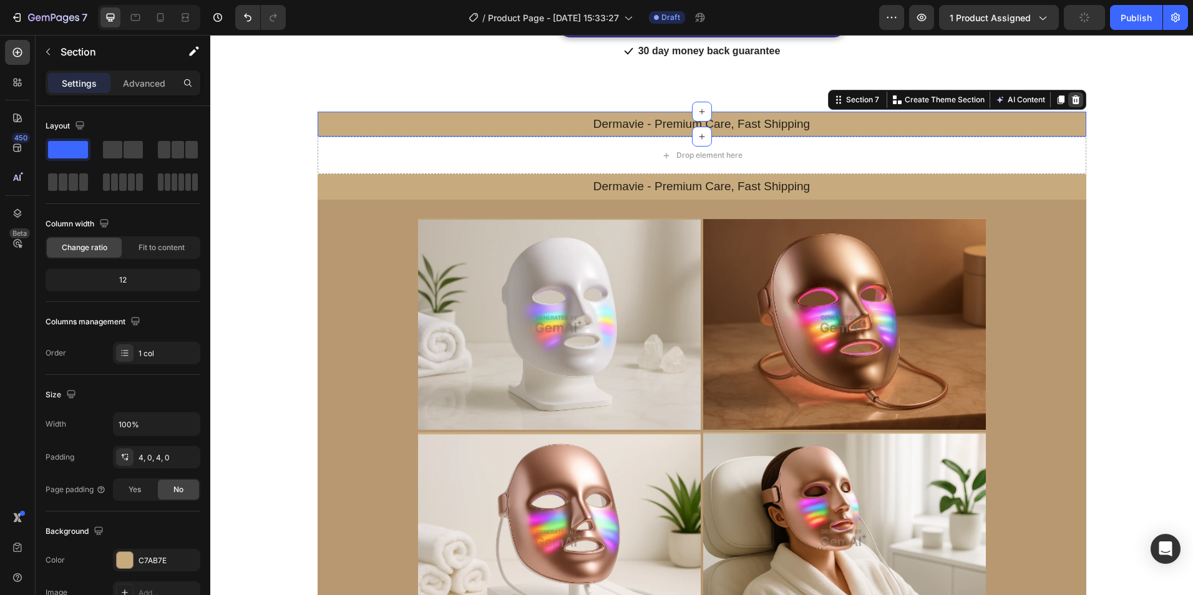
click at [1075, 104] on icon at bounding box center [1076, 100] width 10 height 10
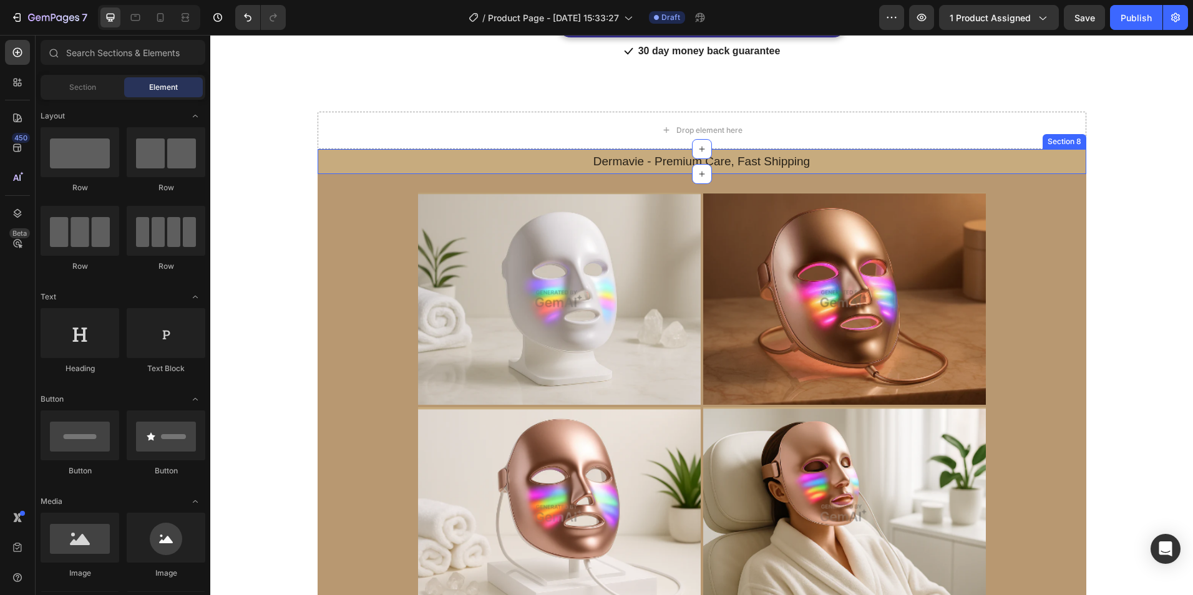
click at [1015, 168] on div "Dermavie - Premium Care, Fast Shipping Text Block Row" at bounding box center [702, 162] width 769 height 21
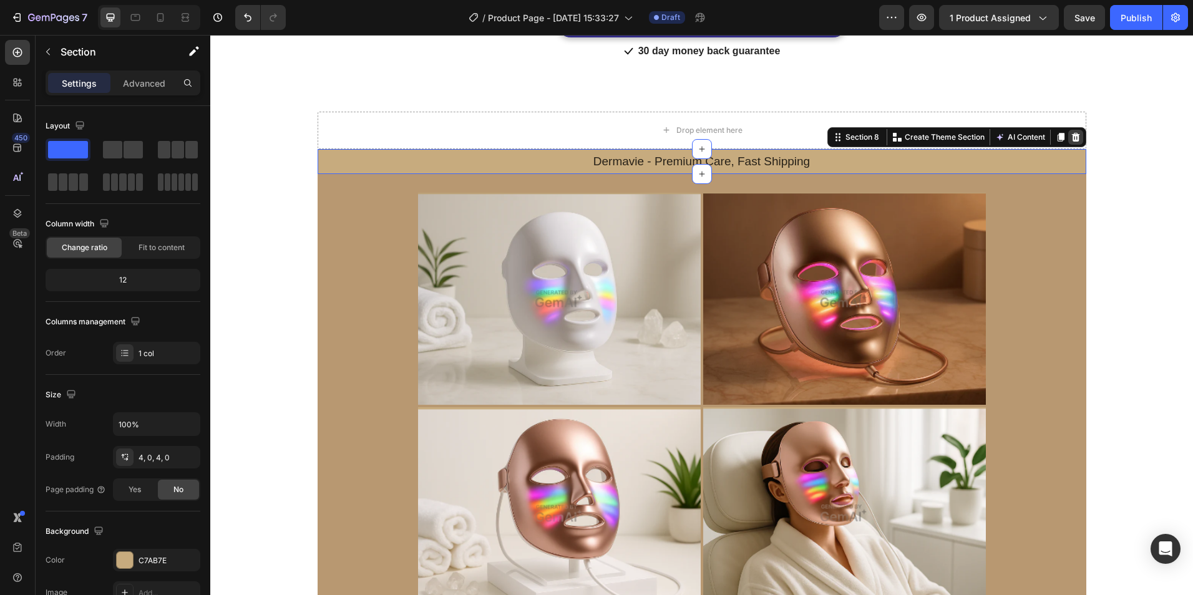
click at [1072, 137] on icon at bounding box center [1076, 137] width 10 height 10
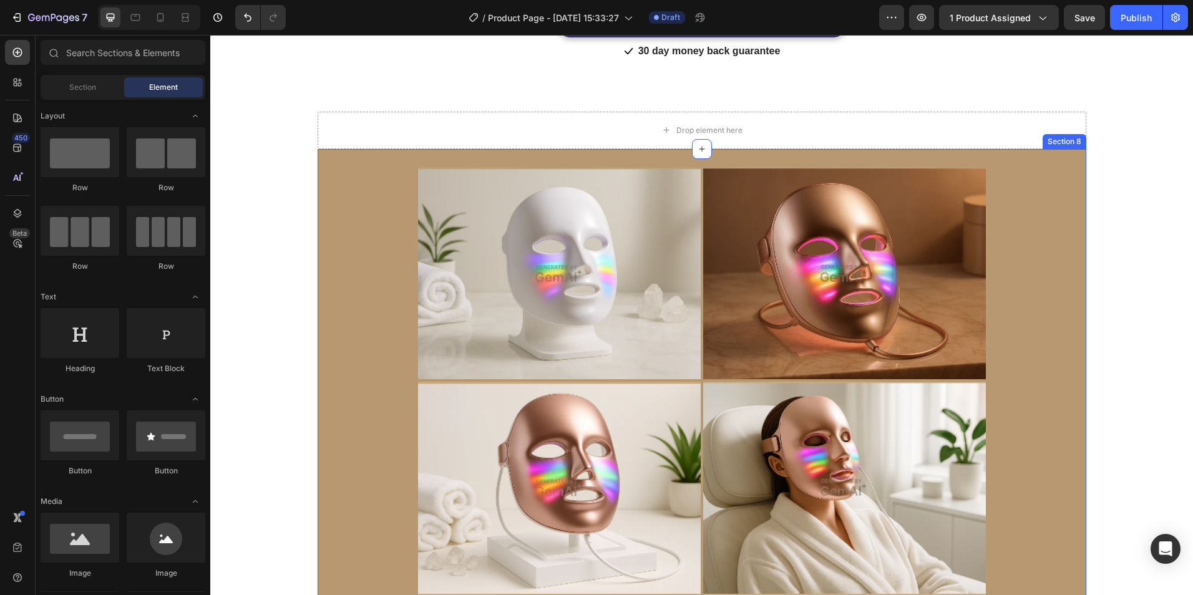
click at [1031, 164] on div "Image Image Image Image Row Image Image Image Row Row Section 8" at bounding box center [702, 594] width 769 height 891
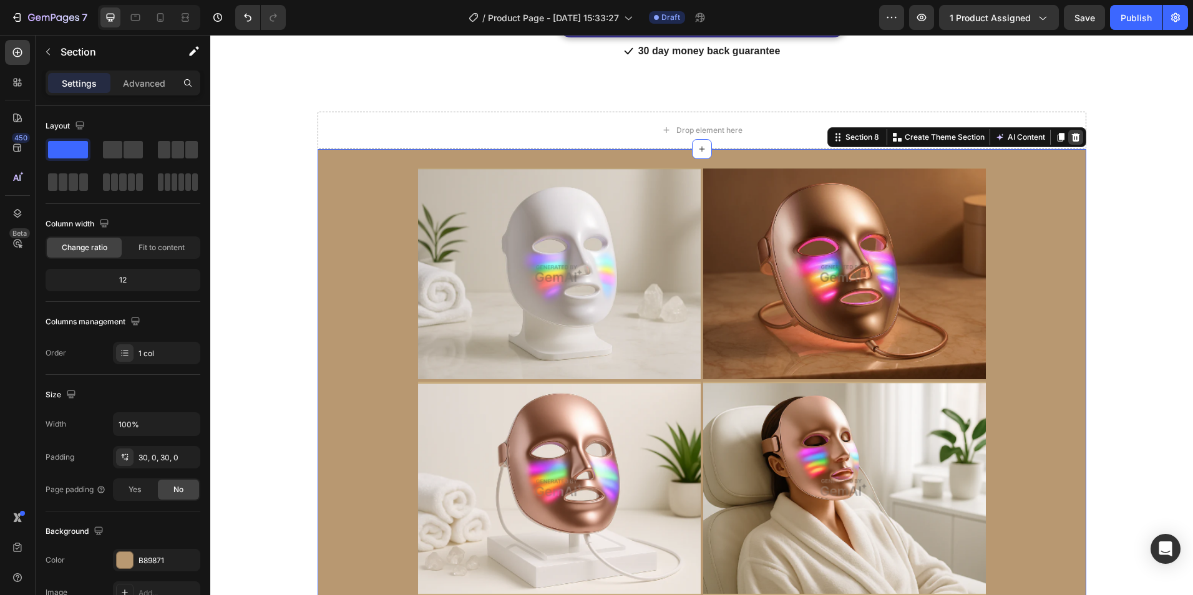
click at [1073, 137] on icon at bounding box center [1076, 136] width 8 height 9
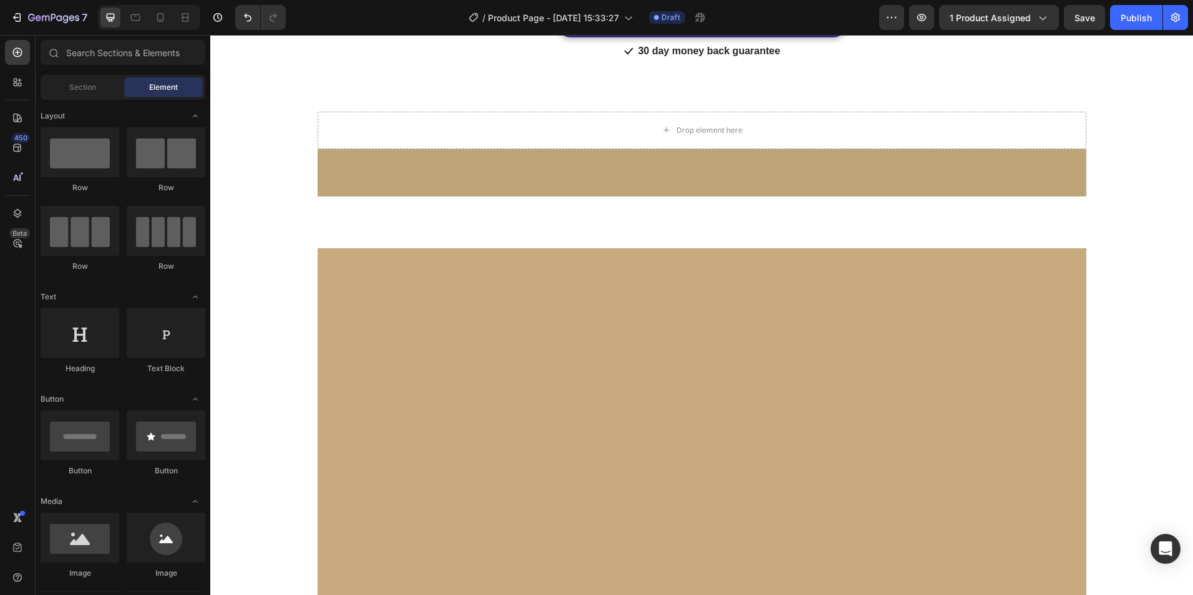
click at [977, 170] on div at bounding box center [702, 172] width 769 height 47
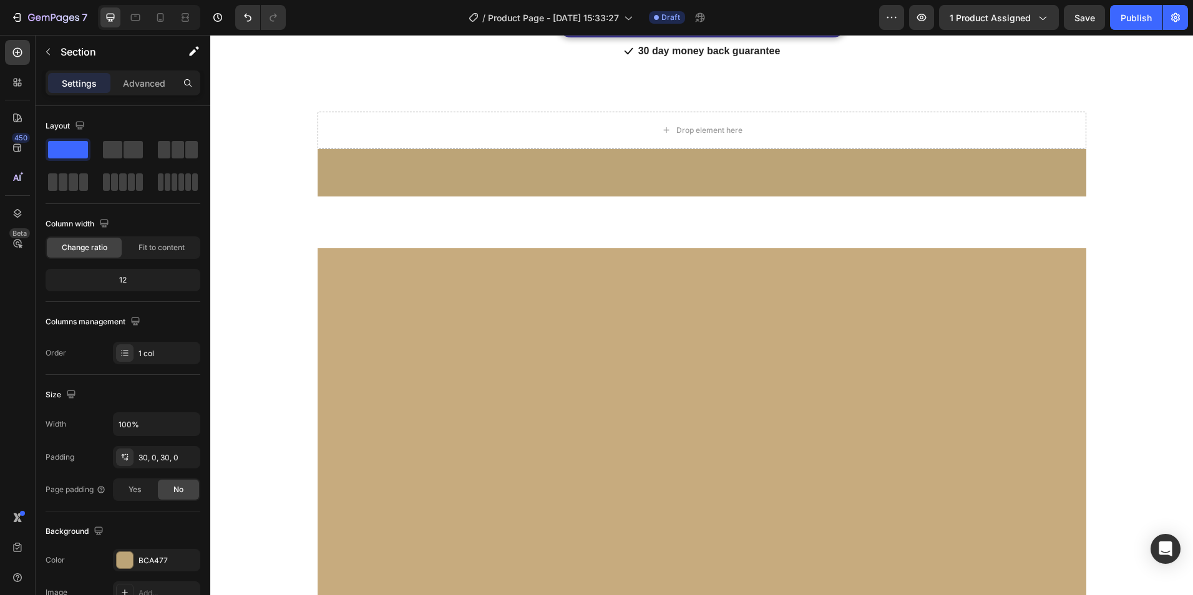
click at [1022, 167] on div at bounding box center [702, 172] width 769 height 47
click at [820, 243] on div at bounding box center [702, 223] width 769 height 52
click at [788, 380] on div at bounding box center [702, 460] width 769 height 425
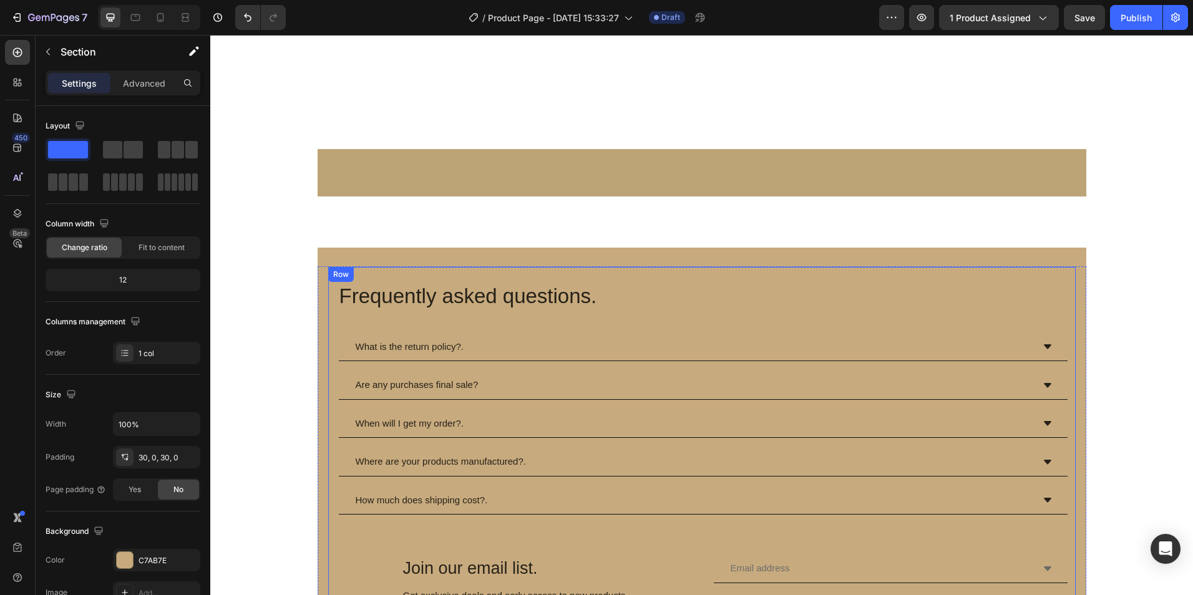
scroll to position [2170, 0]
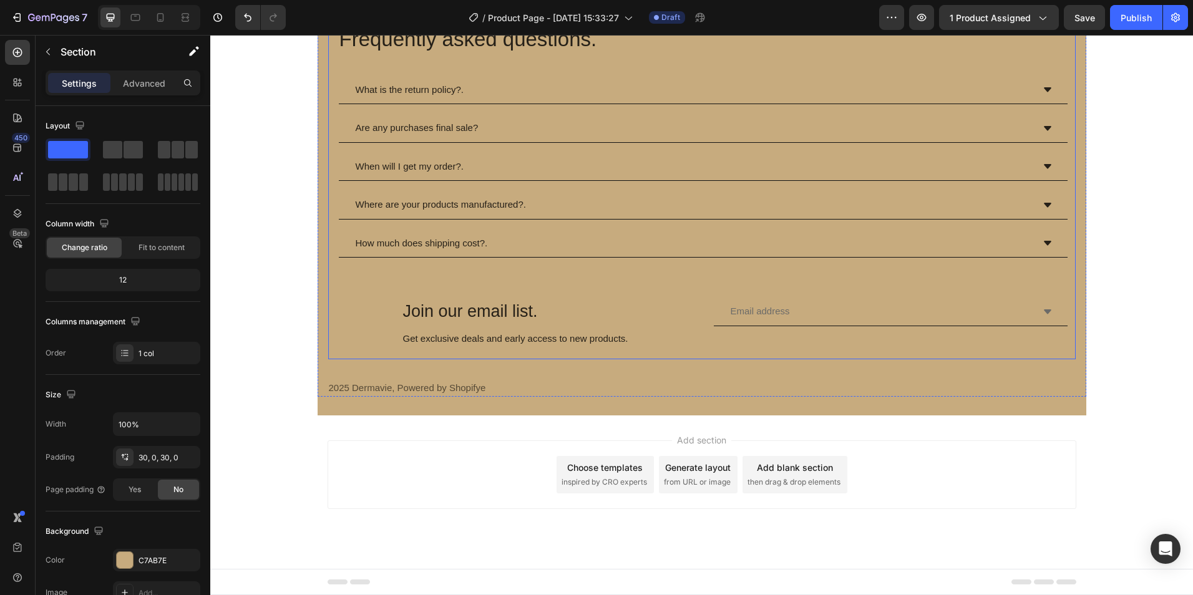
click at [801, 342] on div "Email address Accordion" at bounding box center [890, 322] width 355 height 49
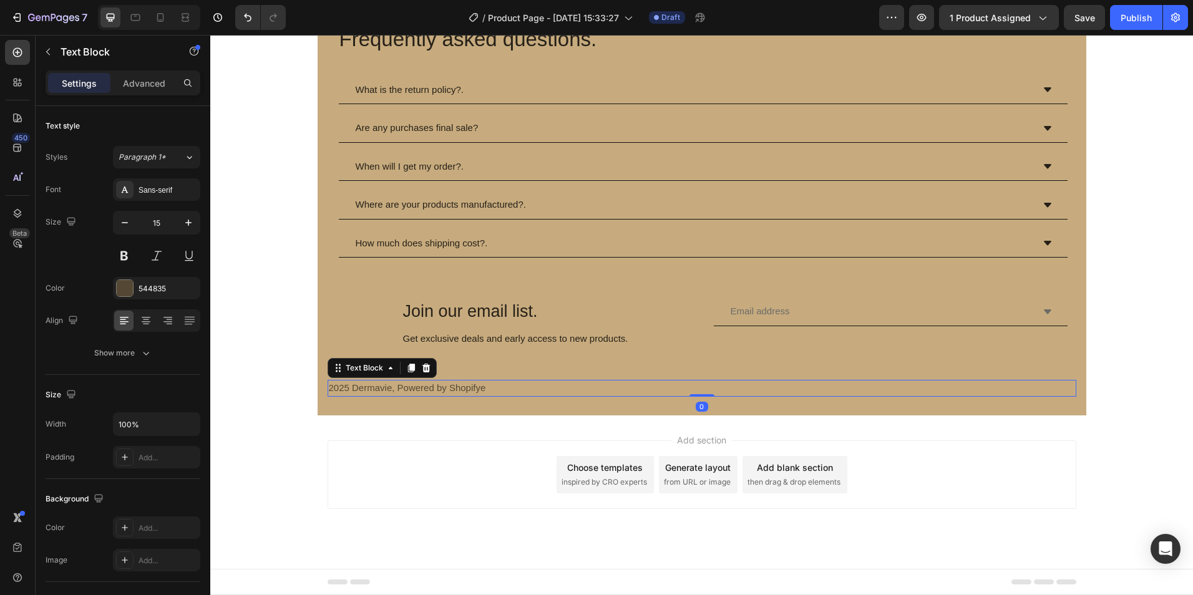
click at [846, 385] on div "2025 Dermavie, Powered by Shopifye" at bounding box center [702, 388] width 749 height 17
click at [912, 366] on div "Frequently asked questions. Heading What is the return policy?. Are any purchas…" at bounding box center [702, 203] width 749 height 388
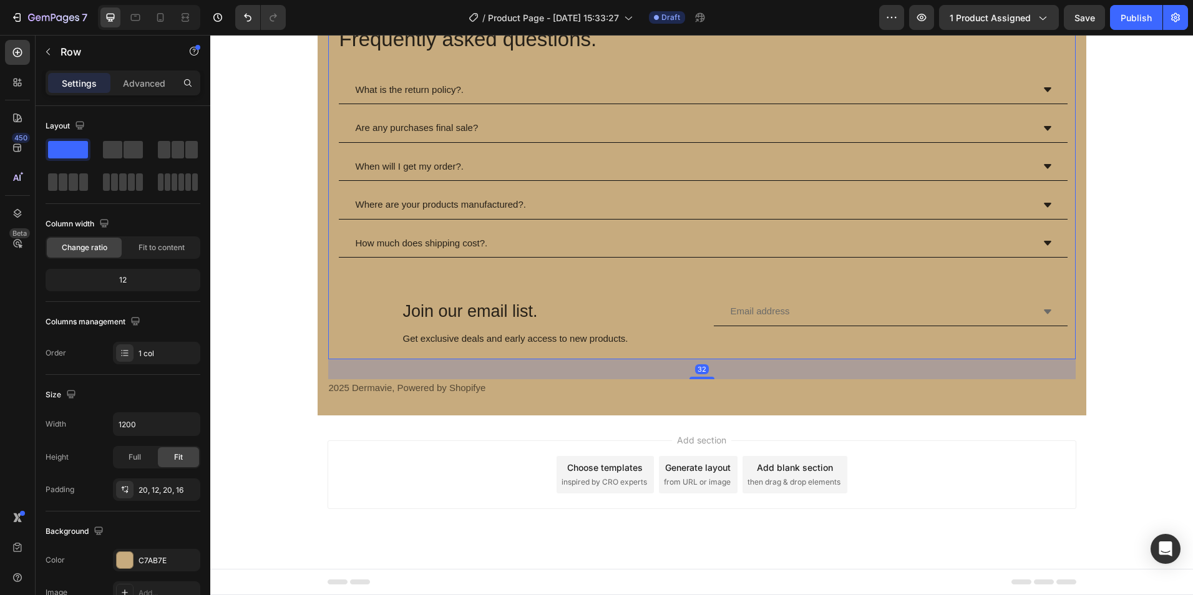
click at [360, 288] on div "Frequently asked questions. Heading What is the return policy?. Are any purchas…" at bounding box center [703, 184] width 730 height 325
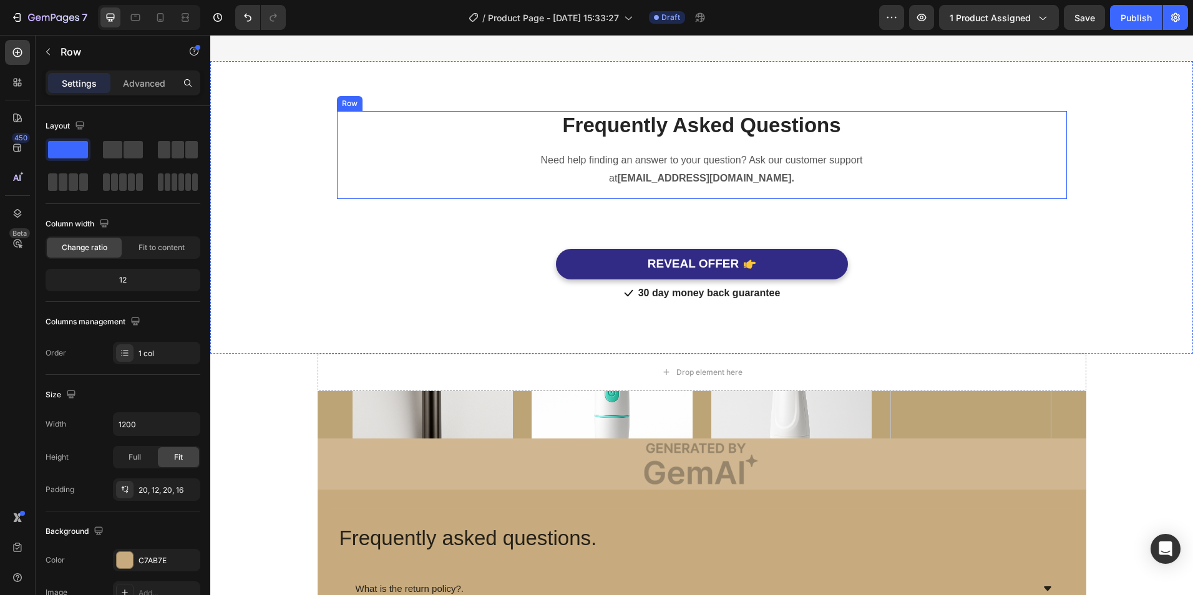
scroll to position [1733, 0]
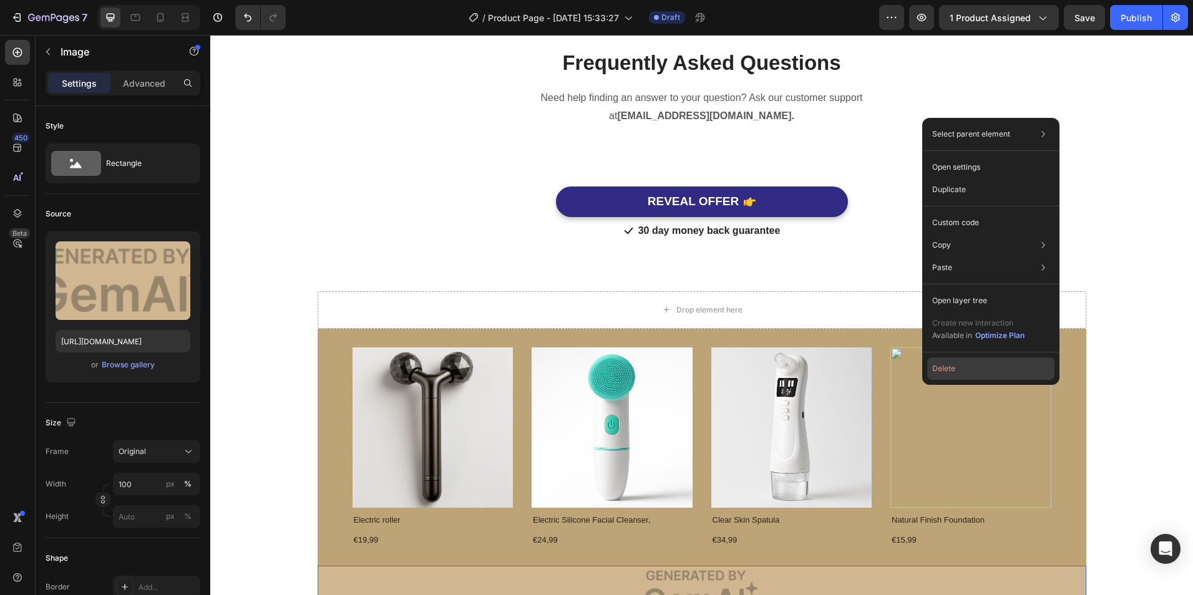
click at [944, 371] on button "Delete" at bounding box center [991, 369] width 127 height 22
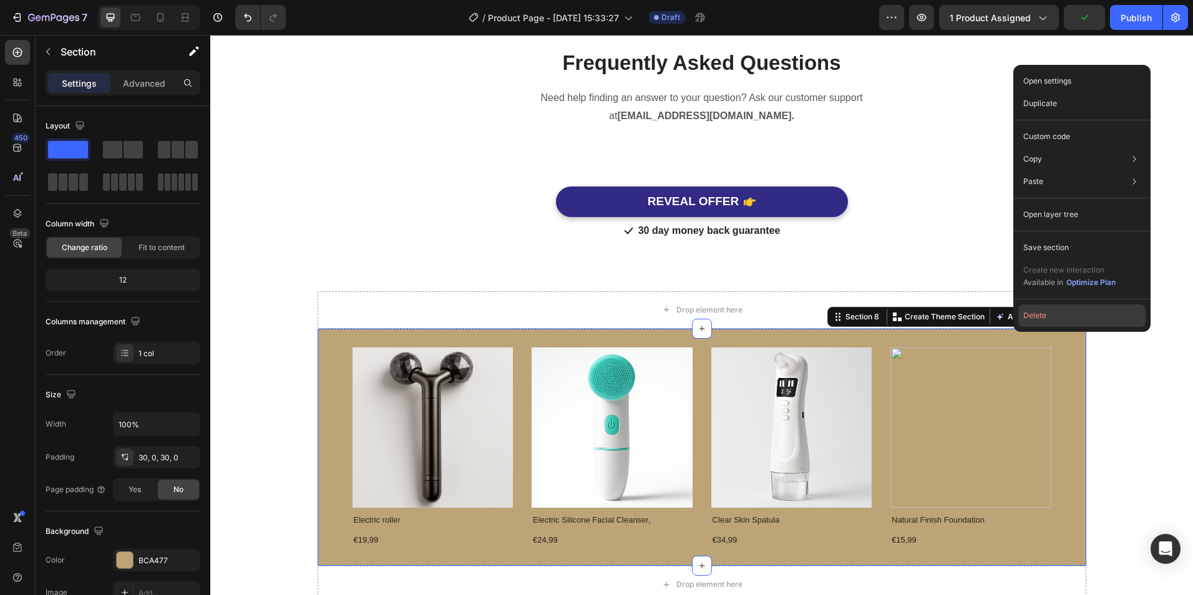
click at [1044, 316] on button "Delete" at bounding box center [1082, 316] width 127 height 22
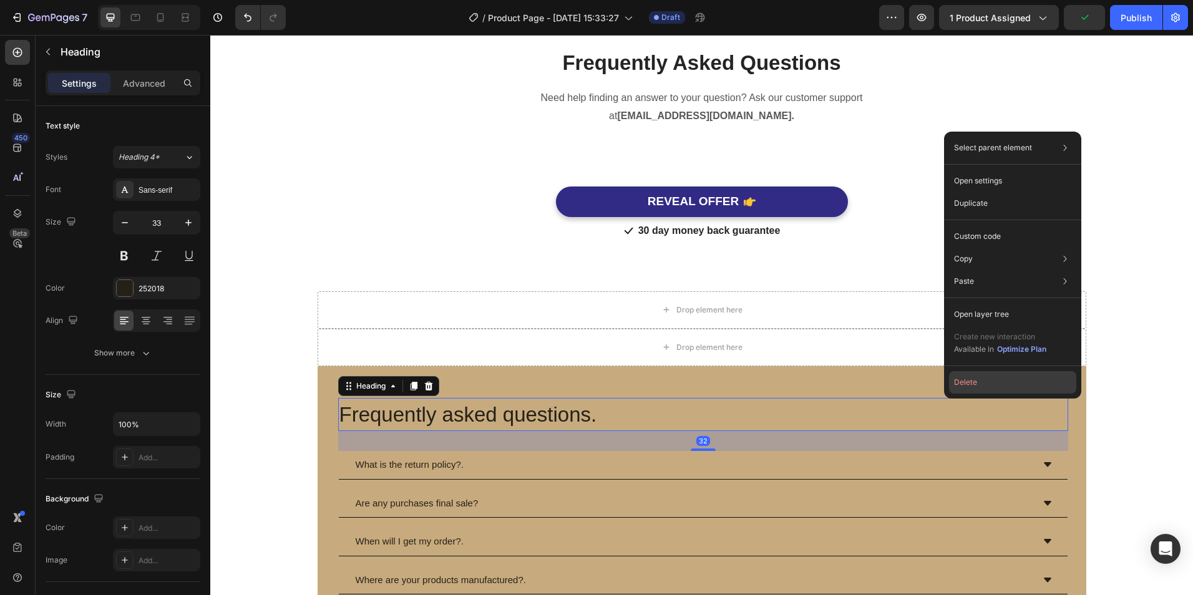
click at [978, 379] on button "Delete" at bounding box center [1012, 382] width 127 height 22
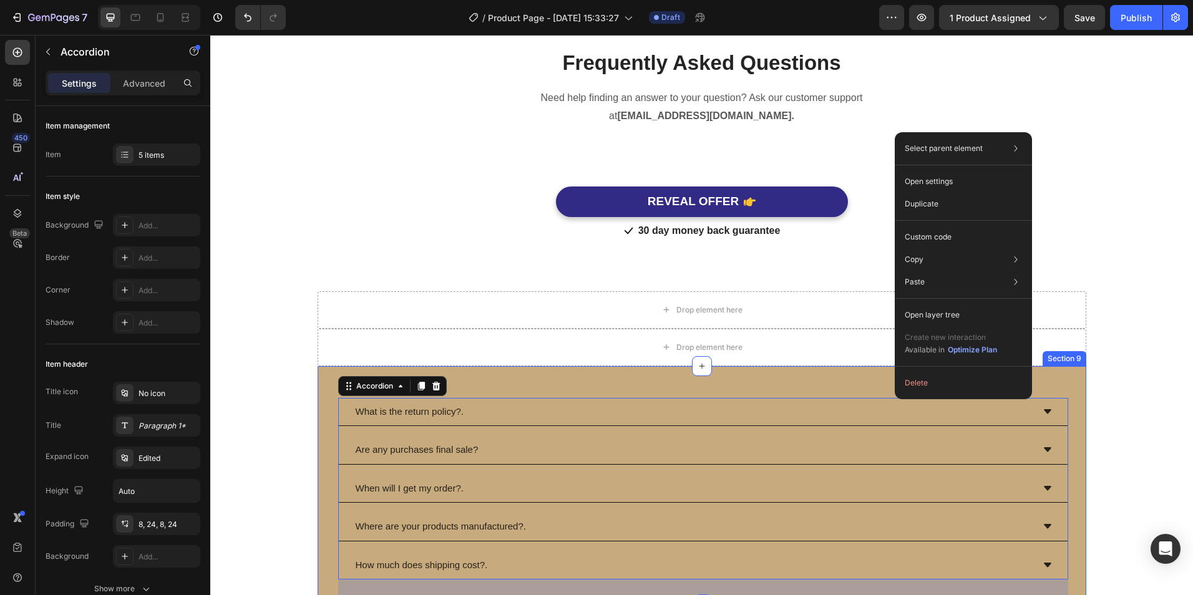
click at [772, 384] on div "What is the return policy?. Are any purchases final sale? When will I get my or…" at bounding box center [702, 551] width 769 height 371
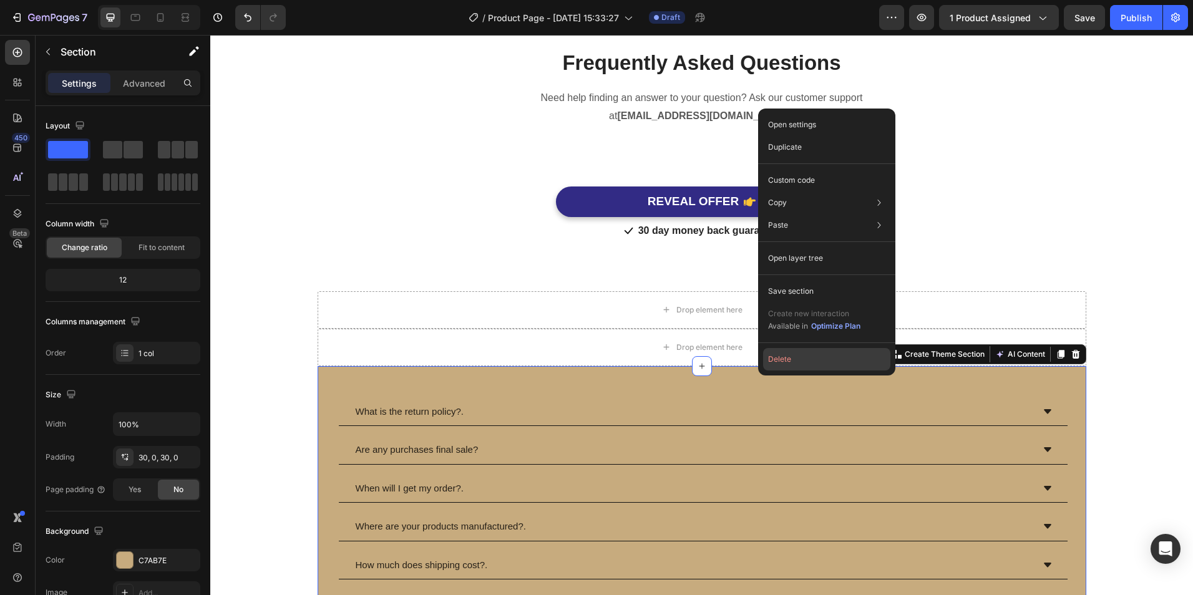
click at [797, 363] on button "Delete" at bounding box center [826, 359] width 127 height 22
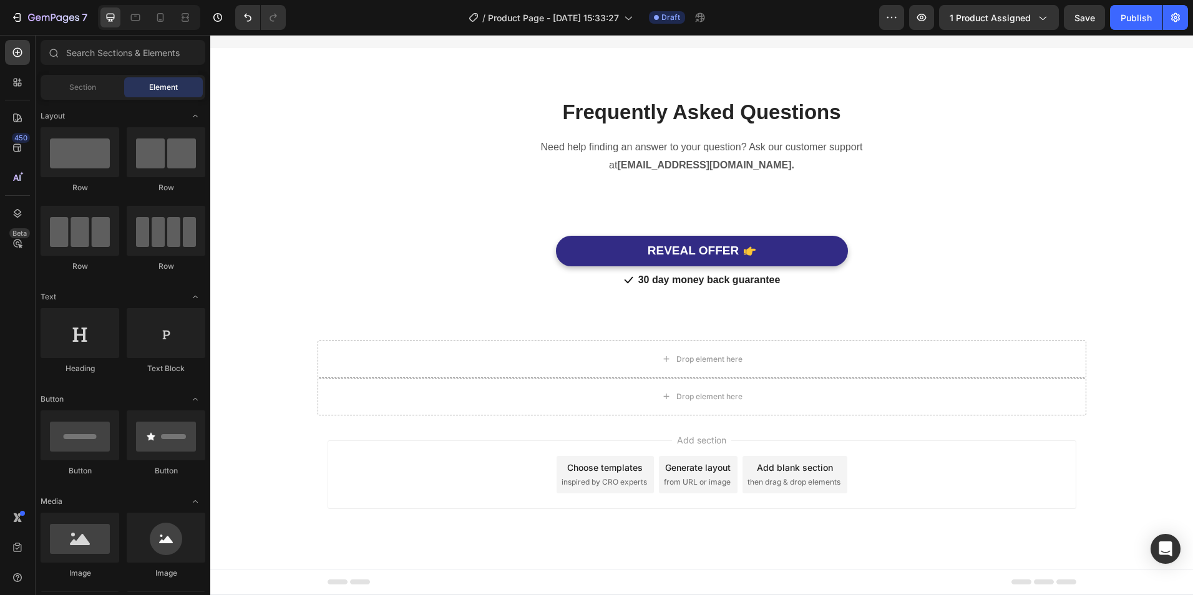
drag, startPoint x: 627, startPoint y: 474, endPoint x: 693, endPoint y: 517, distance: 79.3
click at [693, 517] on div "Add section Choose templates inspired by CRO experts Generate layout from URL o…" at bounding box center [701, 493] width 983 height 154
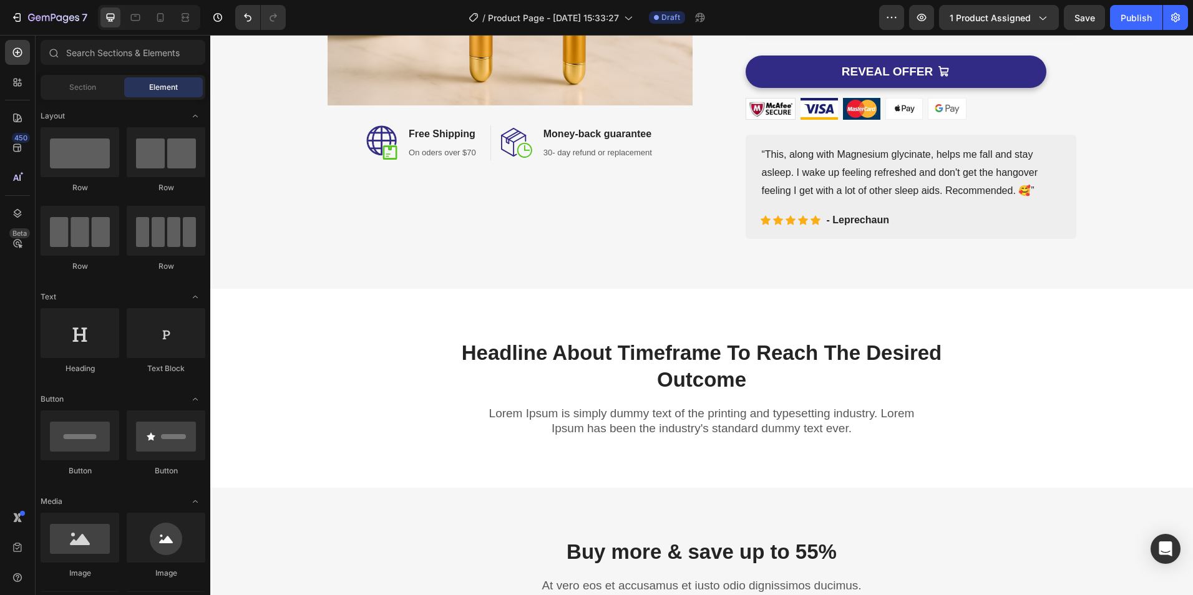
scroll to position [498, 0]
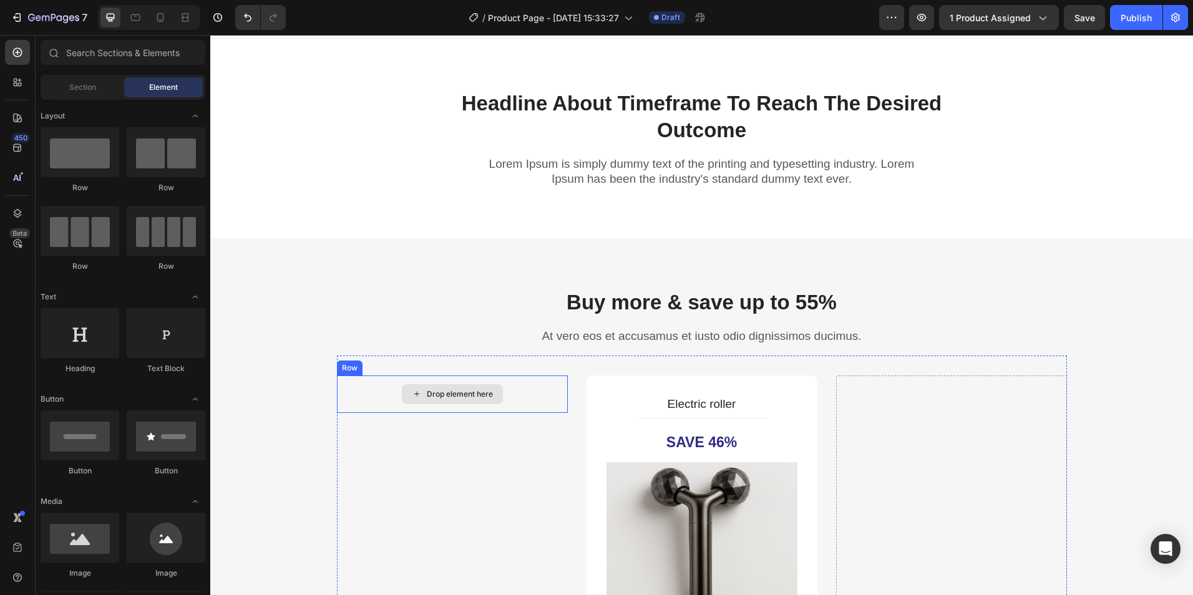
click at [452, 391] on div "Drop element here" at bounding box center [460, 394] width 66 height 10
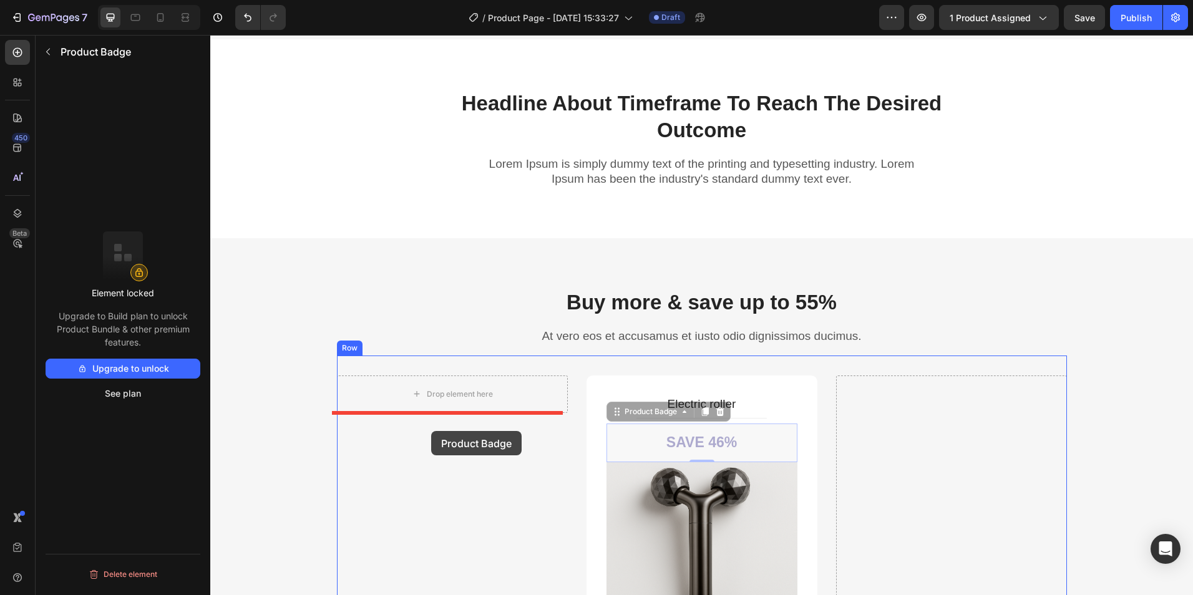
drag, startPoint x: 642, startPoint y: 425, endPoint x: 408, endPoint y: 405, distance: 235.5
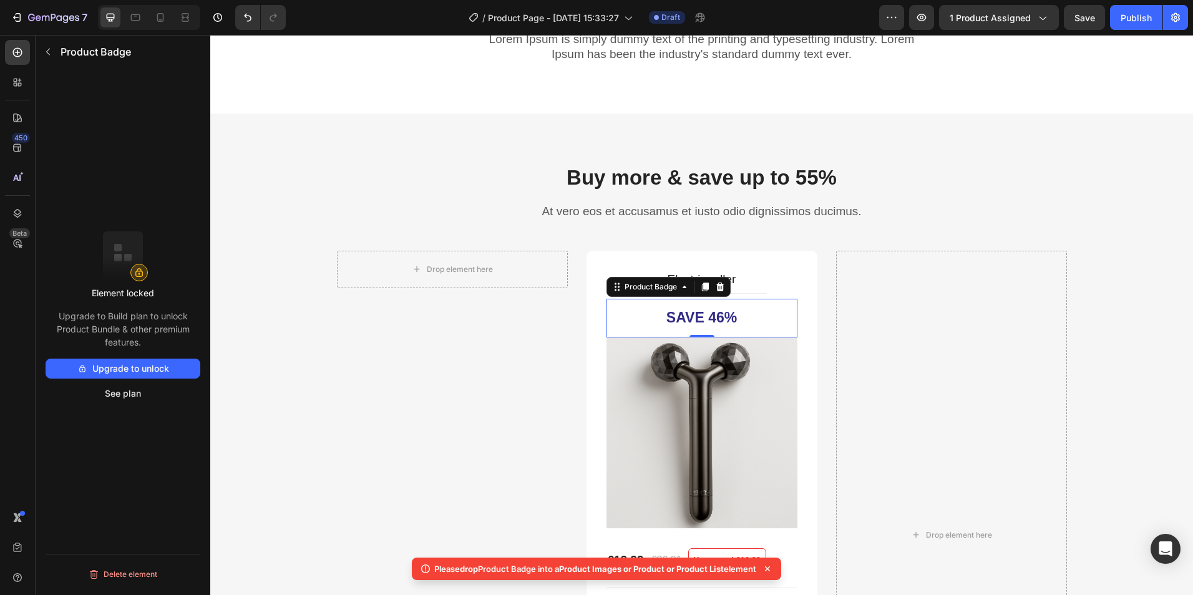
scroll to position [248, 0]
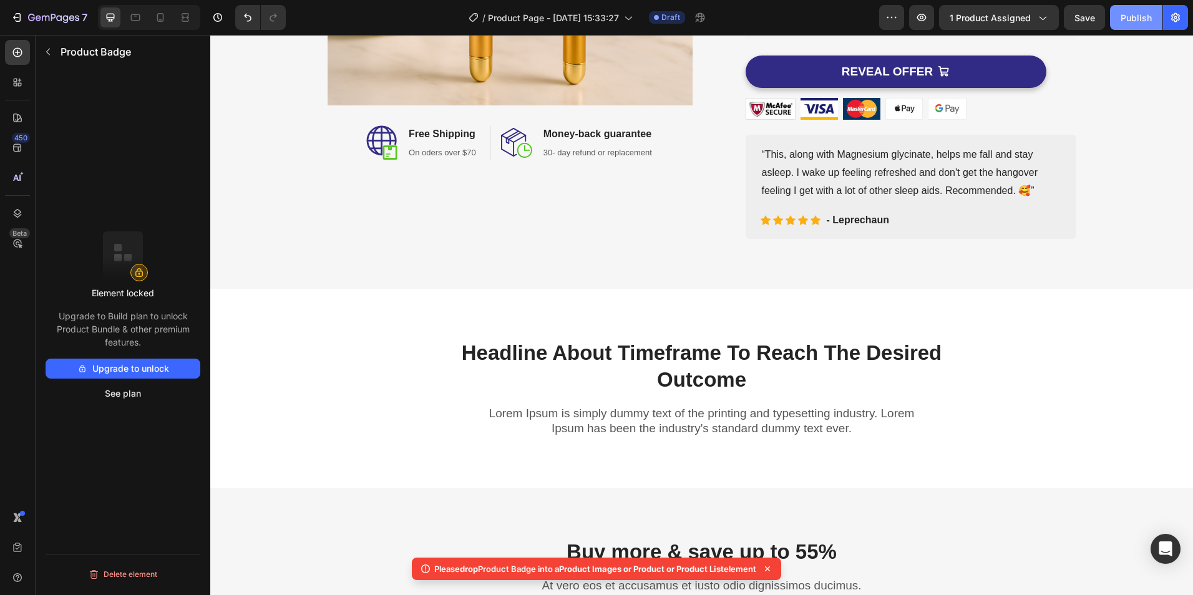
click at [1140, 17] on div "Publish" at bounding box center [1136, 17] width 31 height 13
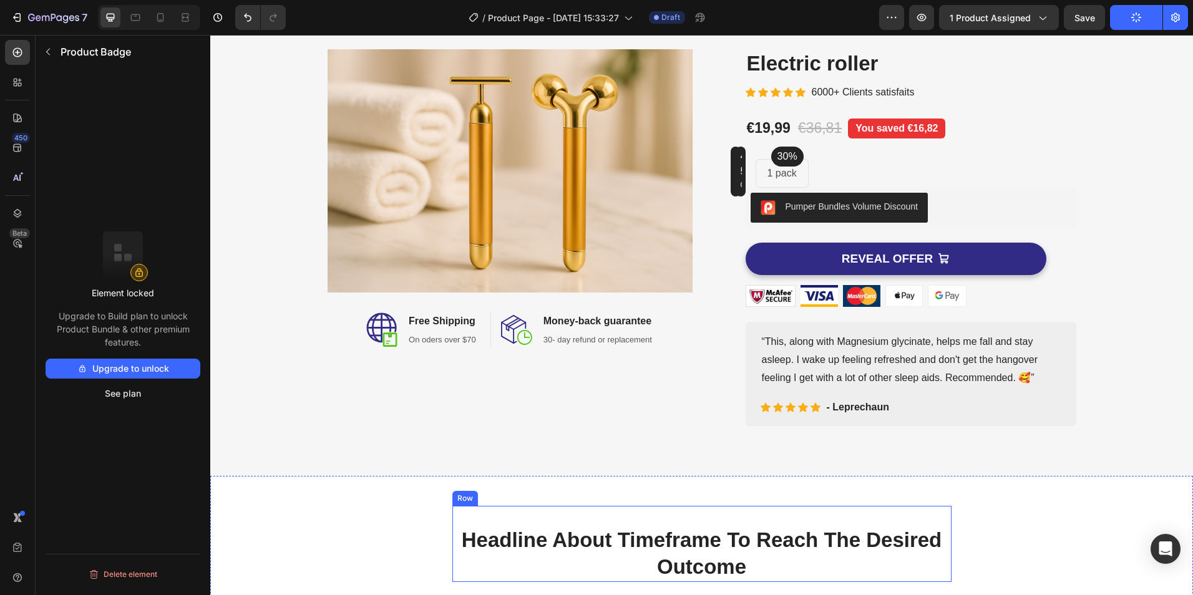
scroll to position [0, 0]
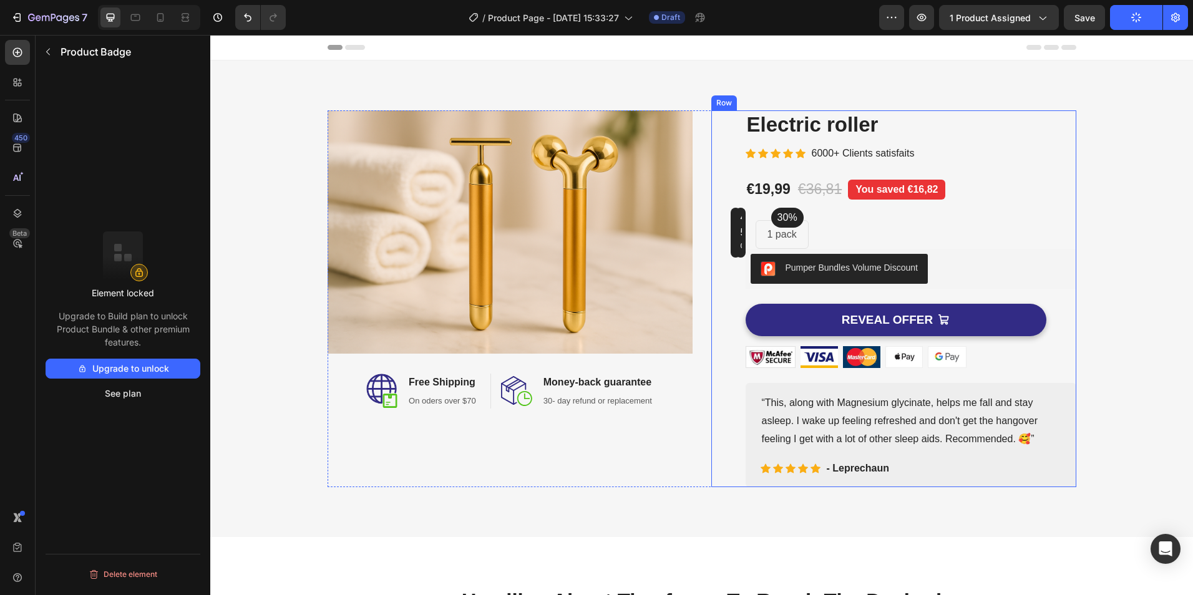
click at [884, 278] on button "Pumper Bundles Volume Discount" at bounding box center [839, 269] width 177 height 30
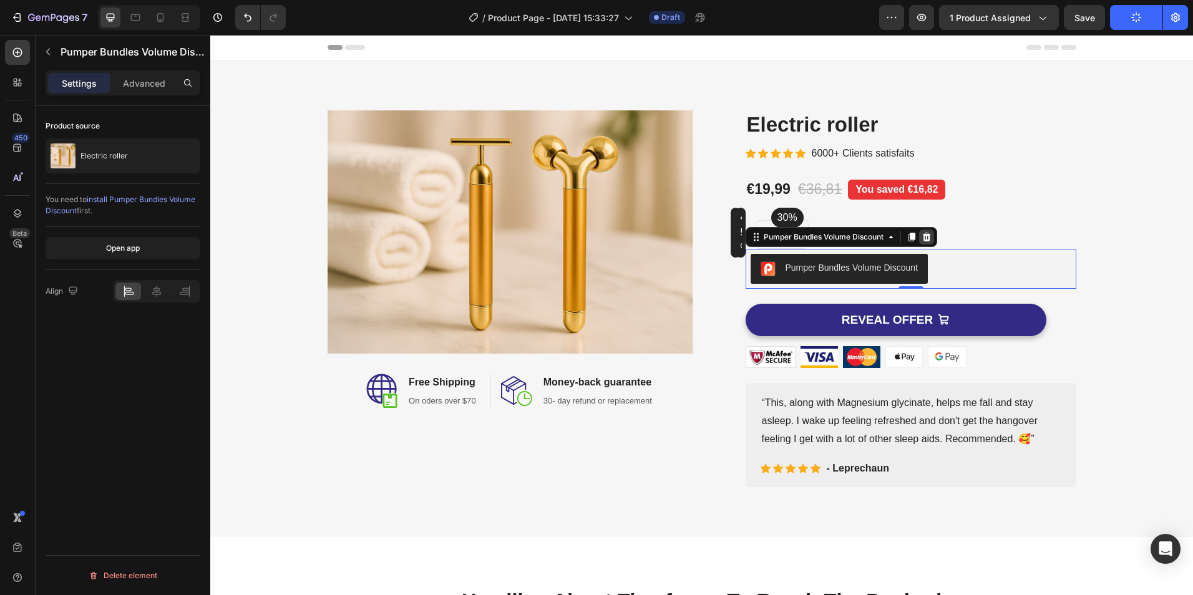
click at [923, 241] on icon at bounding box center [927, 236] width 8 height 9
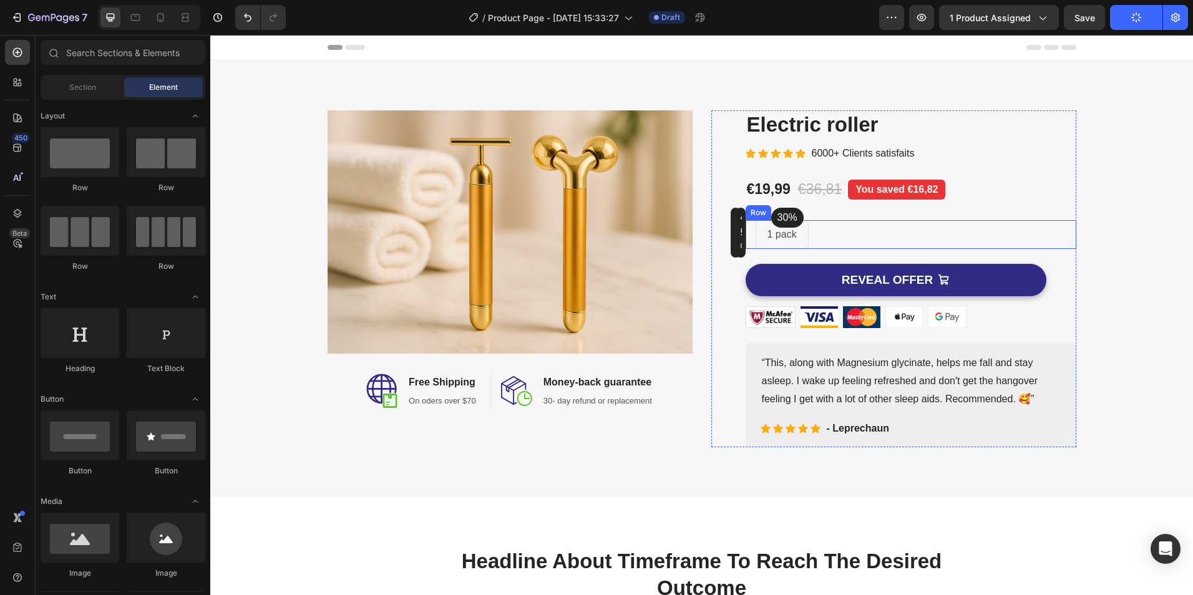
click at [903, 223] on div "55% Text block Row 45% Text block Row 30% Text block Row 1 pack Text block Row …" at bounding box center [911, 234] width 331 height 29
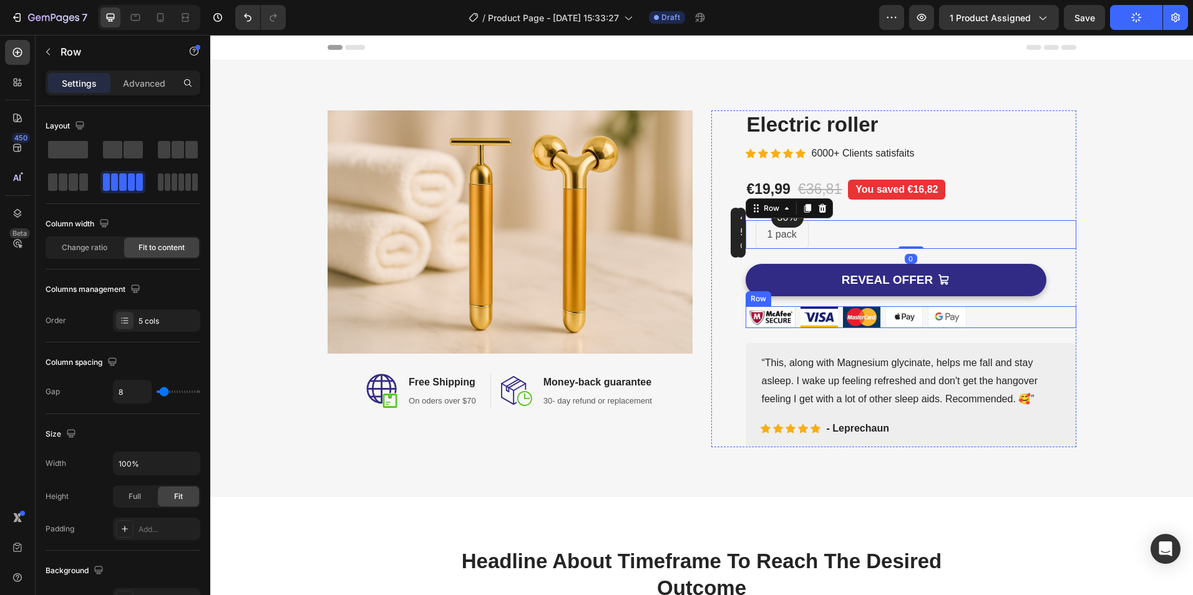
click at [1062, 311] on div "Image Image Image Image Image Row" at bounding box center [911, 317] width 331 height 22
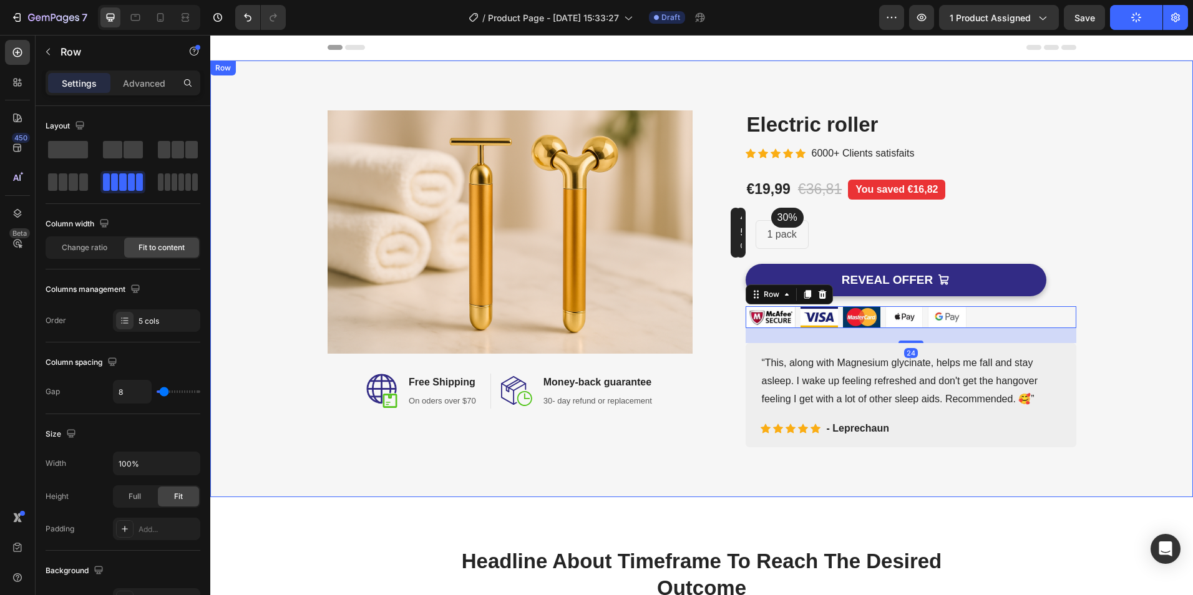
click at [1166, 343] on div "Image Image Free Shipping Heading On oders over $70 Text block Row Image Money-…" at bounding box center [702, 278] width 964 height 337
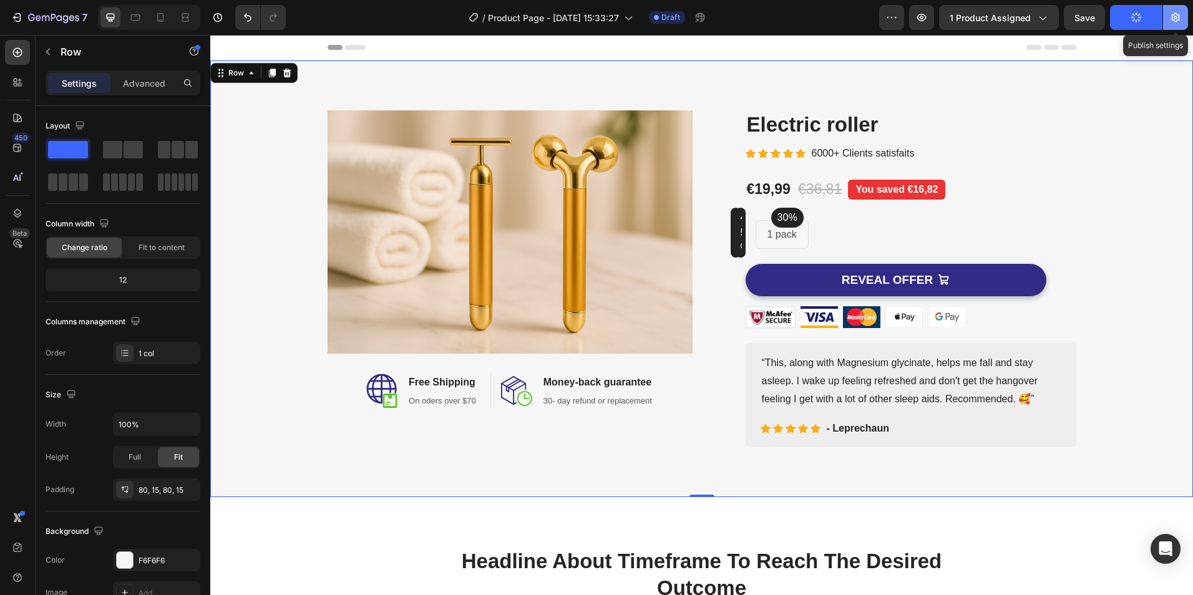
click at [1168, 22] on button "button" at bounding box center [1176, 17] width 25 height 25
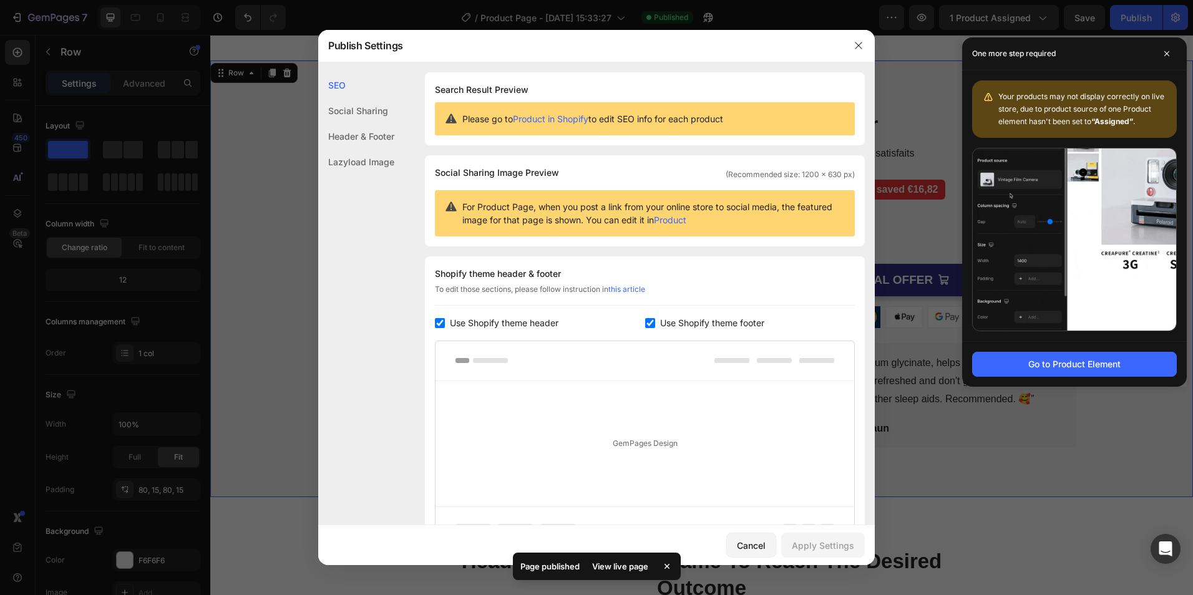
click at [898, 130] on div at bounding box center [596, 297] width 1193 height 595
